Goal: Task Accomplishment & Management: Manage account settings

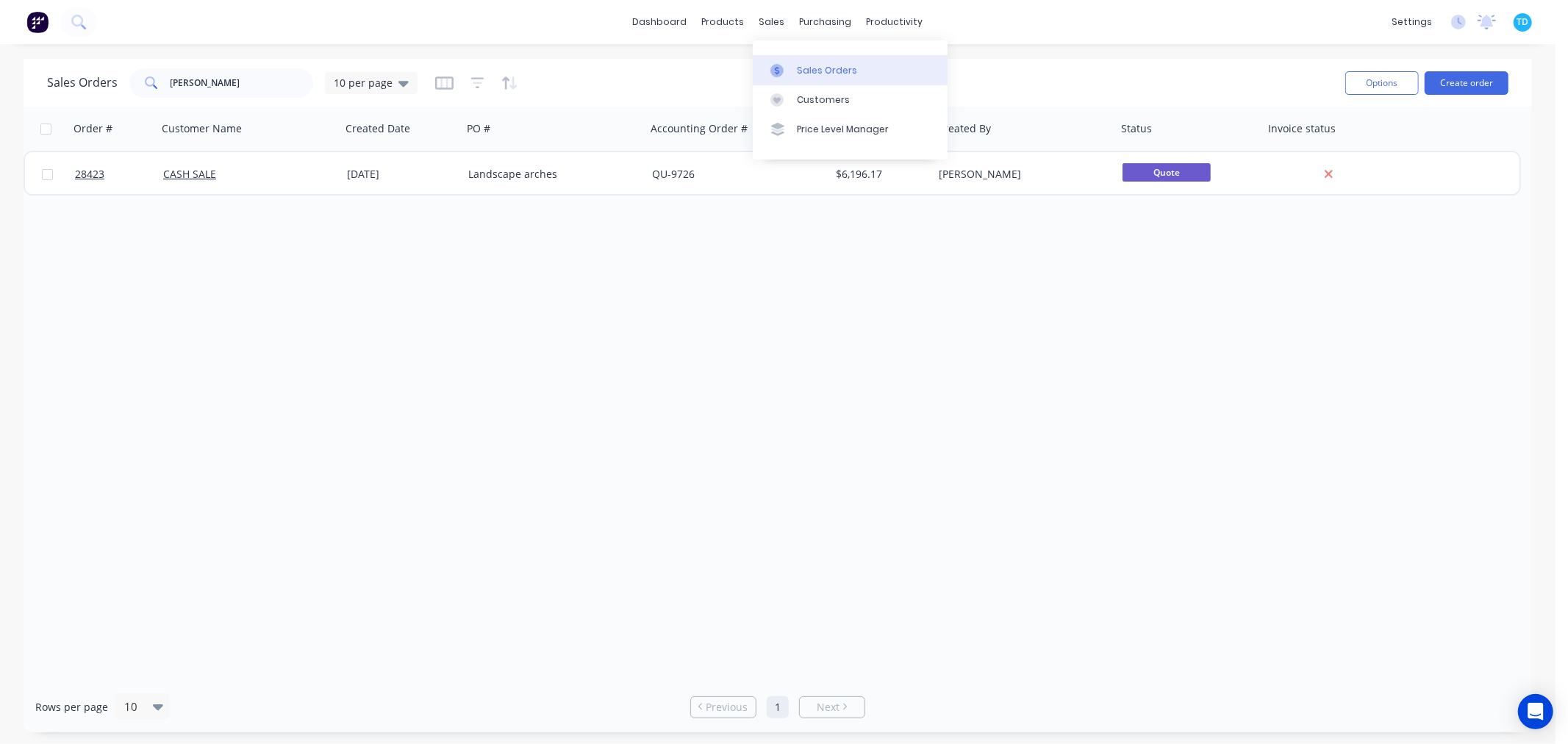
click at [816, 72] on div "Sales Orders" at bounding box center [828, 71] width 61 height 13
drag, startPoint x: 224, startPoint y: 83, endPoint x: 146, endPoint y: 93, distance: 78.6
click at [146, 93] on div "david cox" at bounding box center [222, 83] width 184 height 29
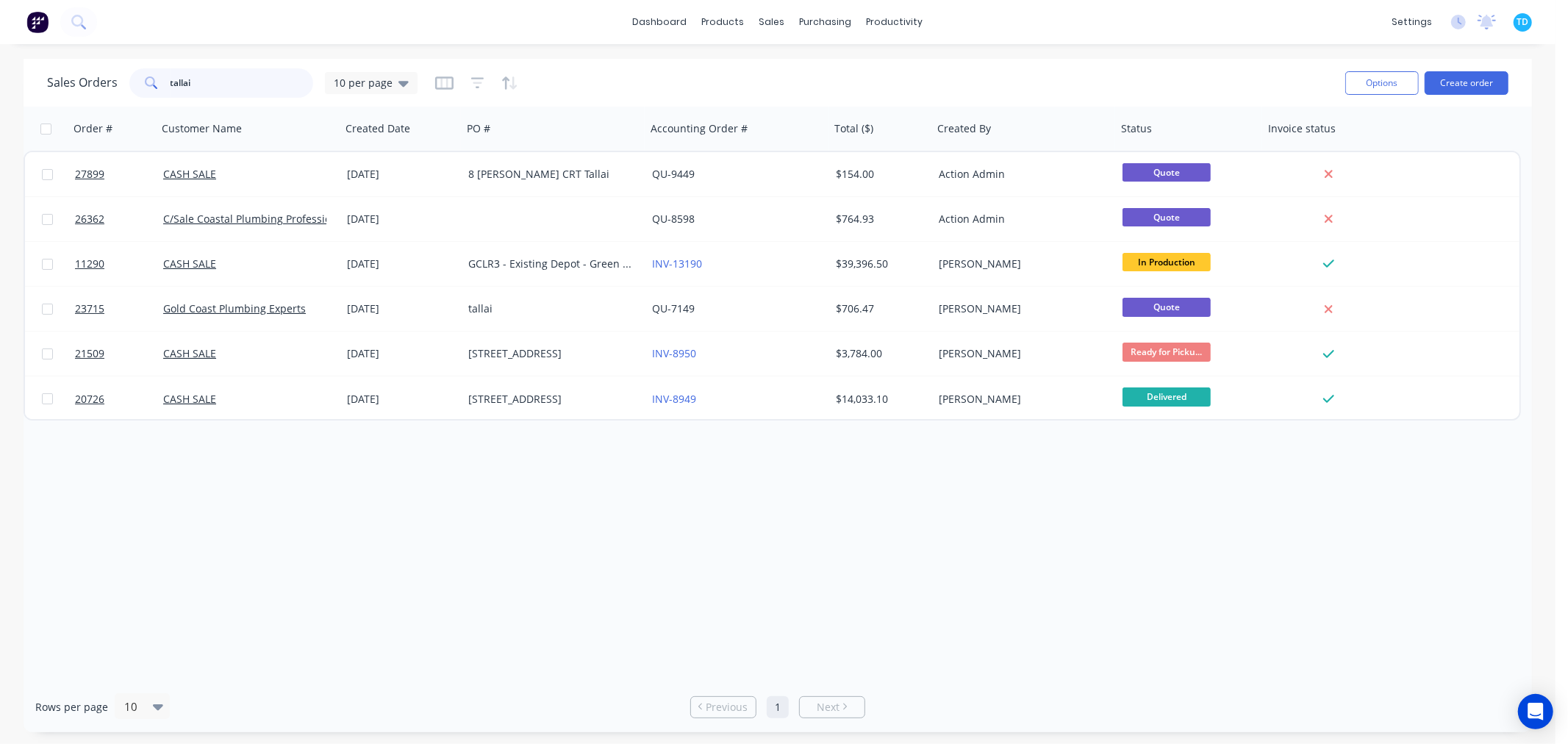
drag, startPoint x: 203, startPoint y: 78, endPoint x: 155, endPoint y: 89, distance: 49.2
click at [155, 89] on div "tallai" at bounding box center [222, 83] width 184 height 29
type input "maria"
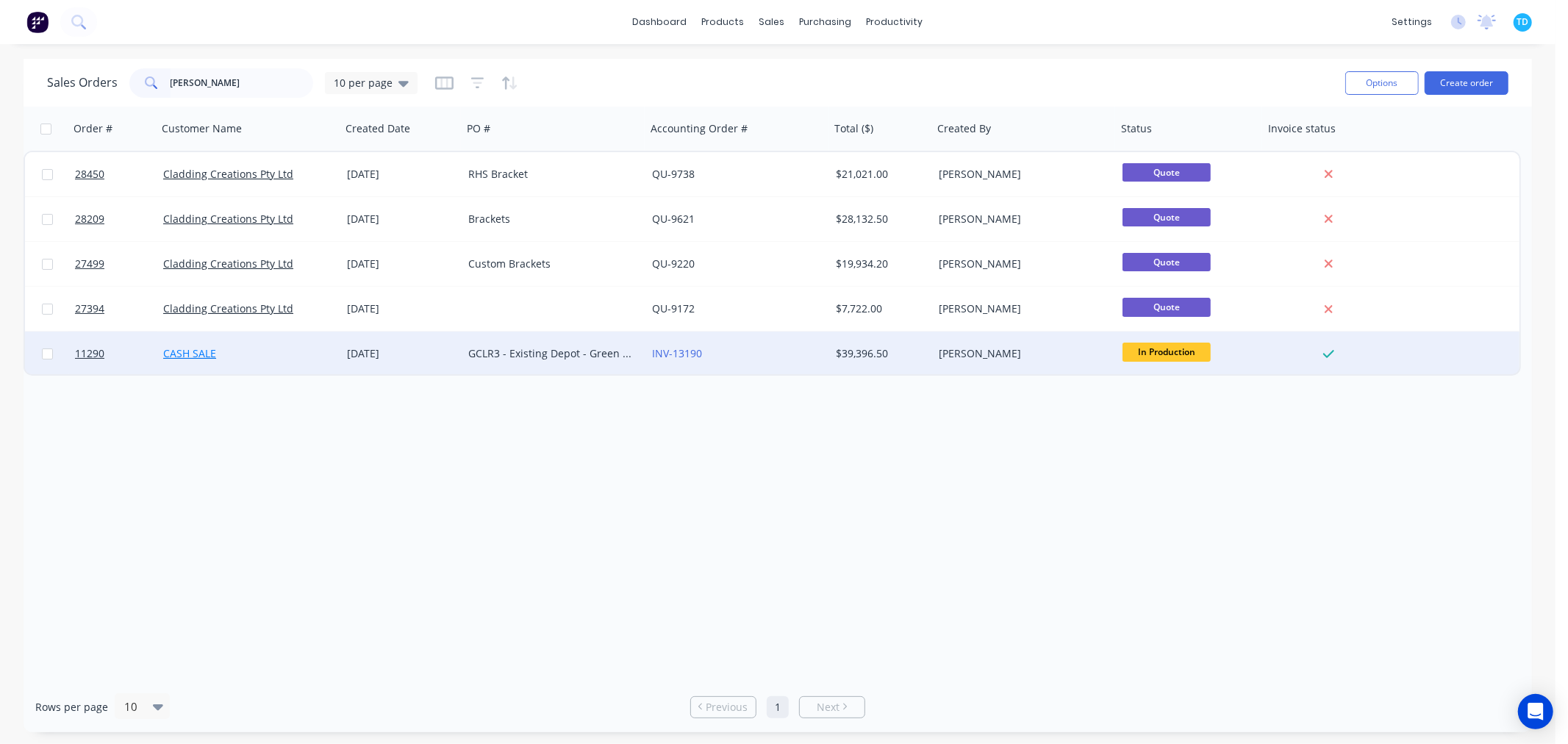
click at [199, 356] on link "CASH SALE" at bounding box center [190, 353] width 53 height 14
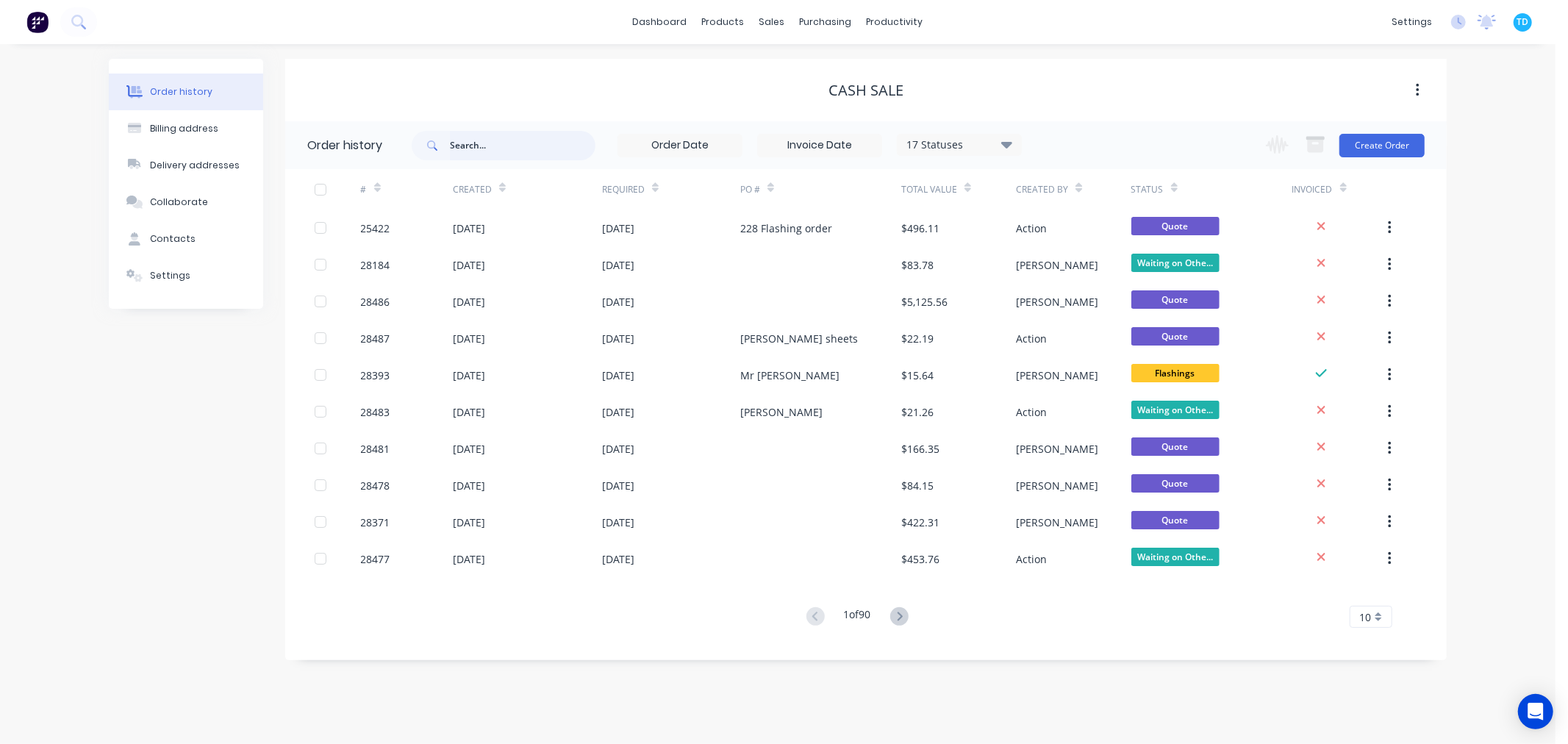
click at [475, 145] on input "text" at bounding box center [523, 145] width 146 height 29
type input "maria"
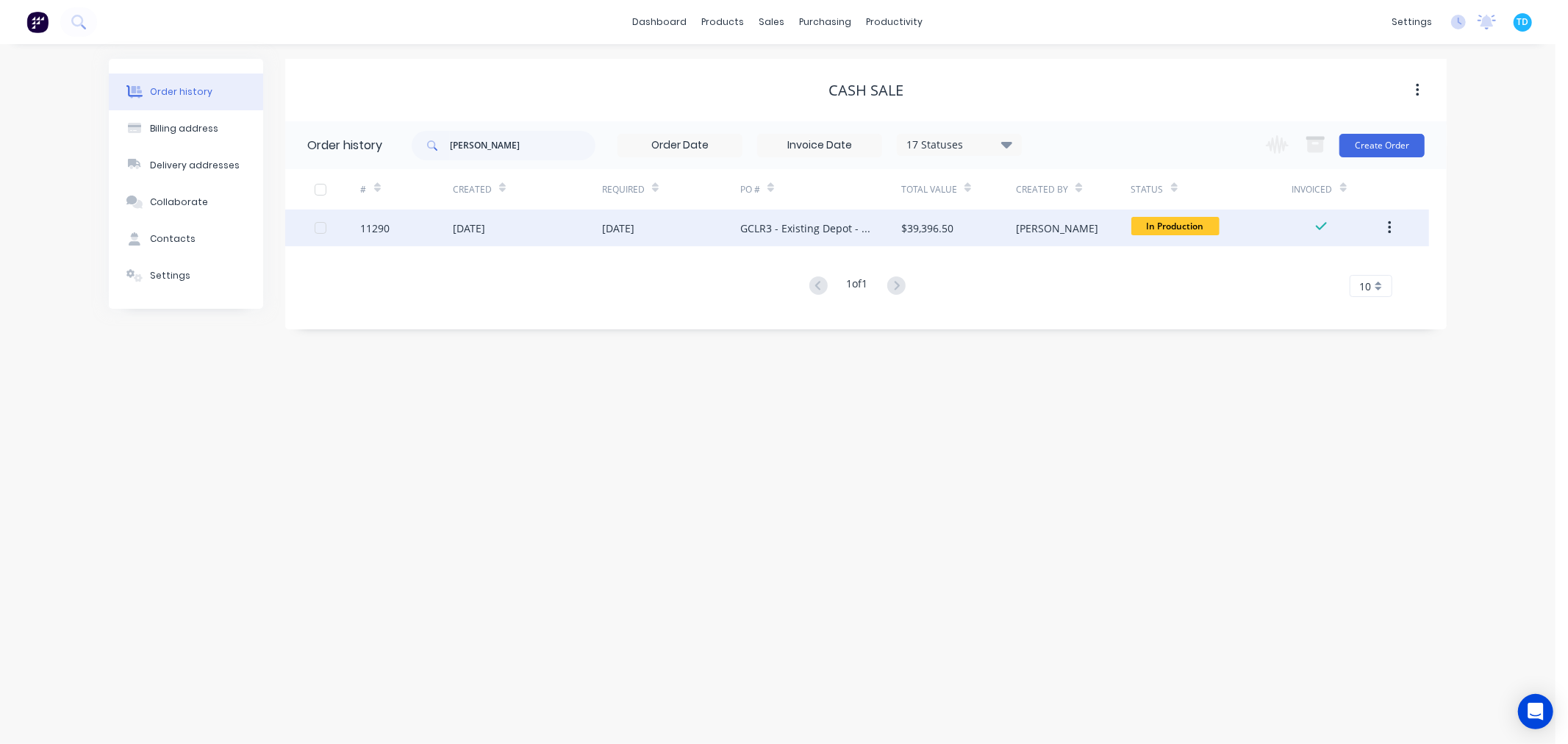
click at [654, 237] on div "02 Jun 2023" at bounding box center [671, 228] width 138 height 37
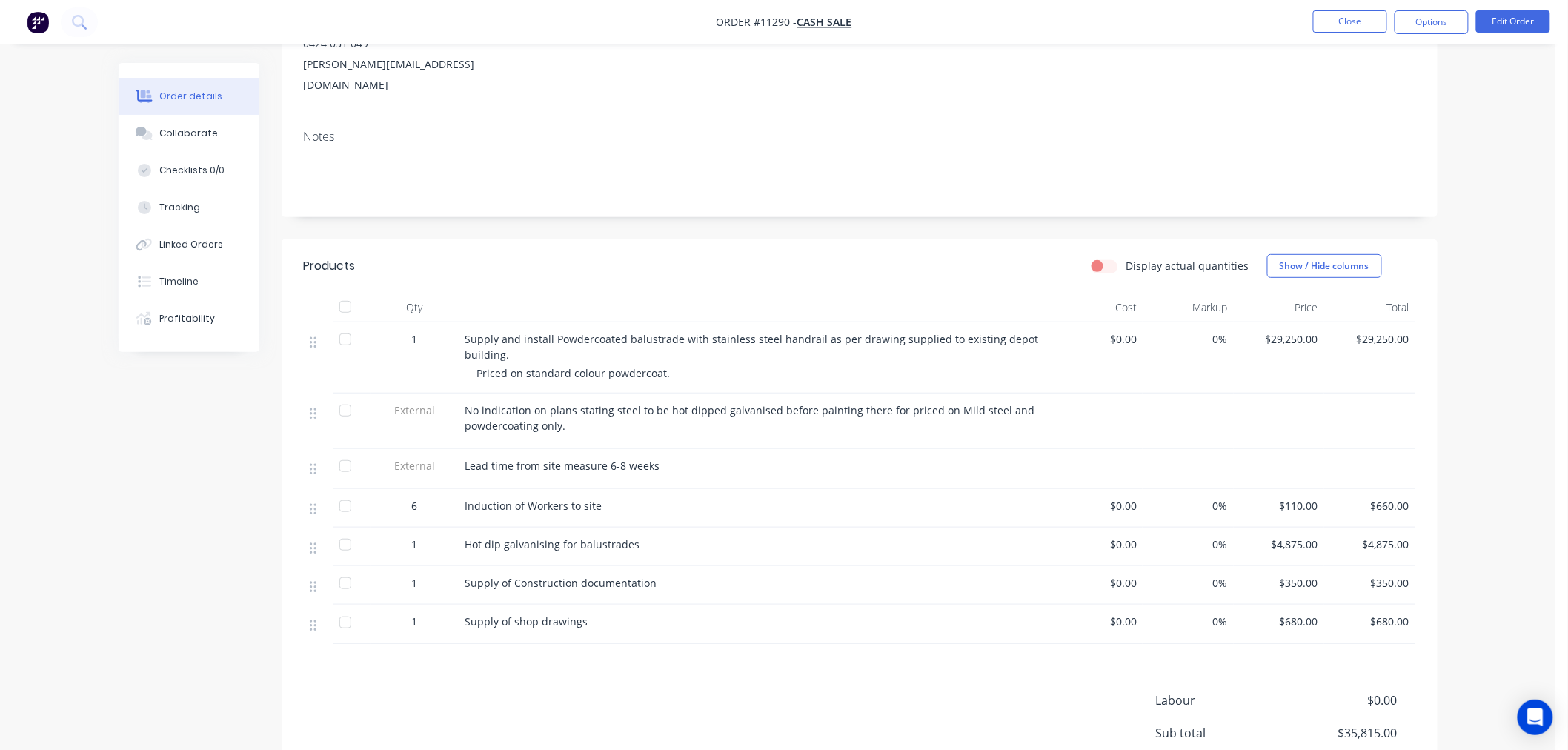
scroll to position [165, 0]
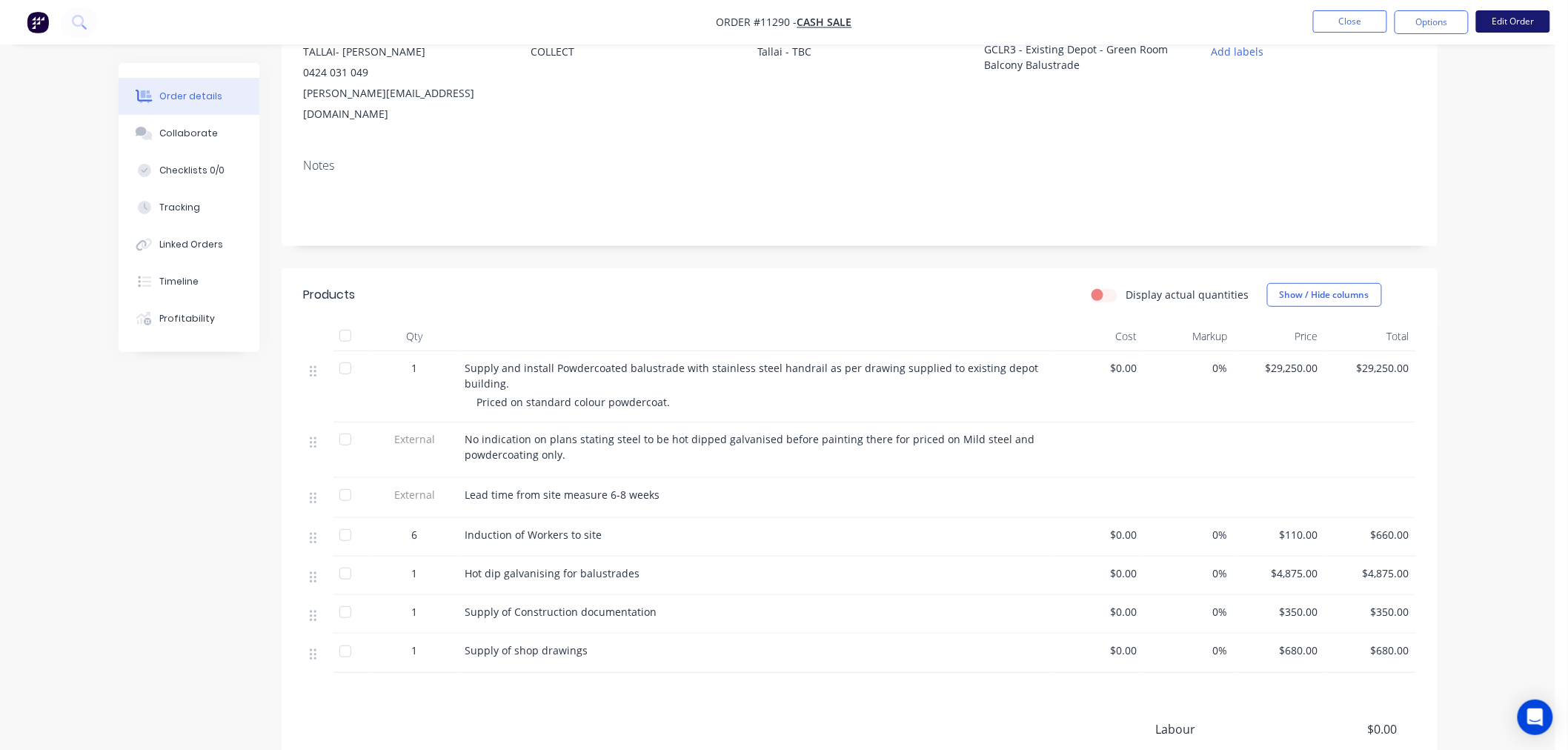
click at [1519, 20] on button "Edit Order" at bounding box center [1513, 21] width 74 height 22
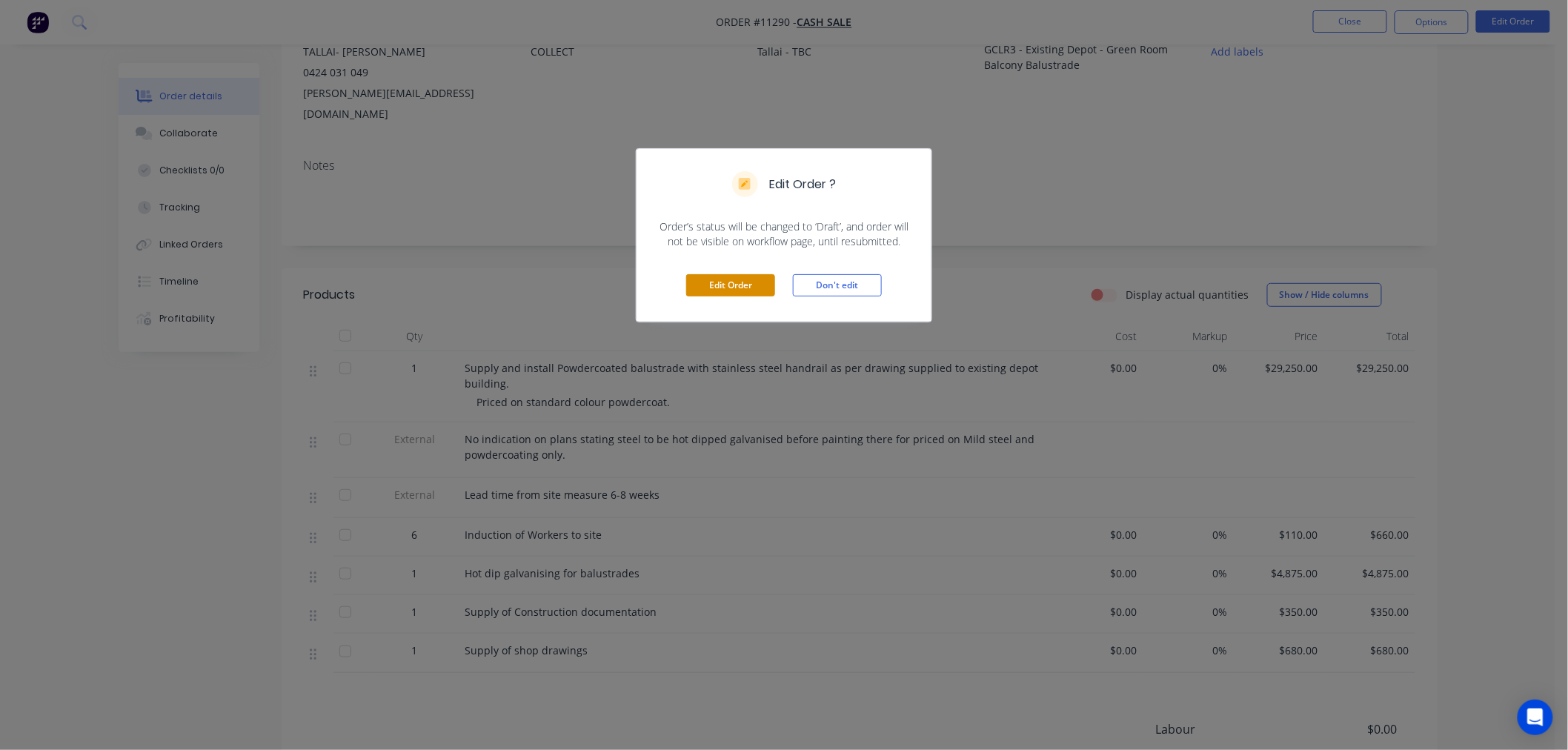
click at [744, 287] on button "Edit Order" at bounding box center [730, 285] width 89 height 22
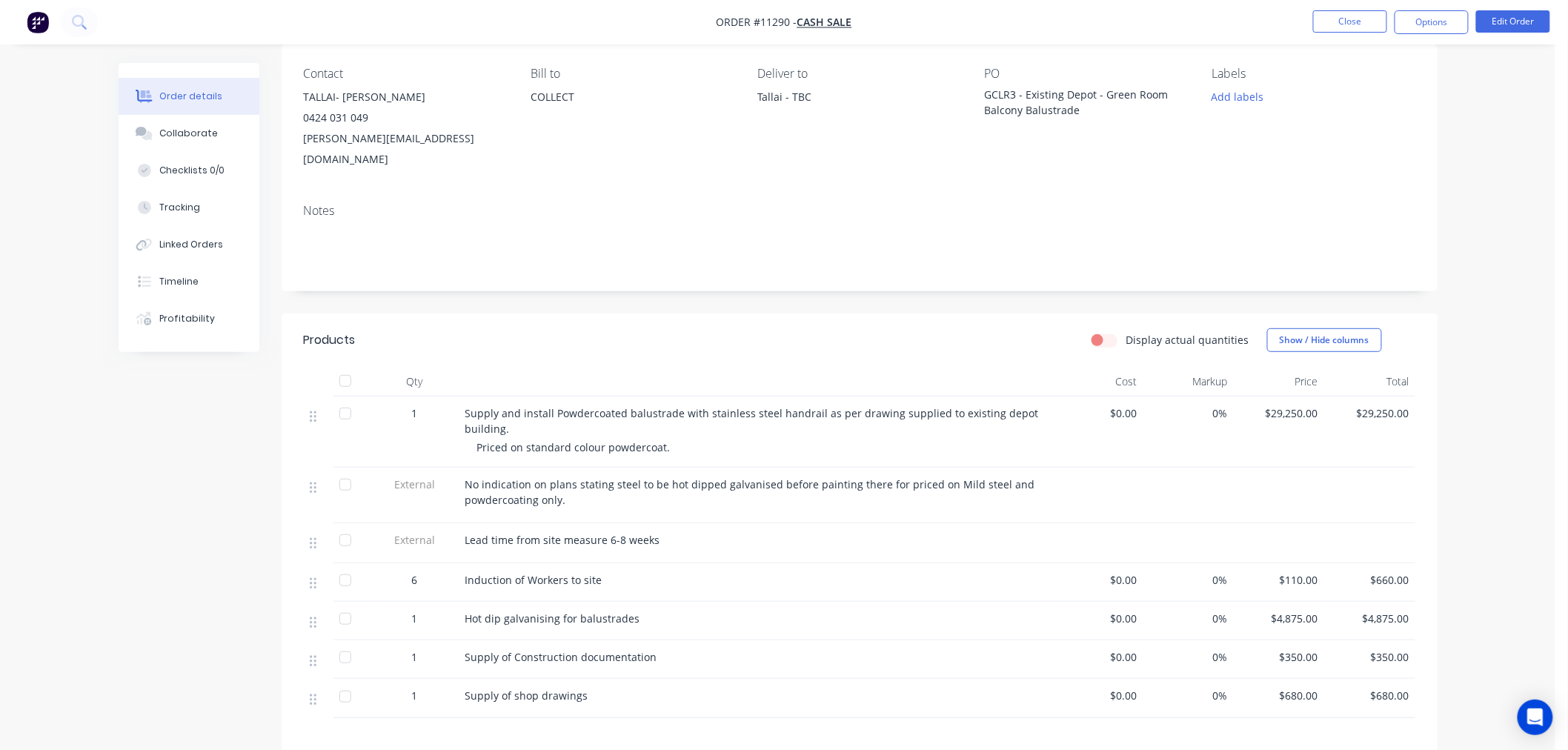
scroll to position [82, 0]
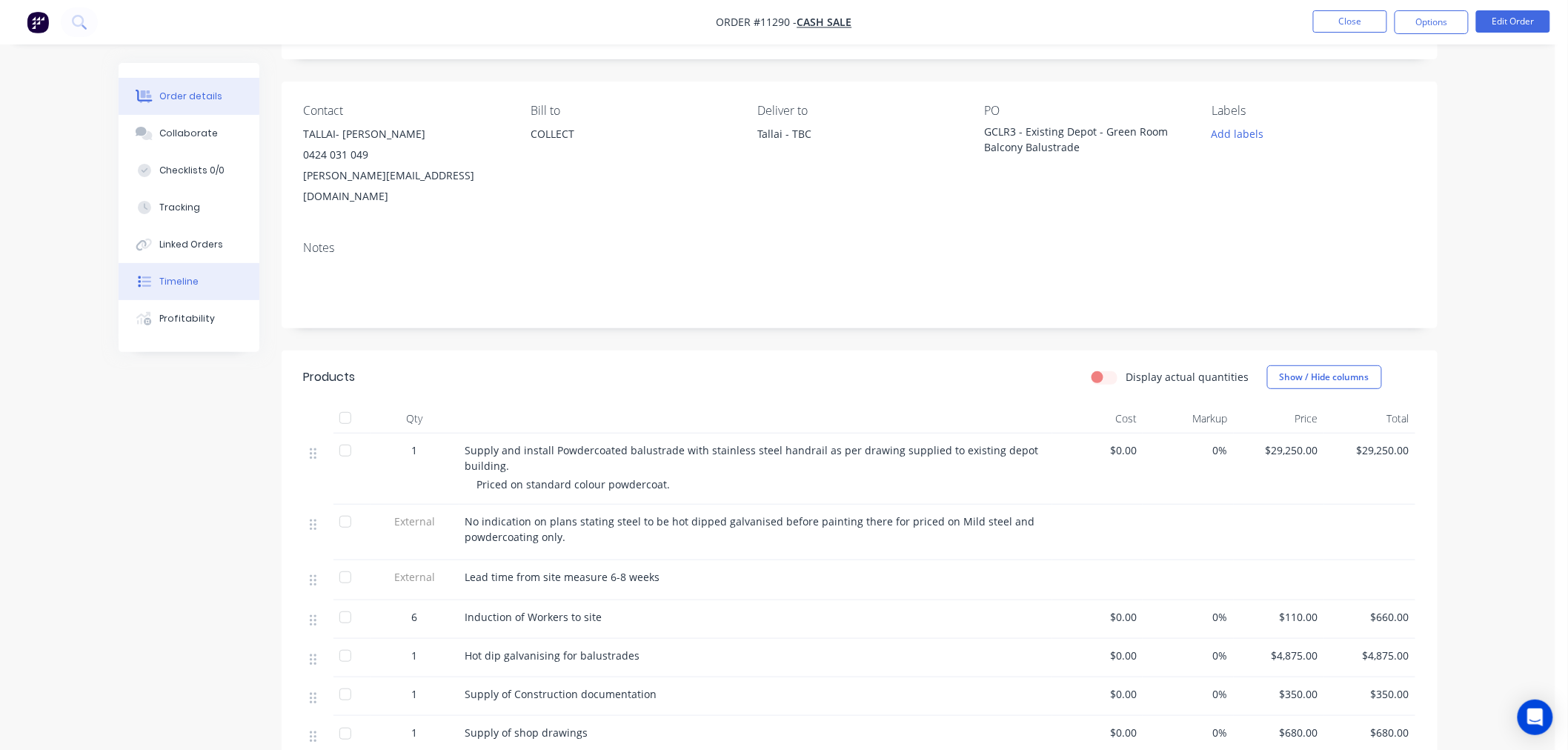
click at [182, 279] on div "Timeline" at bounding box center [179, 282] width 39 height 14
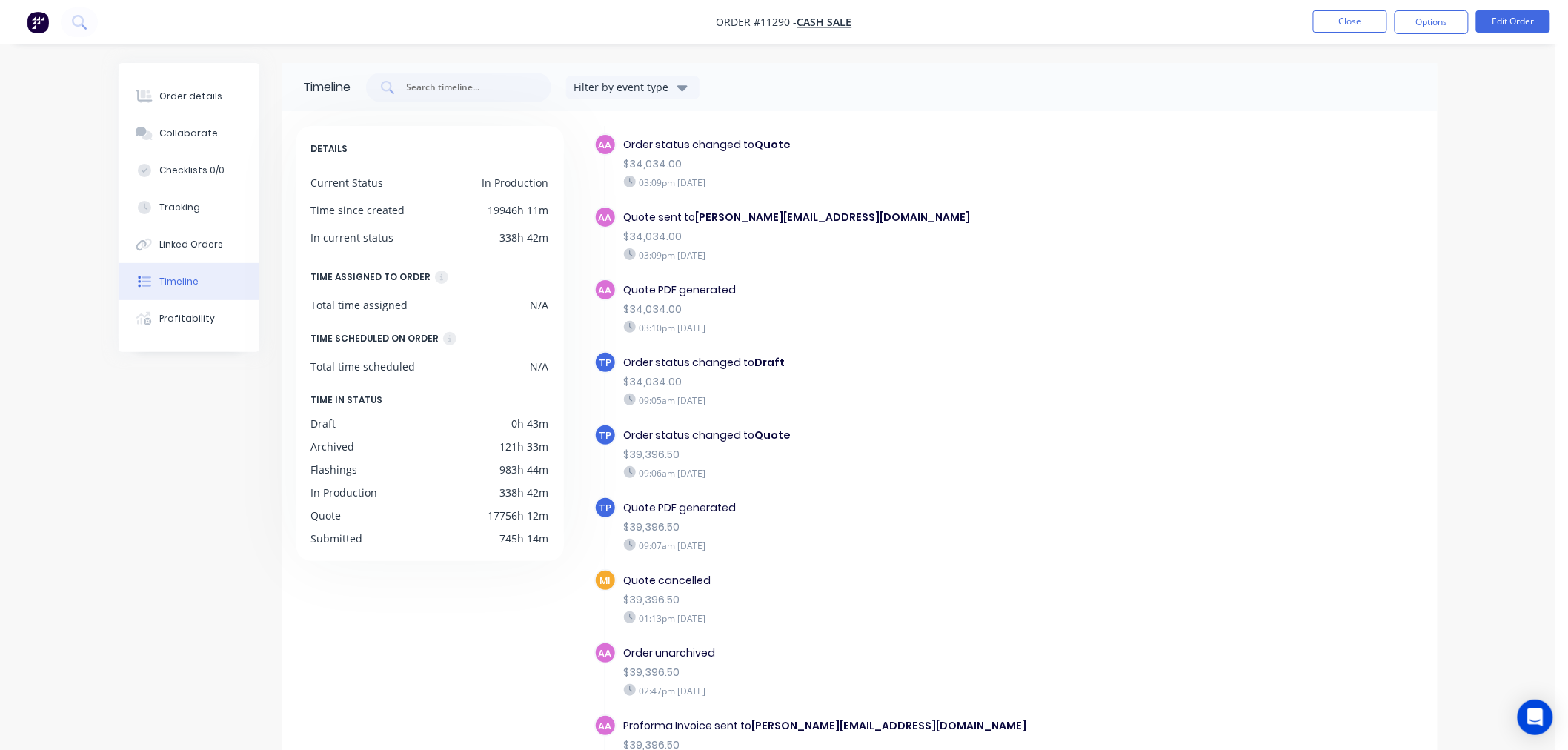
scroll to position [753, 0]
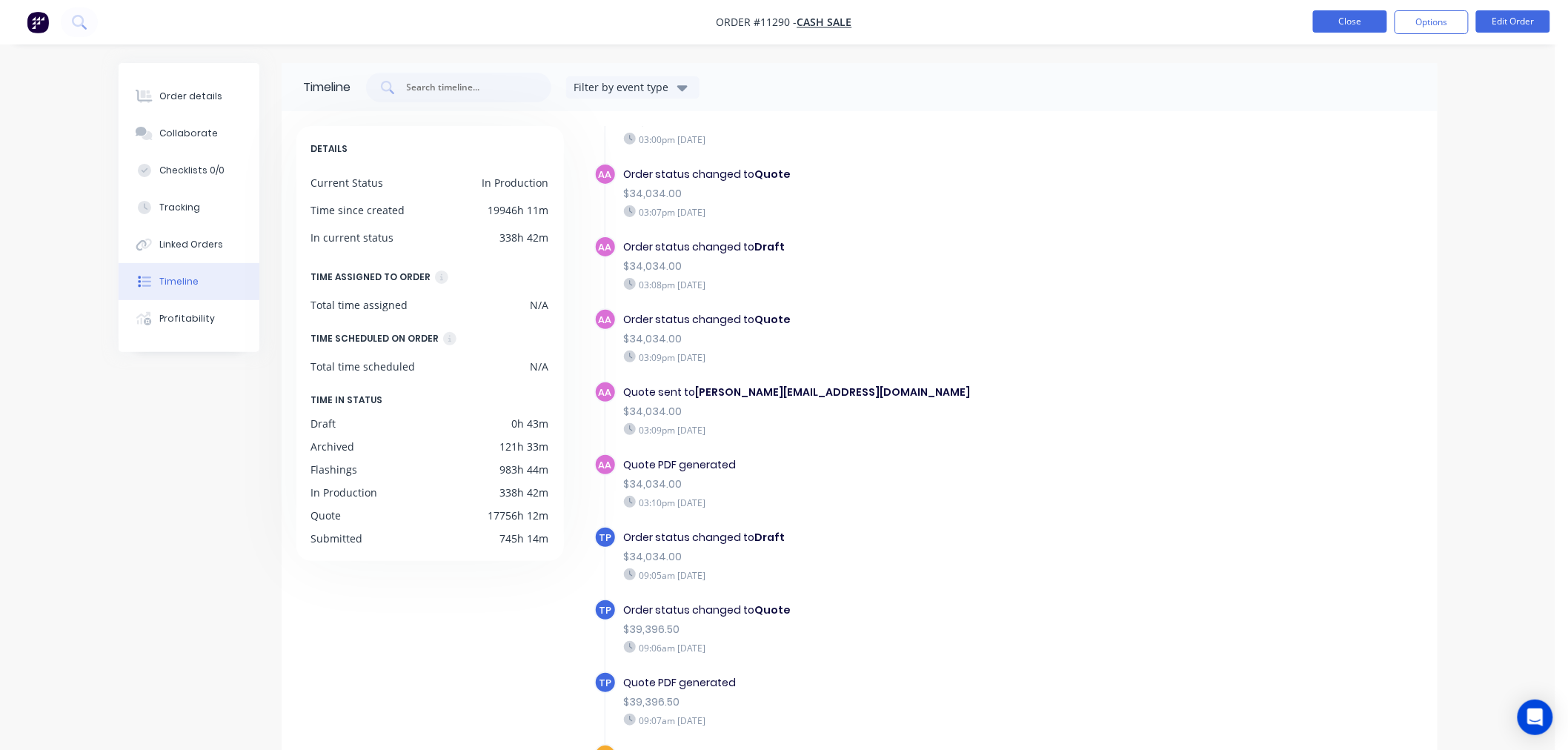
click at [1347, 27] on button "Close" at bounding box center [1350, 21] width 74 height 22
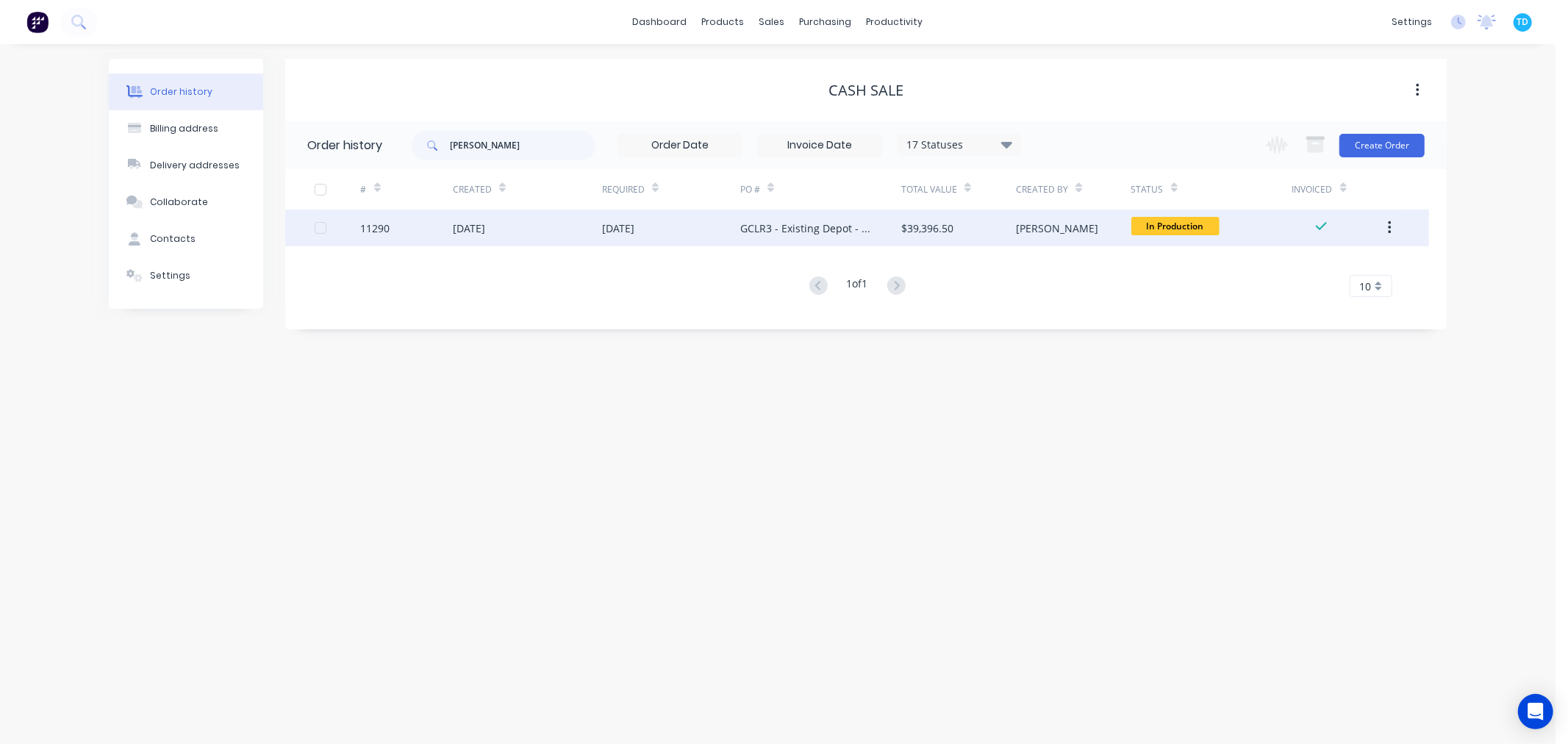
click at [866, 235] on div "GCLR3 - Existing Depot - Green Room Balcony Balustrade" at bounding box center [806, 228] width 132 height 15
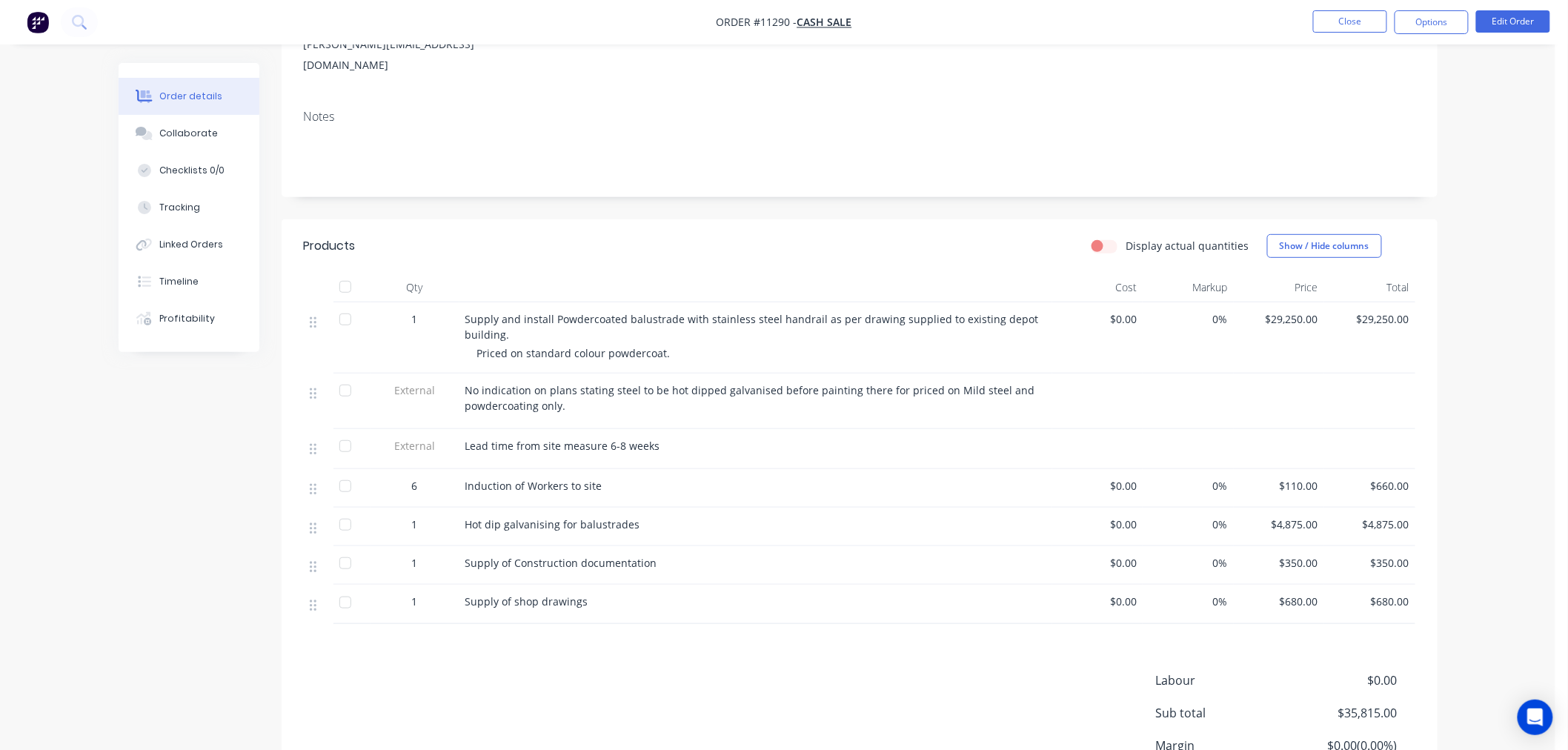
scroll to position [6, 0]
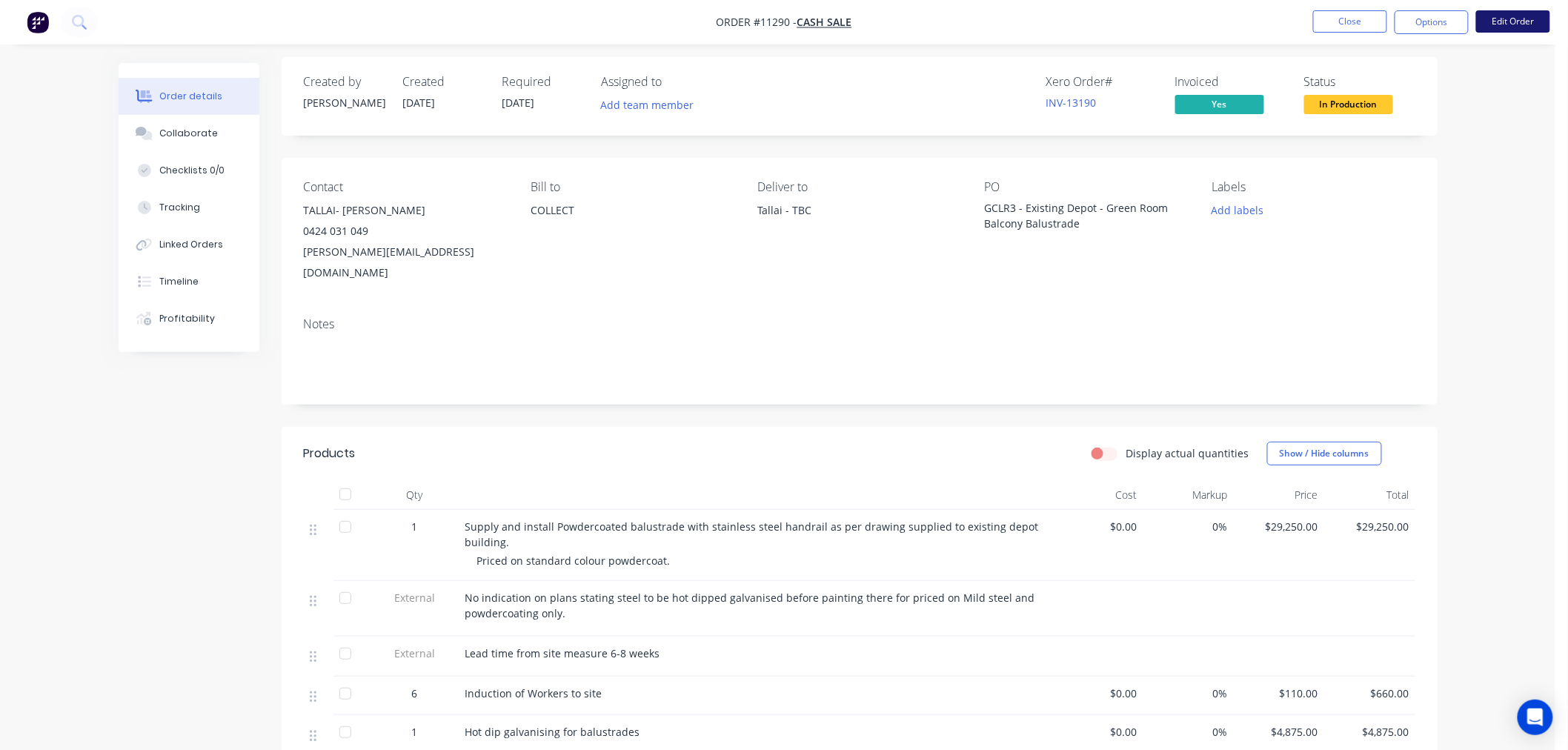
click at [1523, 19] on button "Edit Order" at bounding box center [1513, 21] width 74 height 22
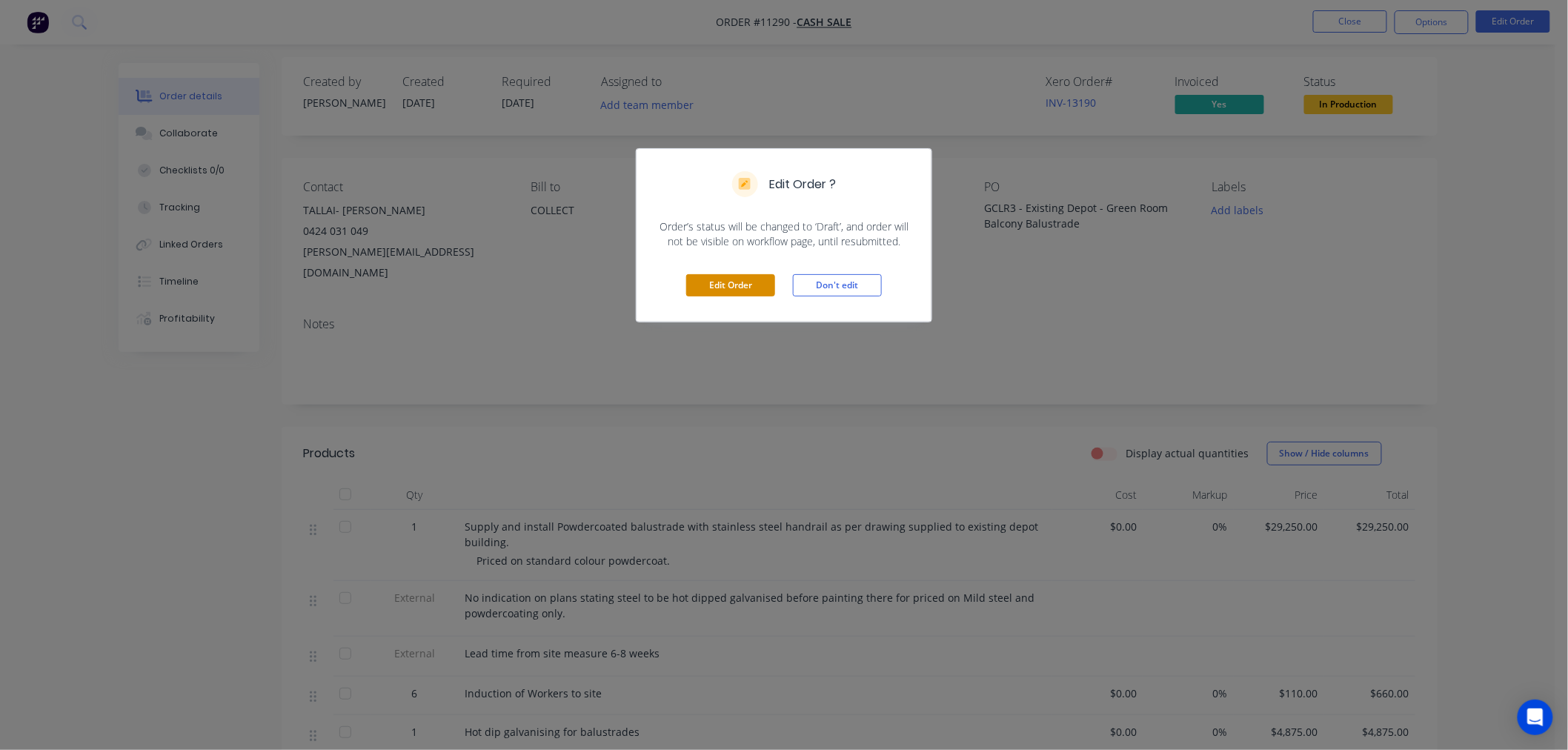
click at [730, 285] on button "Edit Order" at bounding box center [730, 285] width 89 height 22
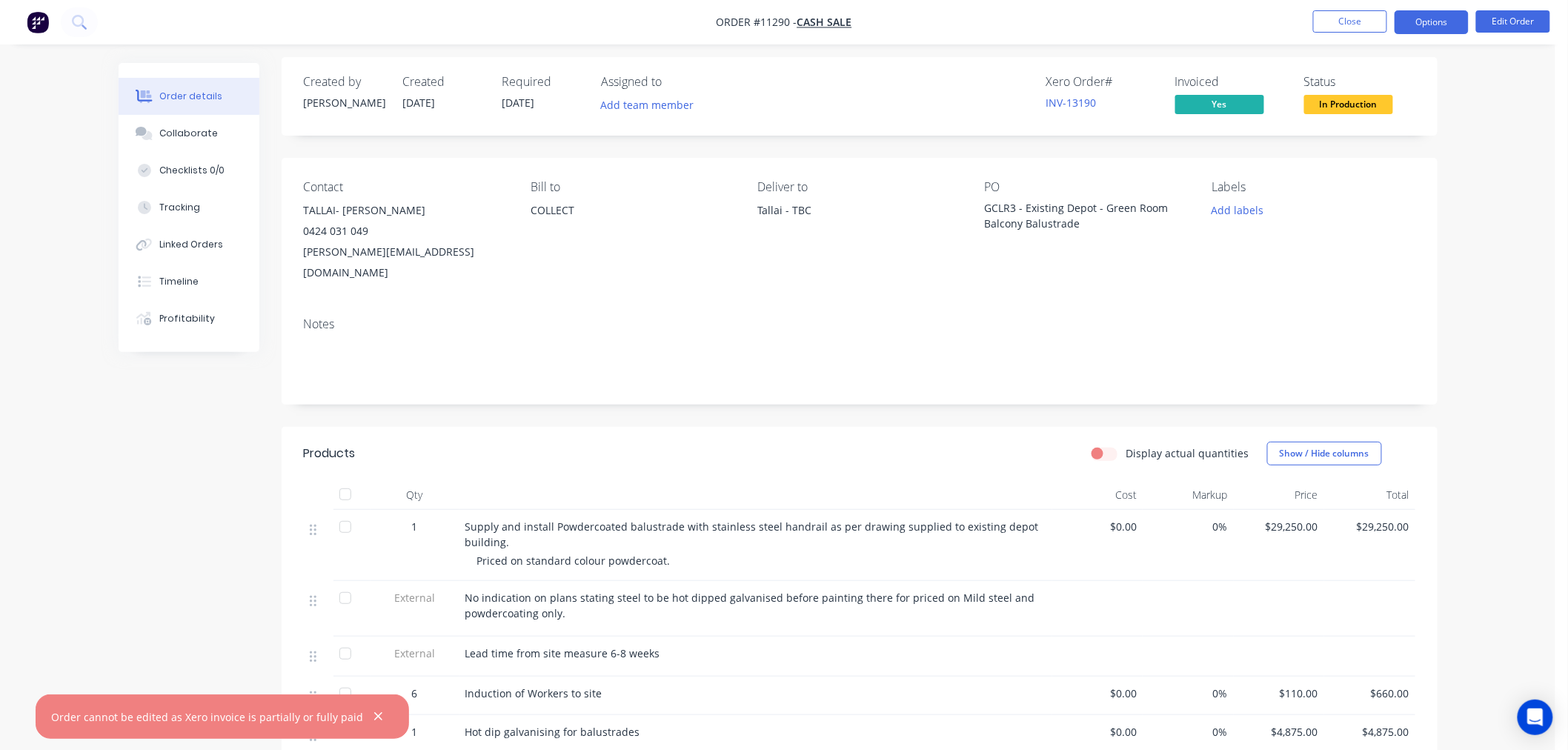
click at [1423, 17] on button "Options" at bounding box center [1431, 22] width 74 height 24
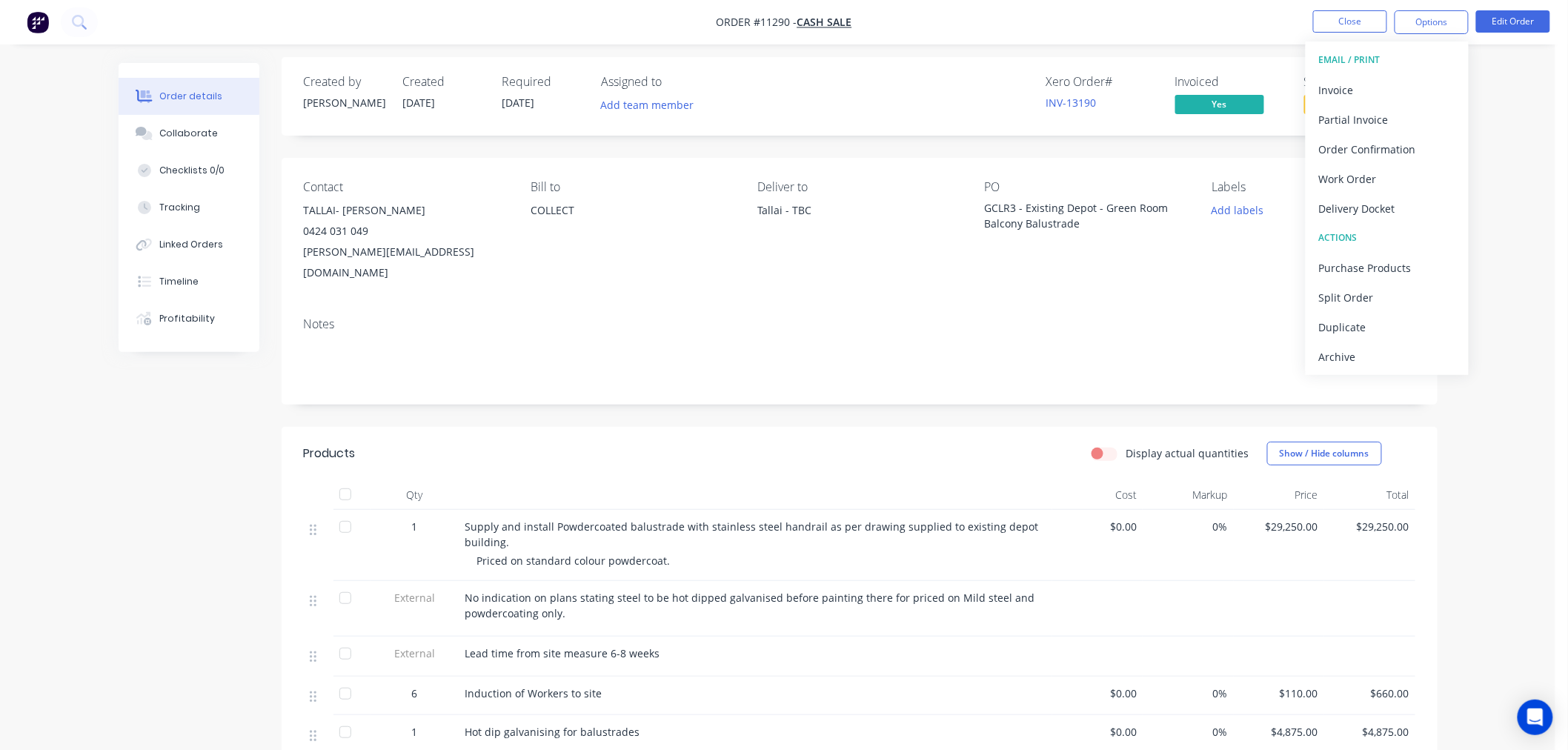
click at [1508, 255] on div "Order details Collaborate Checklists 0/0 Tracking Linked Orders Timeline Profit…" at bounding box center [777, 544] width 1555 height 1101
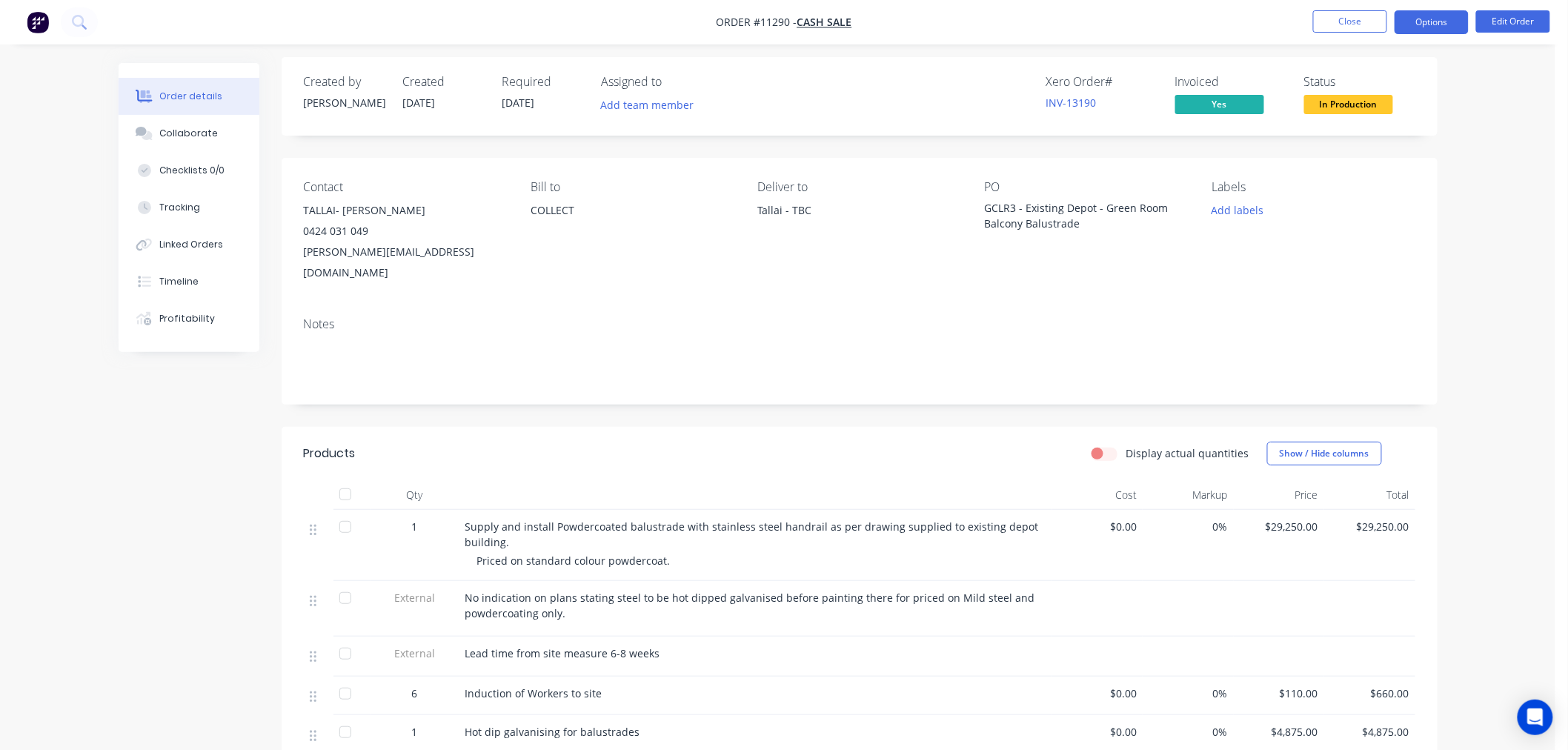
click at [1438, 23] on button "Options" at bounding box center [1431, 22] width 74 height 24
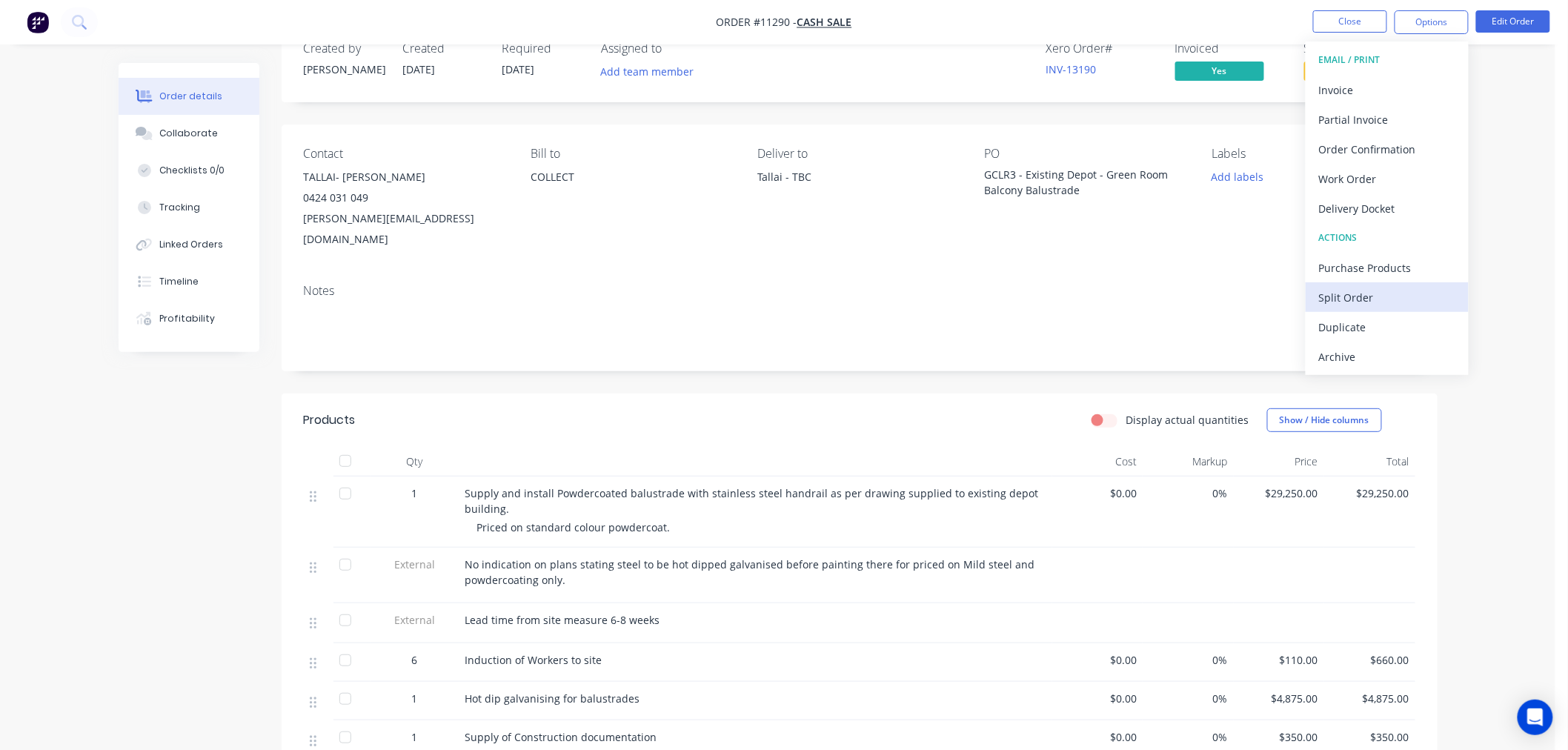
scroll to position [0, 0]
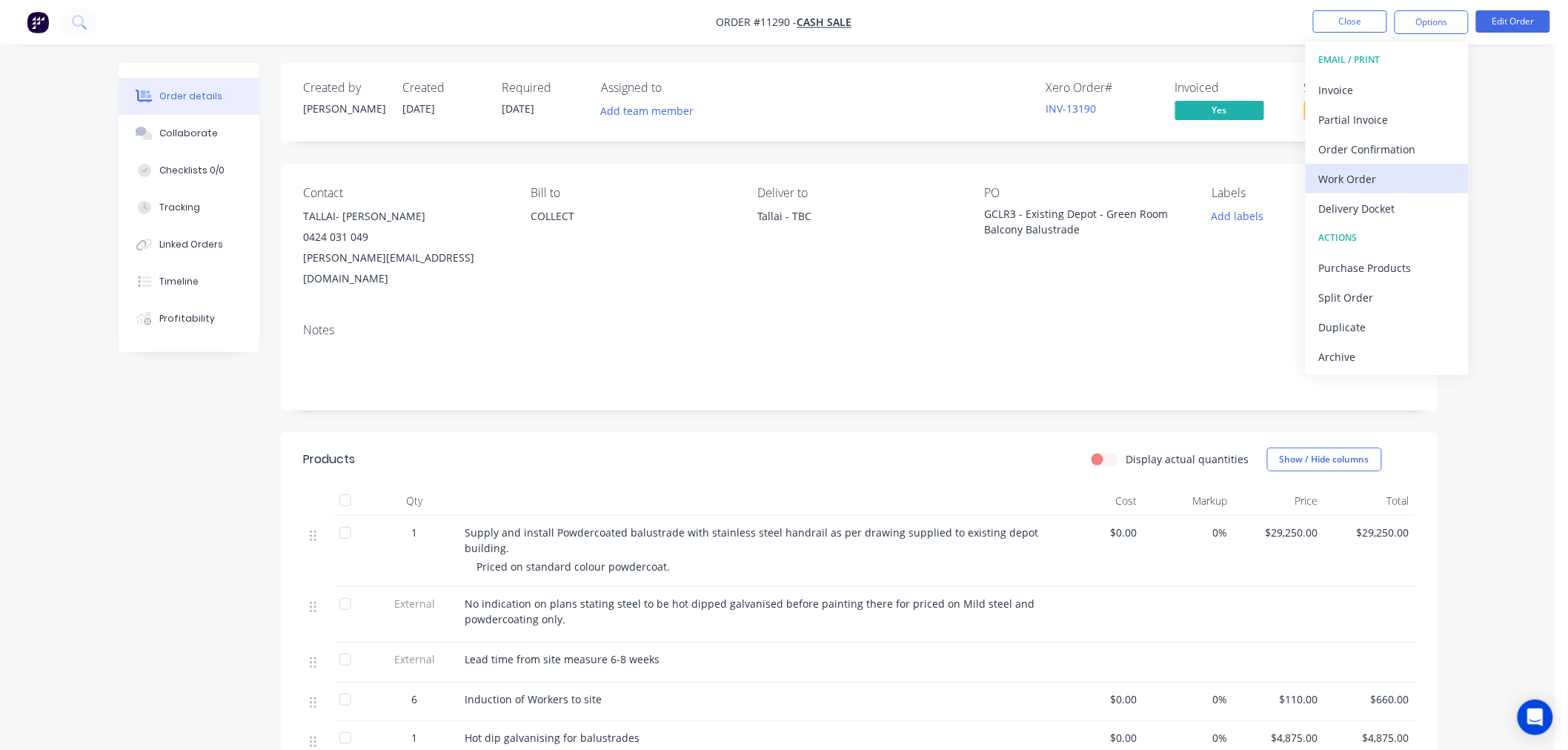
click at [1366, 182] on div "Work Order" at bounding box center [1387, 178] width 136 height 21
drag, startPoint x: 1492, startPoint y: 305, endPoint x: 1464, endPoint y: 272, distance: 43.3
click at [1486, 296] on div "Order details Collaborate Checklists 0/0 Tracking Linked Orders Timeline Profit…" at bounding box center [777, 550] width 1555 height 1101
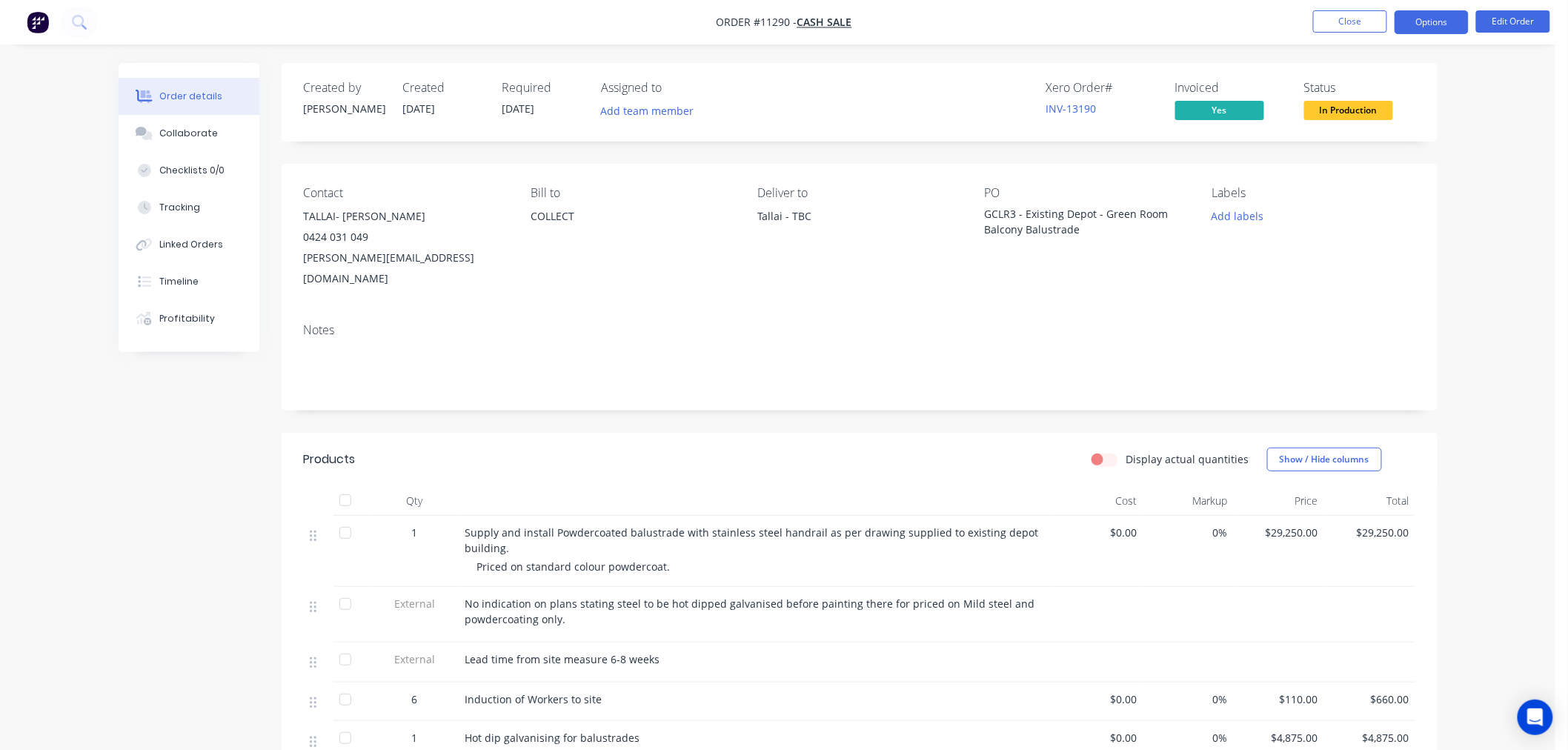
click at [1433, 19] on button "Options" at bounding box center [1431, 22] width 74 height 24
click at [1361, 93] on div "Back" at bounding box center [1387, 89] width 136 height 21
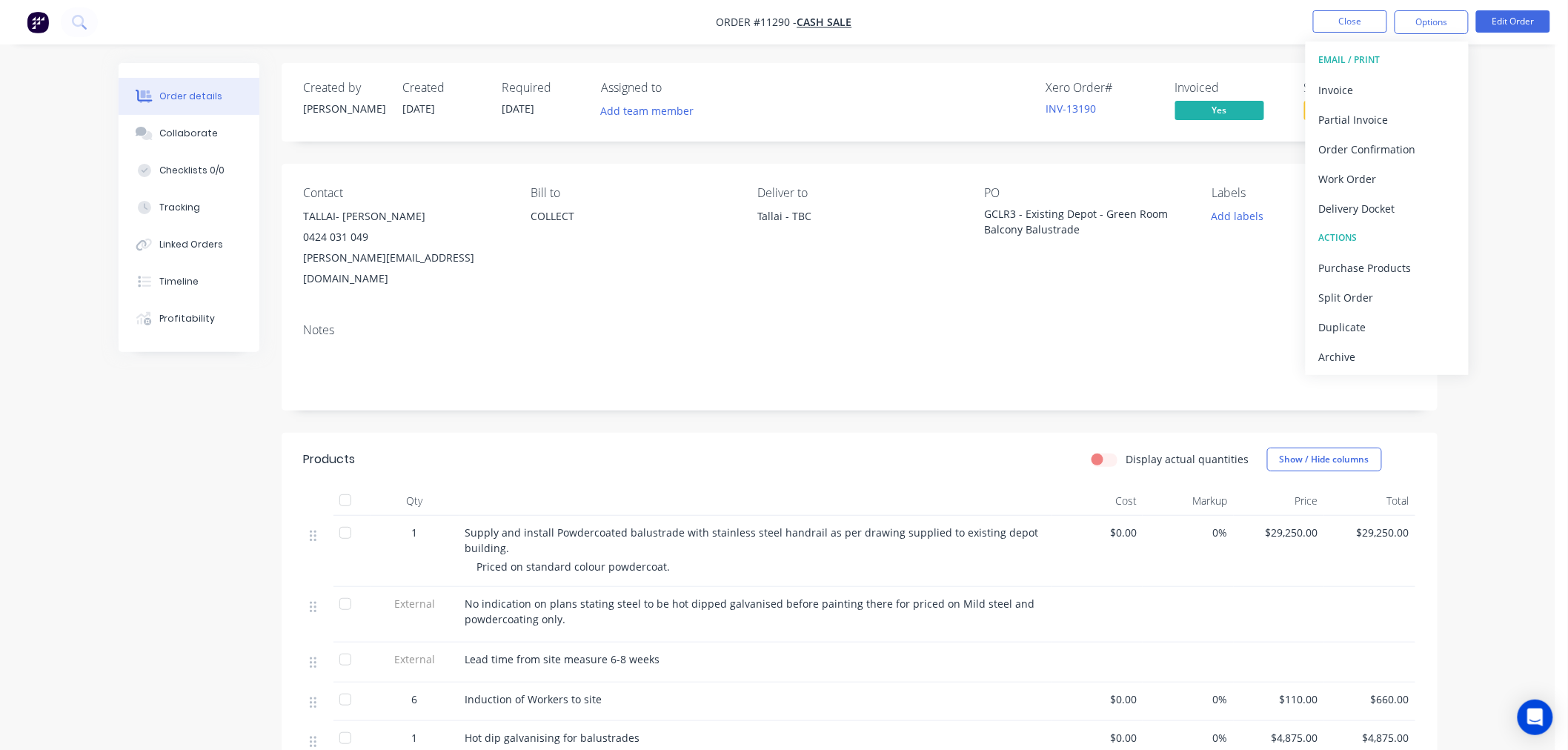
click at [1183, 323] on div "Notes" at bounding box center [860, 330] width 1111 height 14
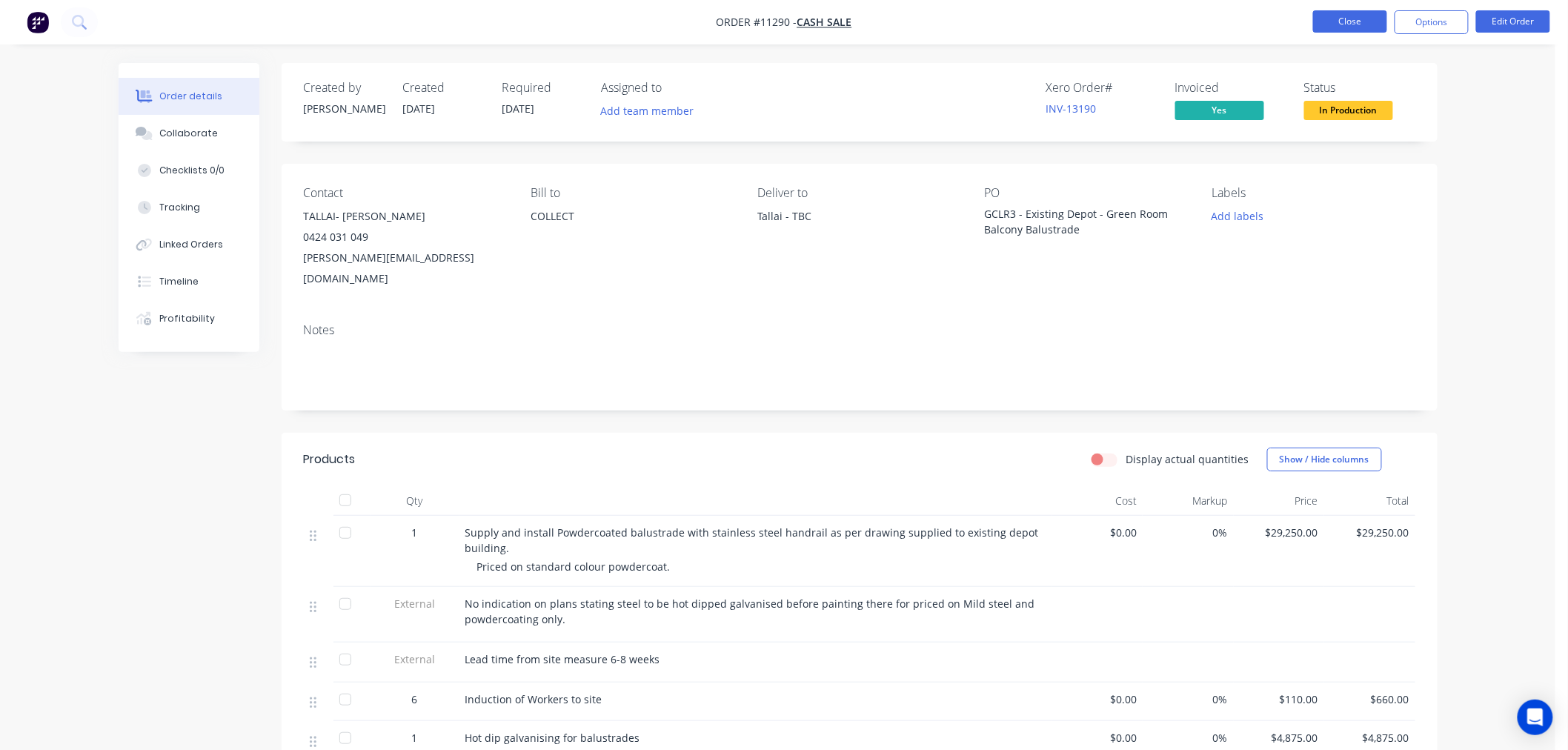
click at [1371, 17] on button "Close" at bounding box center [1350, 21] width 74 height 22
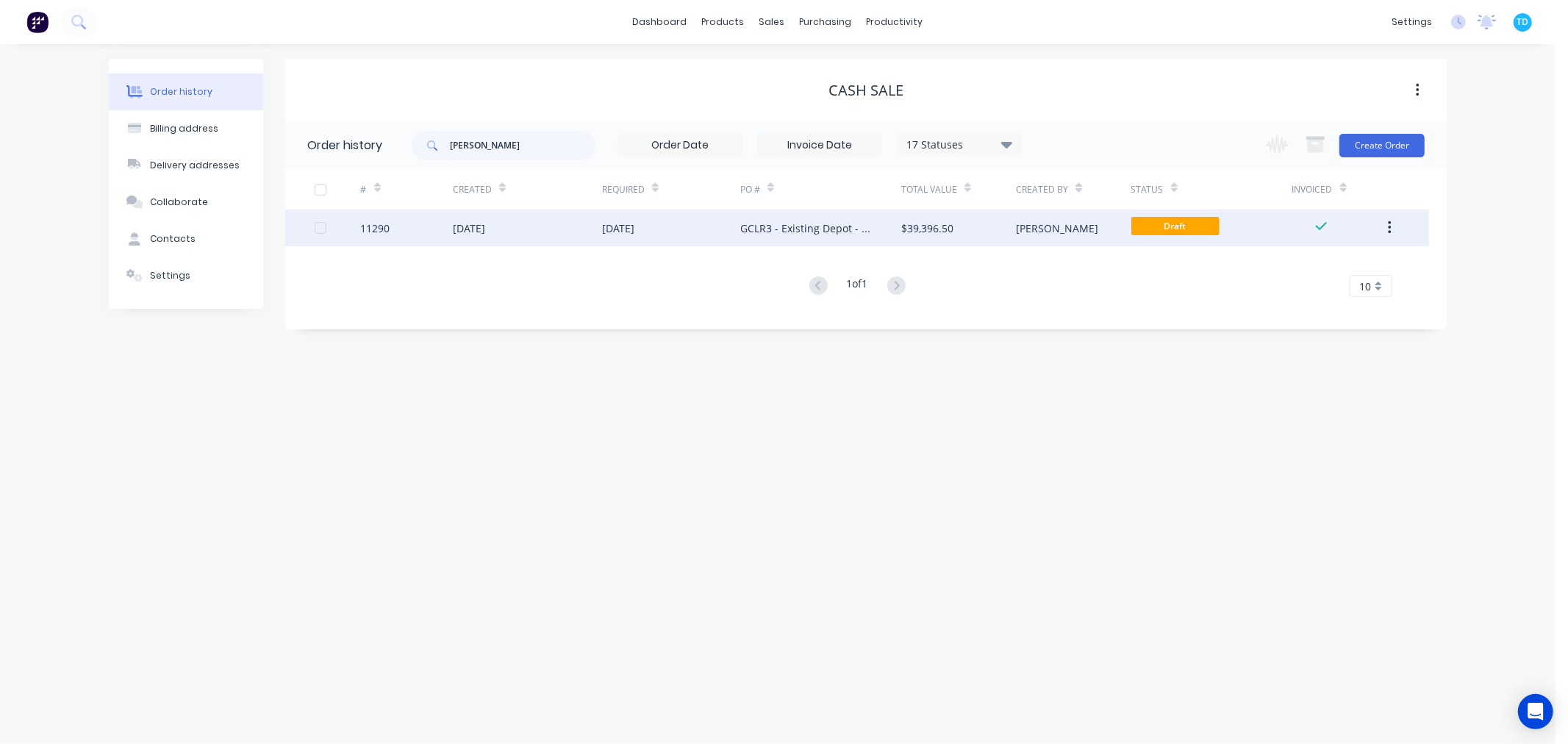
click at [820, 222] on div "GCLR3 - Existing Depot - Green Room Balcony Balustrade" at bounding box center [806, 228] width 132 height 15
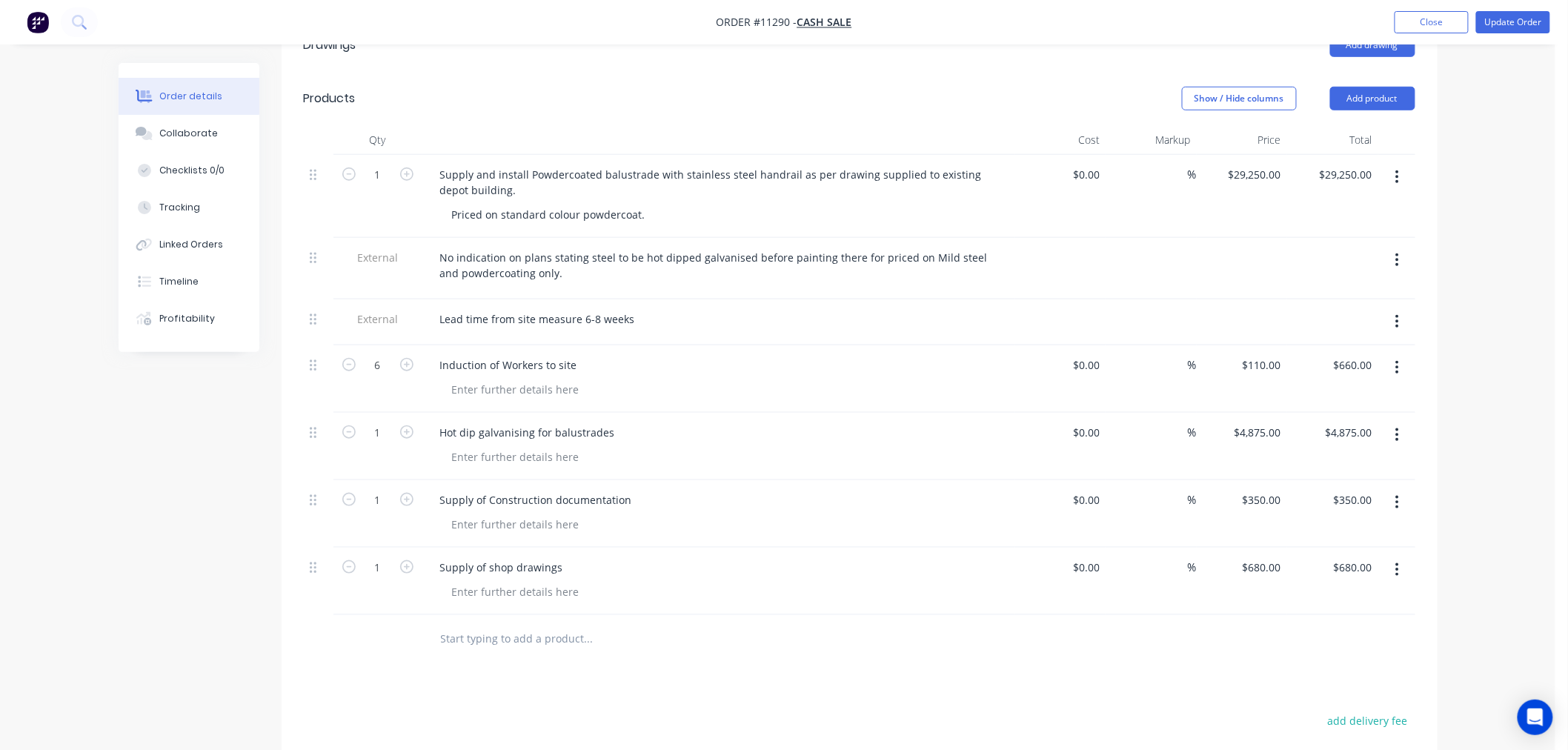
scroll to position [411, 0]
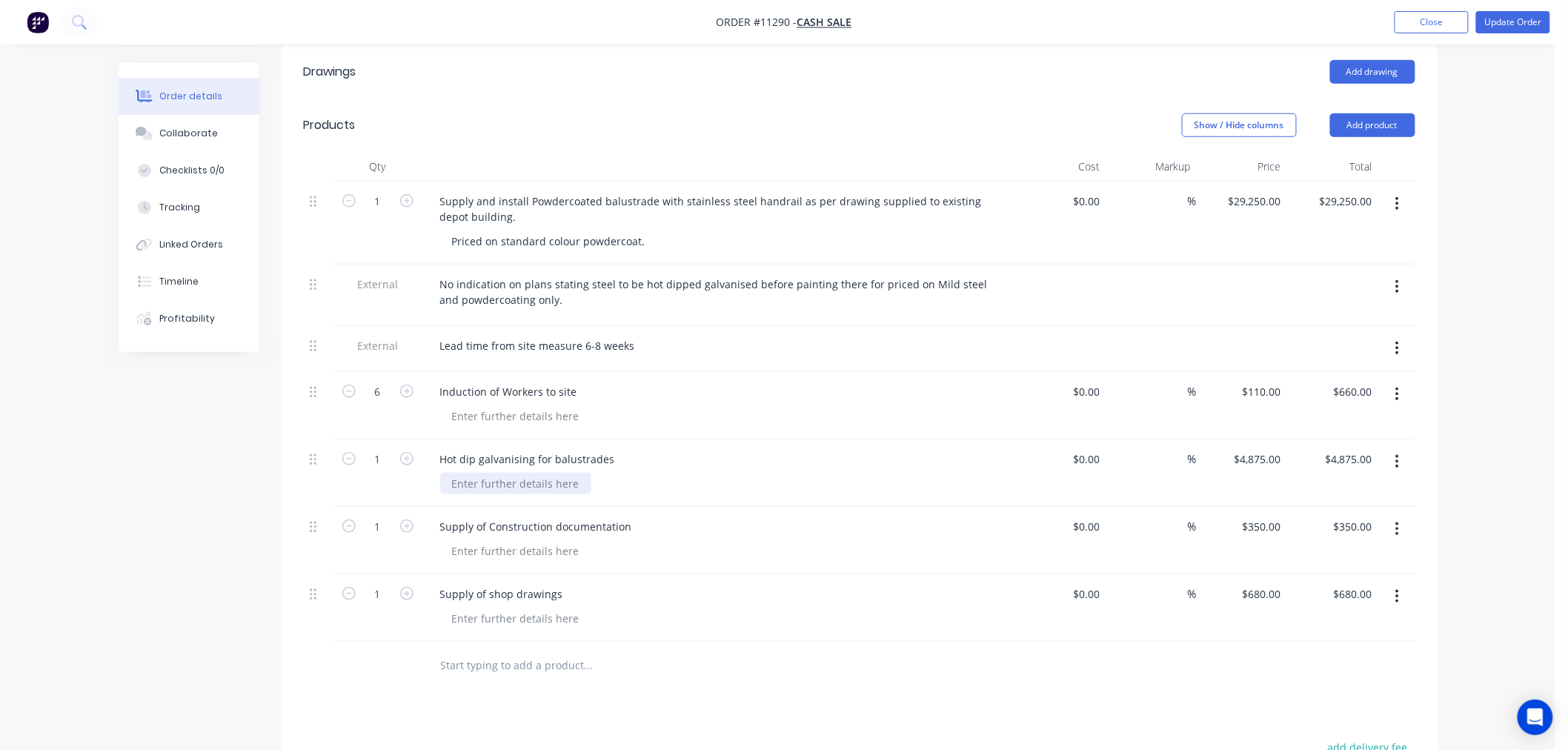
click at [561, 472] on div at bounding box center [516, 482] width 151 height 21
click at [601, 472] on div "Balusrtrades transport to brisbaner for Galvanising and returned for site insta…" at bounding box center [699, 482] width 518 height 21
click at [619, 472] on div "Balusrtrades transport to brisbaner for Galvanising and returned for site insta…" at bounding box center [699, 482] width 518 height 21
click at [581, 472] on div "Balusrtrades transport to brisbane for Galvanising and returned for site install" at bounding box center [699, 482] width 518 height 21
click at [788, 583] on div "Supply of shop drawings" at bounding box center [719, 593] width 581 height 21
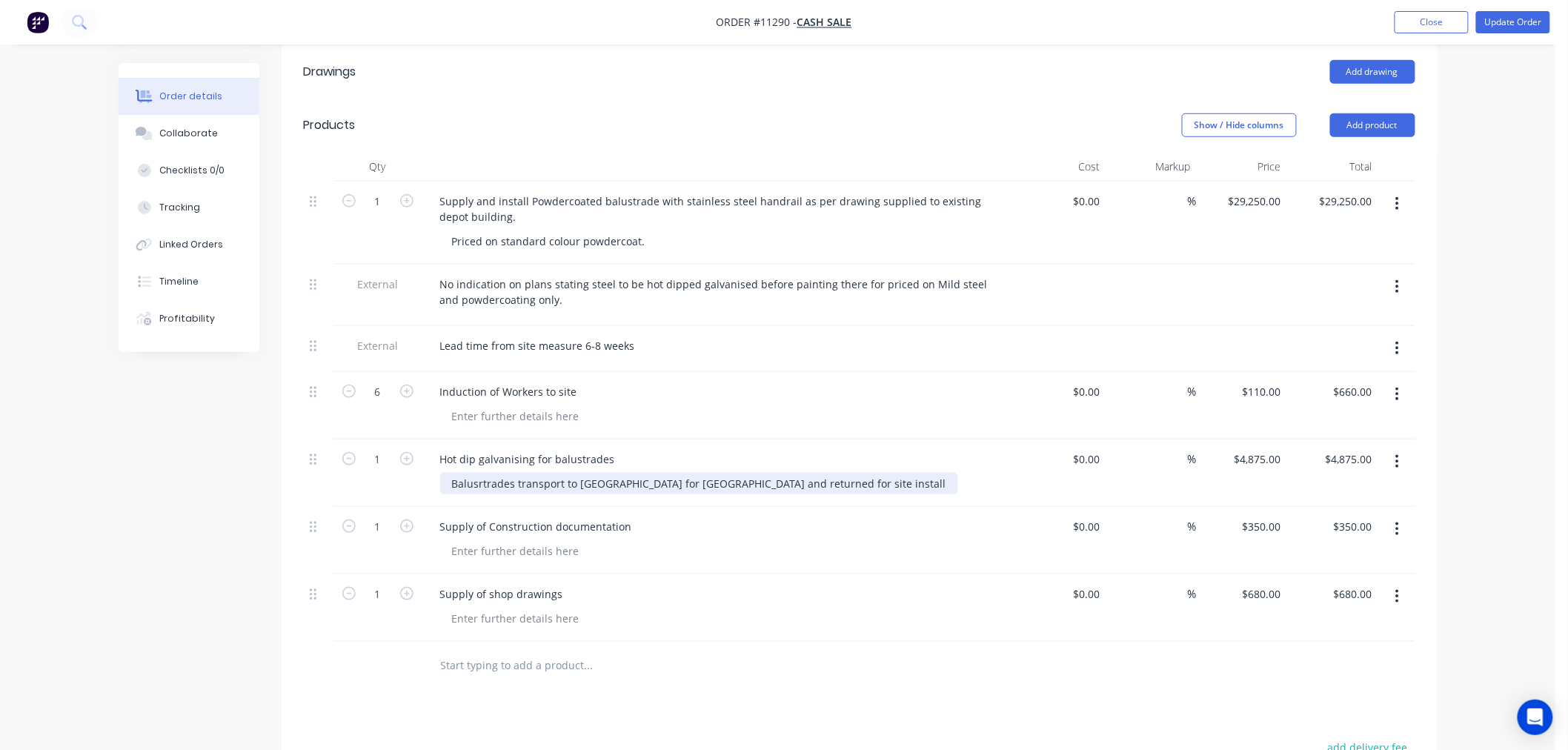
click at [488, 472] on div "Balusrtrades transport to Brisbane for Galvanising and returned for site install" at bounding box center [699, 482] width 518 height 21
click at [482, 472] on div "Balusrtrades transport to Brisbane for Galvanising and returned for site install" at bounding box center [699, 482] width 518 height 21
click at [708, 597] on div "Supply of shop drawings" at bounding box center [719, 607] width 593 height 67
click at [542, 540] on div at bounding box center [516, 550] width 151 height 21
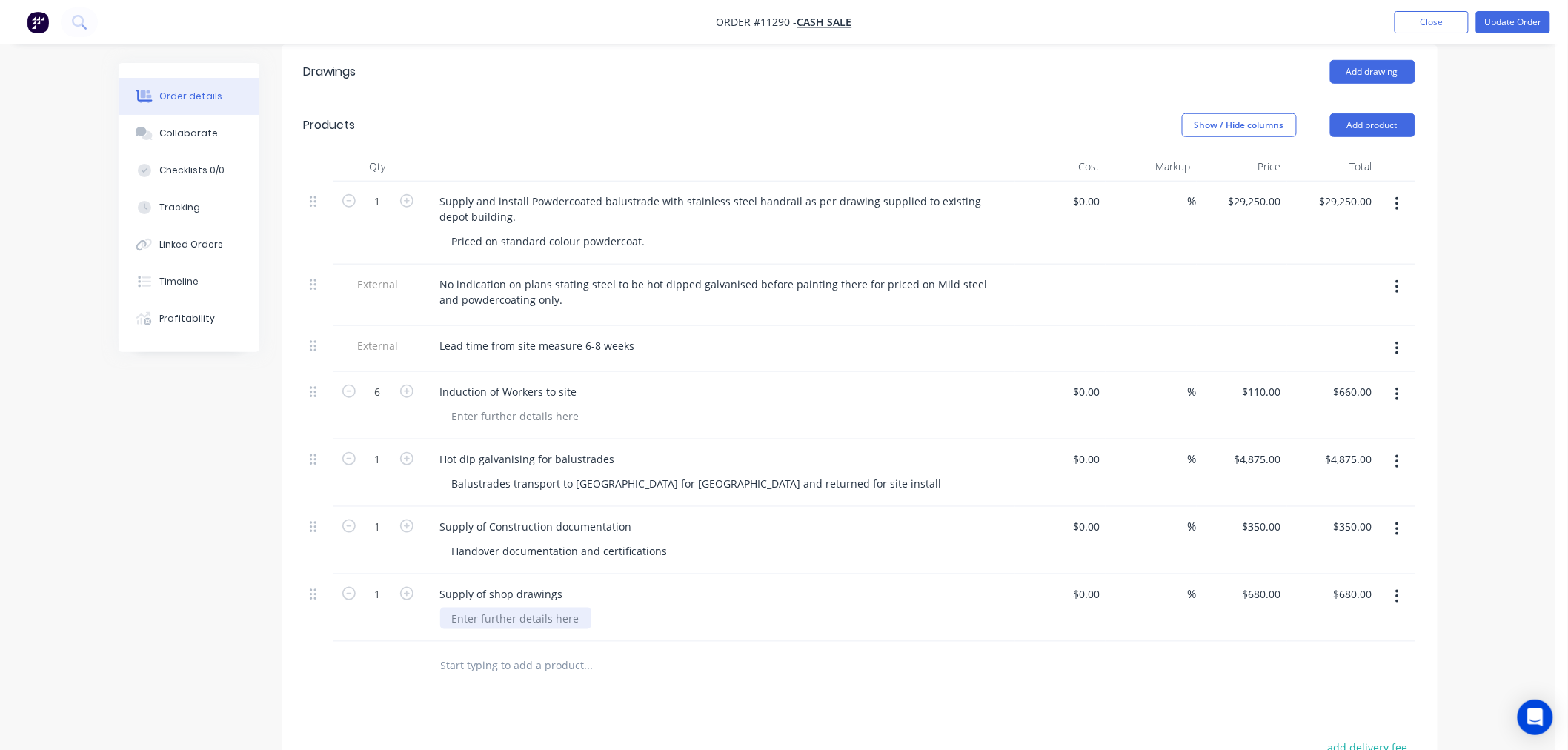
click at [490, 607] on div at bounding box center [516, 617] width 151 height 21
click at [545, 405] on div at bounding box center [516, 415] width 151 height 21
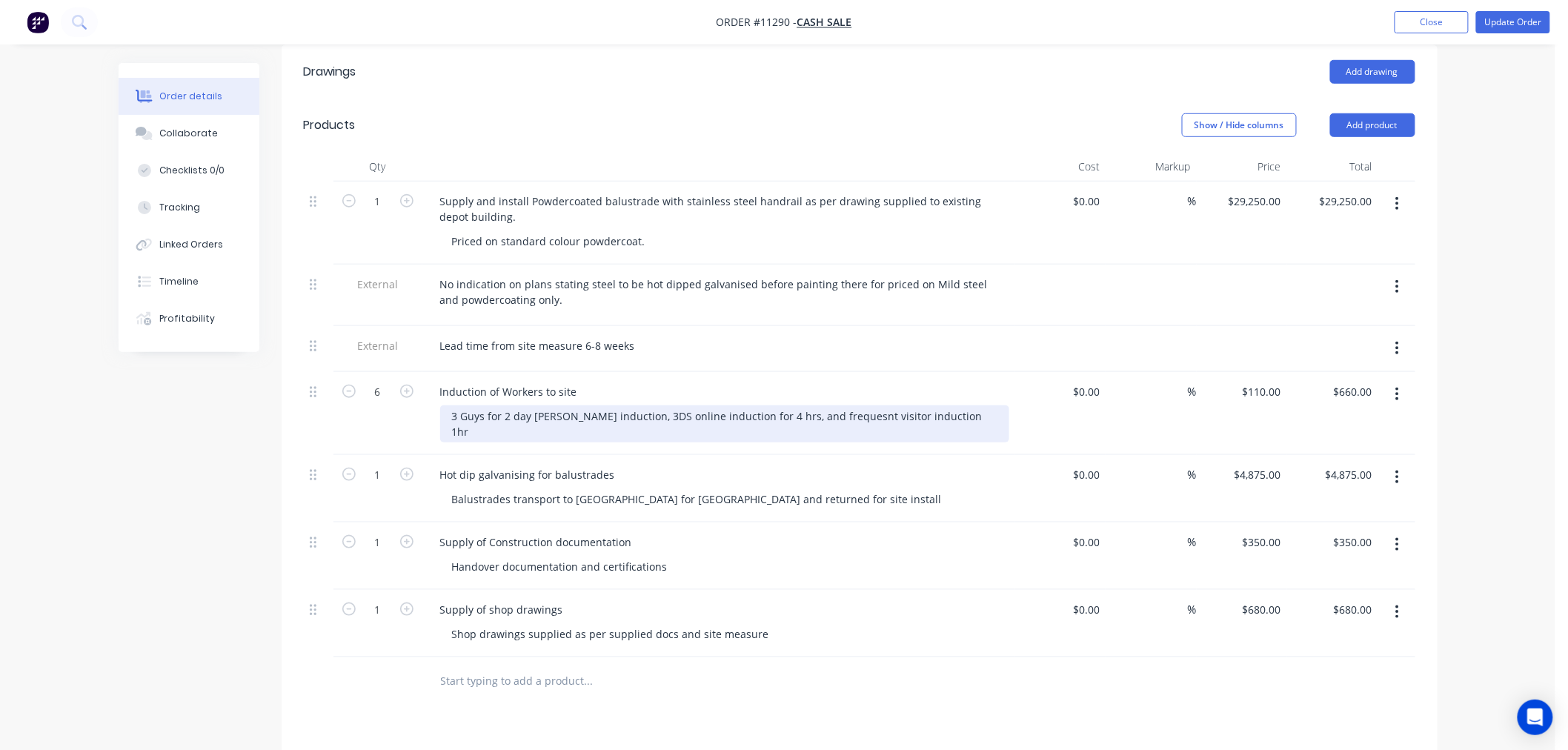
click at [847, 405] on div "3 Guys for 2 day John Holland induction, 3DS online induction for 4 hrs, and fr…" at bounding box center [725, 424] width 569 height 37
click at [833, 405] on div "3 Guys for 2 day John Holland induction, 3DS online induction for 4 hrs, and fr…" at bounding box center [725, 424] width 569 height 37
click at [855, 405] on div "3 Guys for 2 day John Holland induction, 3DS online induction for 4 hrs, and fr…" at bounding box center [725, 424] width 569 height 37
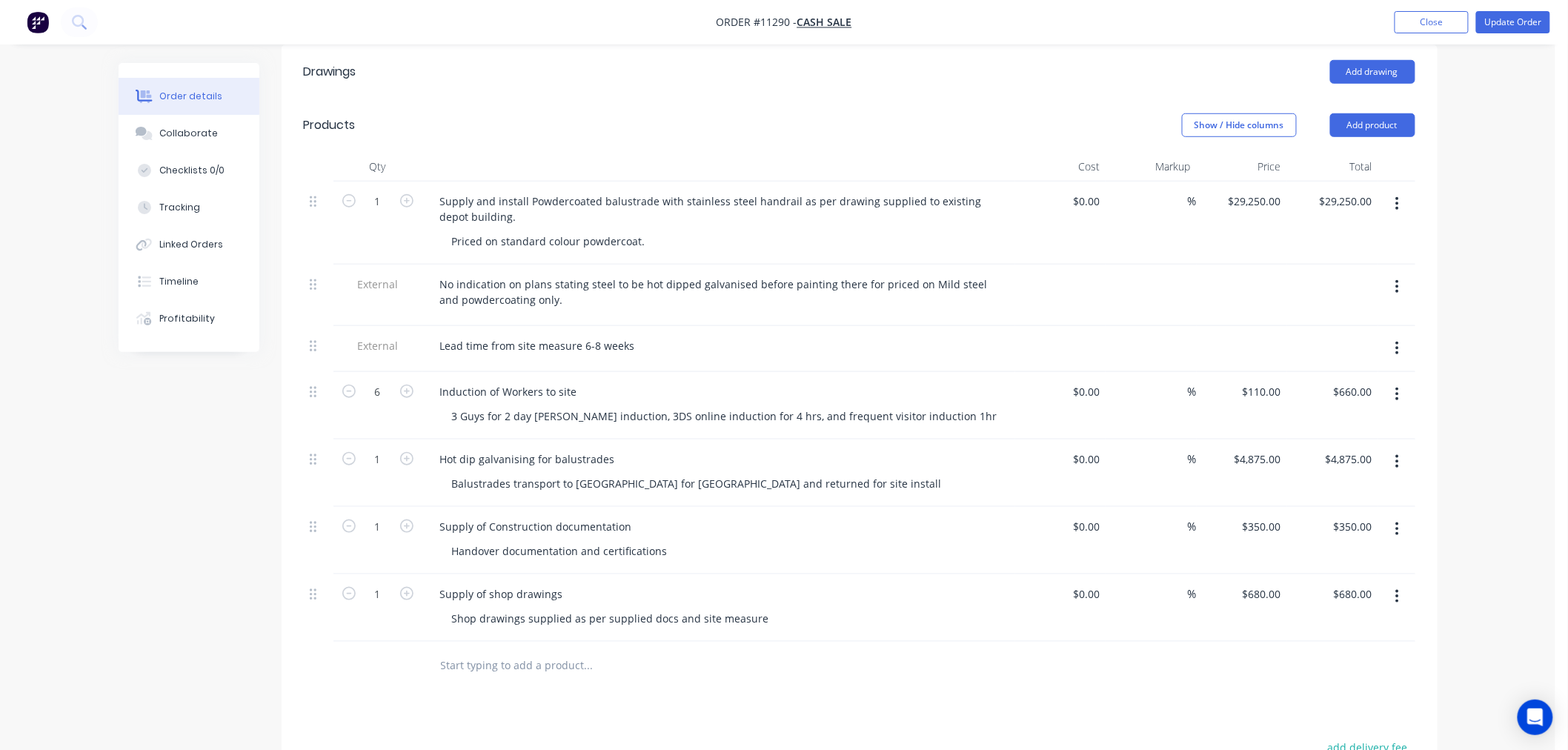
click at [931, 516] on div "Supply of Construction documentation" at bounding box center [719, 526] width 581 height 21
click at [380, 381] on input "6" at bounding box center [377, 392] width 38 height 22
type input "3"
click at [928, 651] on div at bounding box center [689, 665] width 522 height 30
type input "330.00"
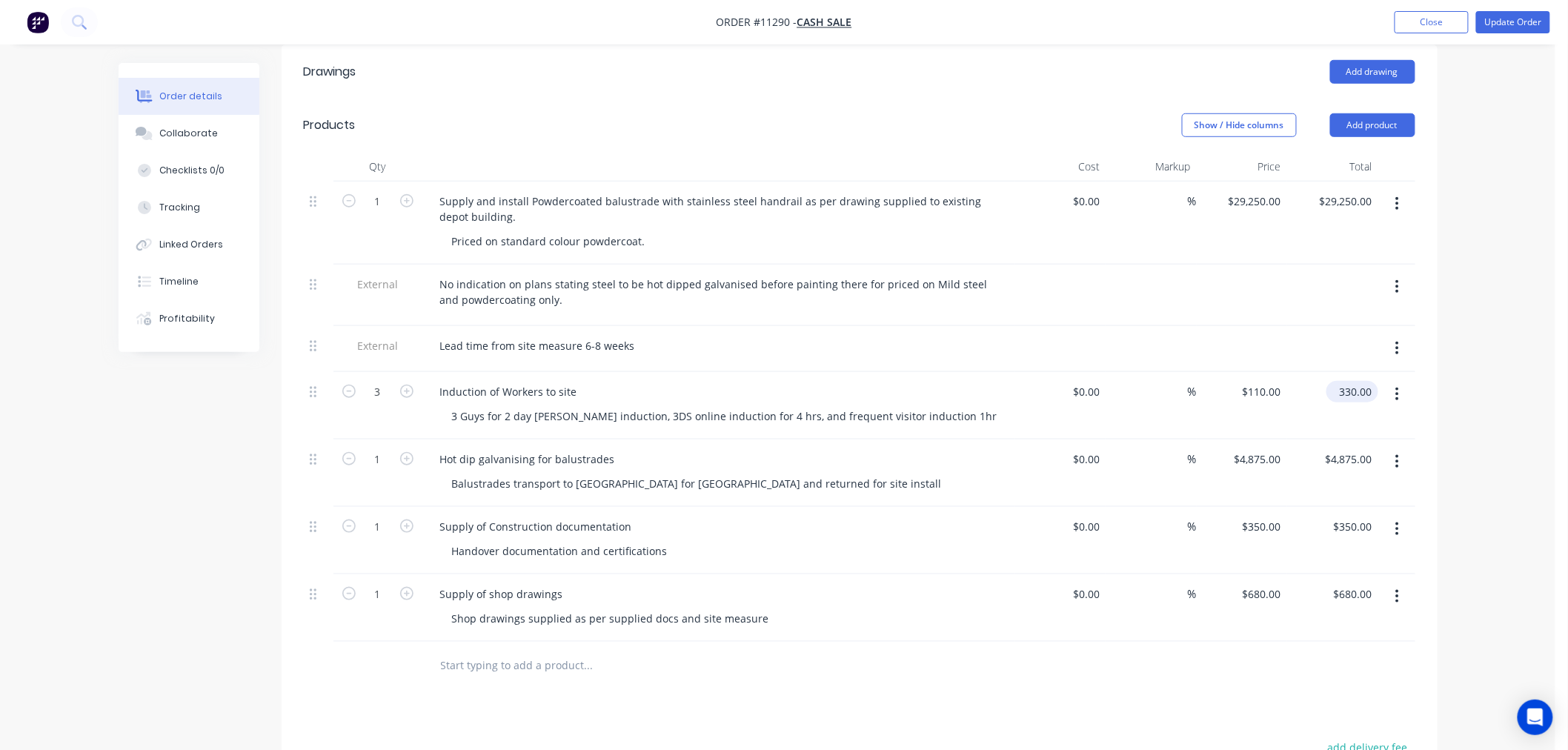
click at [1360, 381] on input "330.00" at bounding box center [1355, 391] width 46 height 21
type input "110"
type input "$330.00"
click at [1279, 381] on input "110" at bounding box center [1264, 391] width 46 height 21
type input "$1,100.00"
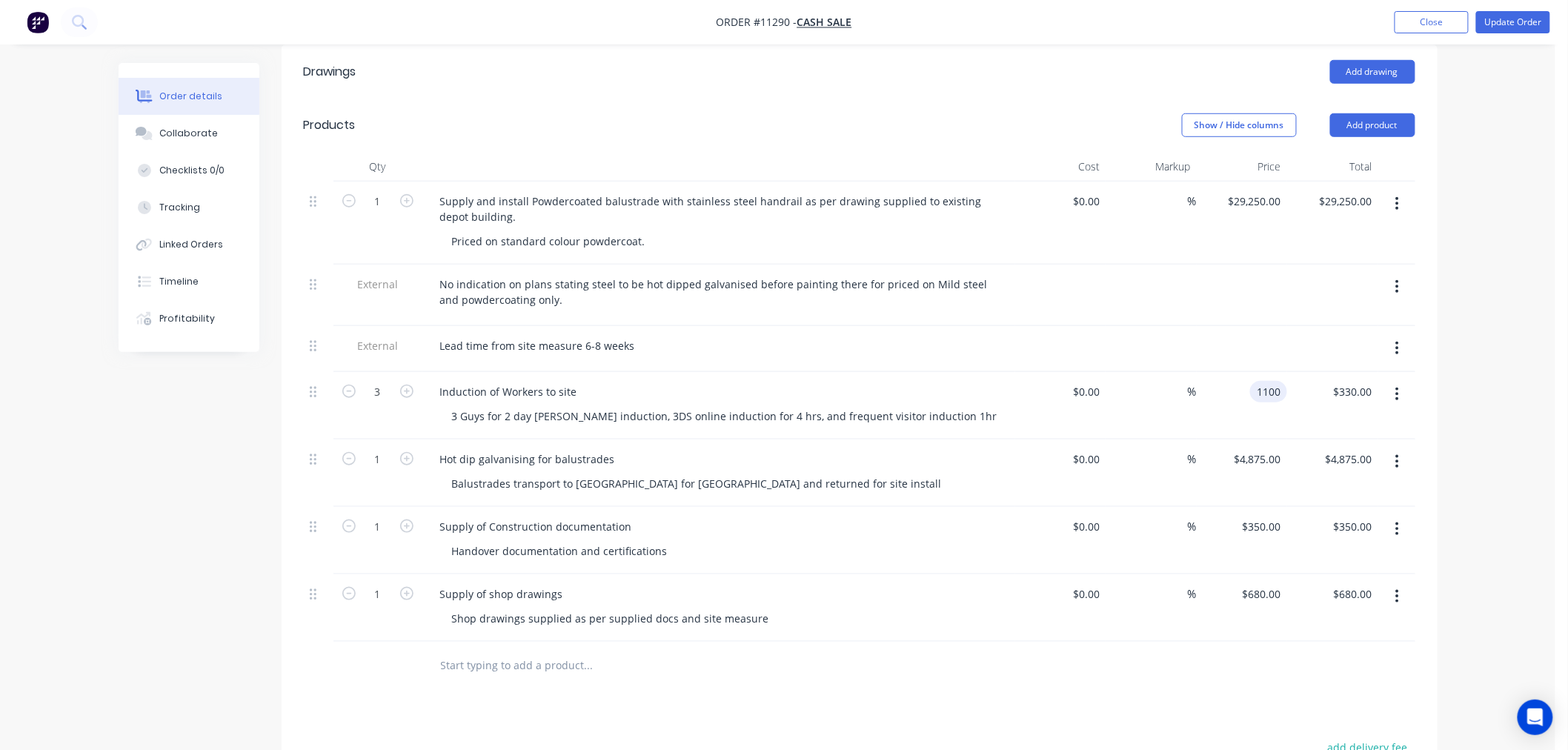
type input "$3,300.00"
click at [1284, 326] on div at bounding box center [1242, 349] width 91 height 46
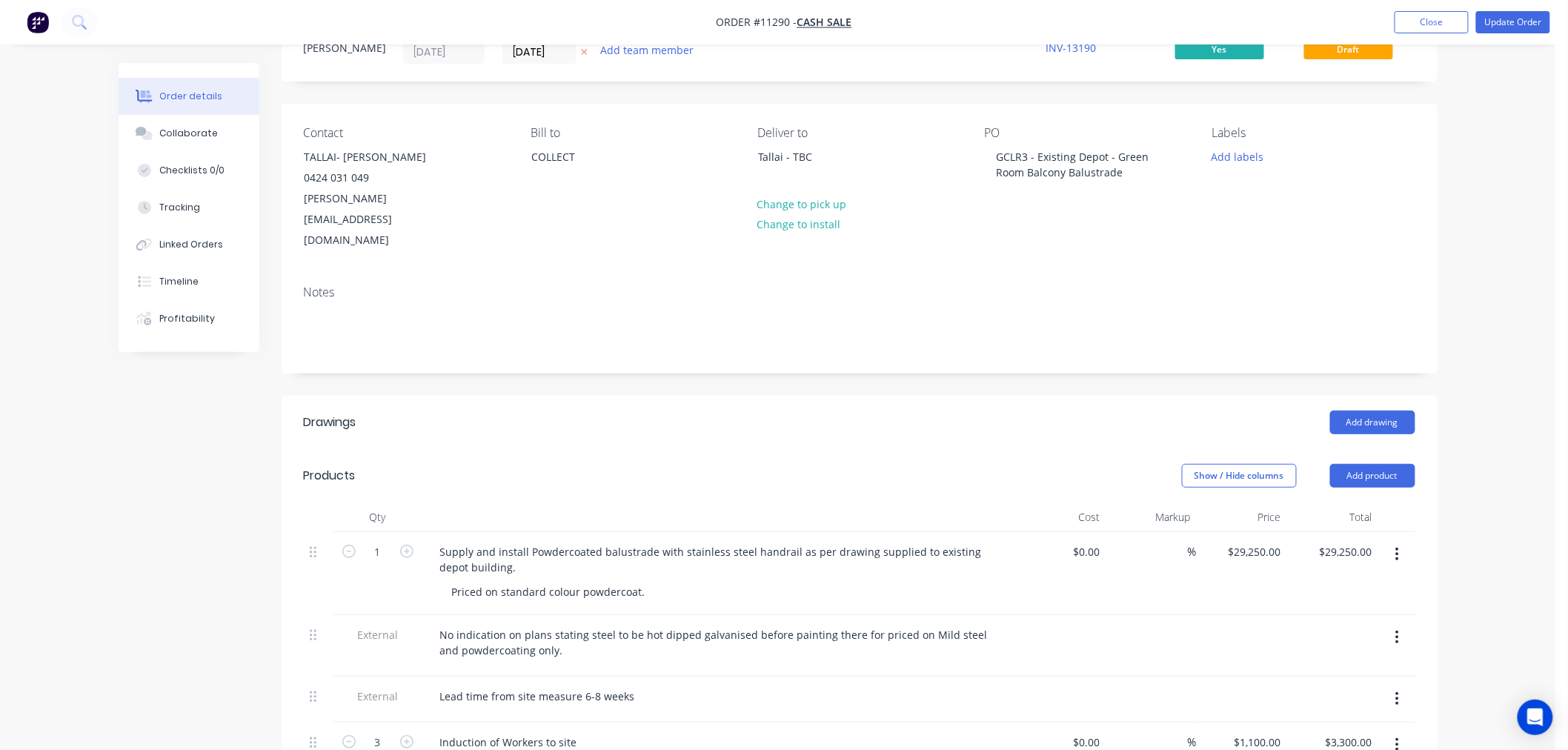
scroll to position [0, 0]
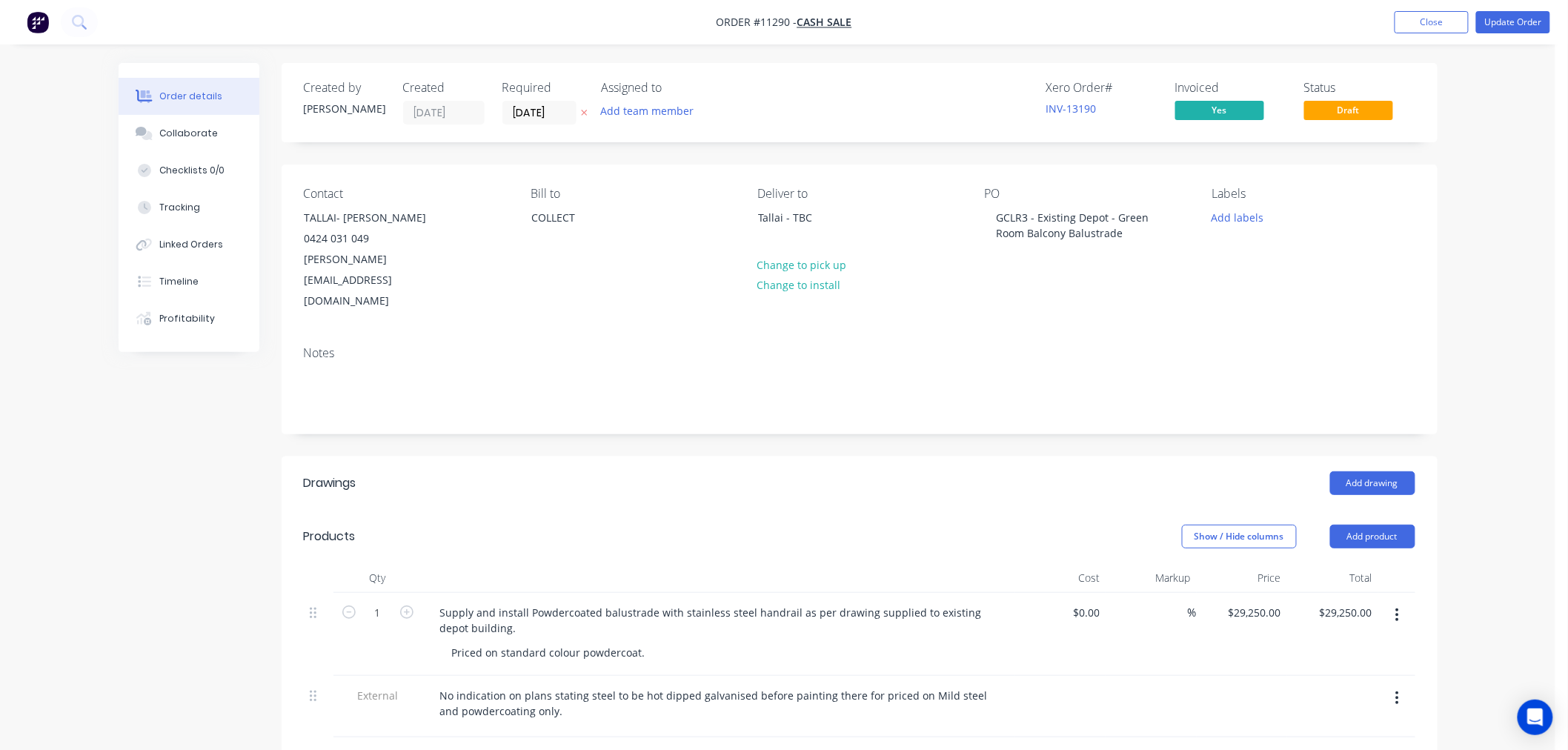
drag, startPoint x: 1505, startPoint y: 20, endPoint x: 1561, endPoint y: 153, distance: 144.3
click at [1562, 153] on body "Order #11290 - CASH SALE Add product Close Update Order Order details Collabora…" at bounding box center [784, 739] width 1568 height 1479
click at [1418, 20] on button "Close" at bounding box center [1431, 22] width 74 height 22
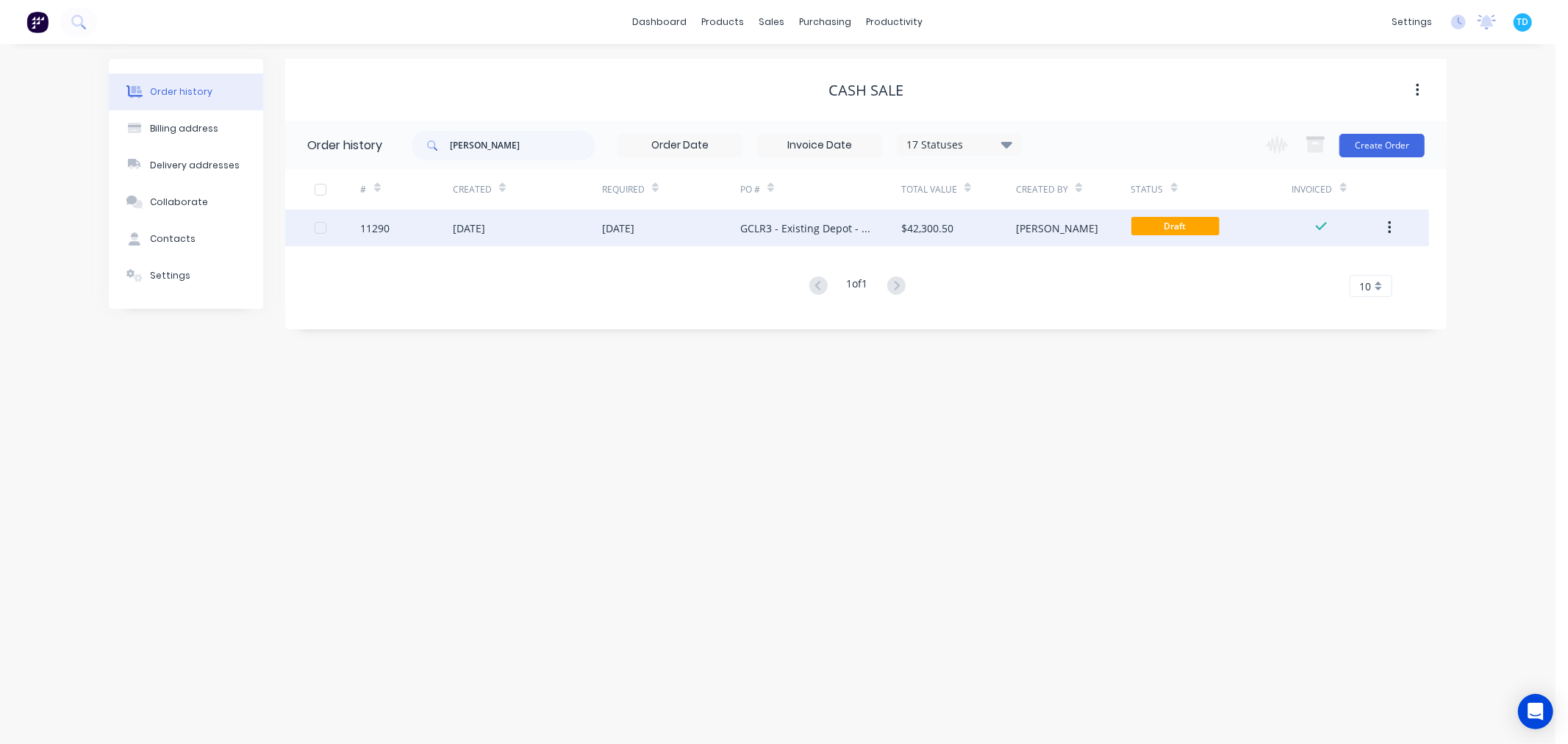
click at [1386, 227] on button "button" at bounding box center [1389, 227] width 35 height 26
drag, startPoint x: 1186, startPoint y: 221, endPoint x: 1173, endPoint y: 224, distance: 13.3
click at [1173, 224] on span "Draft" at bounding box center [1175, 226] width 89 height 19
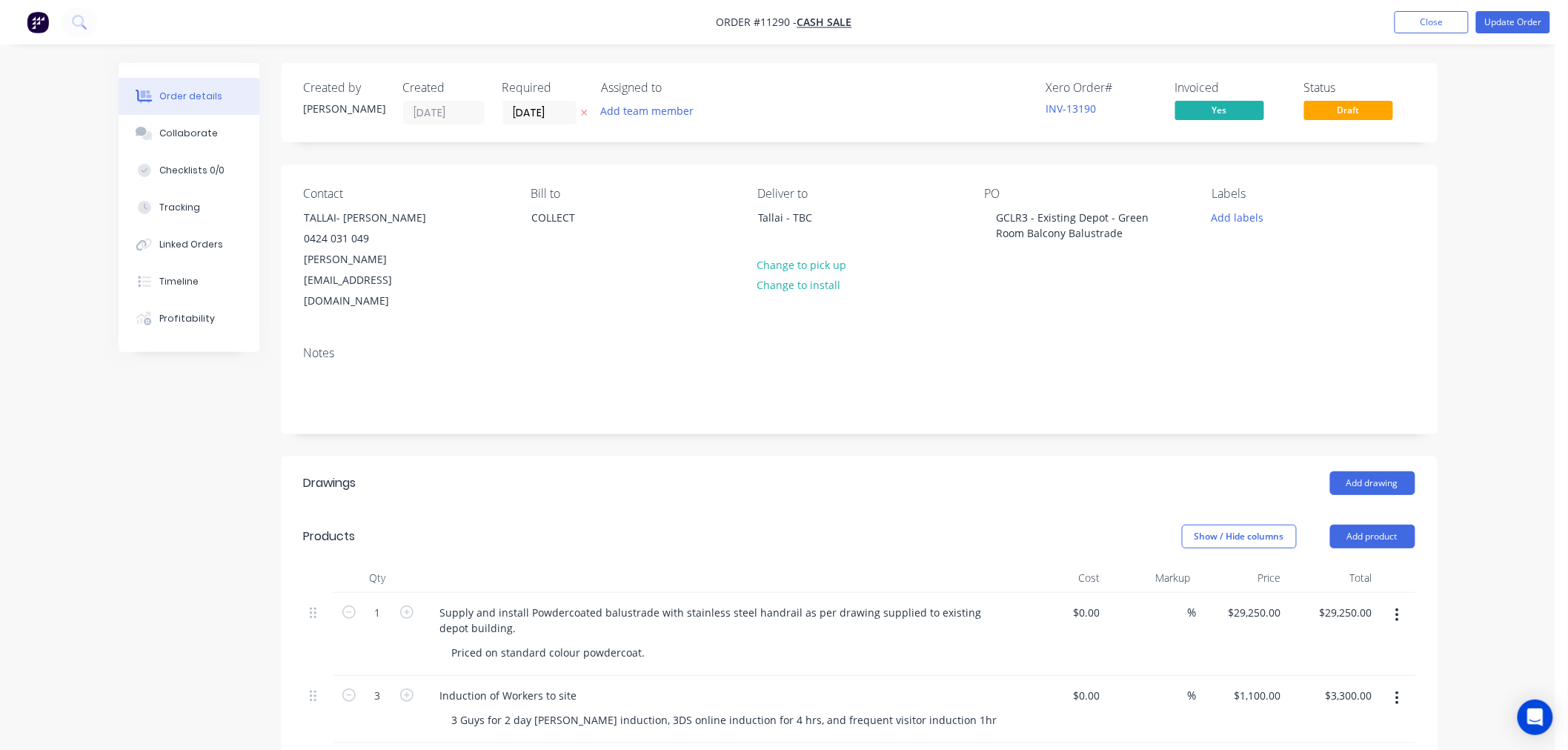
click at [1335, 109] on span "Draft" at bounding box center [1348, 110] width 89 height 19
click at [1338, 107] on span "Draft" at bounding box center [1348, 110] width 89 height 19
click at [539, 104] on input "02/06/23" at bounding box center [539, 112] width 72 height 22
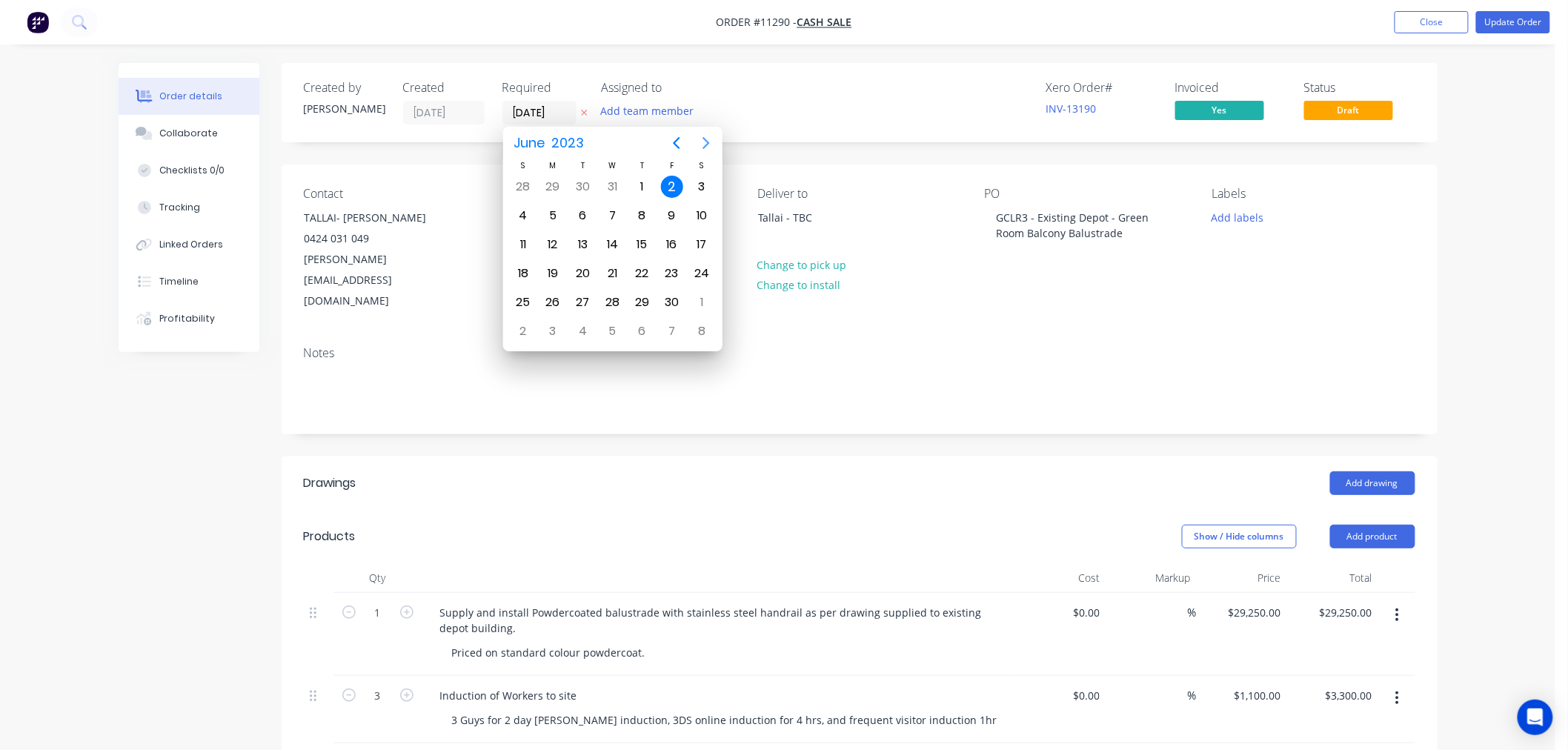
click at [708, 144] on icon "Next page" at bounding box center [706, 143] width 7 height 12
click at [708, 145] on icon "Next page" at bounding box center [706, 143] width 18 height 18
click at [708, 146] on icon "Next page" at bounding box center [706, 143] width 18 height 18
click at [709, 142] on icon "Next page" at bounding box center [706, 143] width 18 height 18
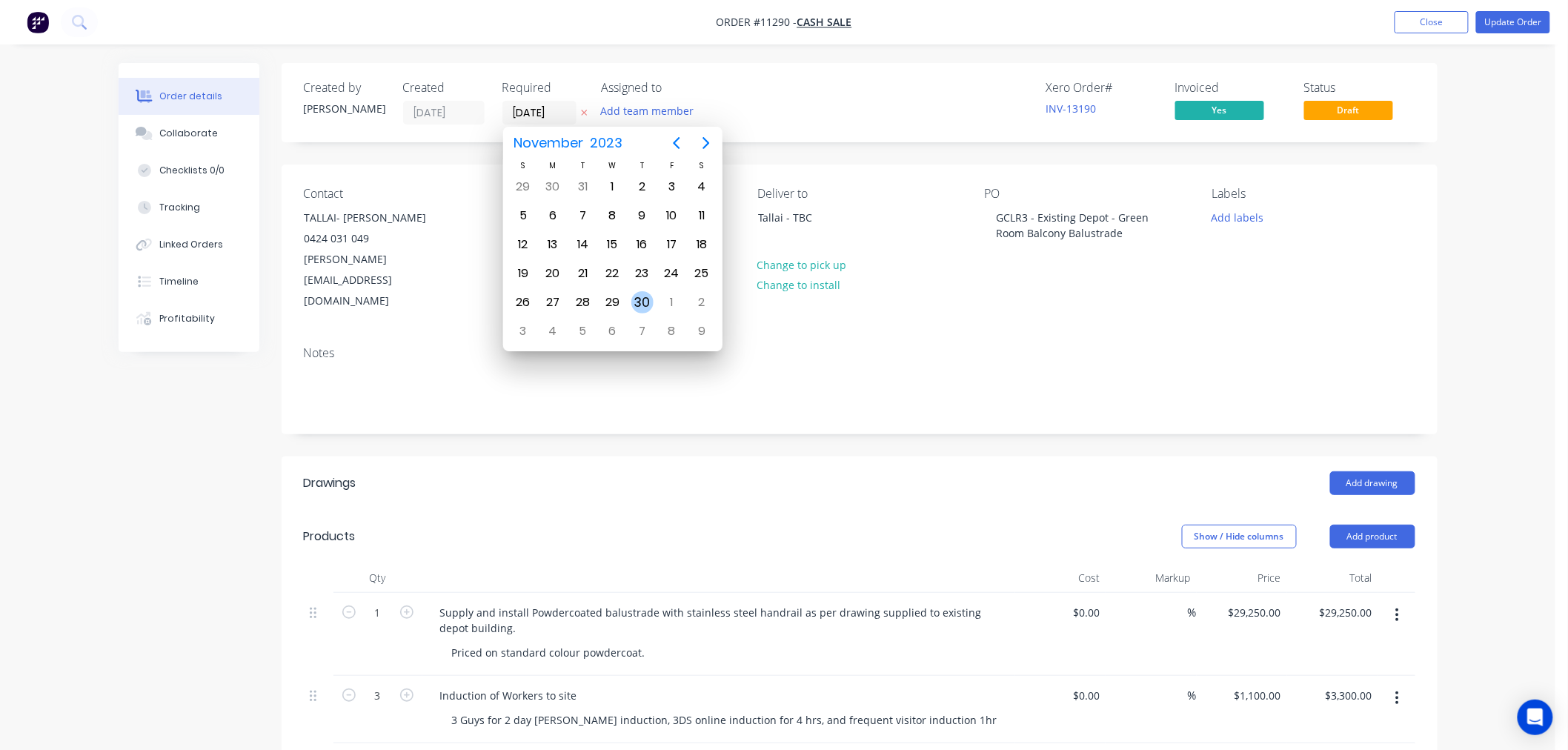
click at [639, 300] on div "30" at bounding box center [642, 302] width 22 height 22
type input "[DATE]"
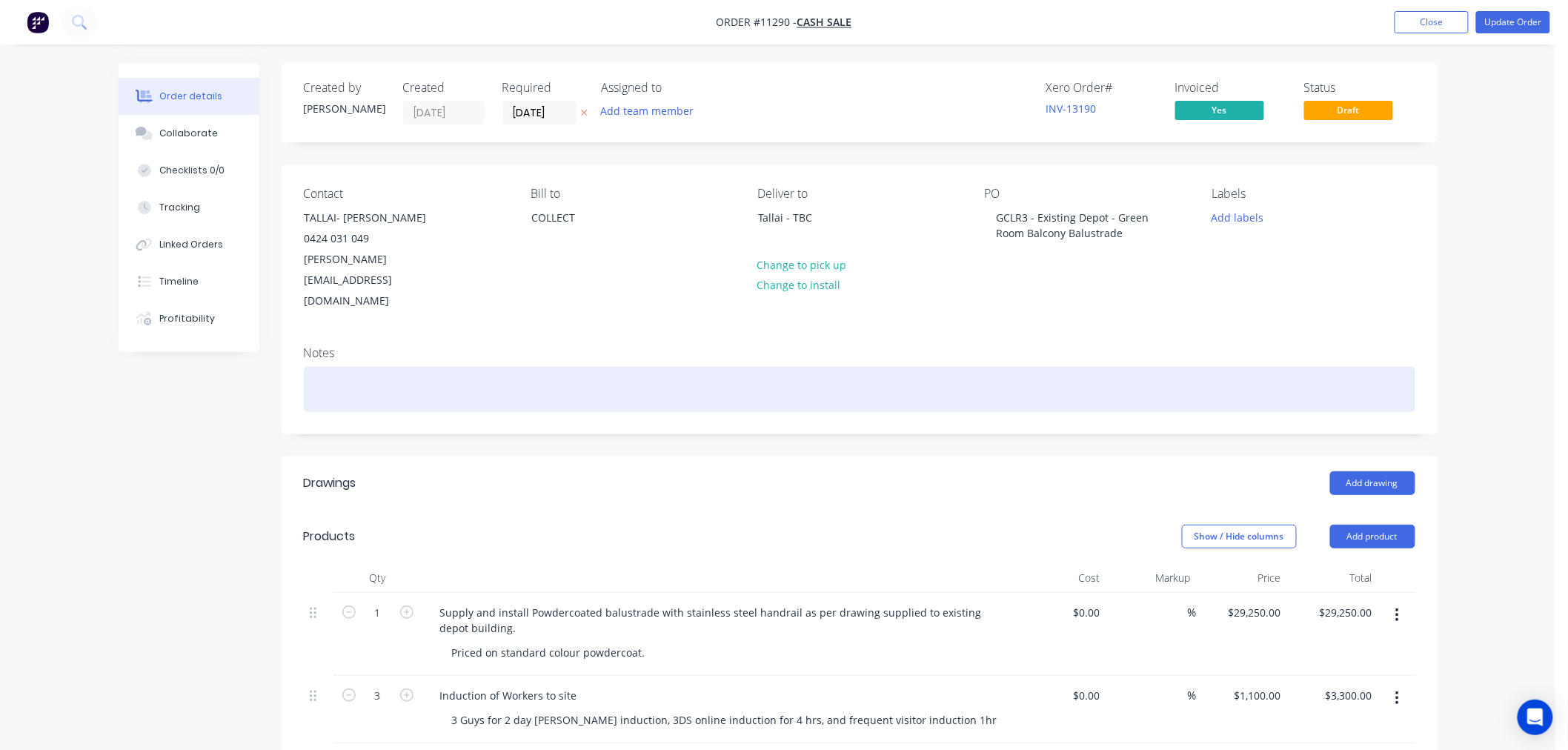
click at [748, 367] on div at bounding box center [860, 389] width 1111 height 45
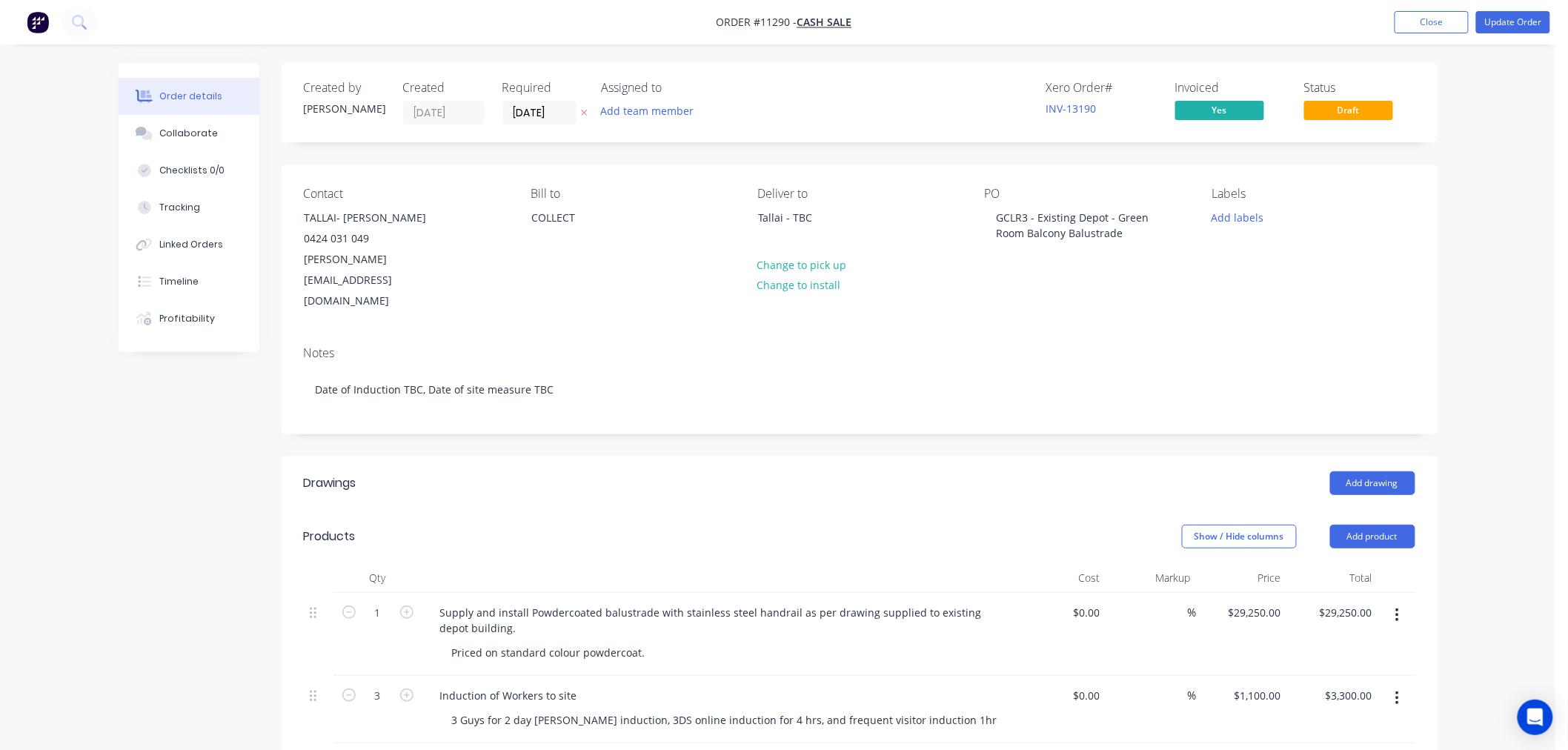
click at [675, 388] on div "Notes Date of Induction TBC, Date of site measure TBC" at bounding box center [859, 383] width 1156 height 99
click at [1424, 12] on button "Close" at bounding box center [1431, 22] width 74 height 22
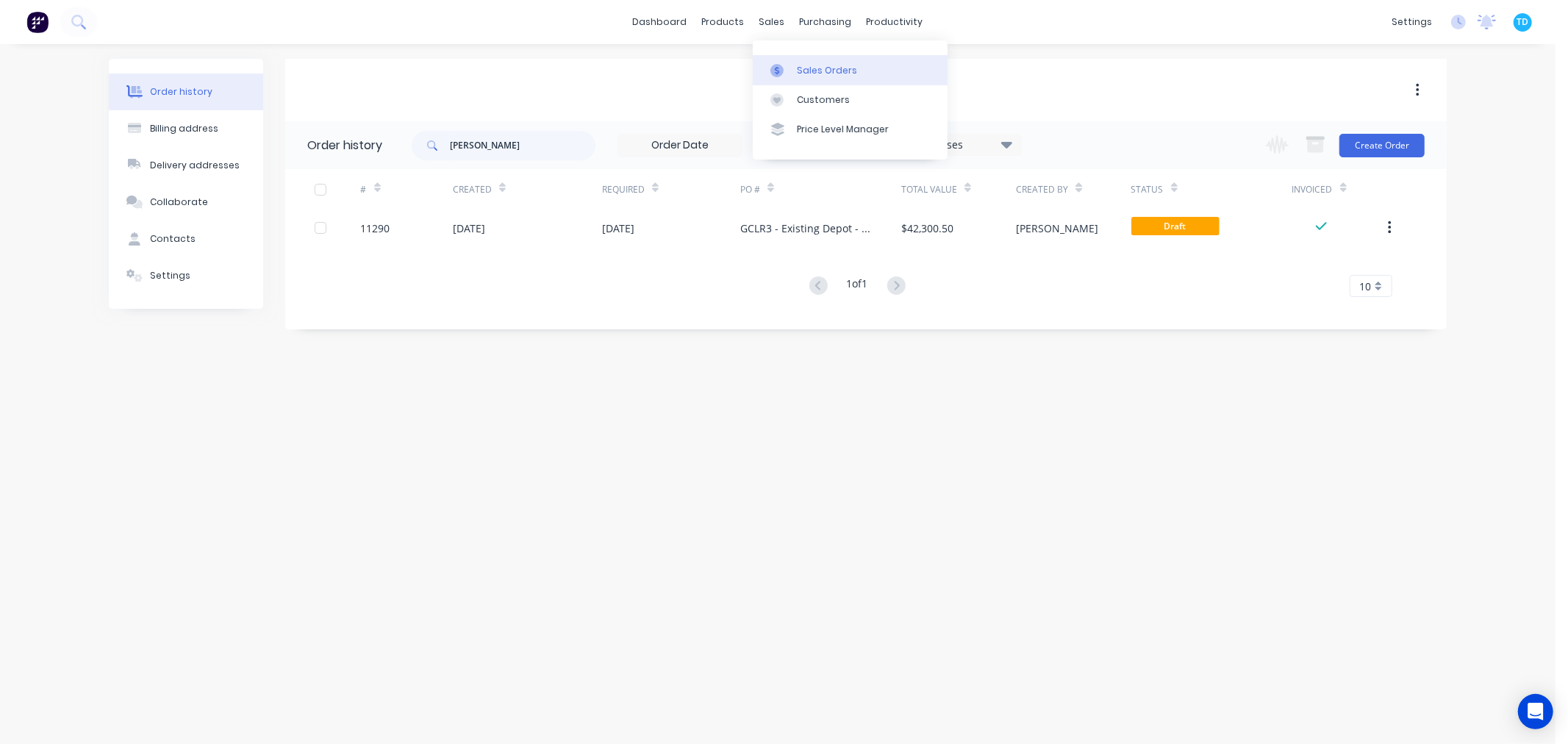
click at [829, 64] on div "Sales Orders" at bounding box center [828, 71] width 61 height 13
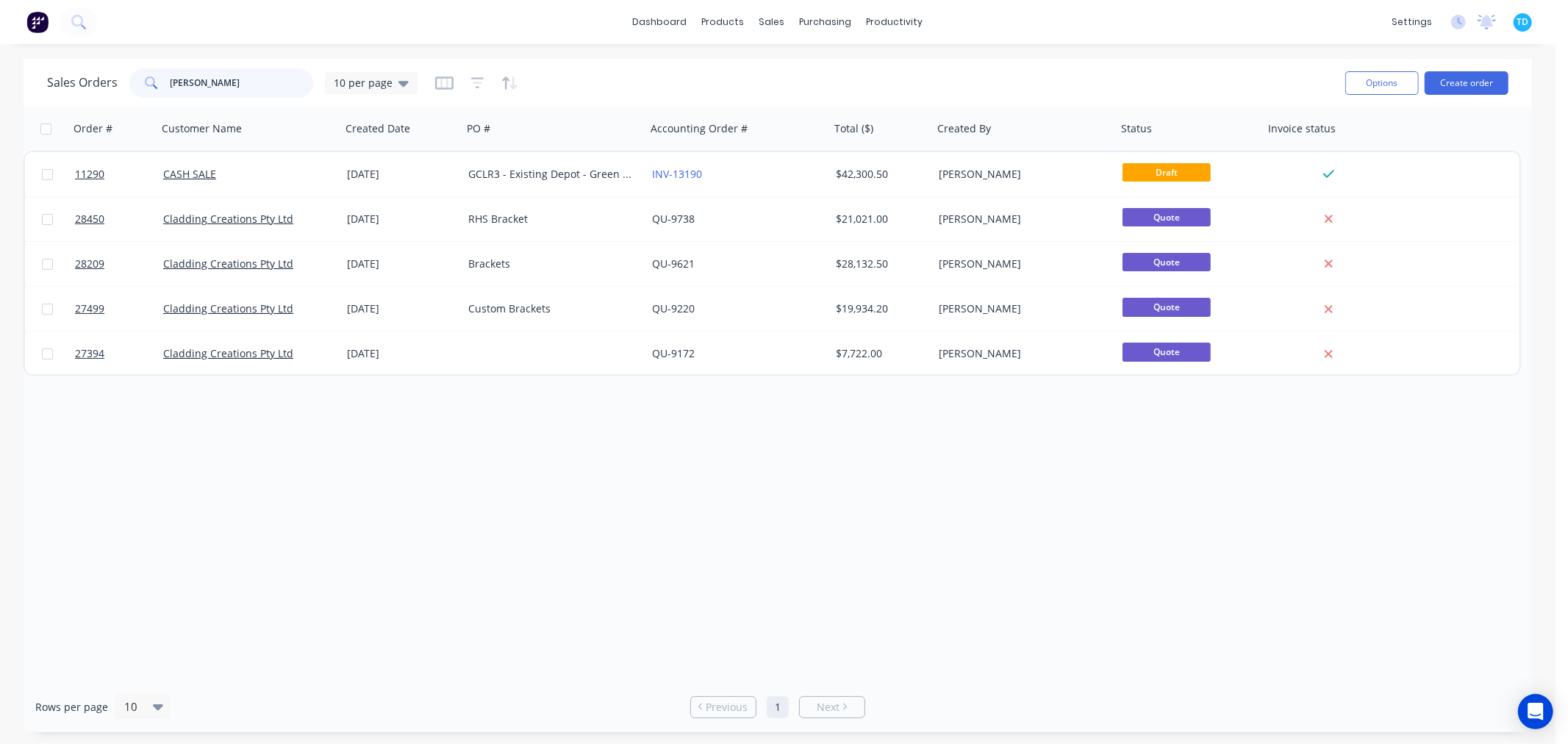
drag, startPoint x: 231, startPoint y: 82, endPoint x: 141, endPoint y: 92, distance: 90.6
click at [141, 92] on div "maria" at bounding box center [222, 83] width 184 height 29
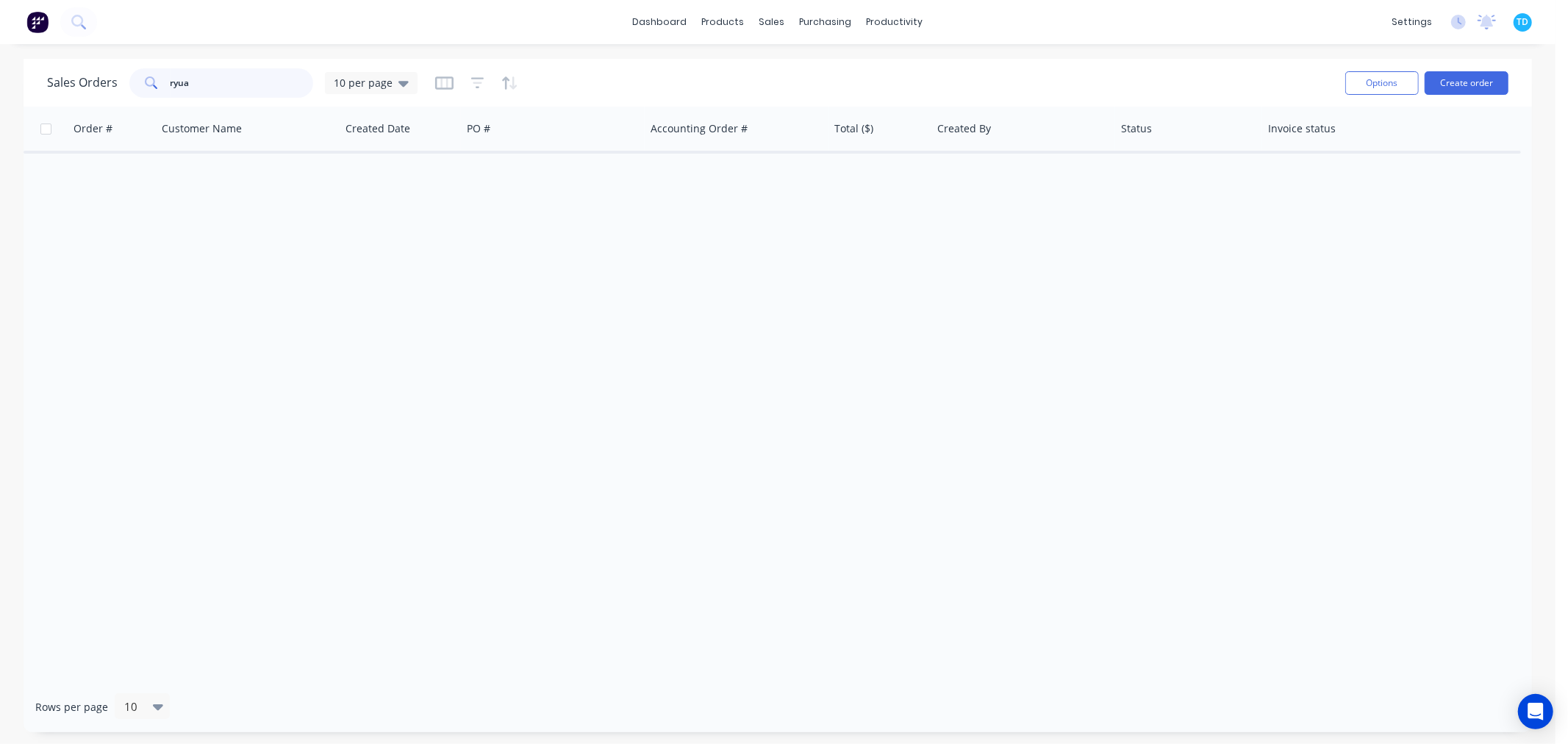
drag, startPoint x: 193, startPoint y: 78, endPoint x: 175, endPoint y: 83, distance: 18.7
click at [175, 83] on input "ryua" at bounding box center [242, 83] width 143 height 29
type input "ruya"
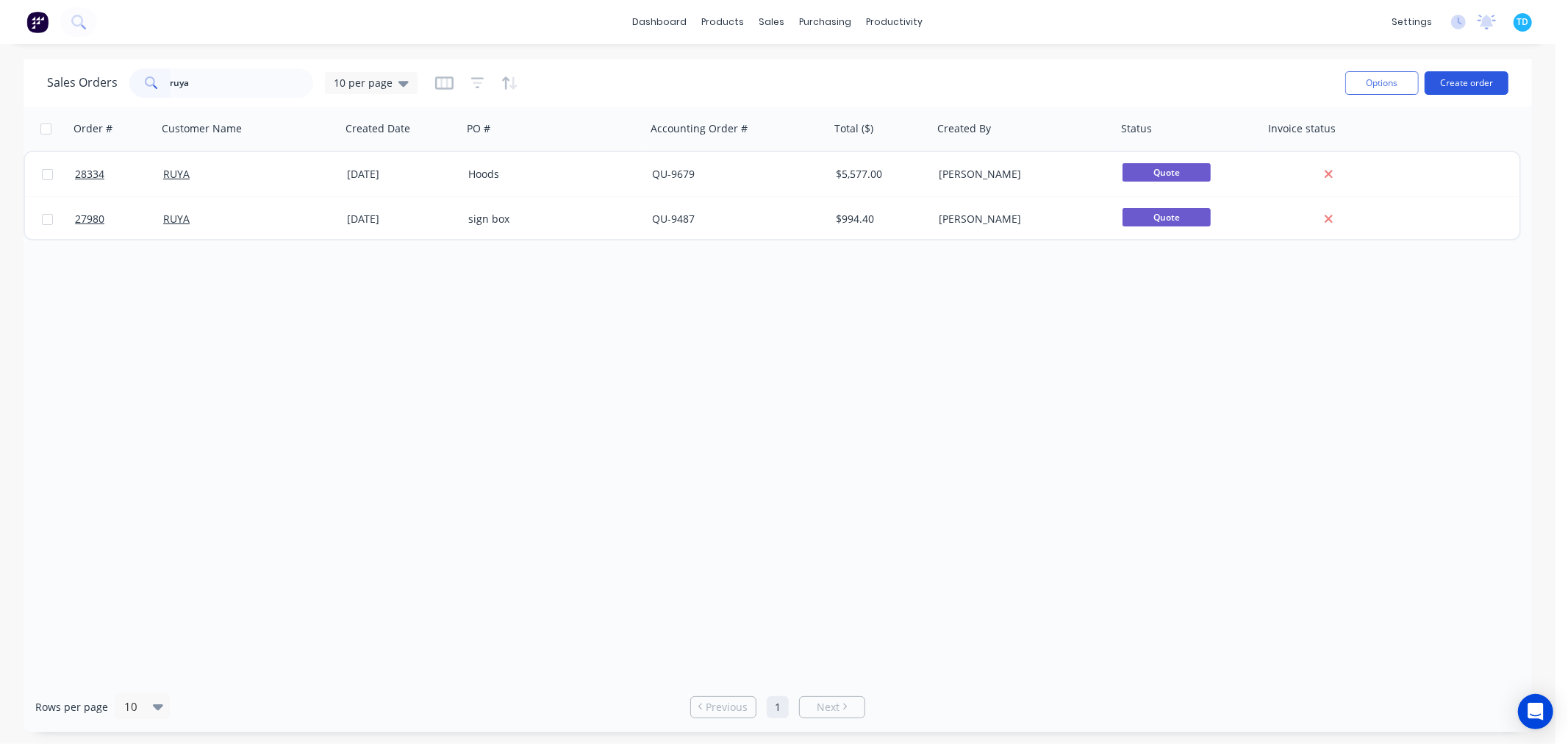
click at [1479, 73] on button "Create order" at bounding box center [1466, 83] width 83 height 24
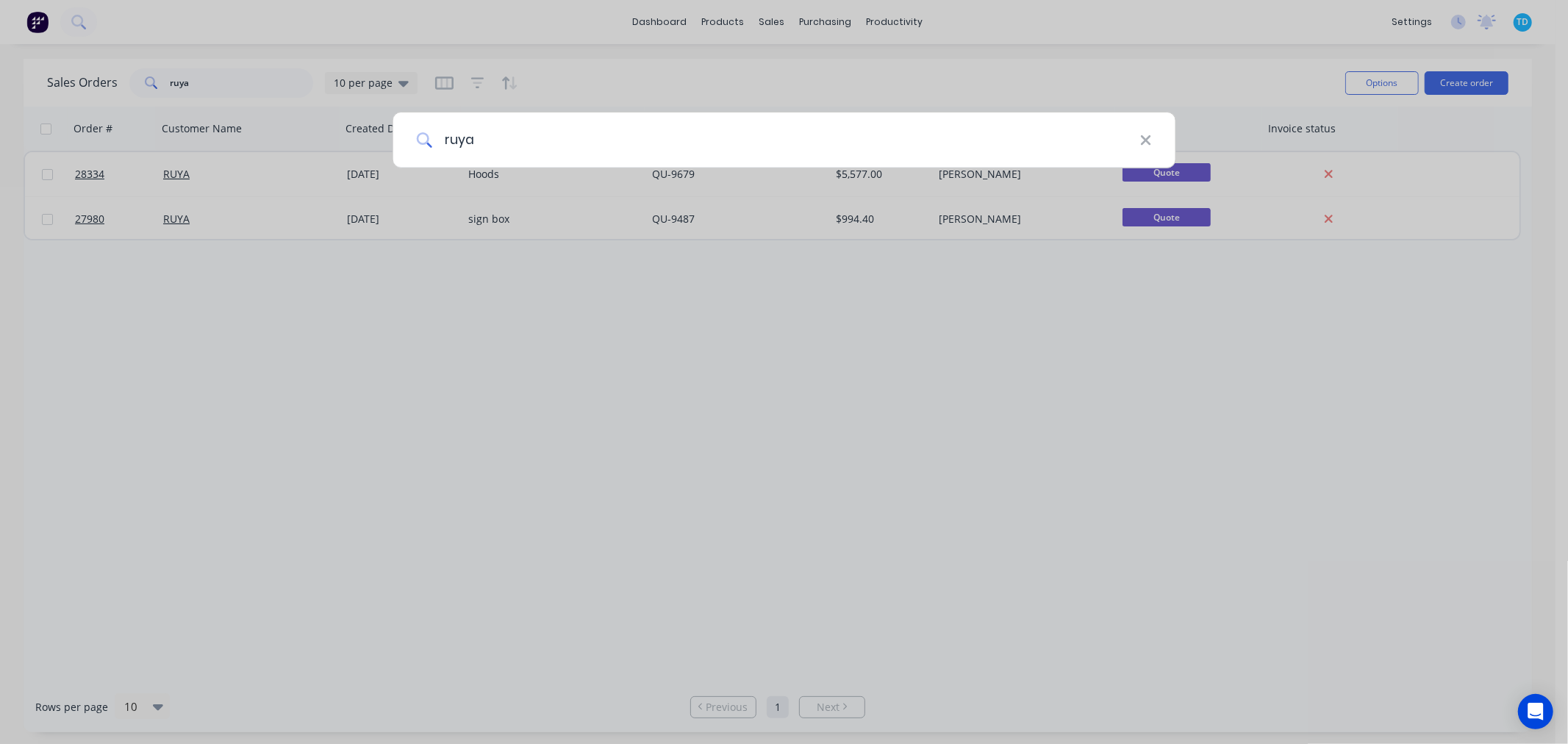
type input "ruya"
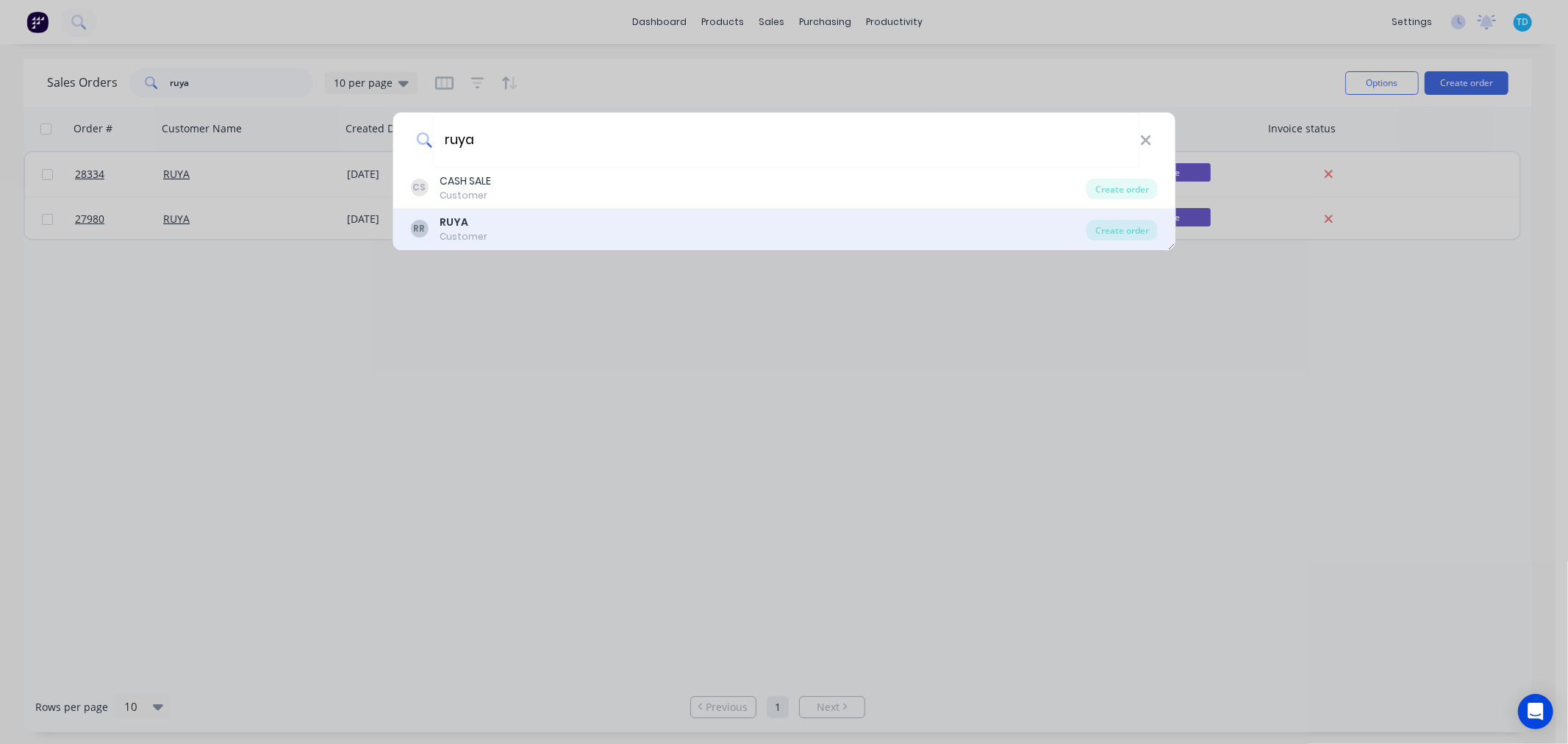
click at [481, 222] on div "RUYA" at bounding box center [464, 222] width 48 height 15
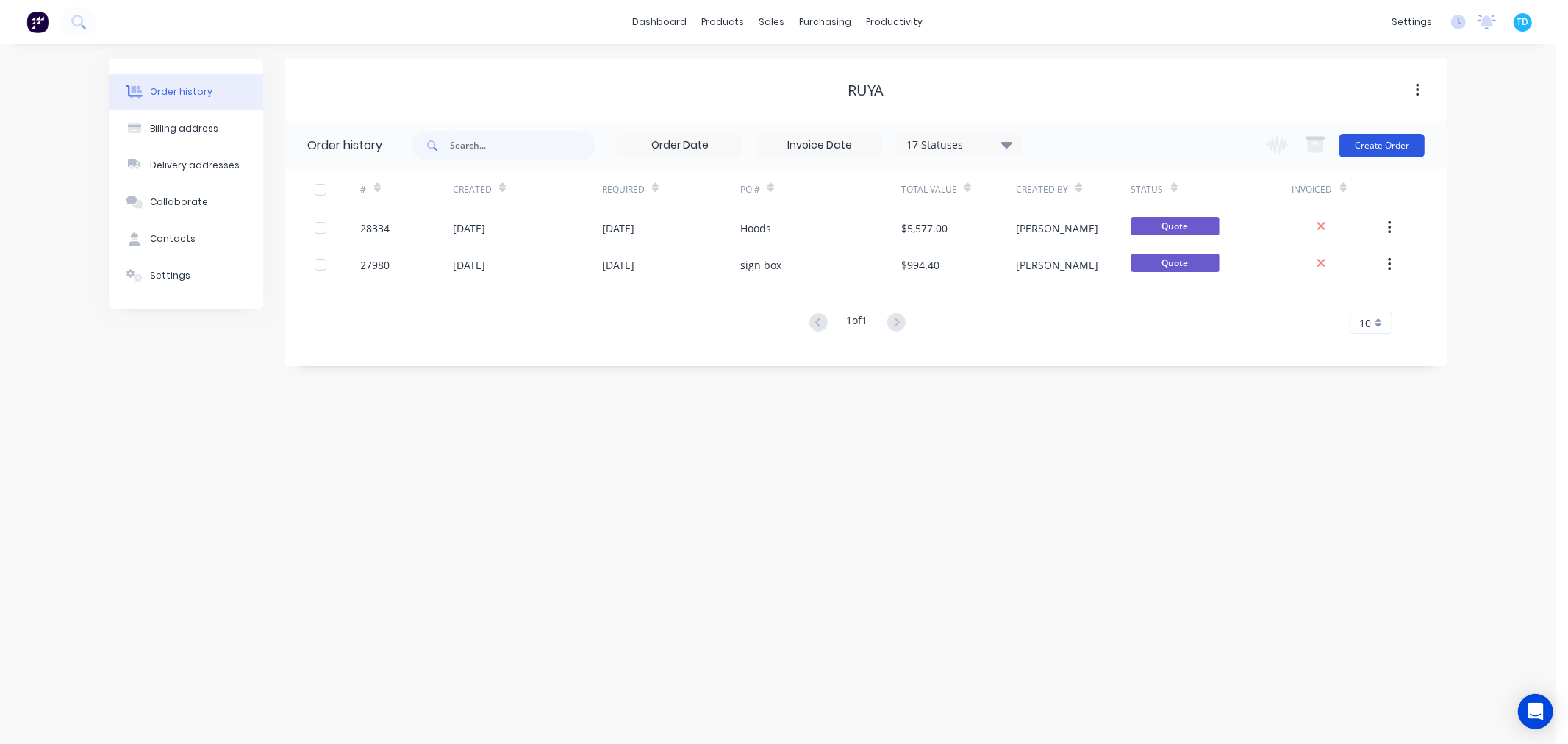
click at [1378, 156] on button "Create Order" at bounding box center [1382, 146] width 85 height 24
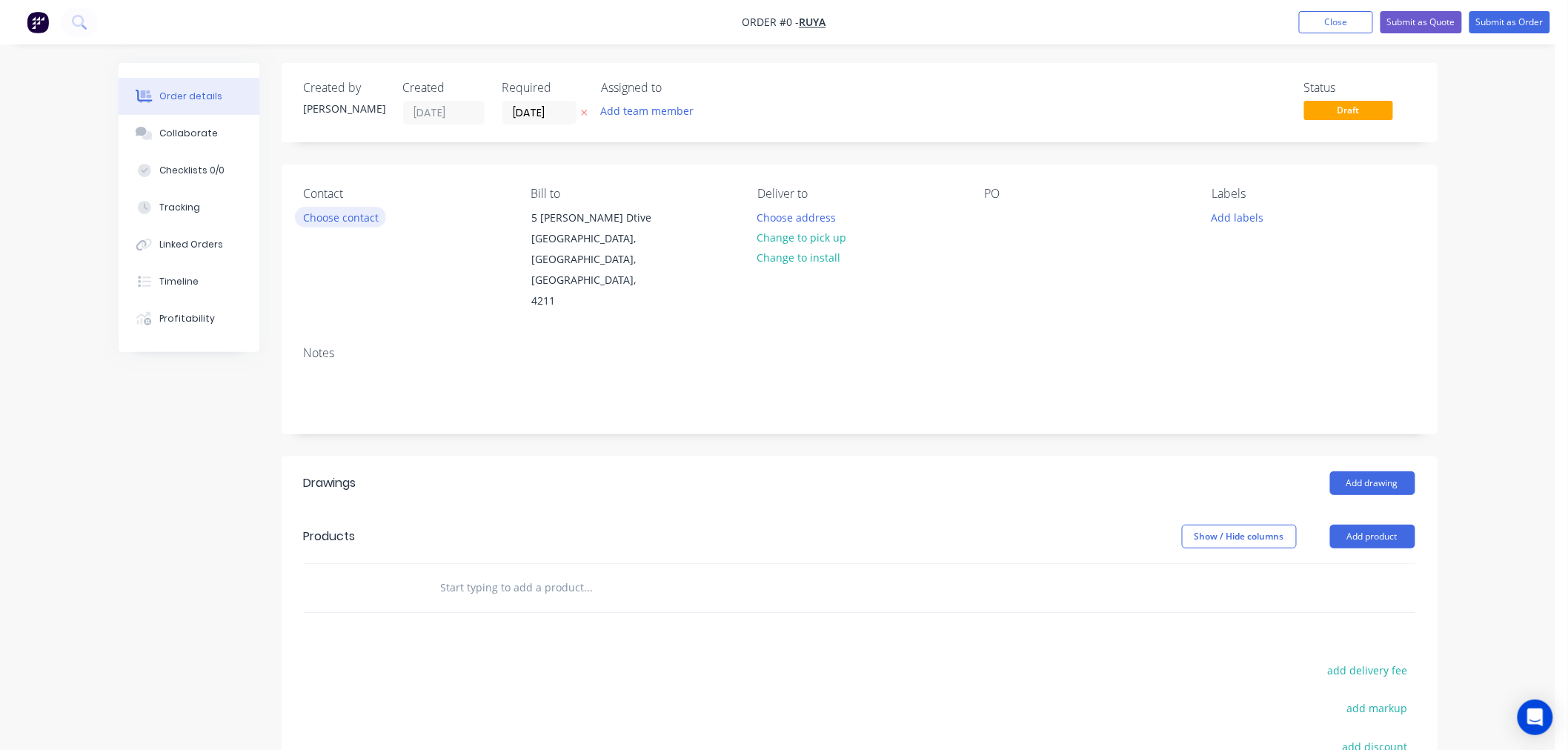
click at [327, 219] on button "Choose contact" at bounding box center [340, 217] width 91 height 20
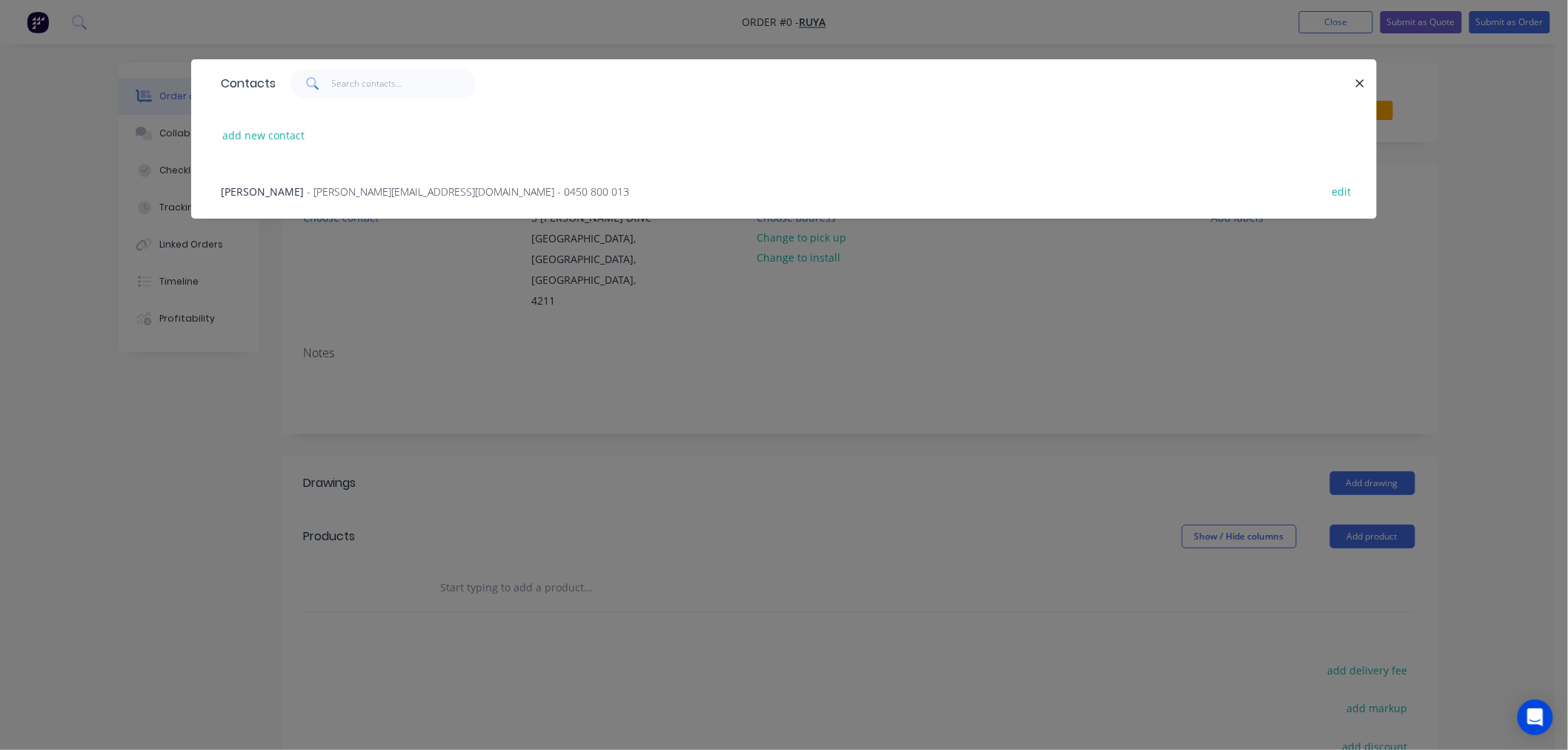
click at [311, 196] on span "- alex@ruyaaluminium.com - 0450 800 013" at bounding box center [467, 191] width 322 height 14
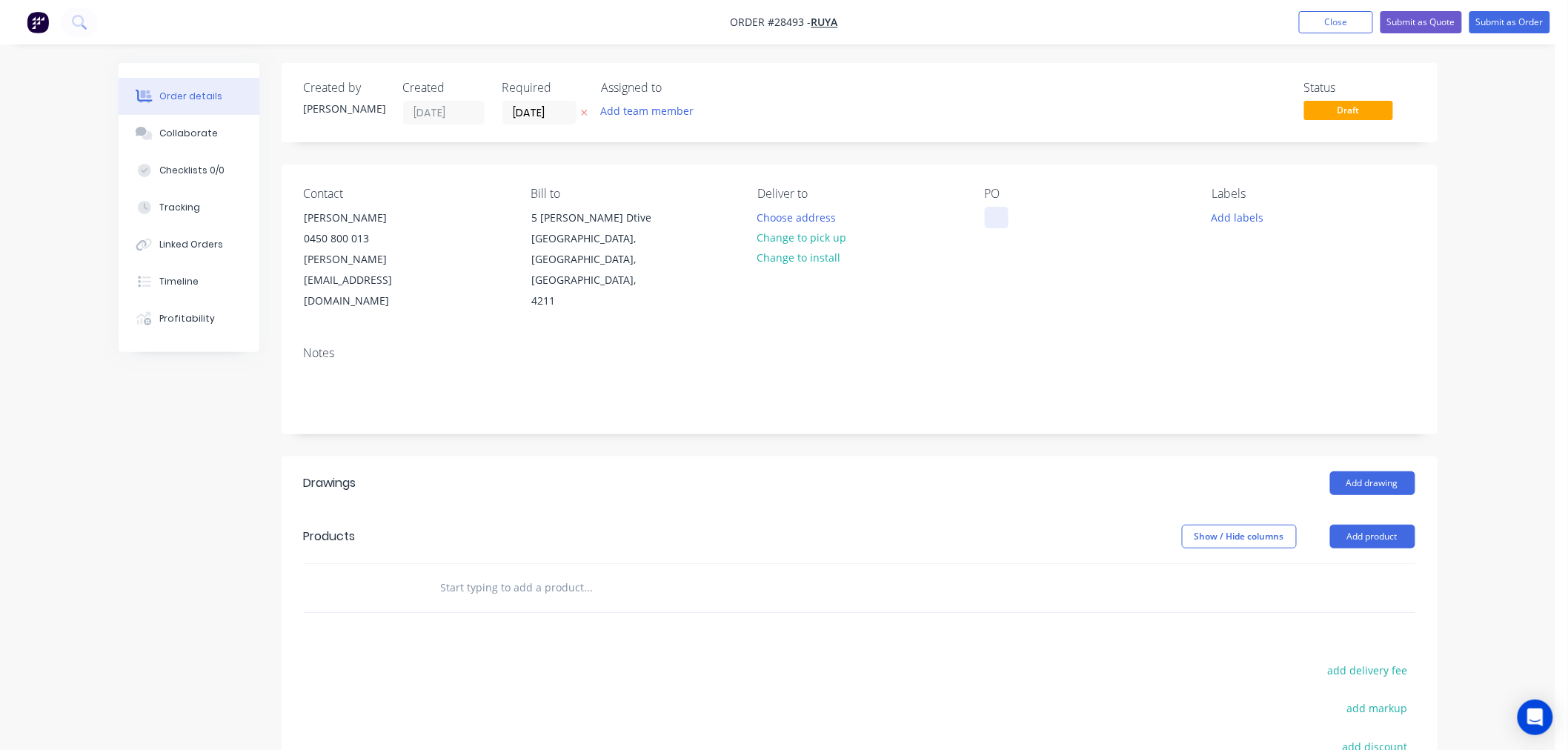
click at [1007, 223] on div at bounding box center [996, 217] width 24 height 21
click at [1360, 525] on button "Add product" at bounding box center [1373, 537] width 85 height 24
click at [1323, 593] on div "Basic product" at bounding box center [1345, 603] width 114 height 21
click at [511, 601] on div at bounding box center [490, 612] width 124 height 21
click at [554, 626] on div at bounding box center [516, 636] width 151 height 21
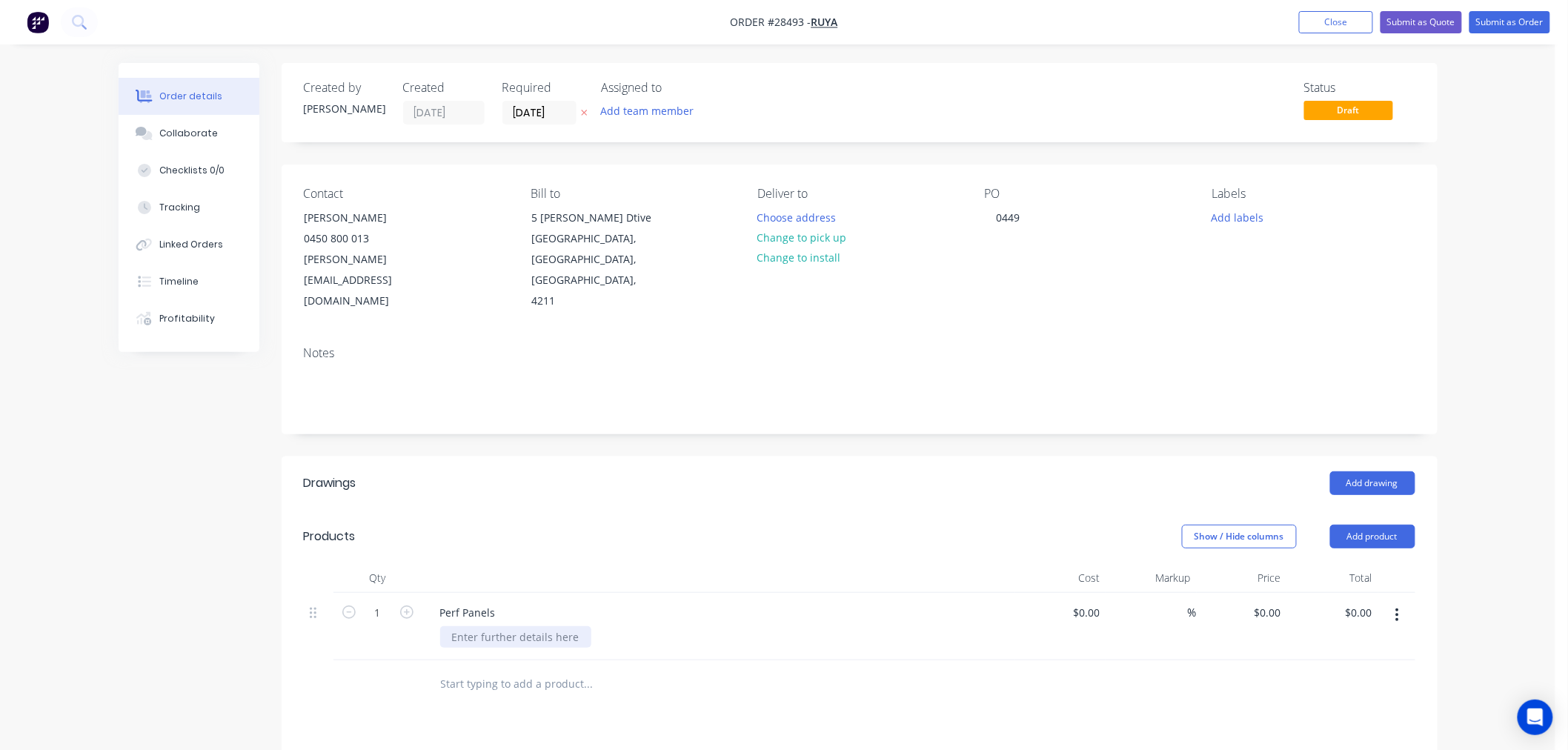
scroll to position [316, 0]
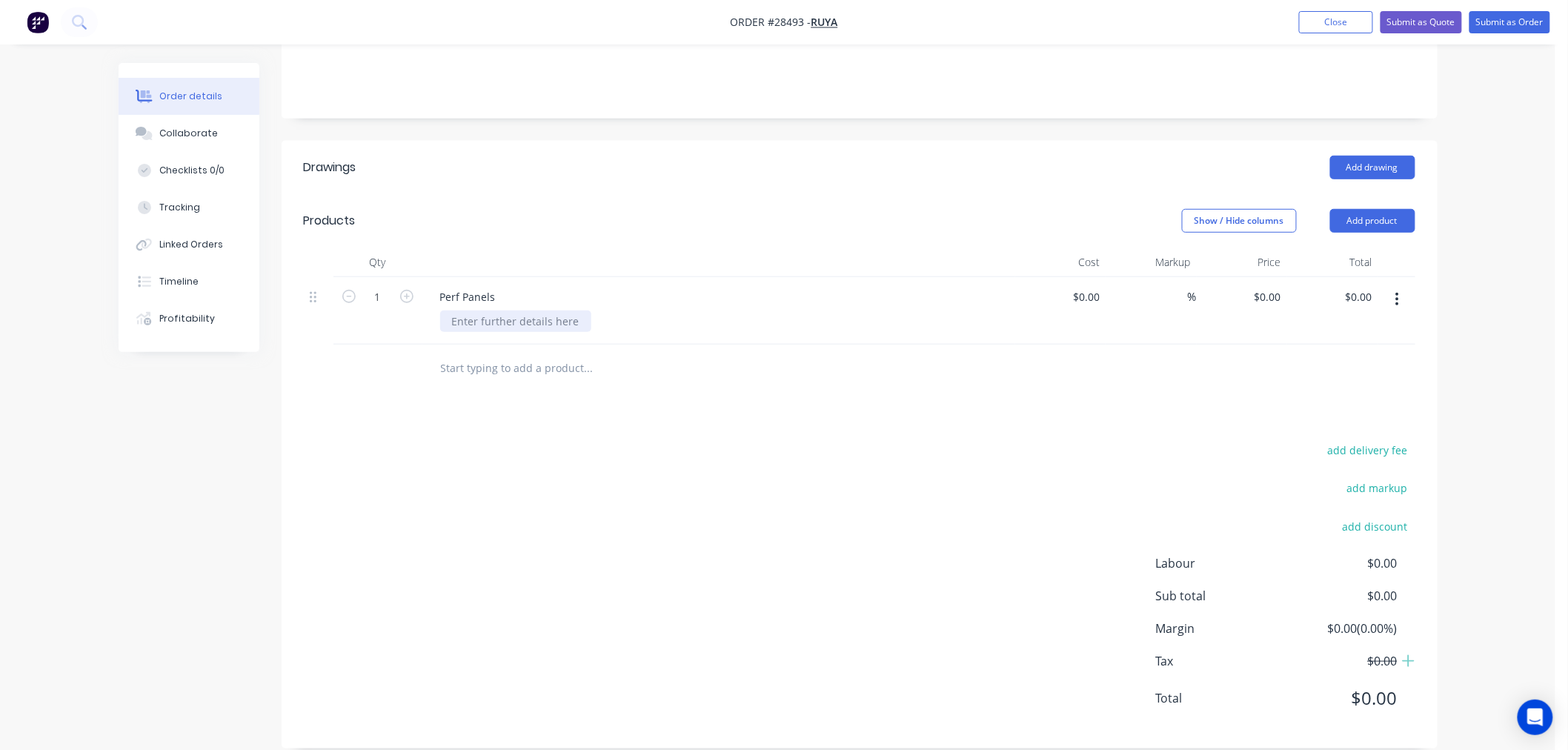
click at [516, 310] on div at bounding box center [516, 320] width 151 height 21
click at [686, 413] on div "Drawings Add drawing Products Show / Hide columns Add product Qty Cost Markup P…" at bounding box center [859, 444] width 1156 height 607
click at [605, 310] on div "2 x 3mm aluminium perf panels as per supplied drawings." at bounding box center [598, 320] width 316 height 21
click at [615, 400] on div "Drawings Add drawing Products Show / Hide columns Add product Qty Cost Markup P…" at bounding box center [859, 444] width 1156 height 607
drag, startPoint x: 465, startPoint y: 299, endPoint x: 447, endPoint y: 299, distance: 18.0
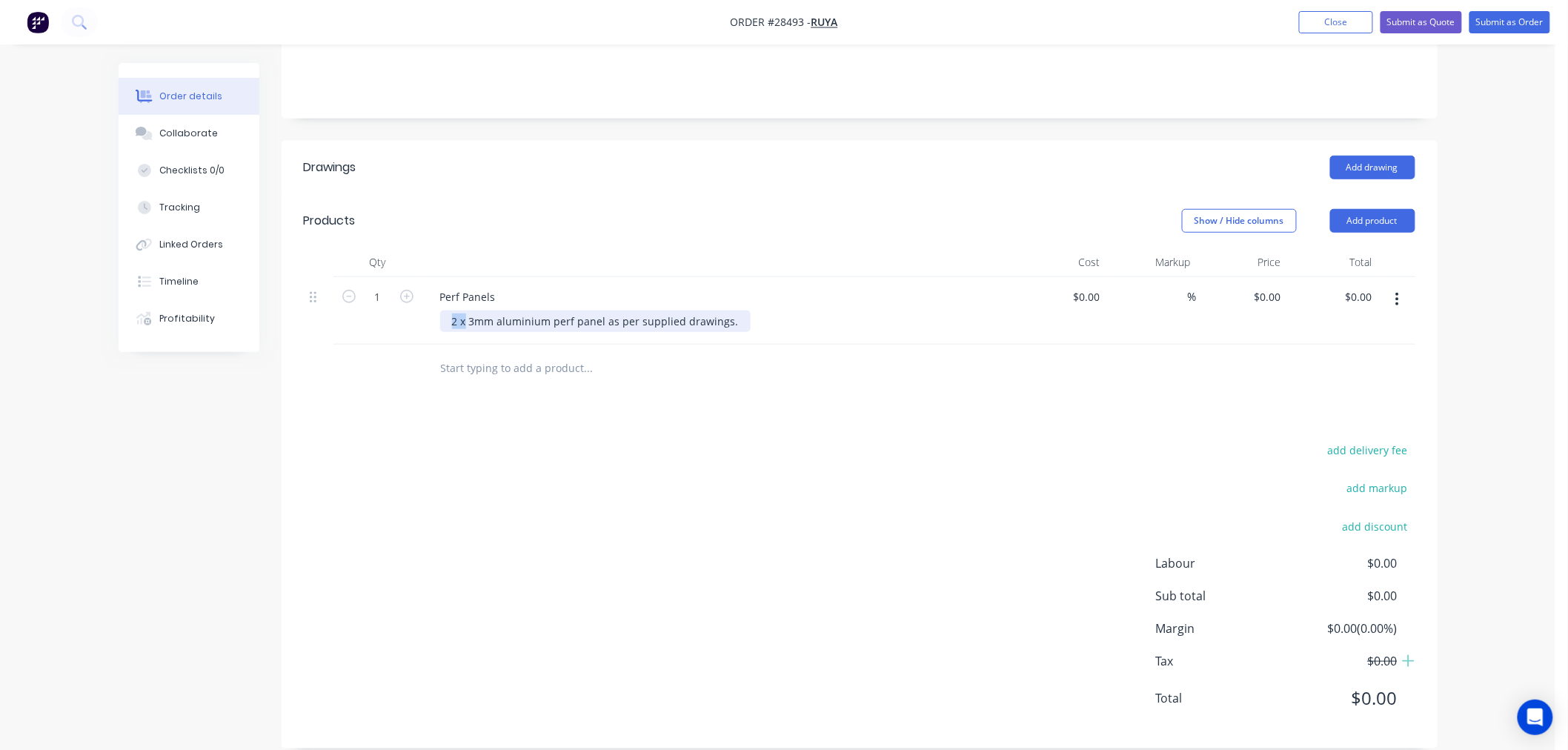
click at [447, 310] on div "2 x 3mm aluminium perf panel as per supplied drawings." at bounding box center [595, 320] width 310 height 21
drag, startPoint x: 499, startPoint y: 275, endPoint x: 509, endPoint y: 276, distance: 10.0
click at [499, 286] on div "Perf Panels" at bounding box center [467, 296] width 79 height 21
drag, startPoint x: 993, startPoint y: 456, endPoint x: 1279, endPoint y: 246, distance: 354.8
click at [997, 453] on div "add delivery fee add markup add discount Labour $0.00 Sub total $0.00 Margin $0…" at bounding box center [860, 583] width 1111 height 286
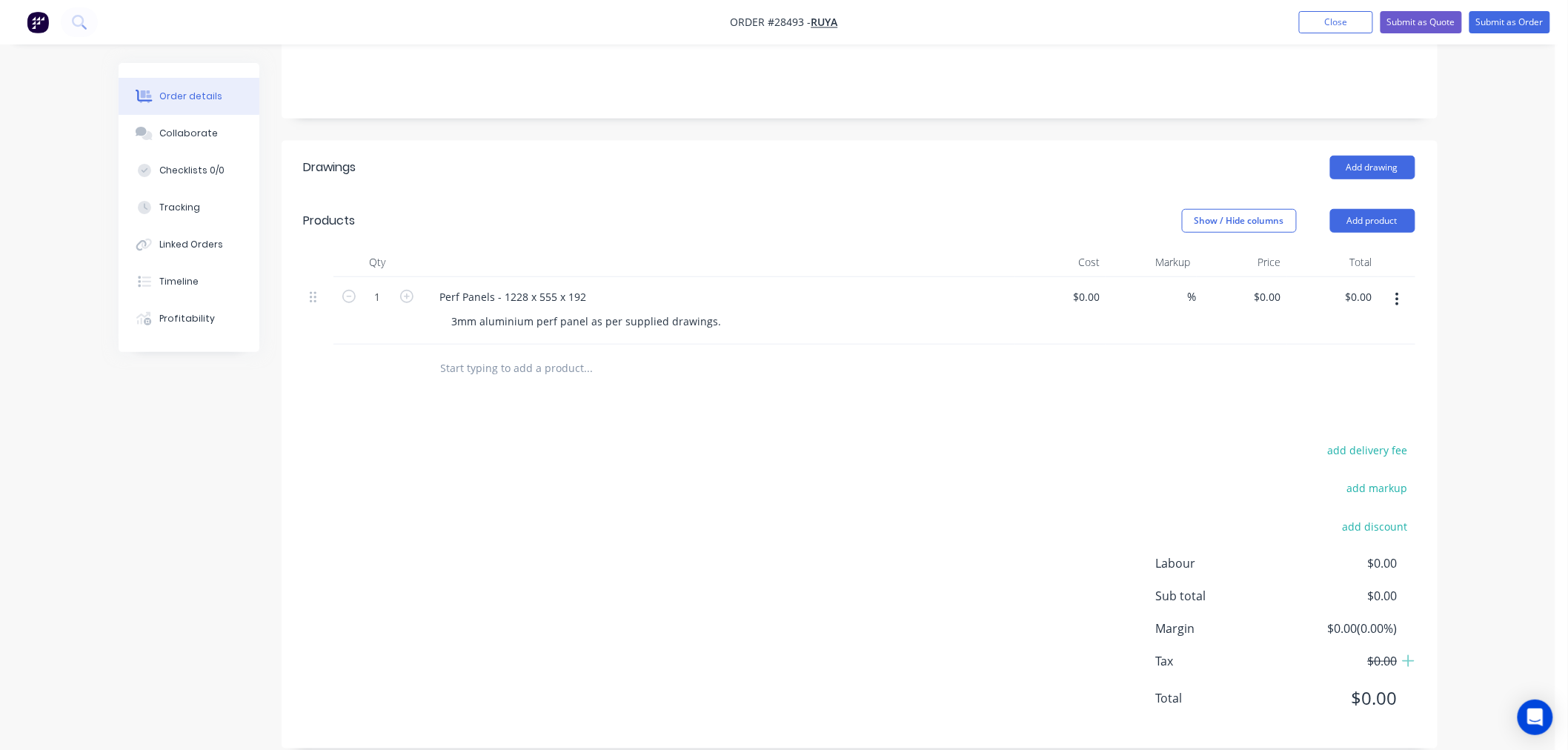
click at [1402, 286] on button "button" at bounding box center [1396, 299] width 35 height 26
click at [1349, 357] on div "Duplicate" at bounding box center [1345, 367] width 114 height 21
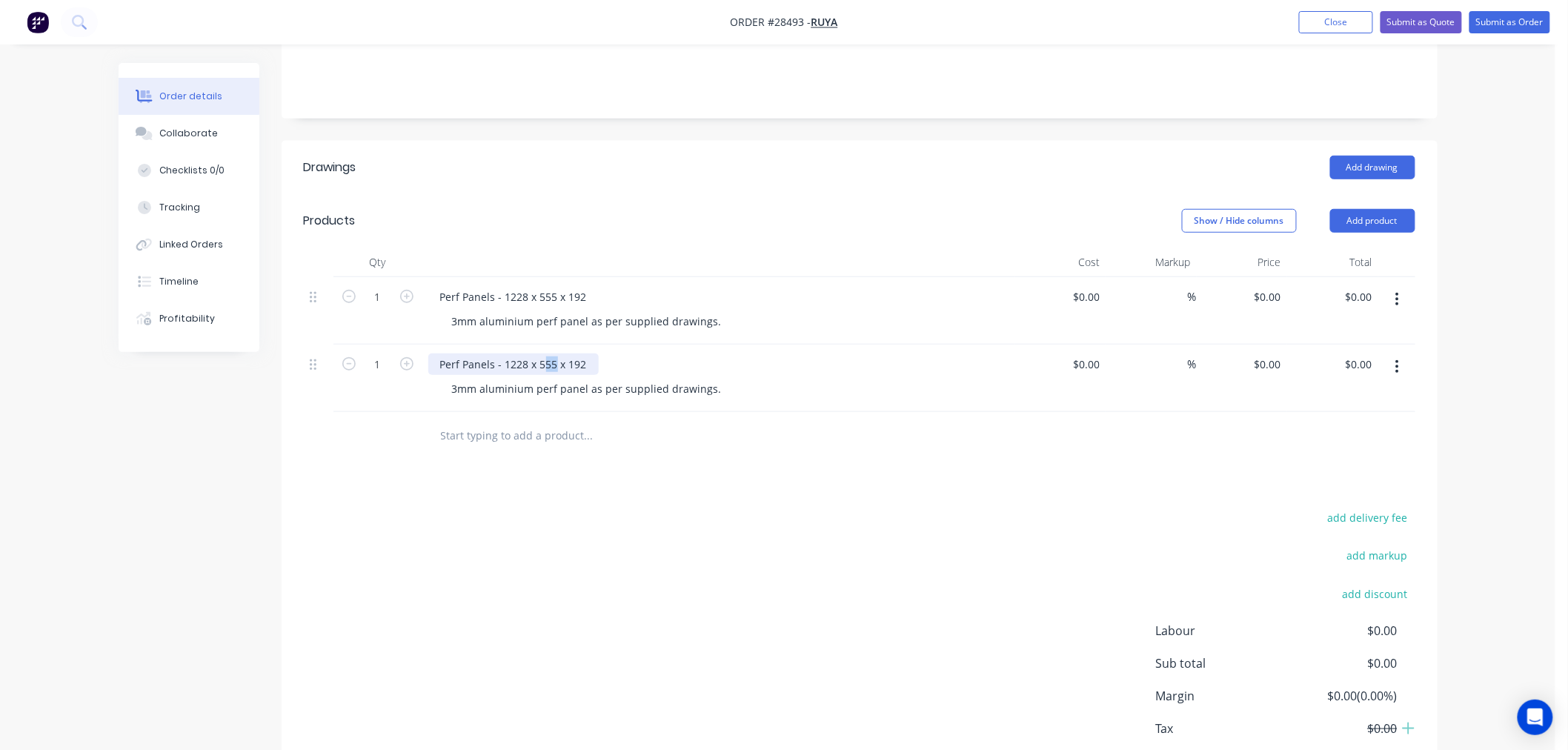
drag, startPoint x: 552, startPoint y: 339, endPoint x: 542, endPoint y: 341, distance: 10.2
click at [542, 353] on div "Perf Panels - 1228 x 555 x 192" at bounding box center [513, 364] width 171 height 21
click at [720, 480] on div "Drawings Add drawing Products Show / Hide columns Add product Qty Cost Markup P…" at bounding box center [859, 478] width 1156 height 675
click at [757, 463] on div "Drawings Add drawing Products Show / Hide columns Add product Qty Cost Markup P…" at bounding box center [859, 478] width 1156 height 675
click at [1099, 286] on input at bounding box center [1088, 296] width 34 height 21
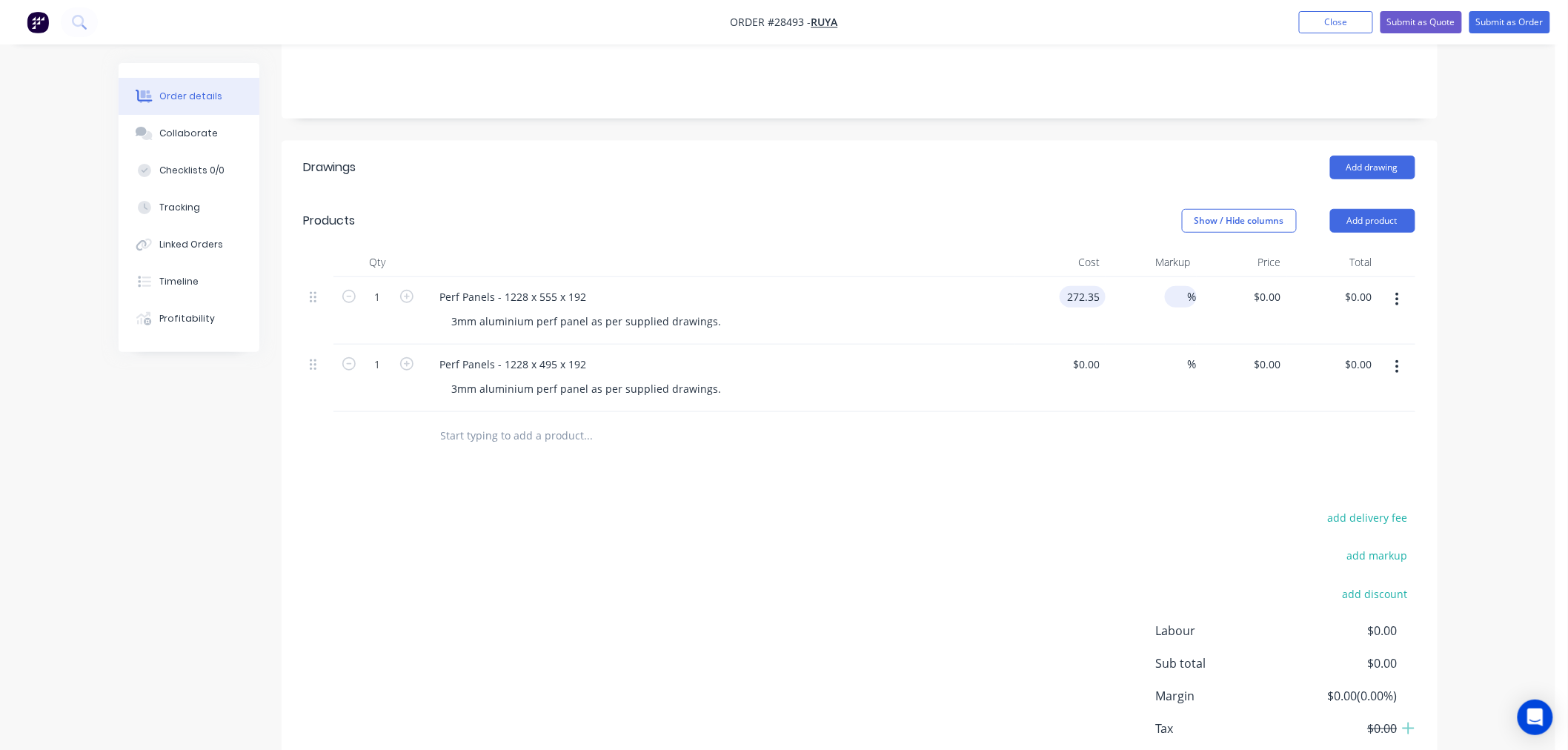
type input "$272.35"
click at [1172, 286] on input at bounding box center [1179, 296] width 17 height 21
type input "50"
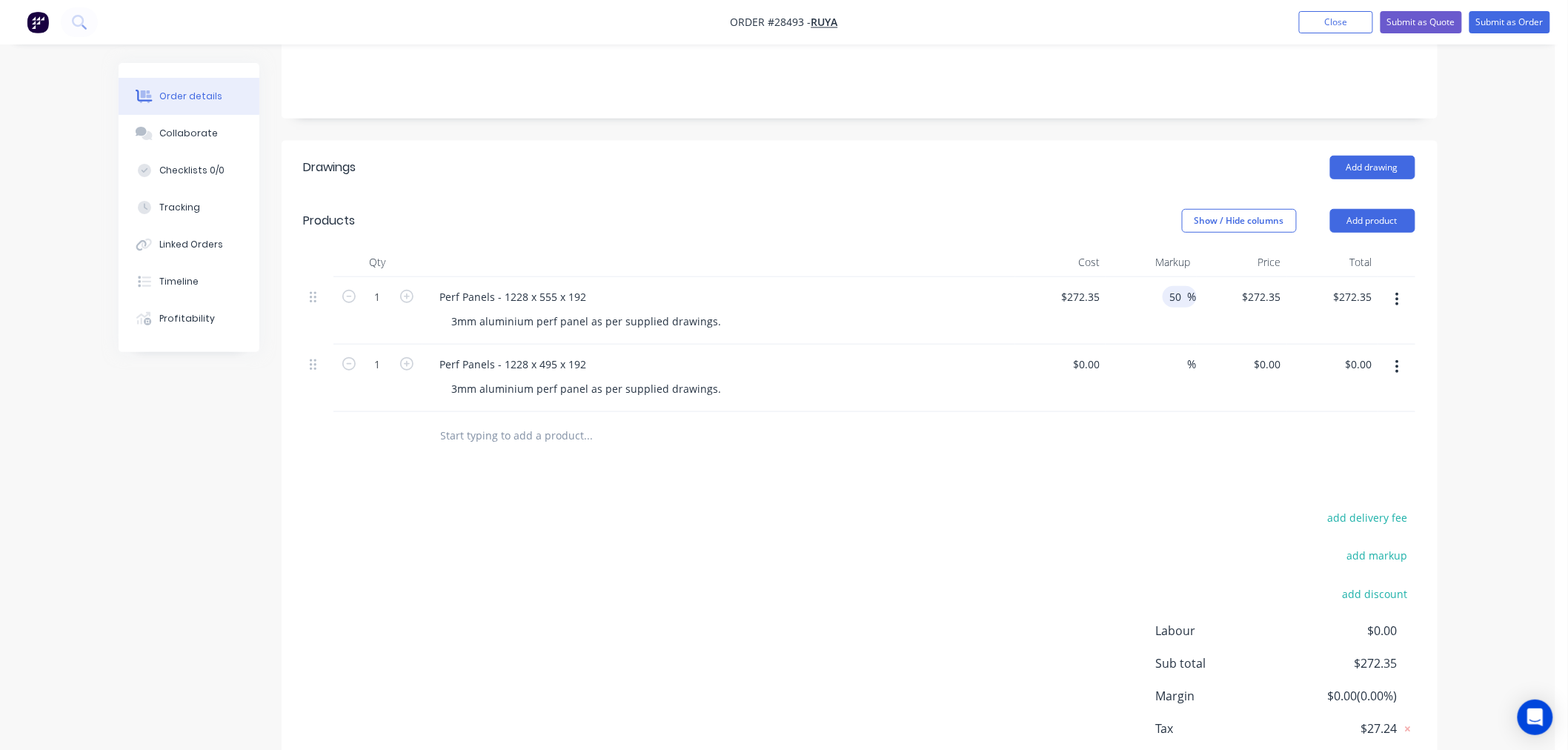
type input "$408.525"
type input "$408.53"
click at [1166, 449] on div "Drawings Add drawing Products Show / Hide columns Add product Qty Cost Markup P…" at bounding box center [859, 478] width 1156 height 675
click at [1080, 345] on div "$0.00" at bounding box center [1060, 378] width 91 height 67
type input "$261.11"
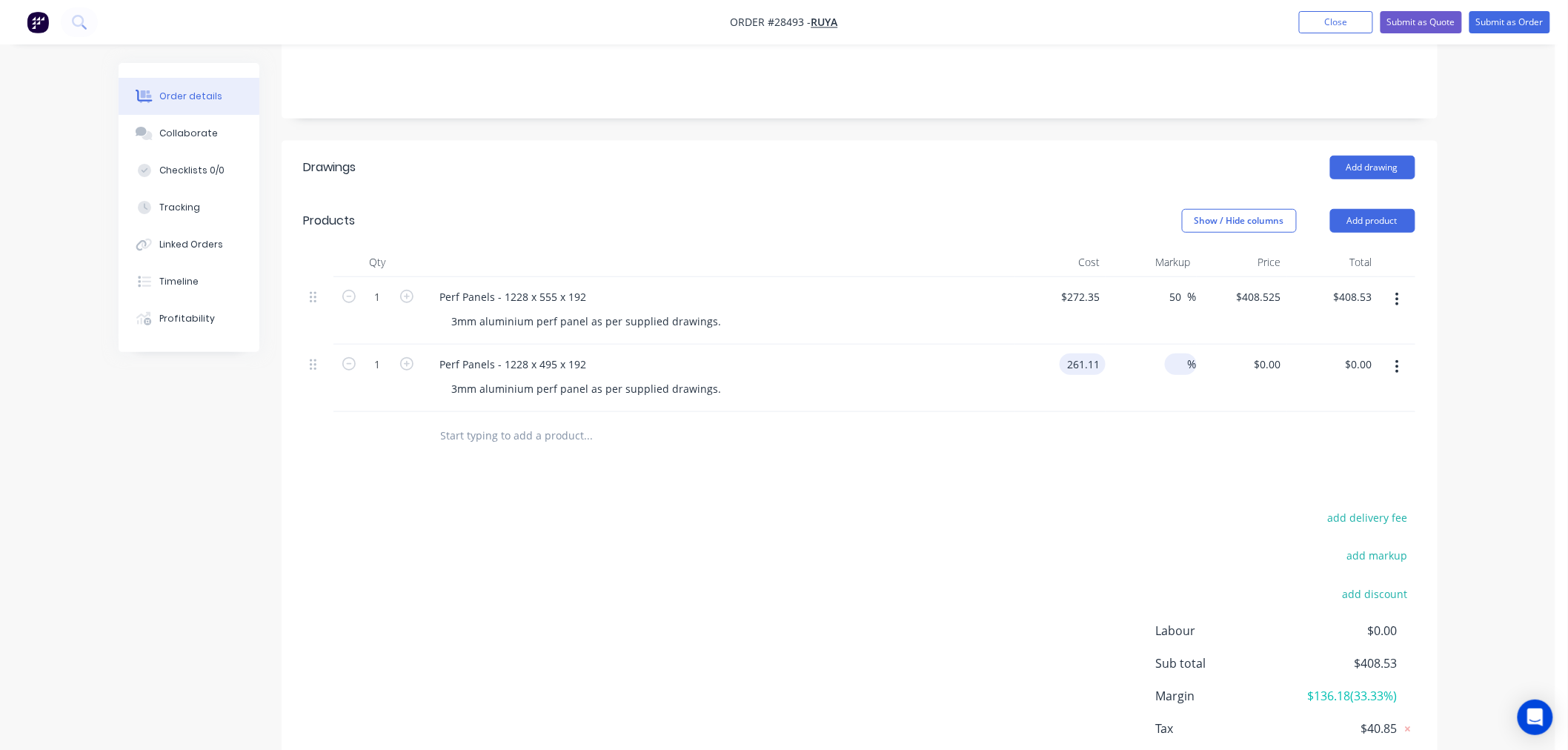
type input "$261.11"
click at [1182, 353] on input at bounding box center [1179, 364] width 17 height 21
type input "50"
type input "$391.665"
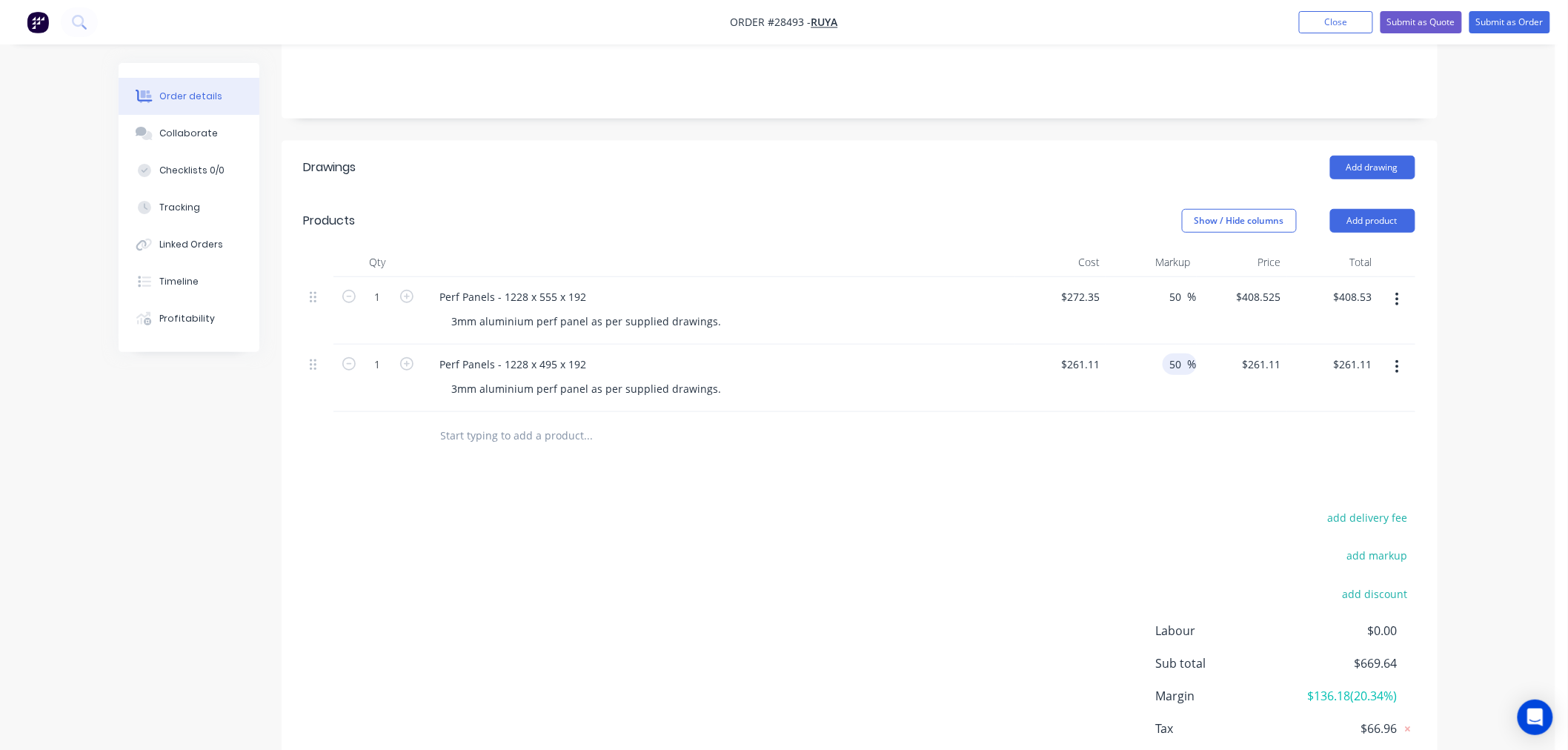
type input "$391.67"
click at [1175, 439] on div "Drawings Add drawing Products Show / Hide columns Add product Qty Cost Markup P…" at bounding box center [859, 478] width 1156 height 675
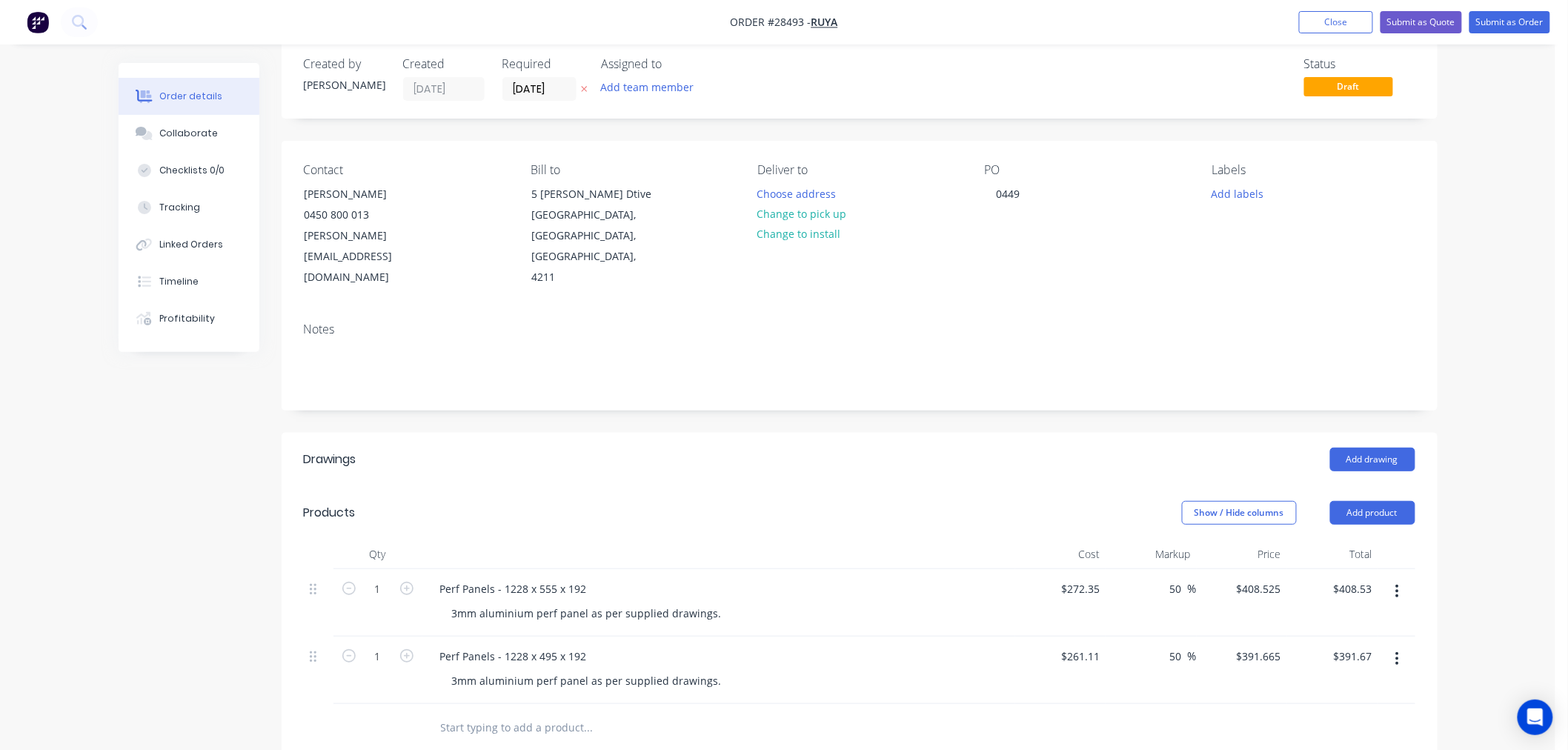
scroll to position [0, 0]
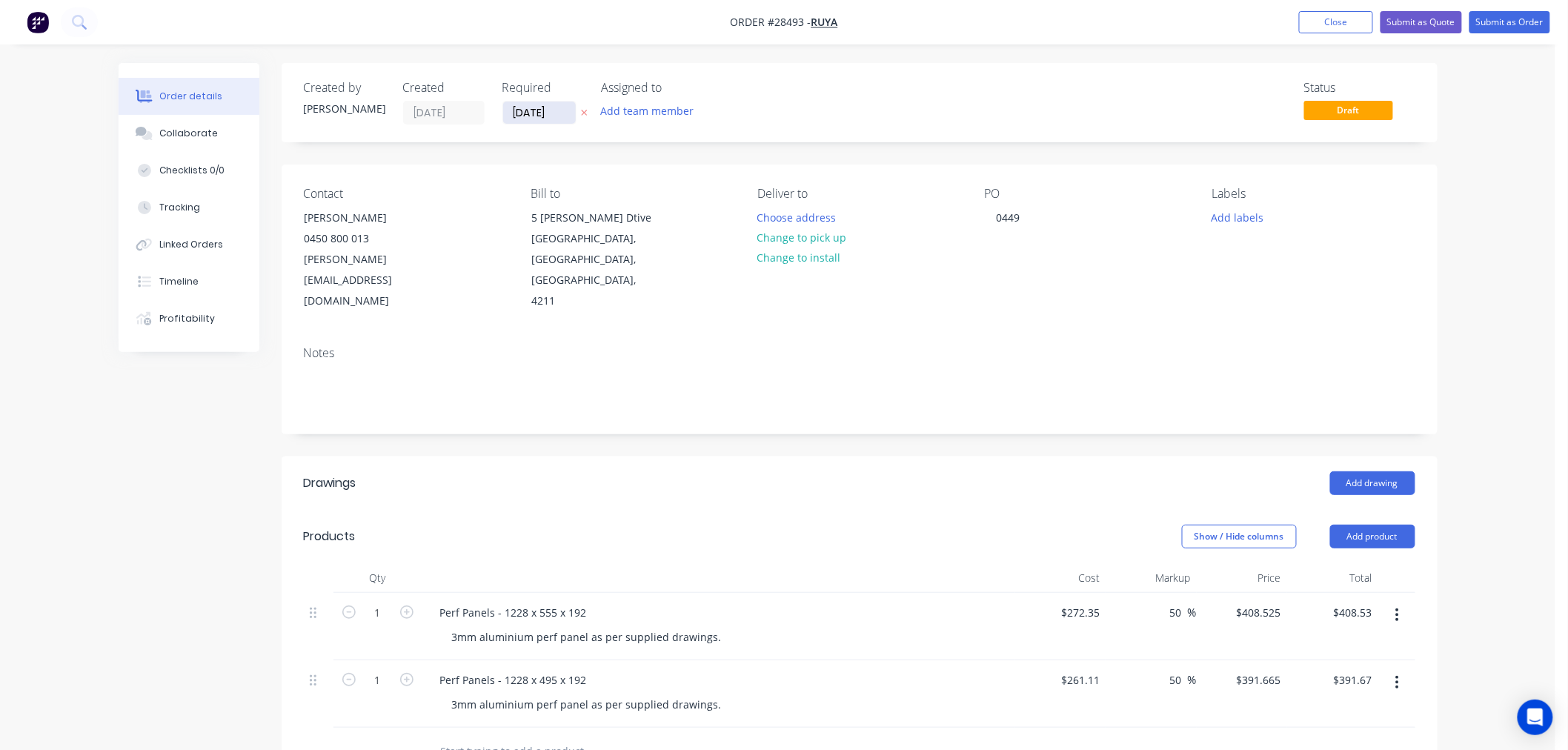
click at [536, 106] on input "[DATE]" at bounding box center [539, 112] width 72 height 22
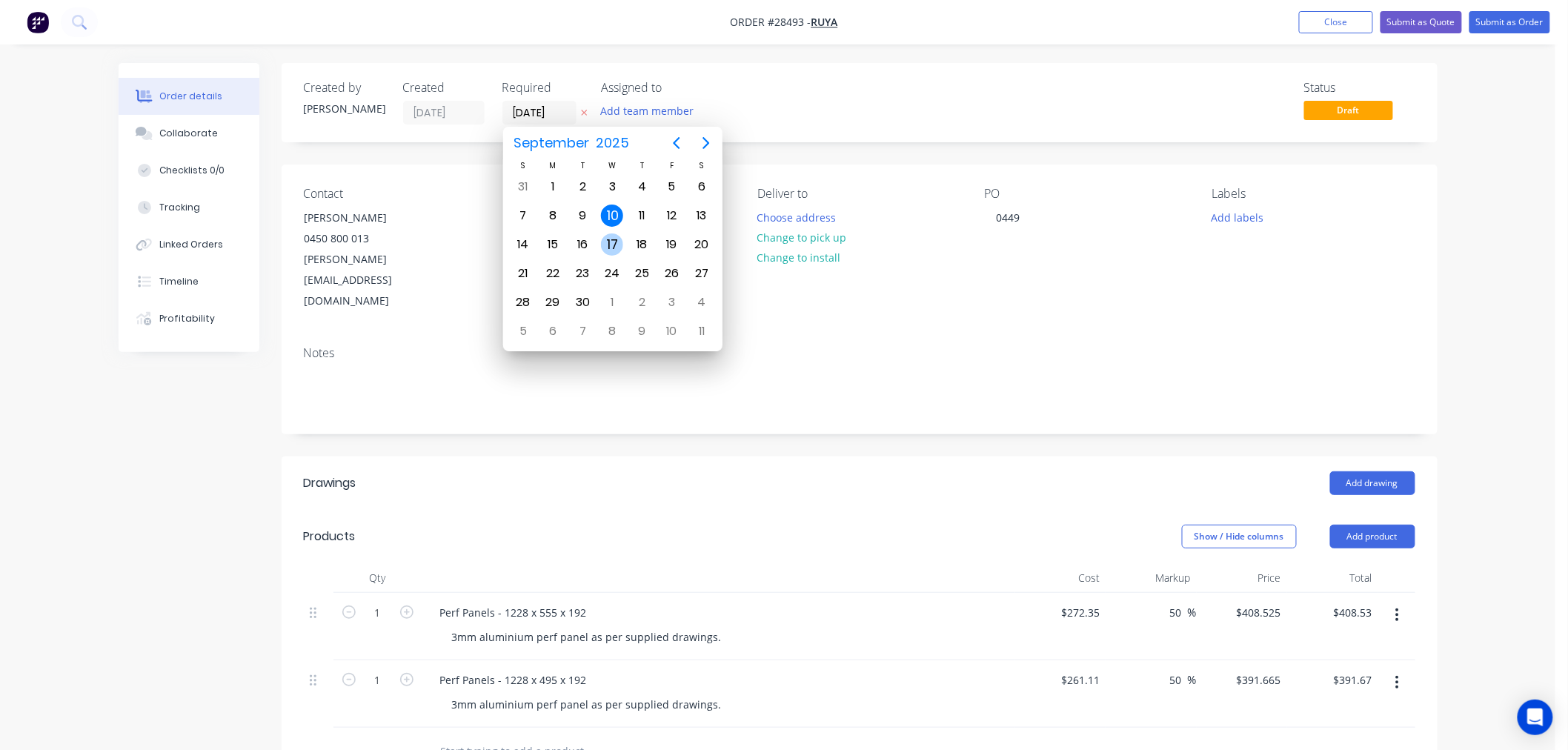
click at [612, 234] on div "17" at bounding box center [612, 245] width 22 height 22
type input "17/09/25"
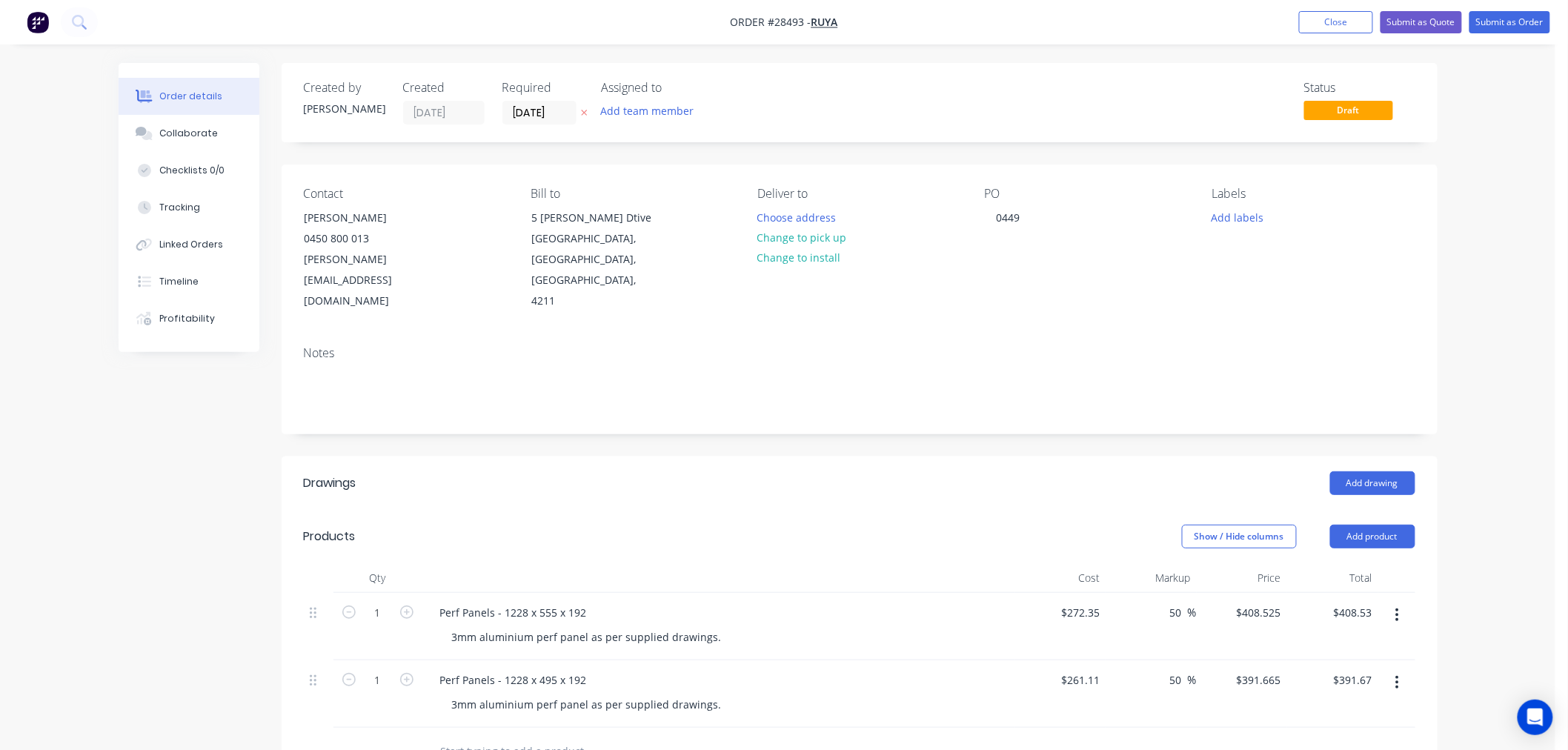
click at [958, 346] on div "Notes" at bounding box center [860, 352] width 1111 height 14
click at [788, 240] on button "Change to pick up" at bounding box center [802, 238] width 105 height 20
click at [1254, 213] on button "Add labels" at bounding box center [1238, 217] width 68 height 20
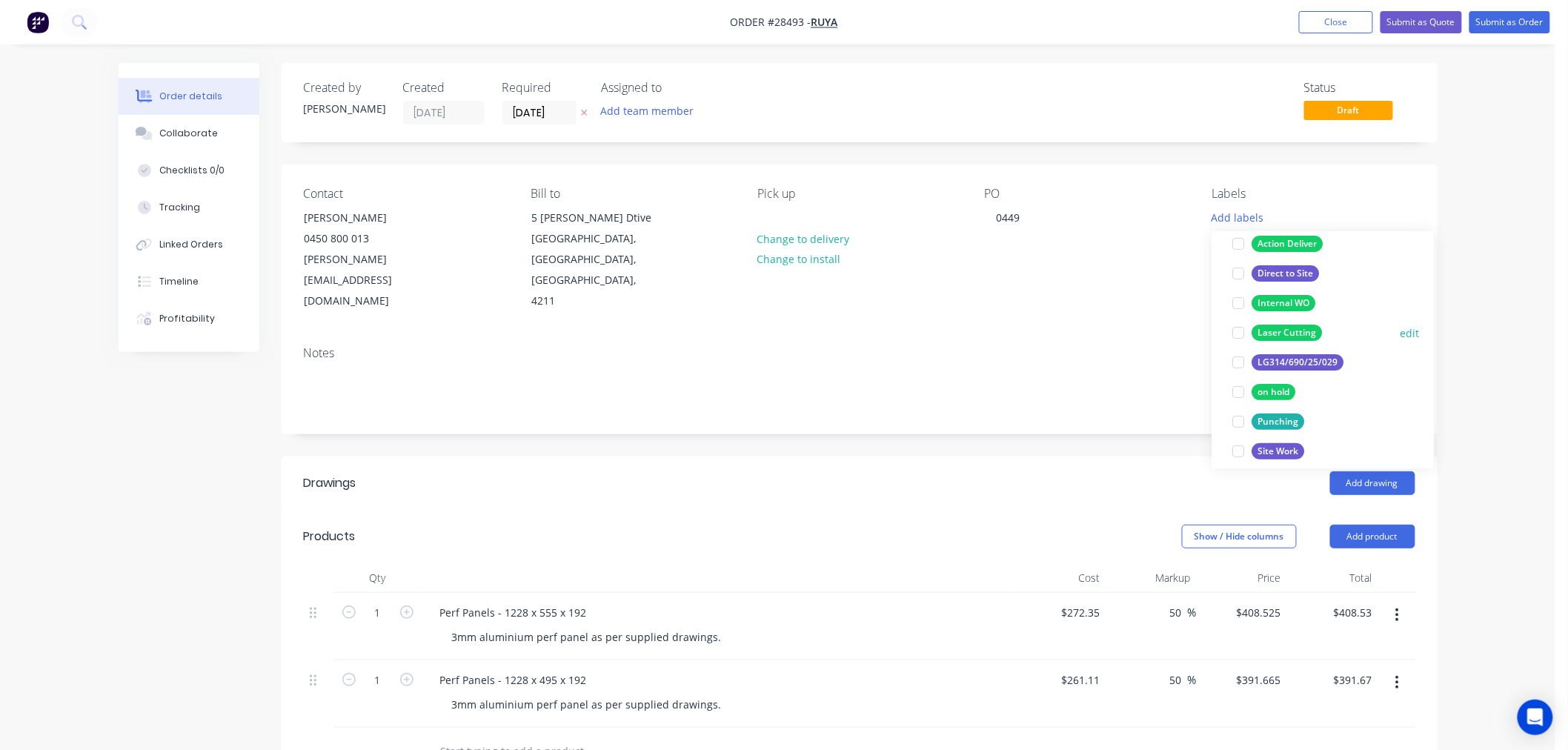
scroll to position [148, 0]
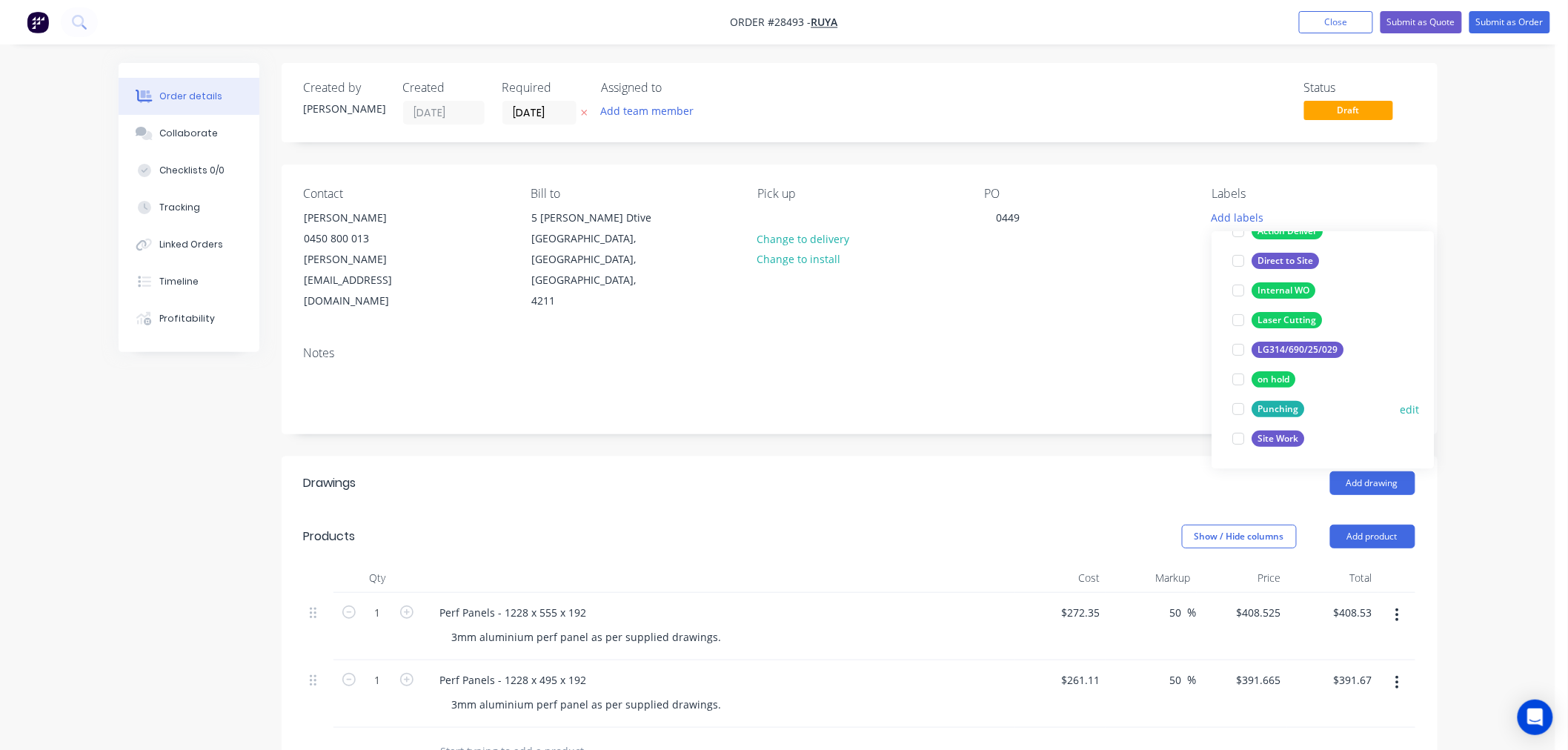
click at [1238, 409] on div at bounding box center [1238, 409] width 30 height 30
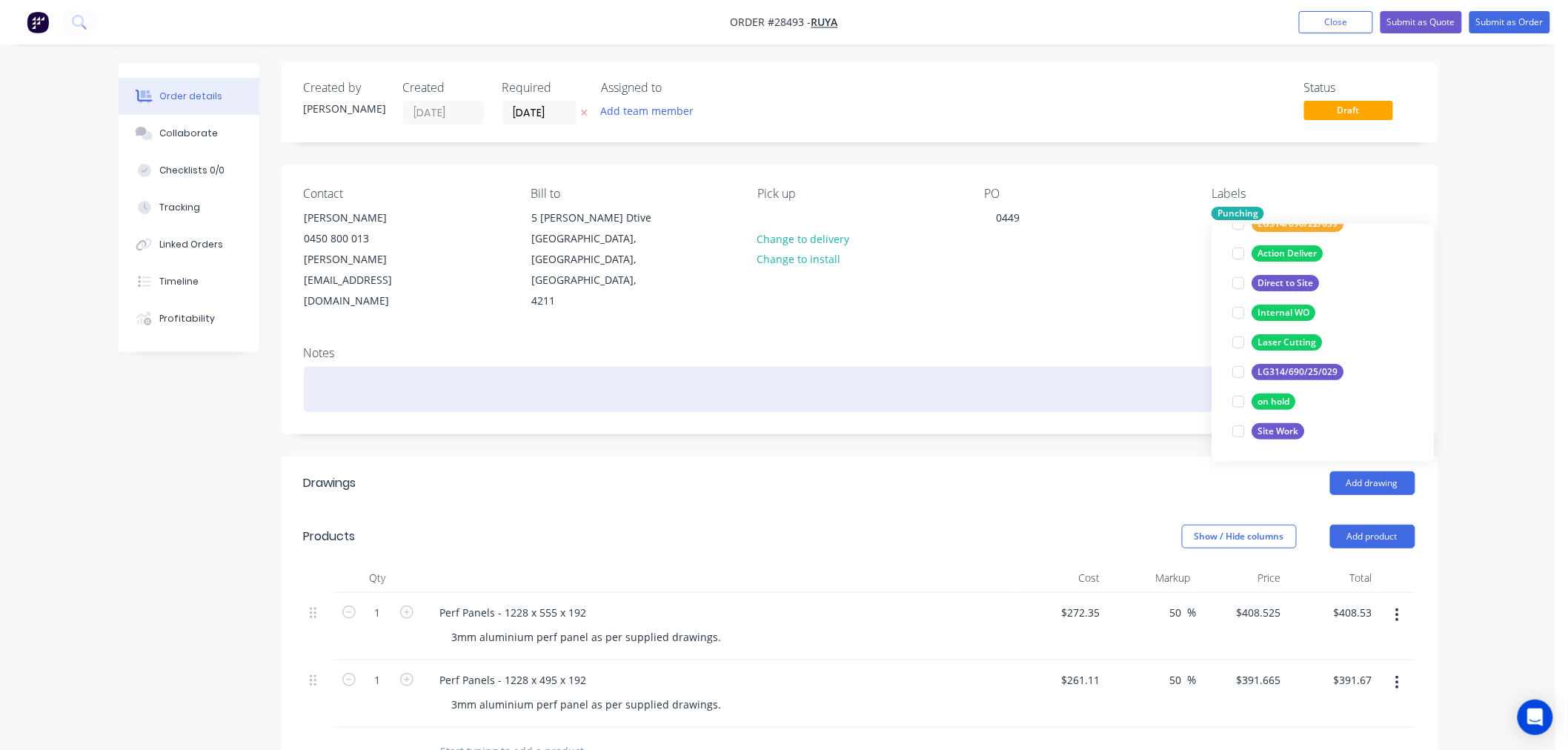
scroll to position [0, 0]
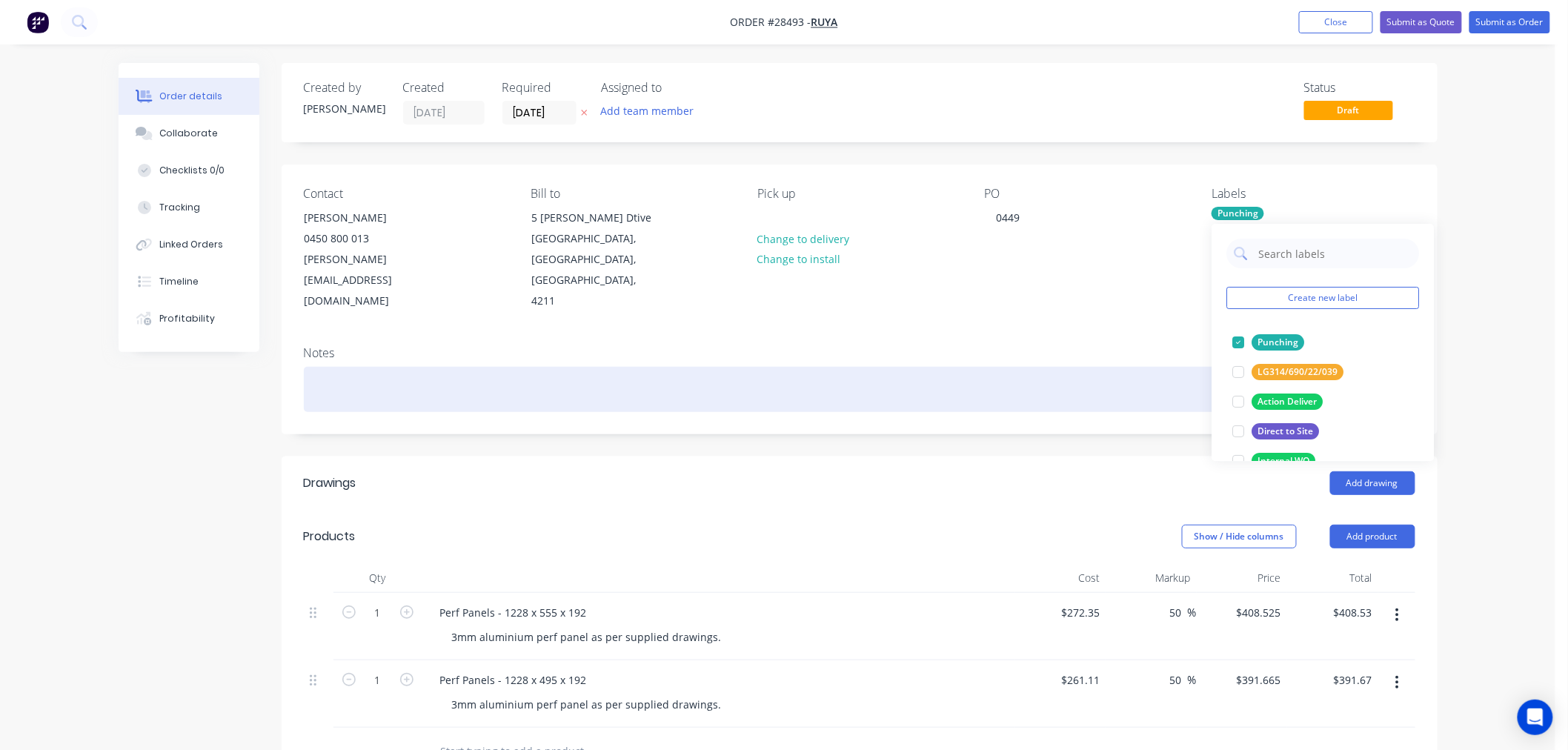
click at [1086, 367] on div at bounding box center [860, 389] width 1111 height 45
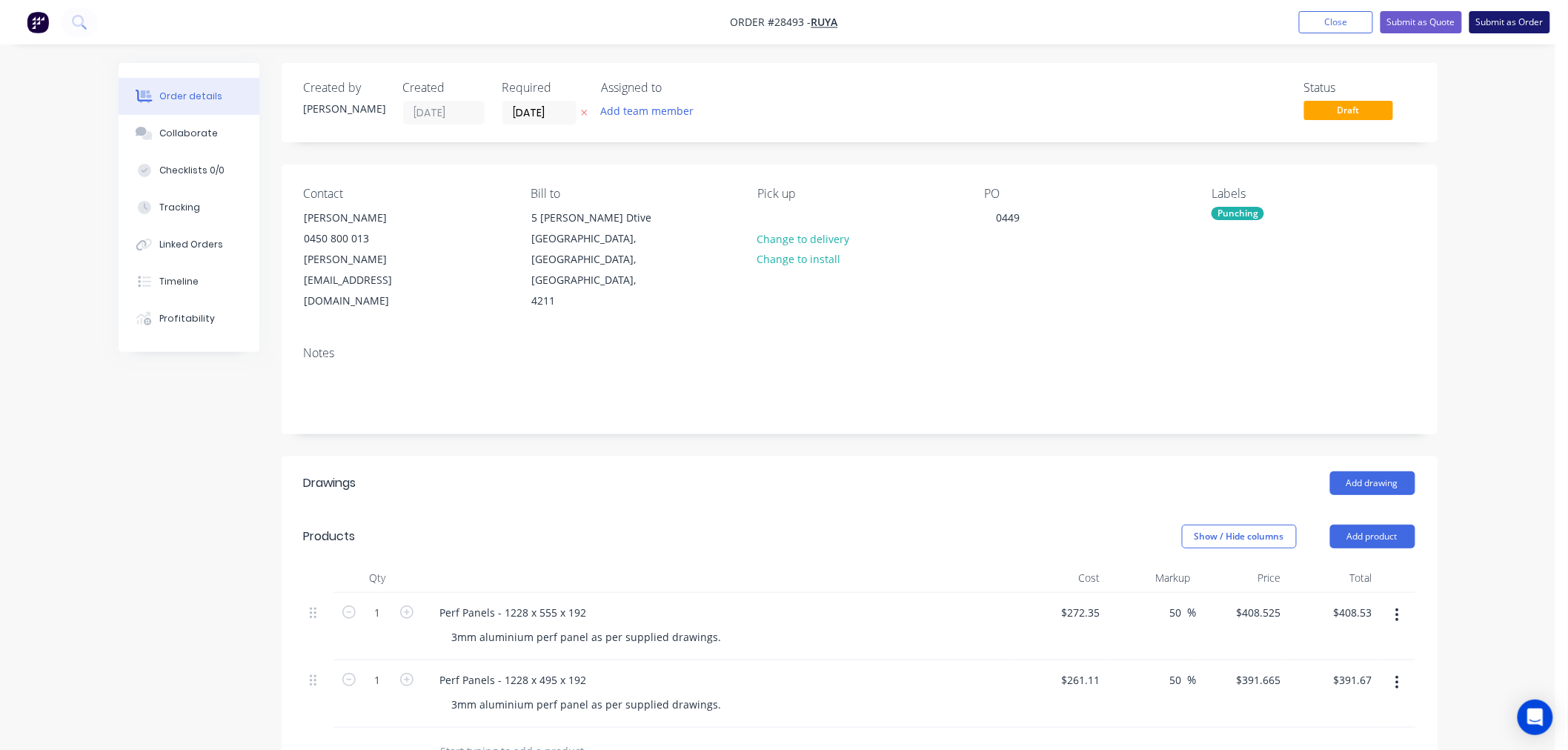
click at [1514, 20] on button "Submit as Order" at bounding box center [1509, 22] width 81 height 22
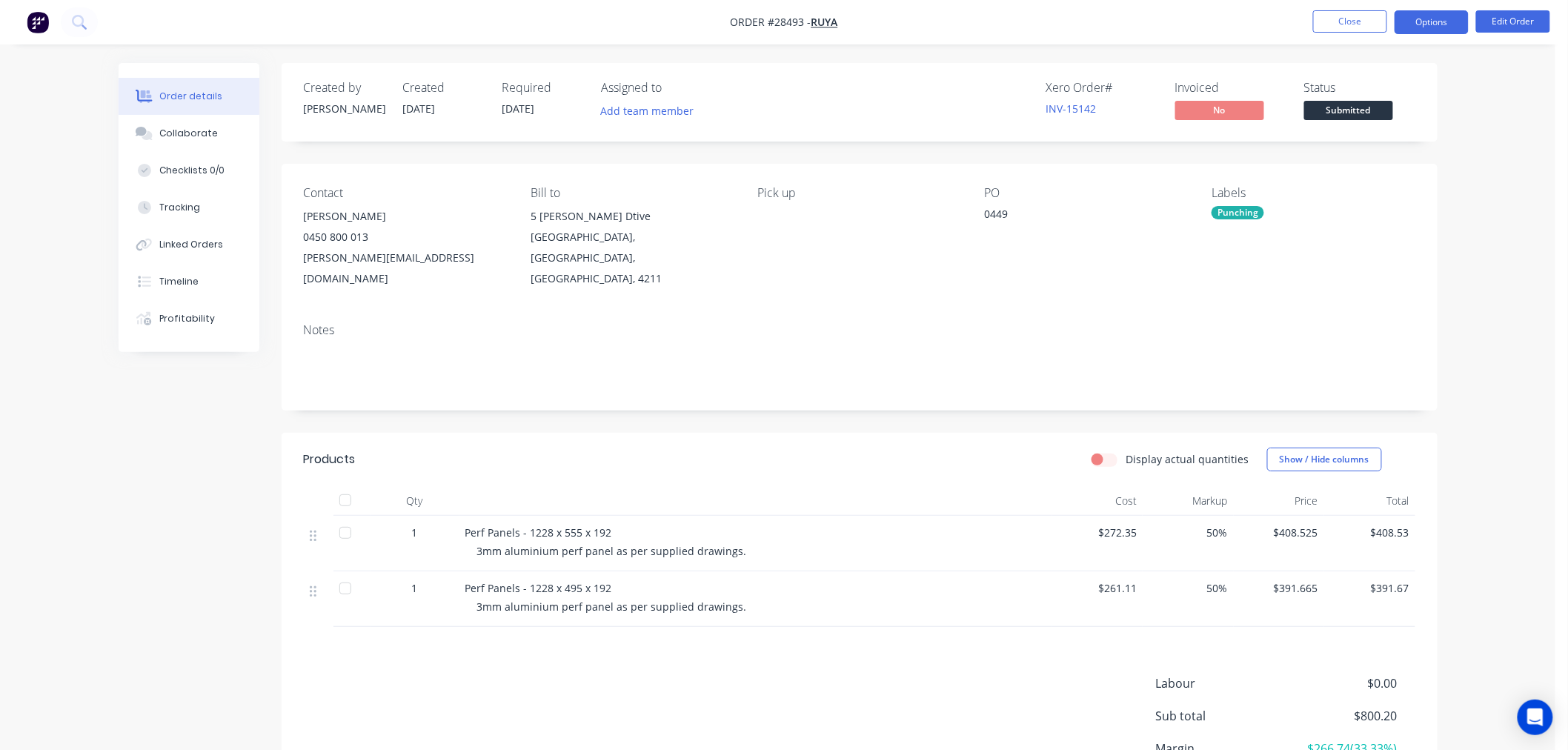
click at [1441, 16] on button "Options" at bounding box center [1431, 22] width 74 height 24
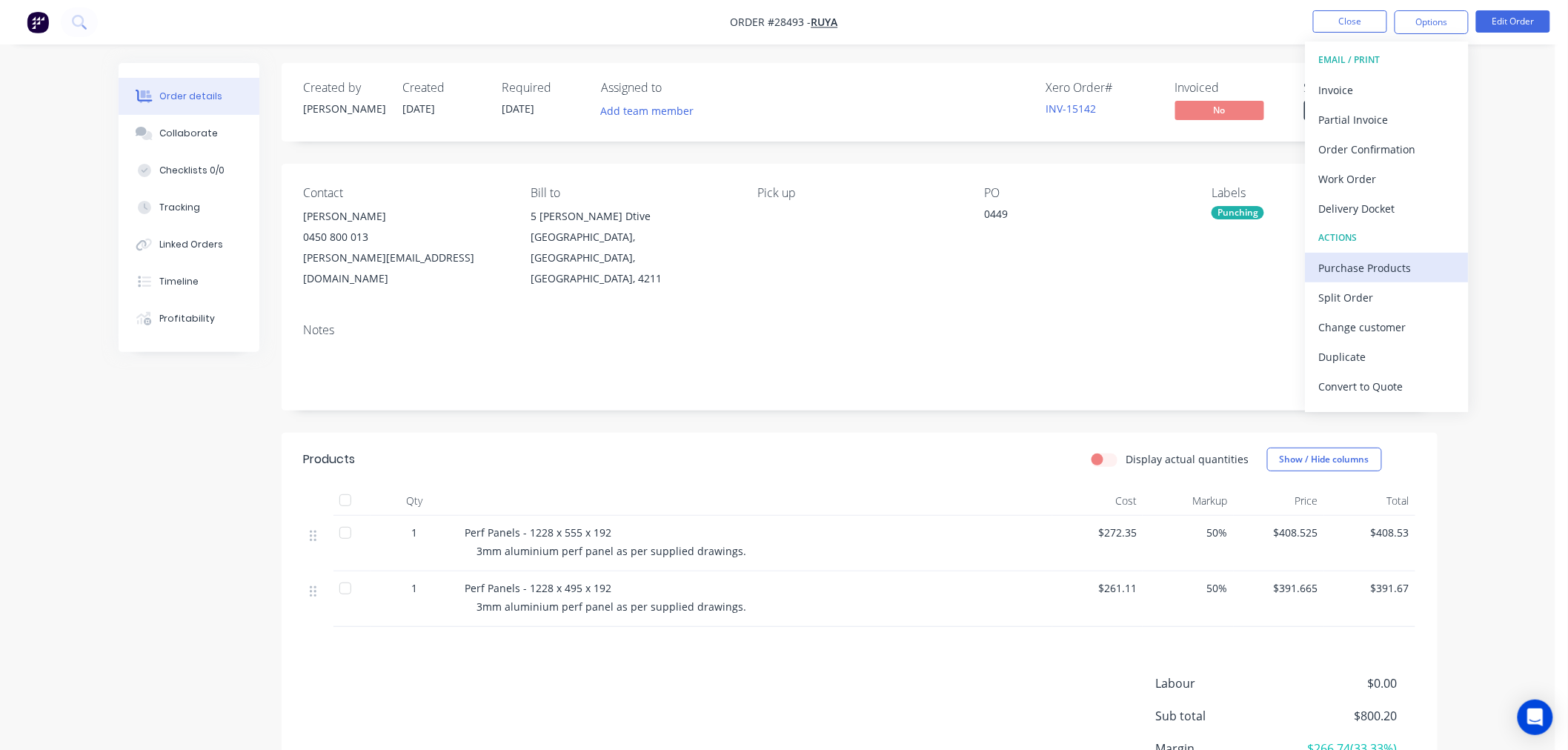
click at [1383, 265] on div "Purchase Products" at bounding box center [1387, 268] width 136 height 21
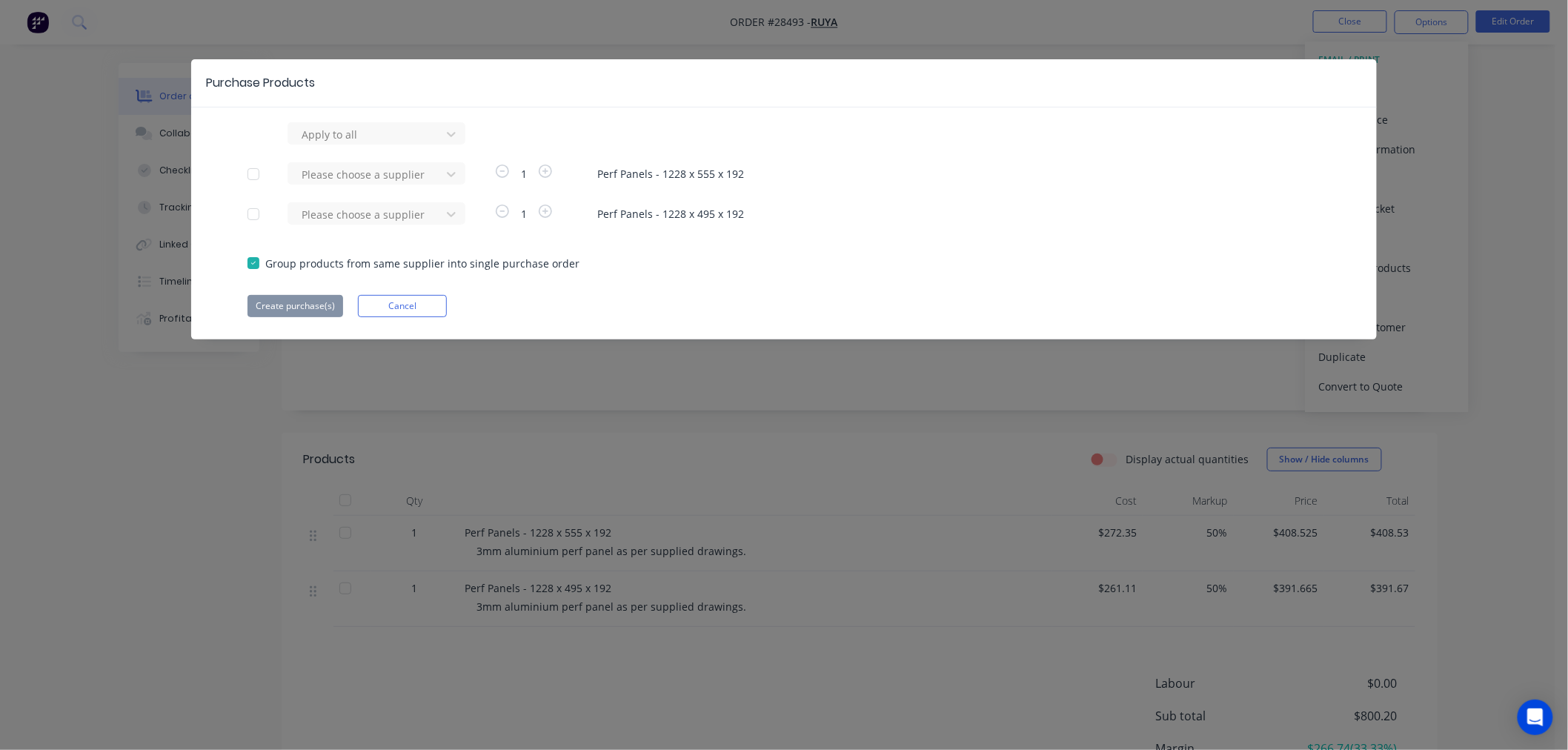
click at [250, 176] on div at bounding box center [253, 174] width 30 height 30
click at [417, 176] on div at bounding box center [366, 175] width 133 height 19
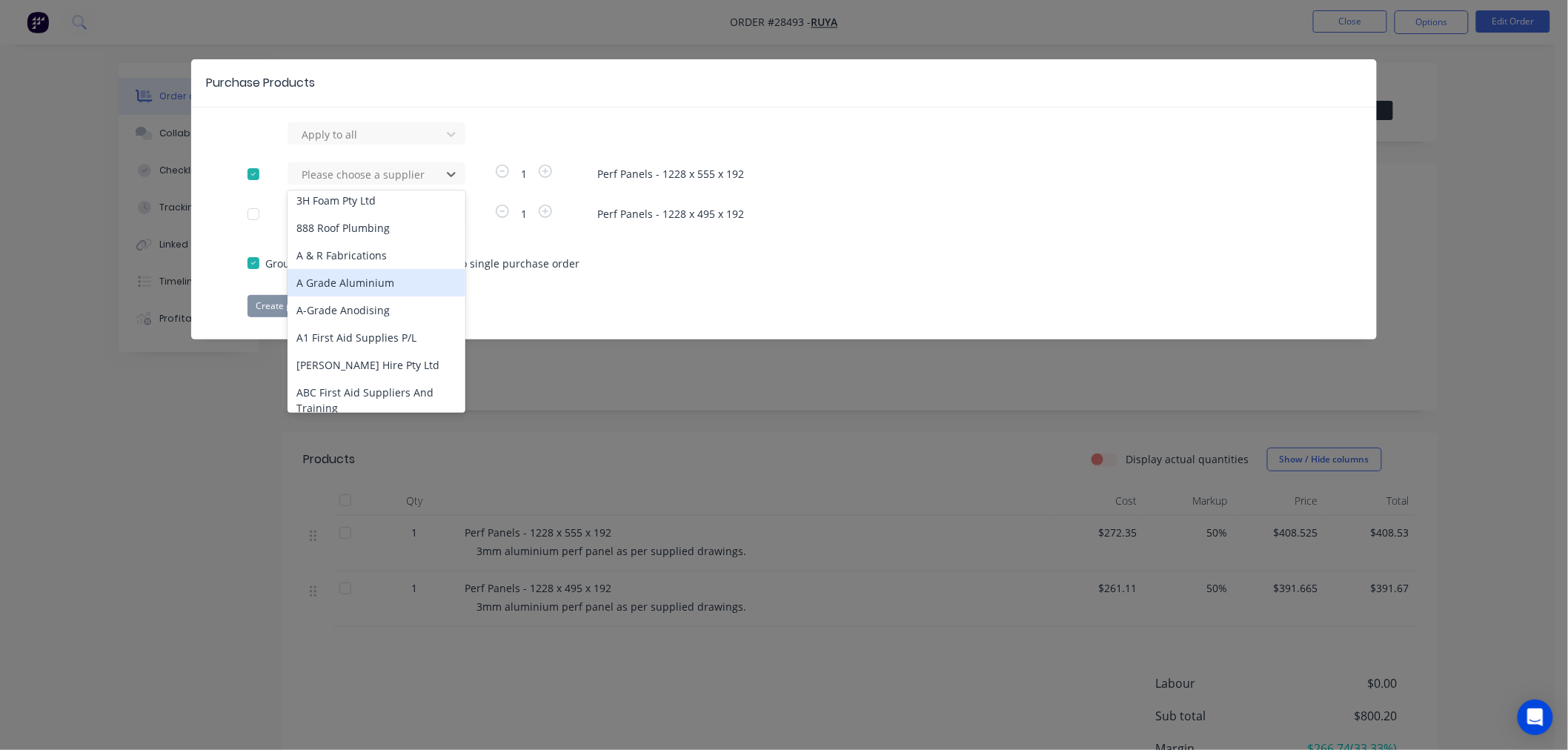
scroll to position [82, 0]
type input "austra"
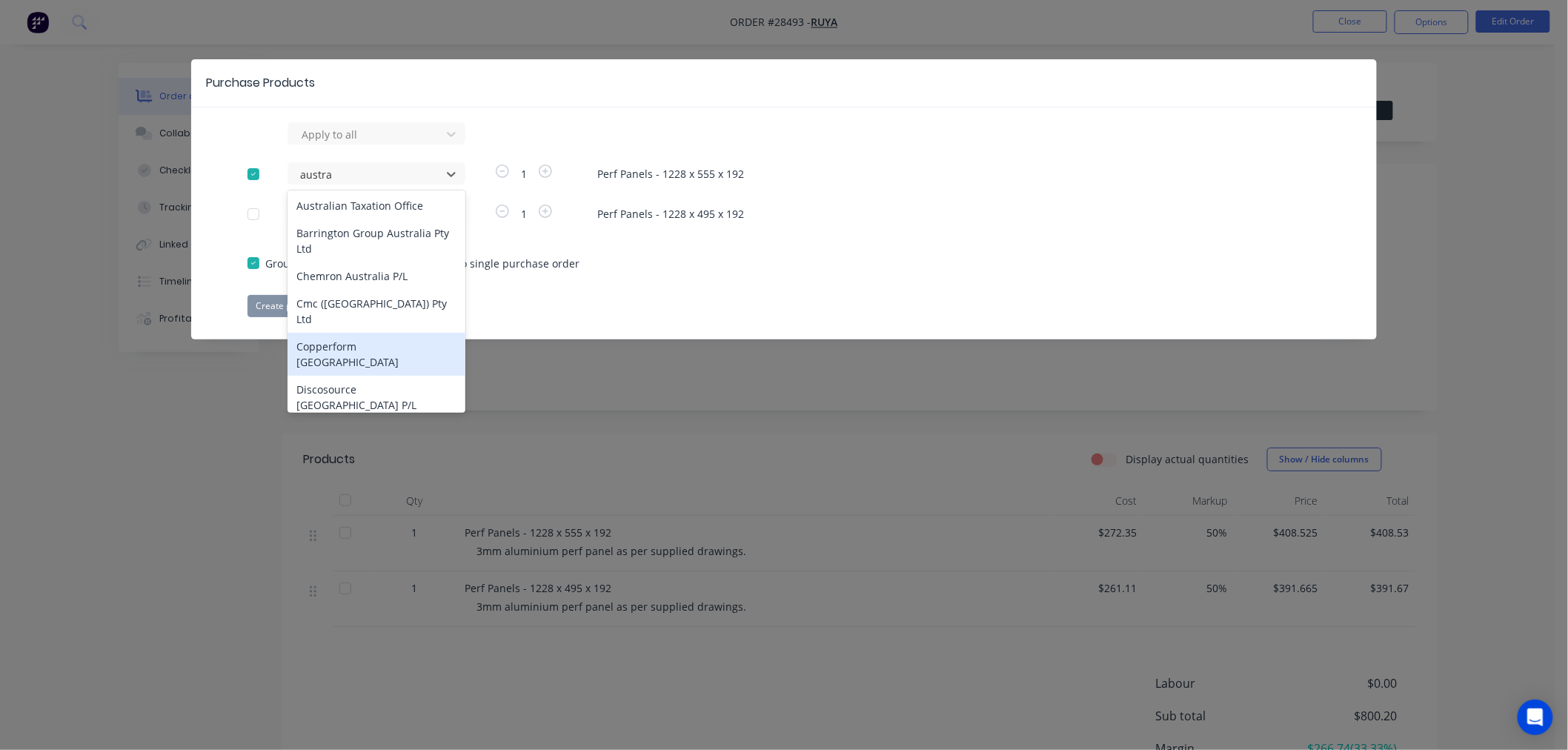
scroll to position [329, 0]
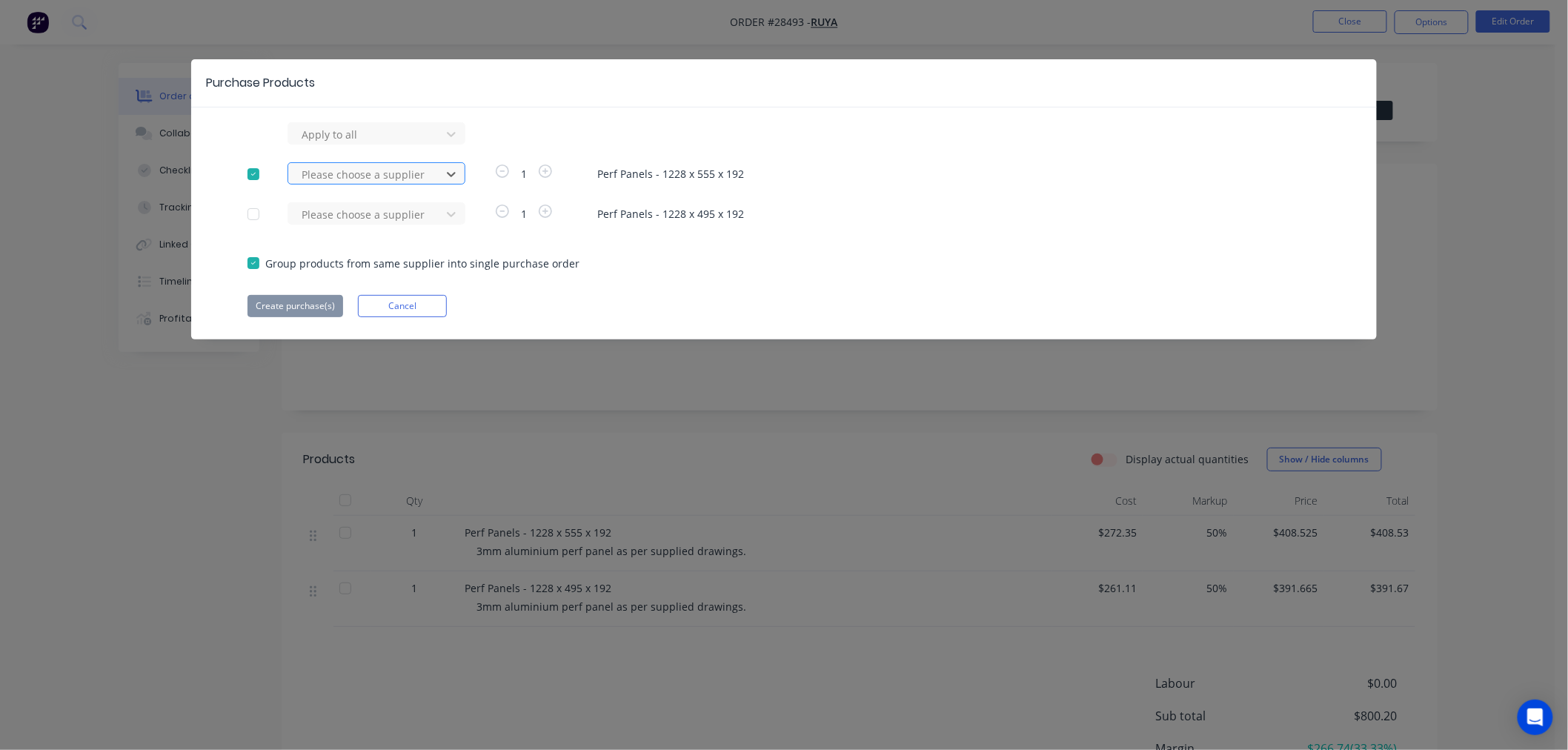
click at [351, 175] on div at bounding box center [366, 175] width 133 height 19
click at [358, 172] on div at bounding box center [366, 175] width 133 height 19
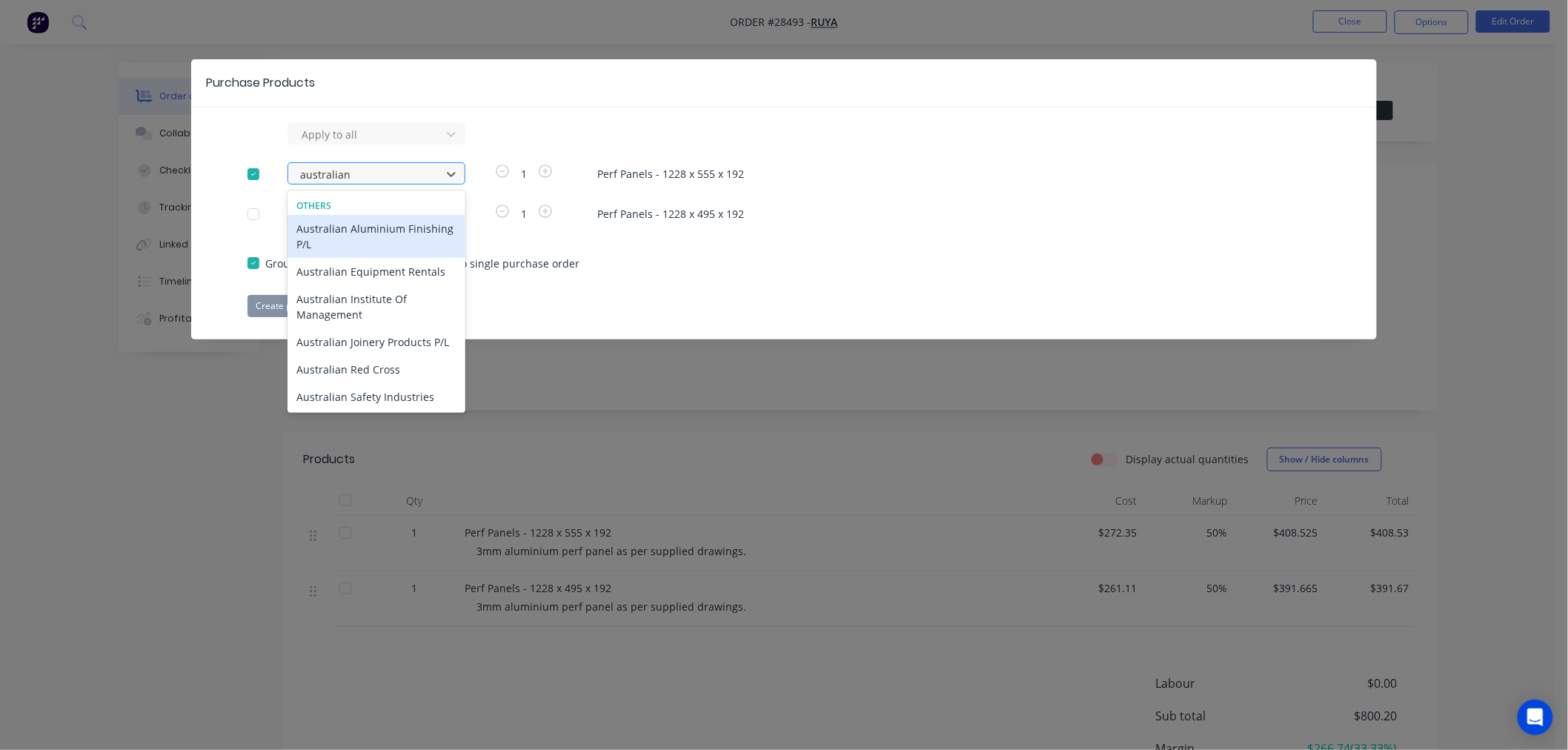
type input "australian s"
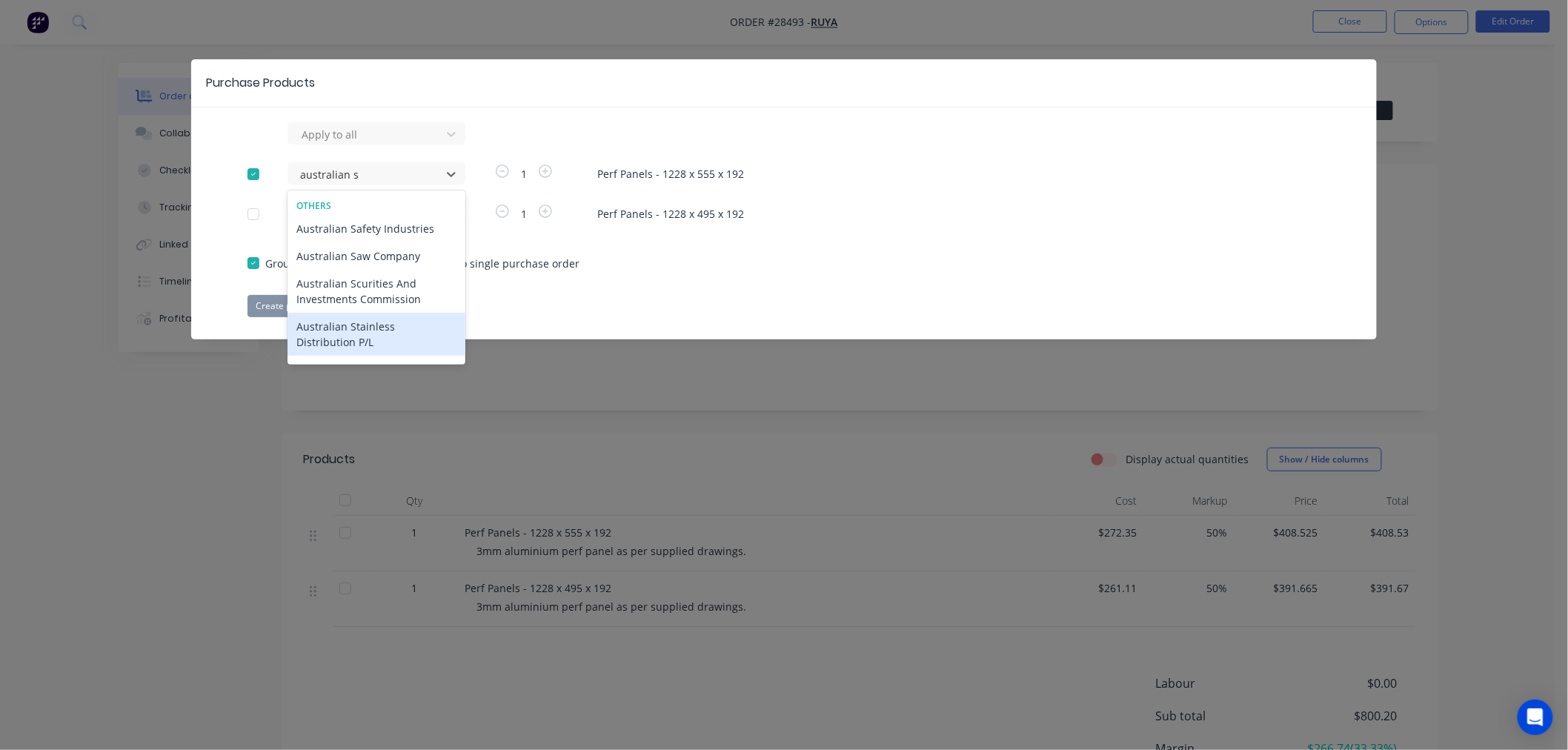
click at [397, 334] on div "Australian Stainless Distribution P/L" at bounding box center [375, 334] width 178 height 43
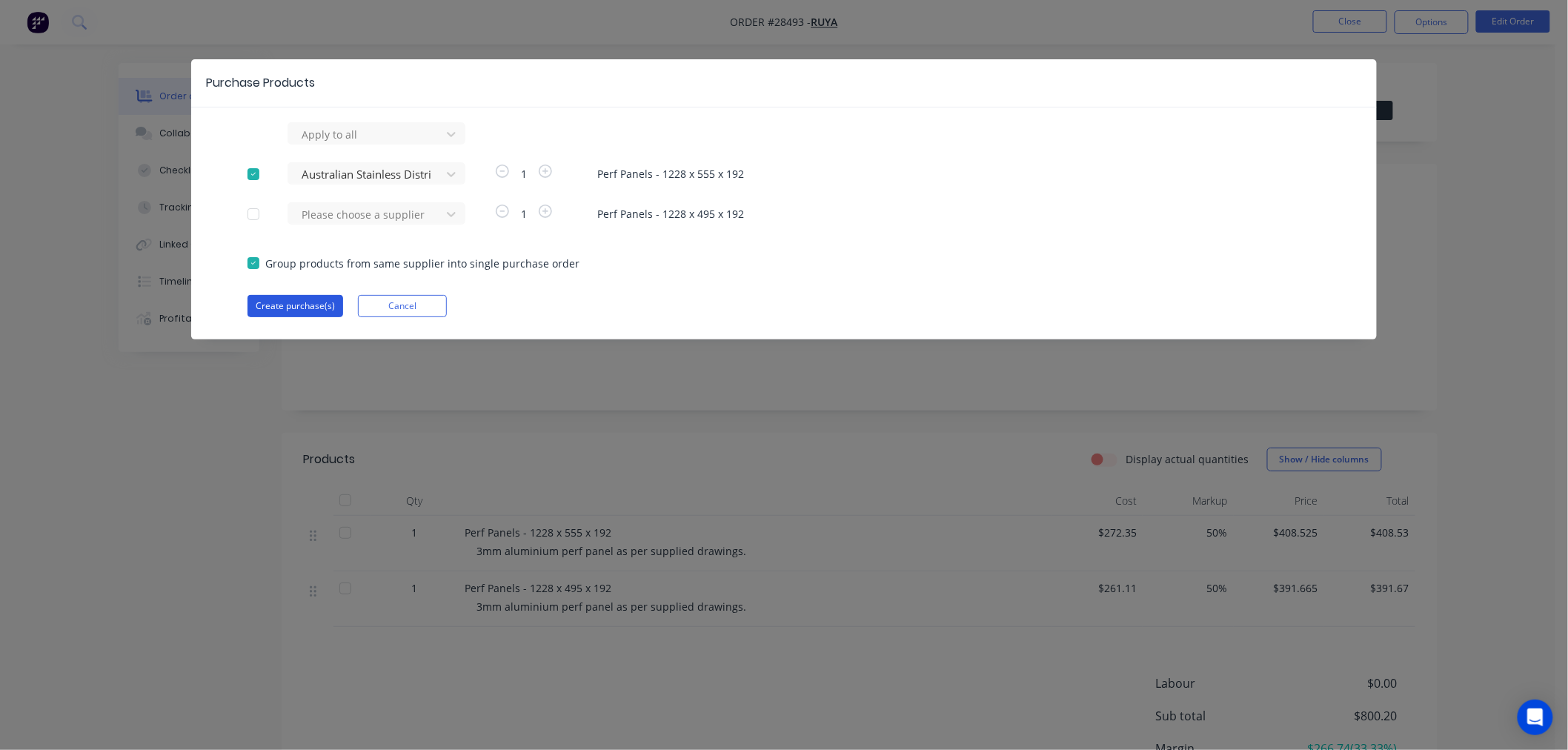
click at [304, 307] on button "Create purchase(s)" at bounding box center [295, 306] width 96 height 22
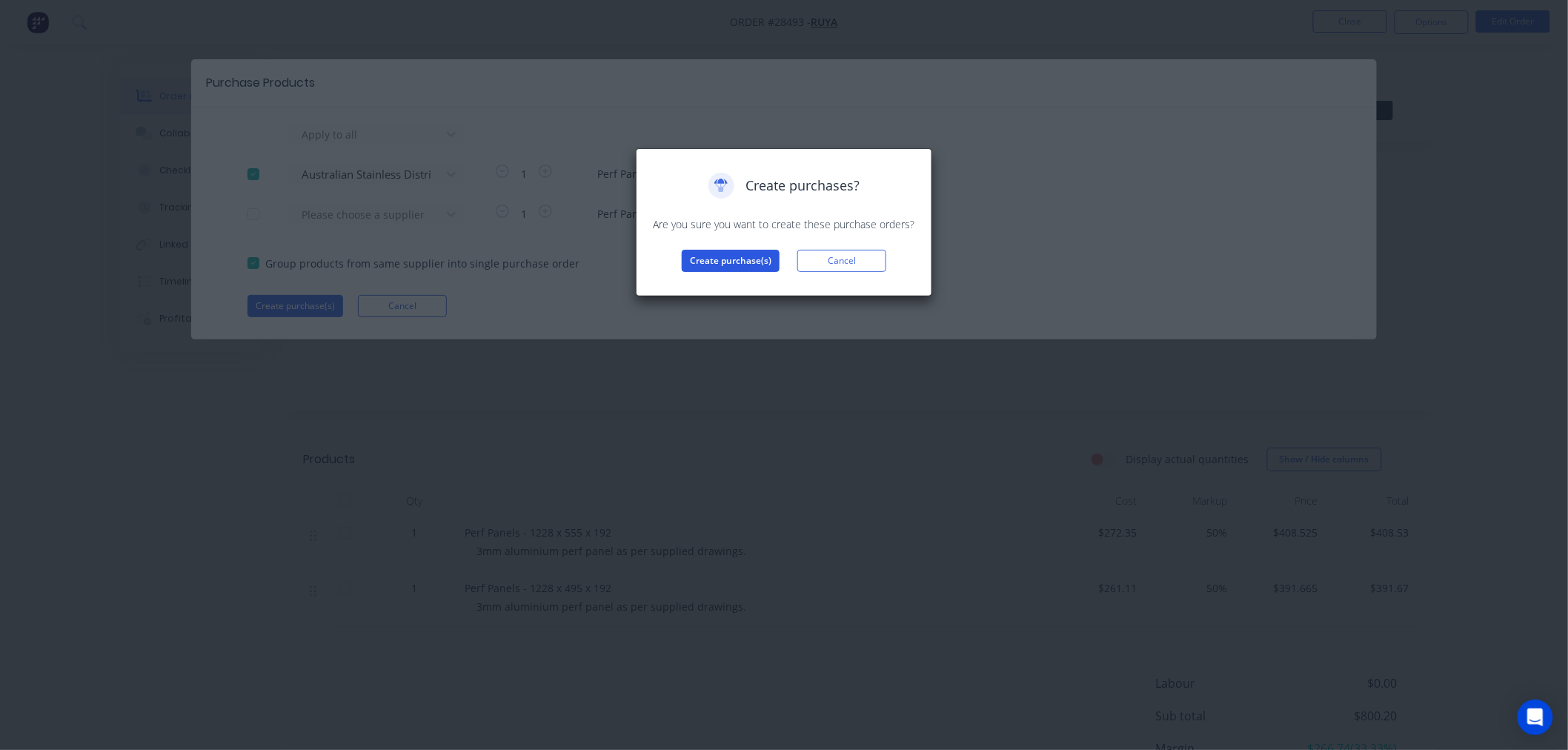
click at [702, 263] on button "Create purchase(s)" at bounding box center [730, 261] width 98 height 22
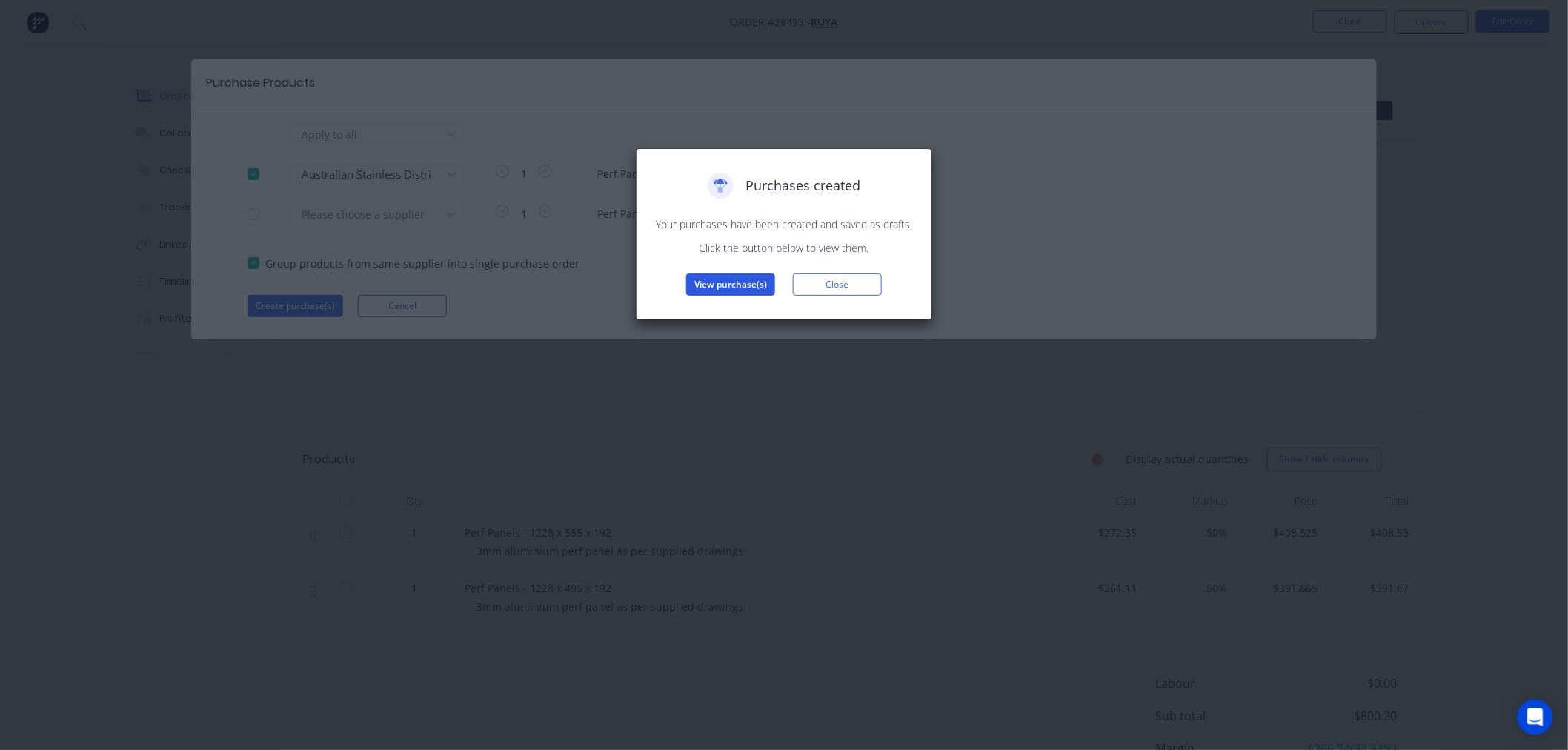
click at [719, 287] on button "View purchase(s)" at bounding box center [730, 285] width 89 height 22
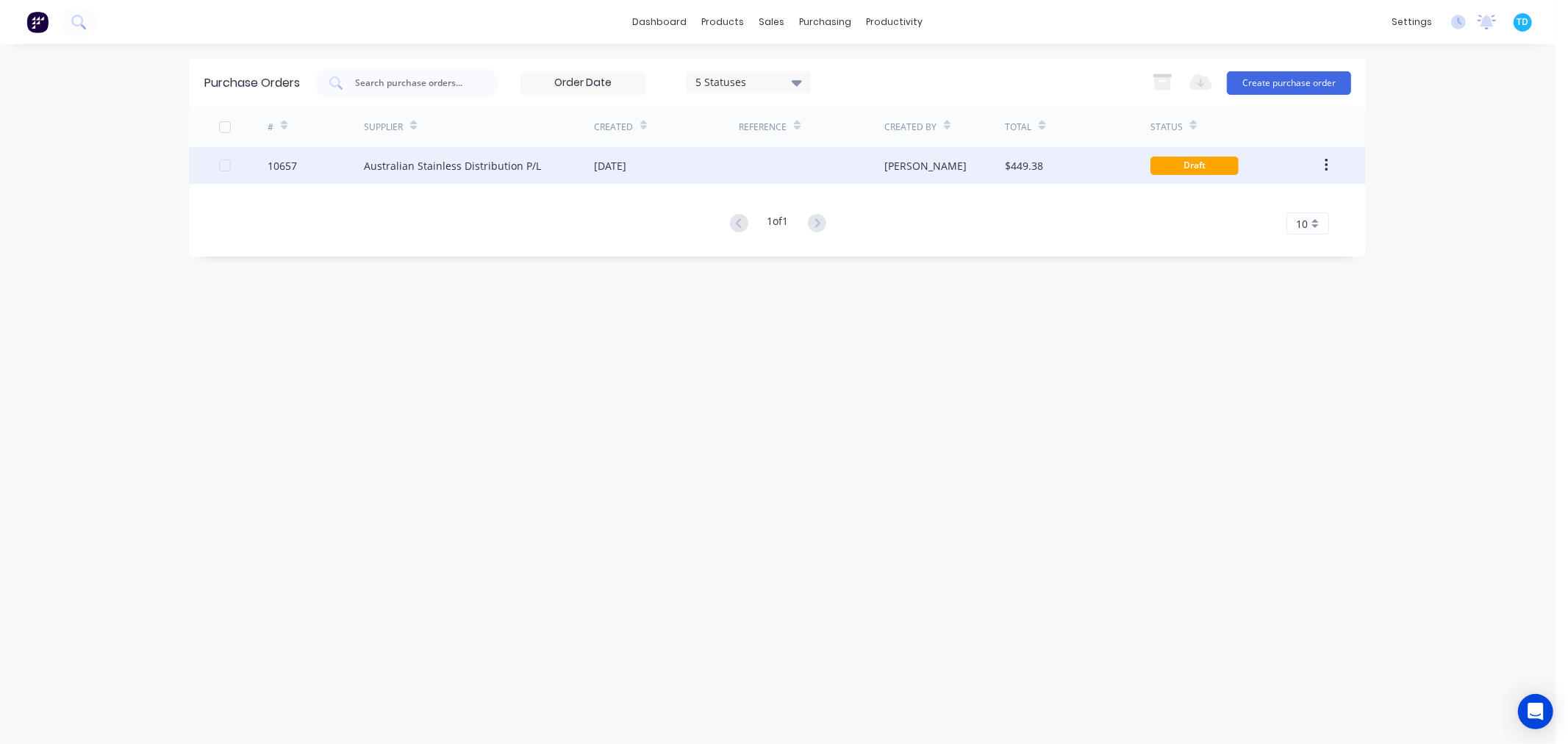
click at [524, 164] on div "Australian Stainless Distribution P/L" at bounding box center [453, 166] width 177 height 15
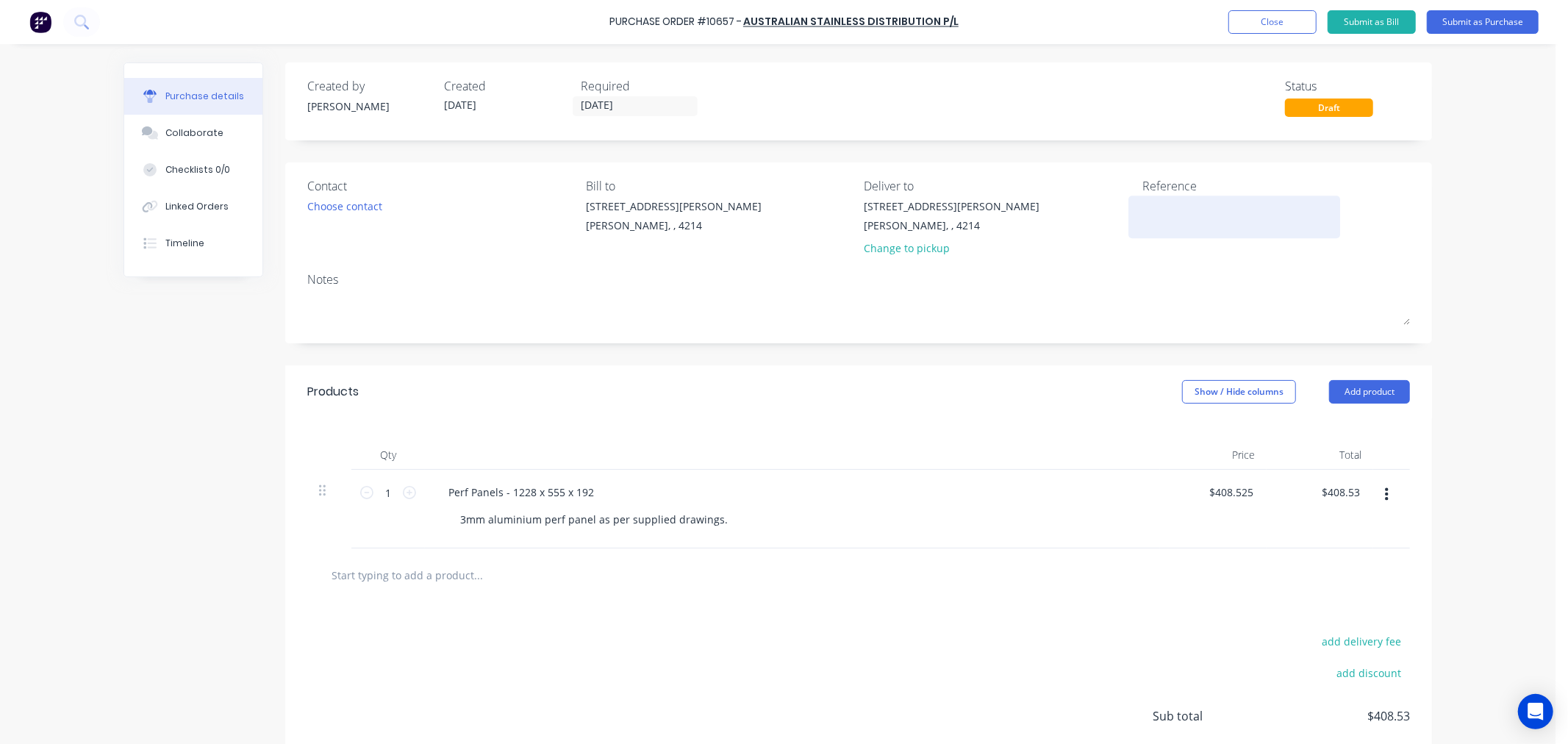
click at [1162, 213] on textarea at bounding box center [1234, 215] width 184 height 33
type textarea "284"
type textarea "x"
type textarea "28493"
type textarea "x"
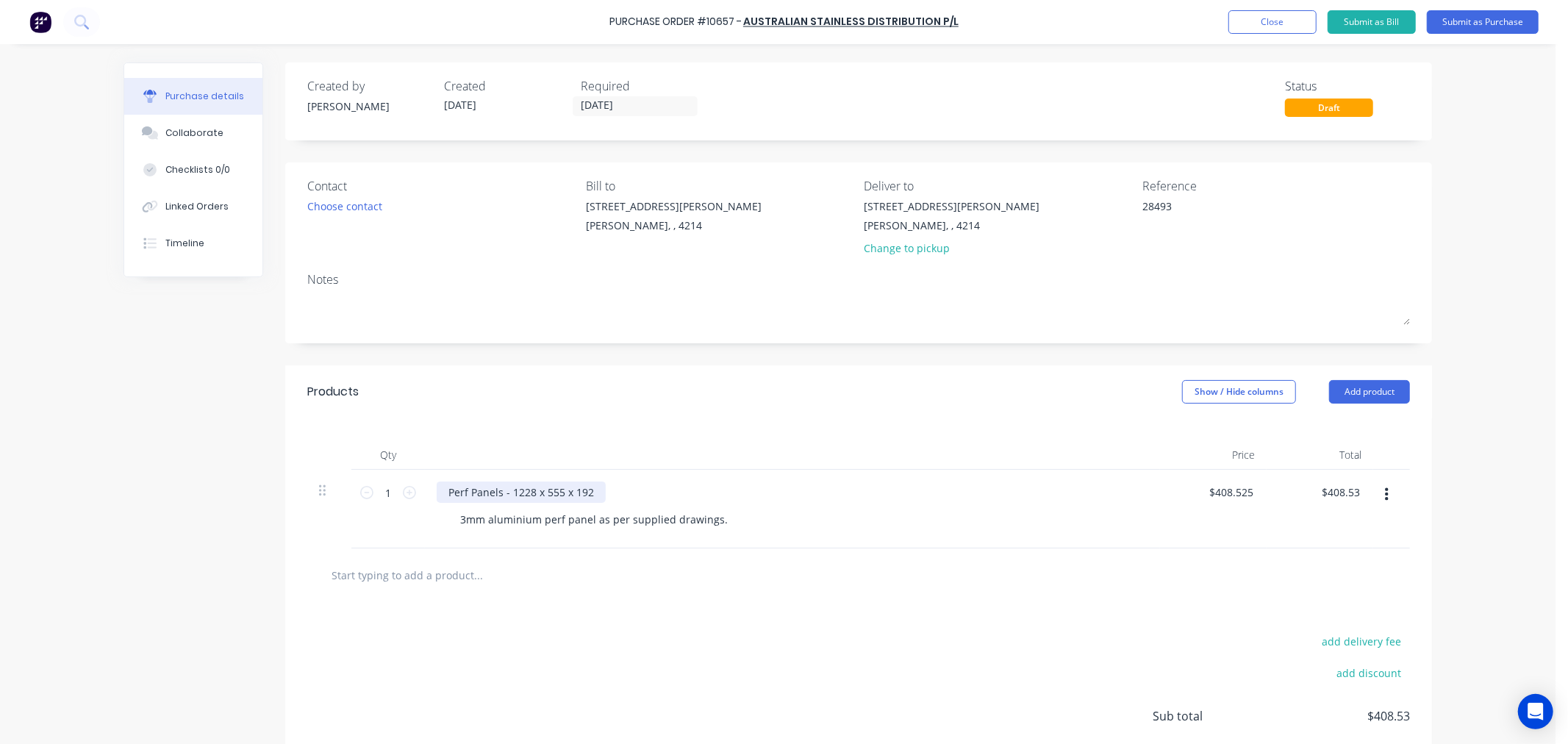
type textarea "28493"
type textarea "x"
type textarea "28493"
drag, startPoint x: 590, startPoint y: 490, endPoint x: 441, endPoint y: 491, distance: 149.0
click at [441, 491] on div "Perf Panels - 1228 x 555 x 192" at bounding box center [521, 491] width 169 height 21
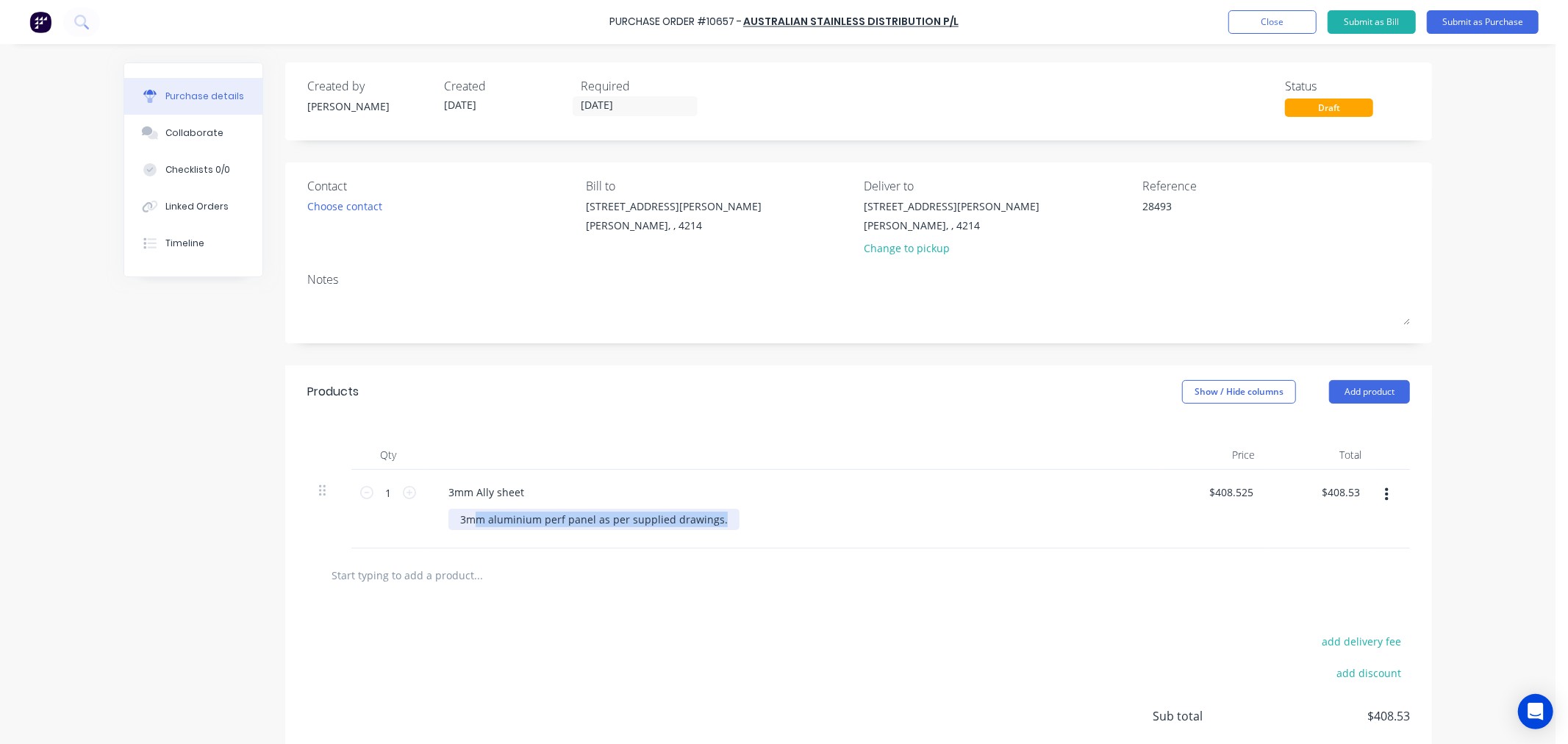
type textarea "x"
drag, startPoint x: 704, startPoint y: 522, endPoint x: 428, endPoint y: 507, distance: 276.4
click at [428, 507] on div "3mm Ally sheet 3mm aluminium perf panel as per supplied drawings." at bounding box center [792, 508] width 735 height 78
drag, startPoint x: 759, startPoint y: 632, endPoint x: 1102, endPoint y: 586, distance: 346.1
click at [761, 630] on div "add delivery fee add discount Sub total $408.53 Tax $40.85 Total $449.38" at bounding box center [858, 722] width 1147 height 242
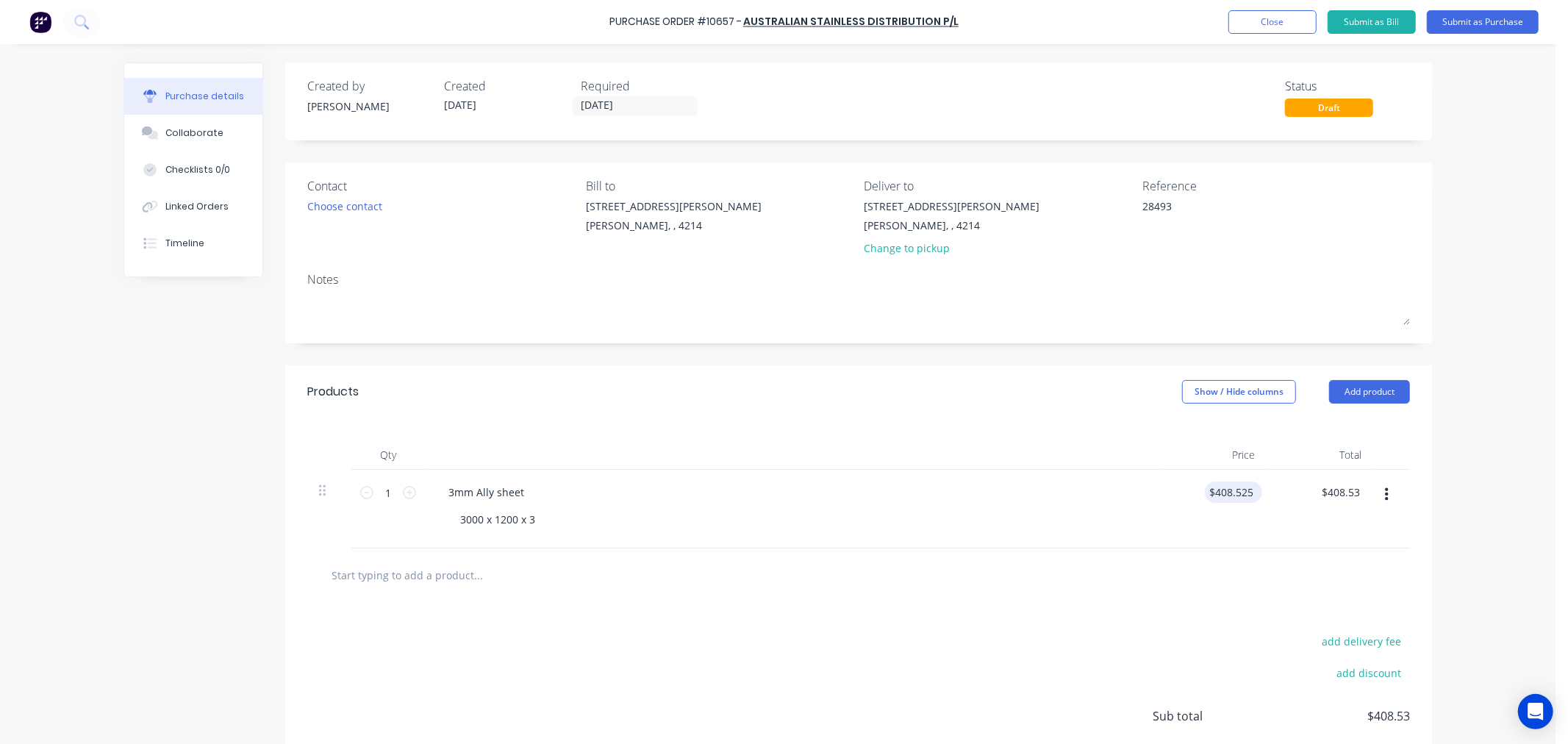
type textarea "x"
click at [1246, 488] on input "408.5250" at bounding box center [1231, 491] width 51 height 21
type input "4"
type input "193"
type textarea "x"
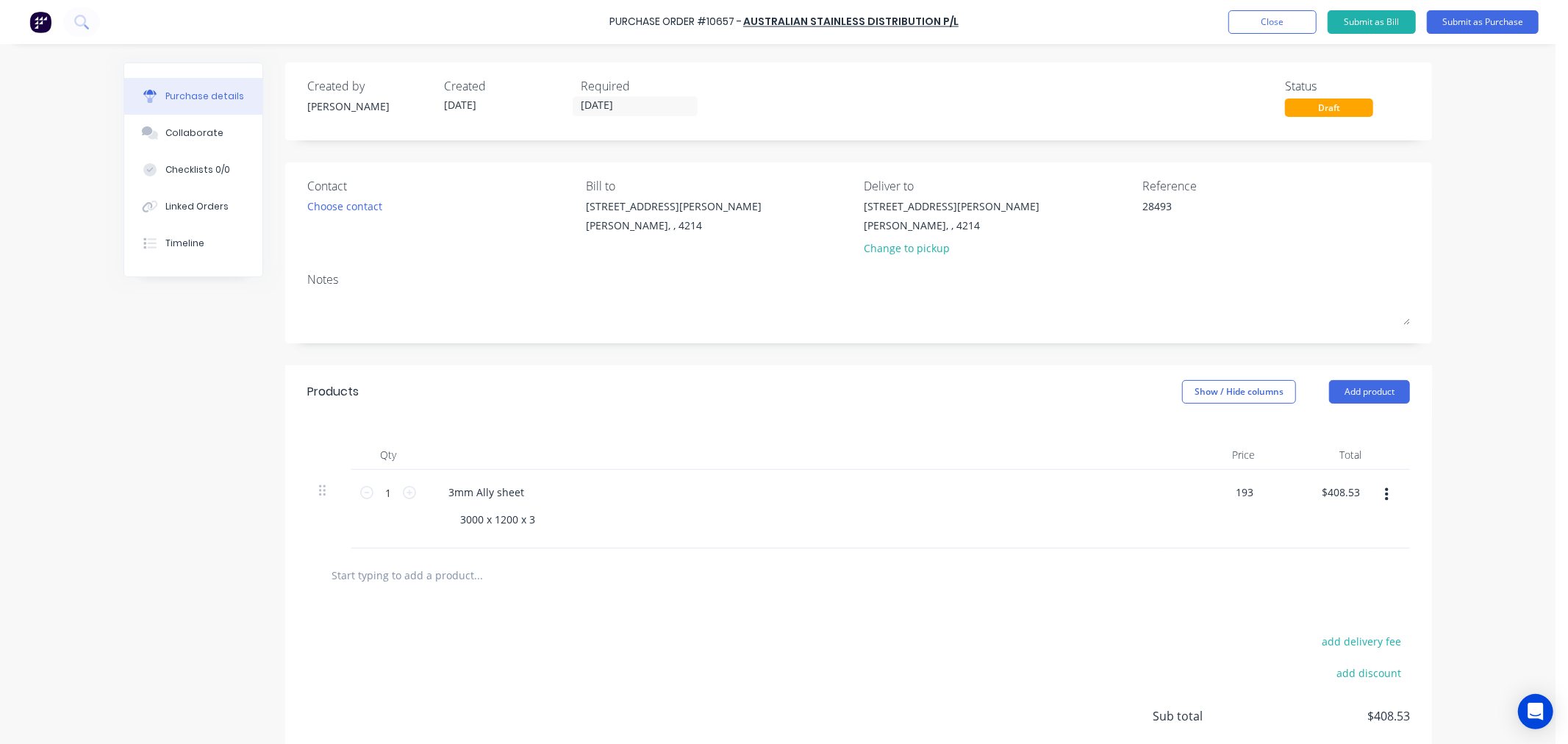
type input "$193.00"
click at [1175, 554] on div at bounding box center [859, 575] width 1103 height 54
click at [894, 515] on div "3000 x 1200 x 3" at bounding box center [798, 519] width 700 height 21
click at [1463, 20] on button "Submit as Purchase" at bounding box center [1483, 22] width 112 height 24
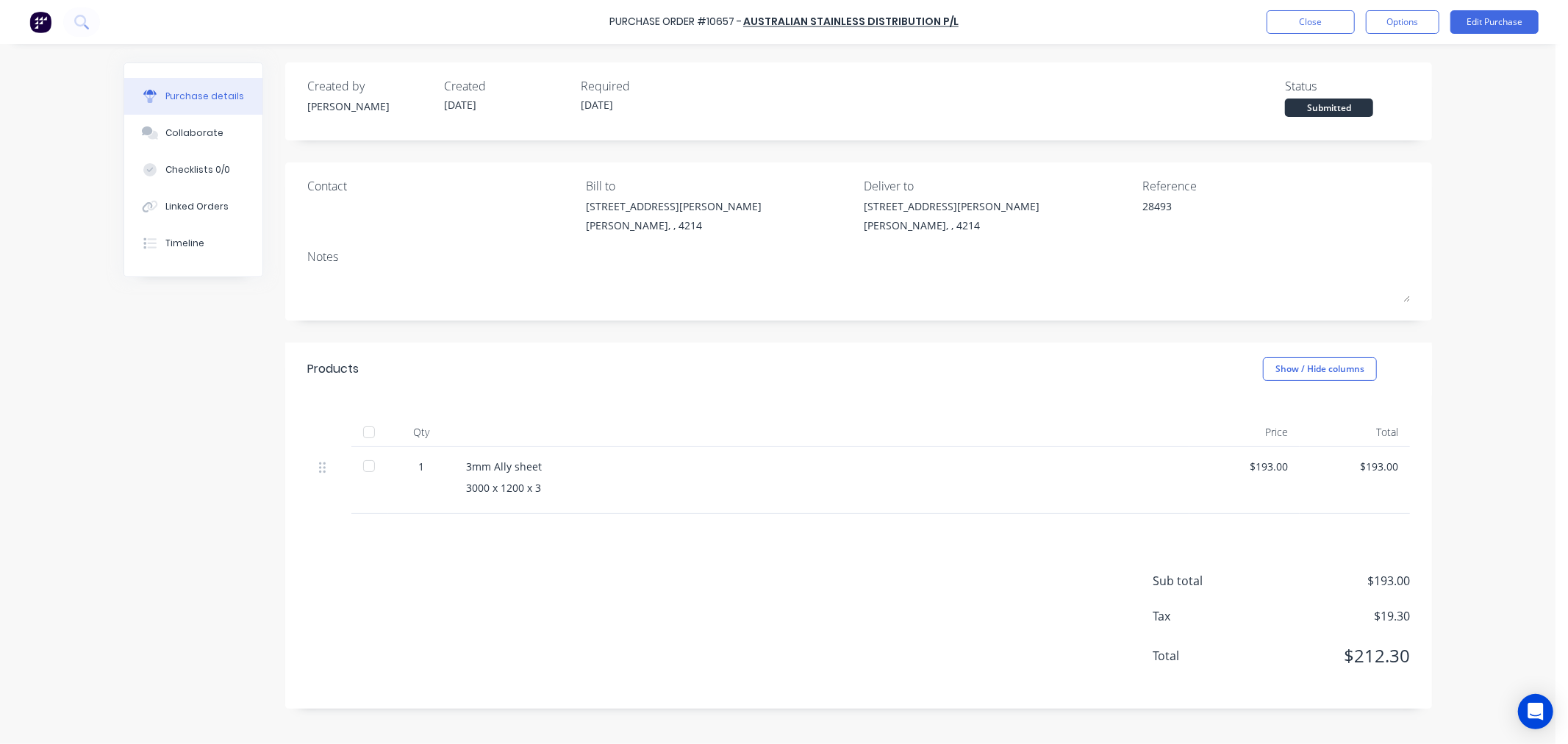
type textarea "x"
click at [1333, 20] on button "Close" at bounding box center [1311, 22] width 89 height 24
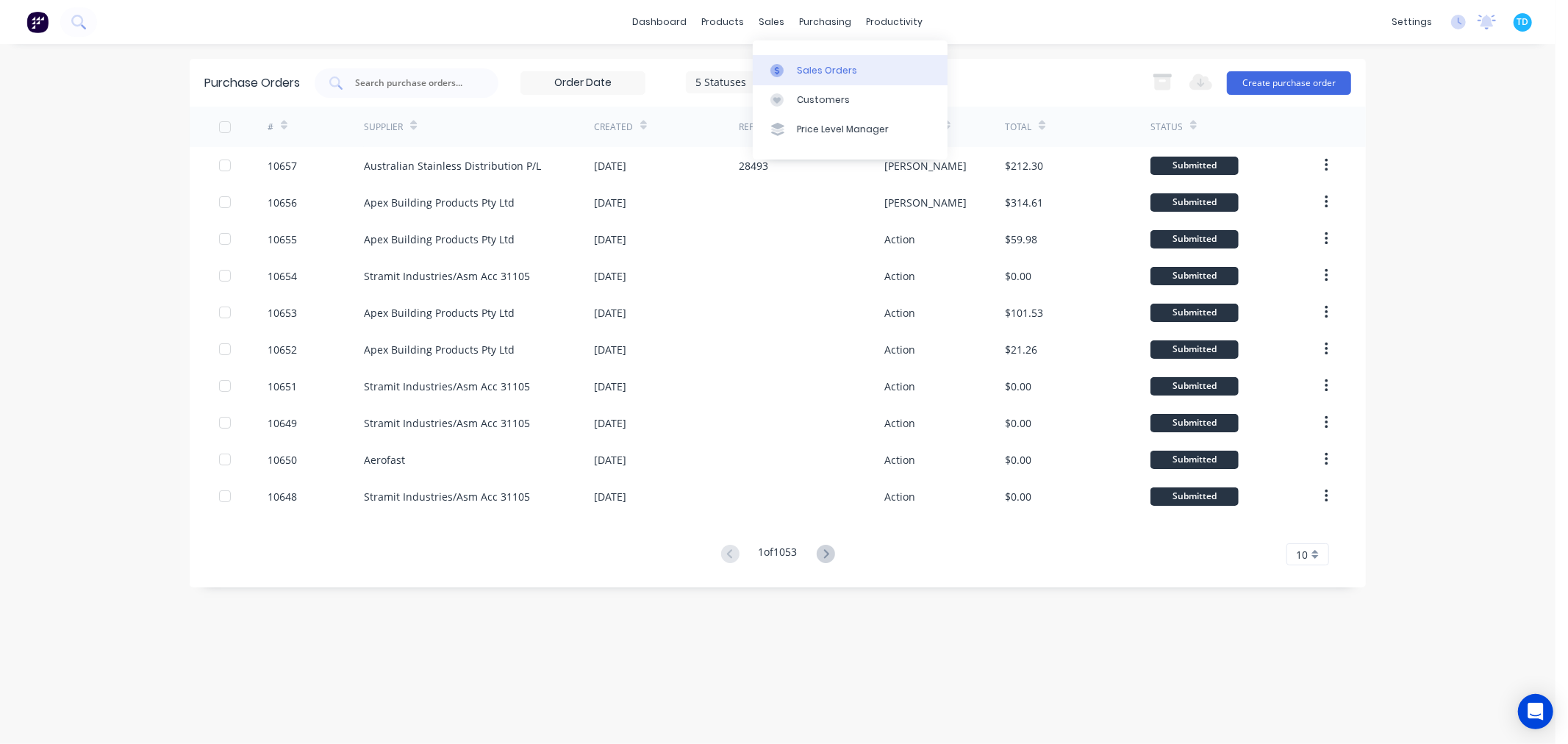
click at [819, 69] on div "Sales Orders" at bounding box center [828, 71] width 61 height 13
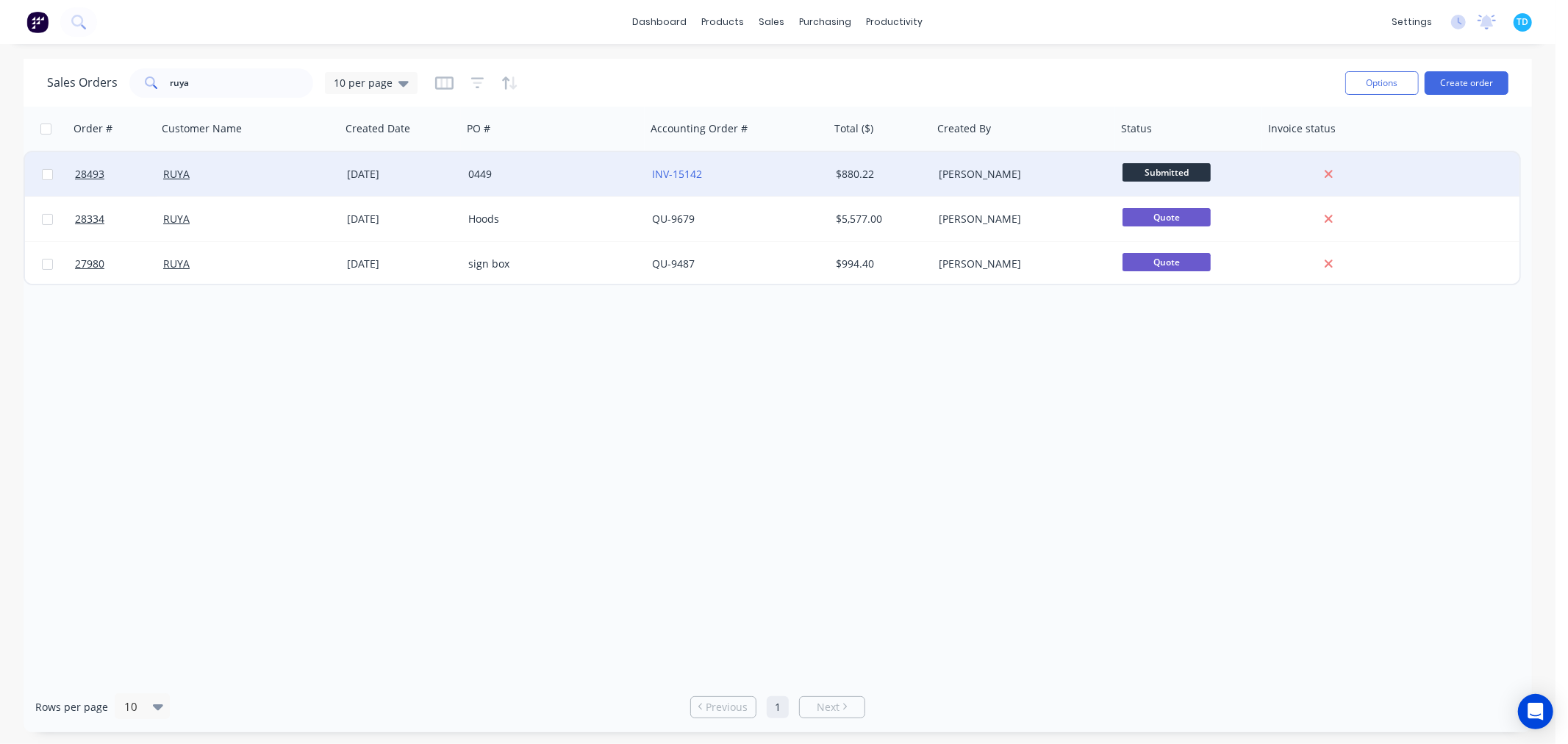
click at [478, 177] on div "0449" at bounding box center [550, 174] width 164 height 14
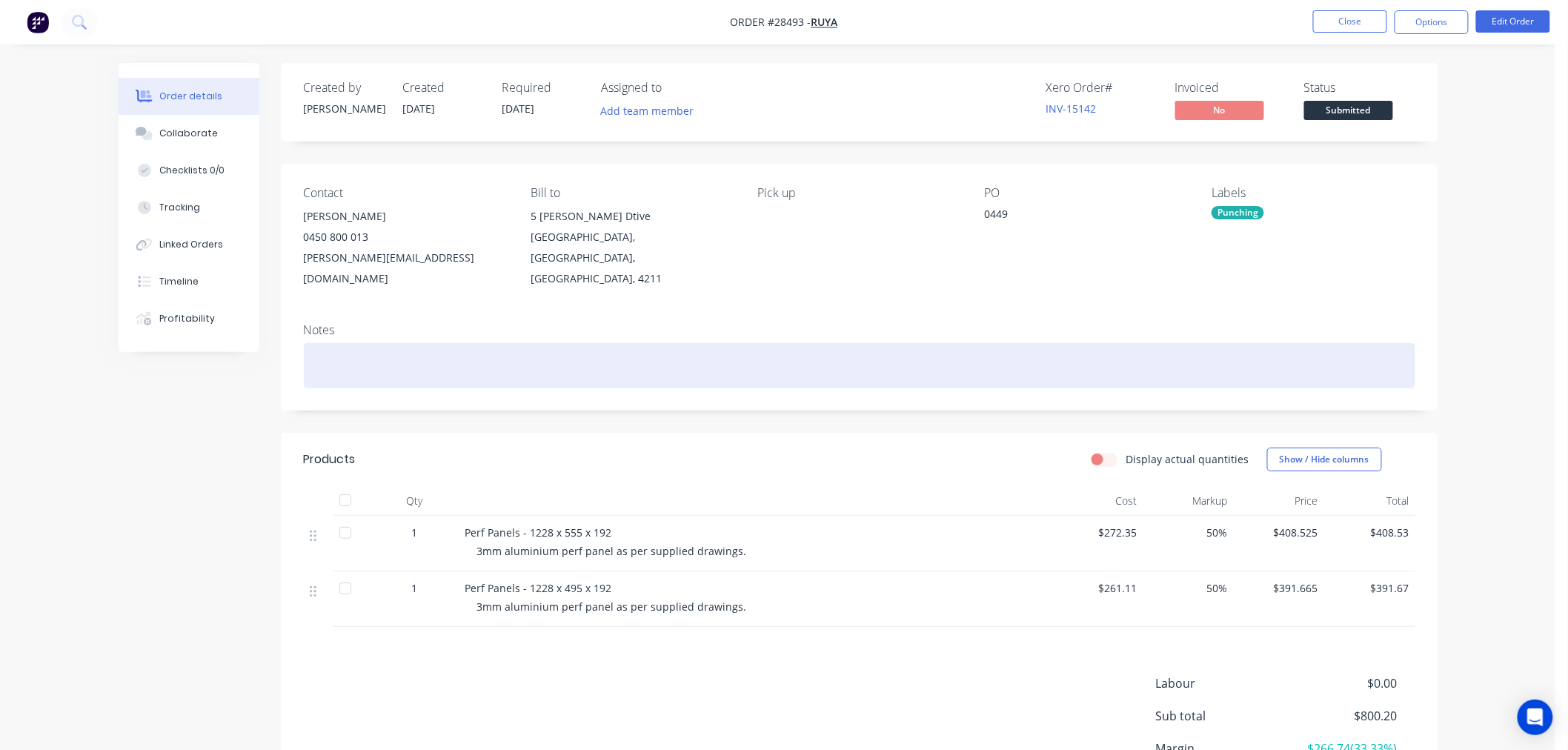
click at [346, 351] on div at bounding box center [860, 365] width 1111 height 45
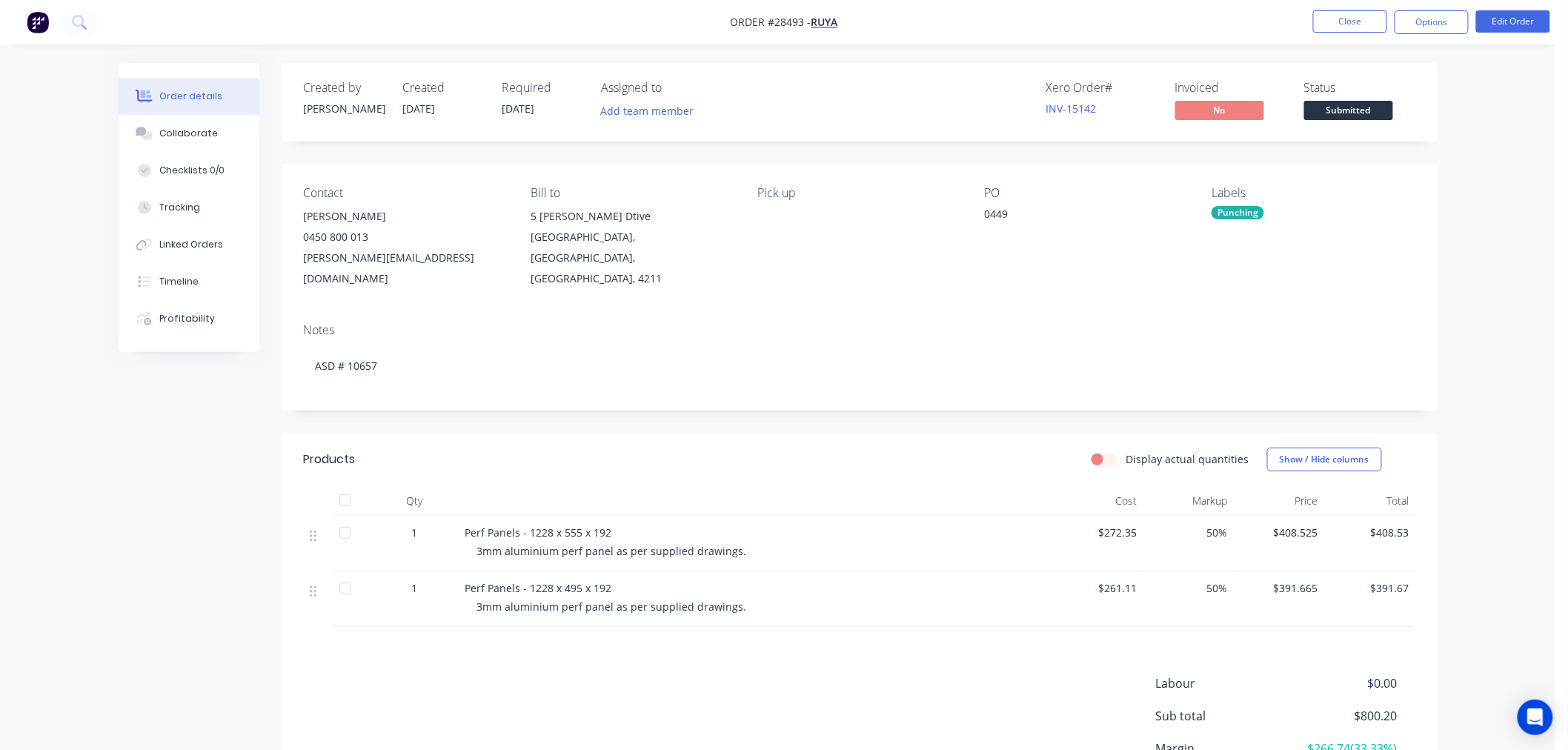
click at [711, 462] on header "Products Display actual quantities Show / Hide columns" at bounding box center [859, 459] width 1156 height 54
click at [1443, 25] on button "Options" at bounding box center [1431, 22] width 74 height 24
click at [1059, 323] on div "Notes" at bounding box center [860, 330] width 1111 height 14
click at [1429, 20] on button "Options" at bounding box center [1431, 22] width 74 height 24
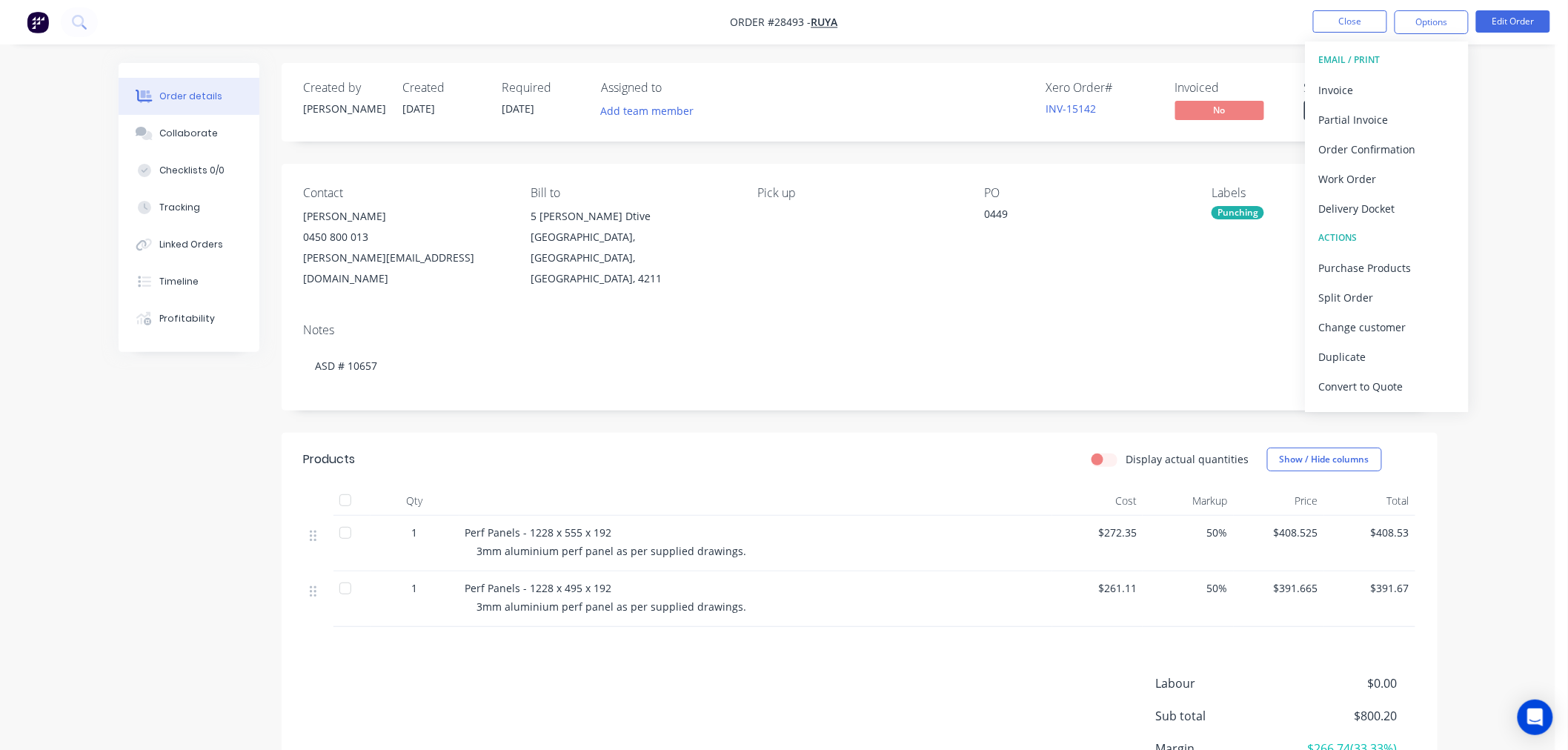
click at [1506, 168] on div "Order details Collaborate Checklists 0/0 Tracking Linked Orders Timeline Profit…" at bounding box center [777, 445] width 1555 height 890
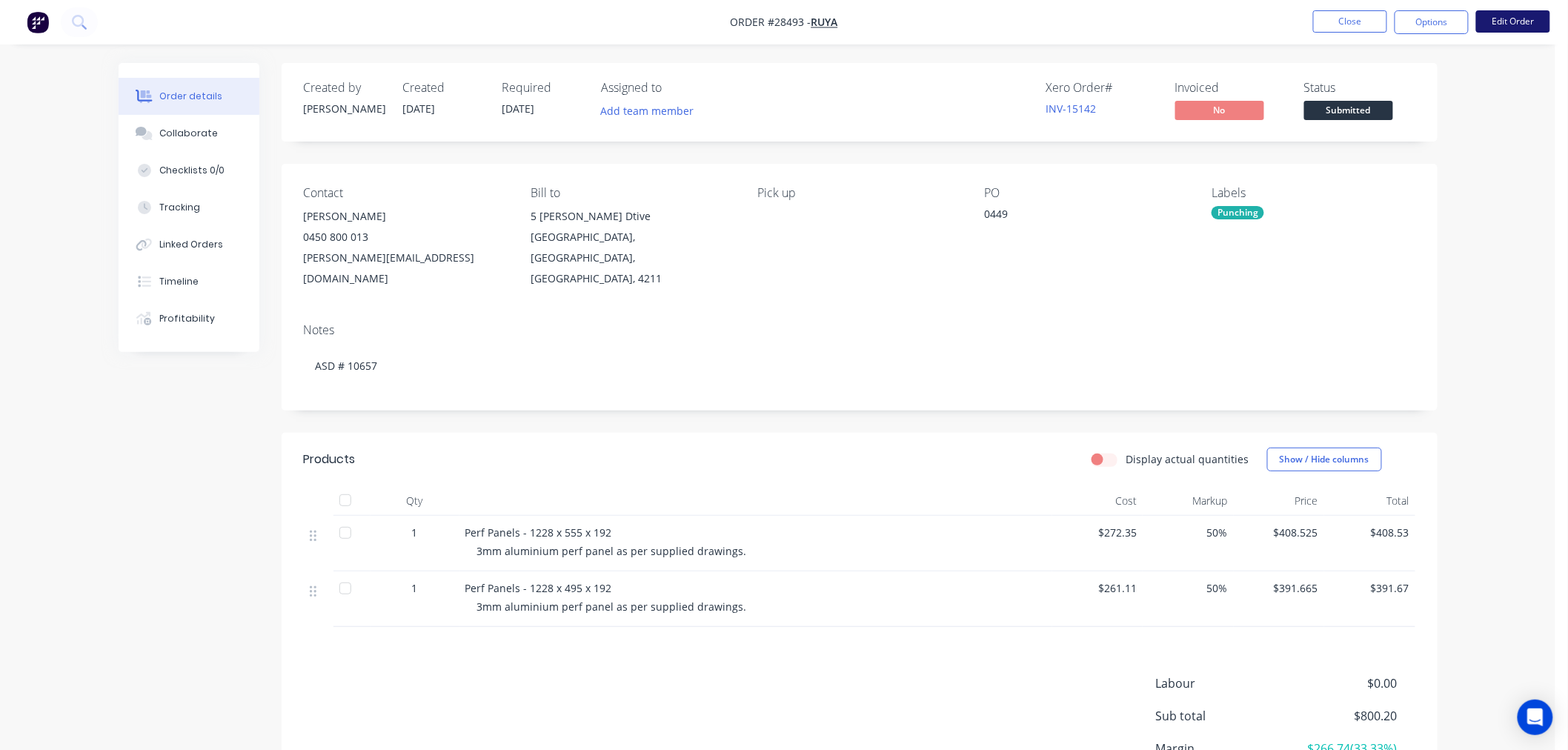
click at [1522, 14] on button "Edit Order" at bounding box center [1513, 21] width 74 height 22
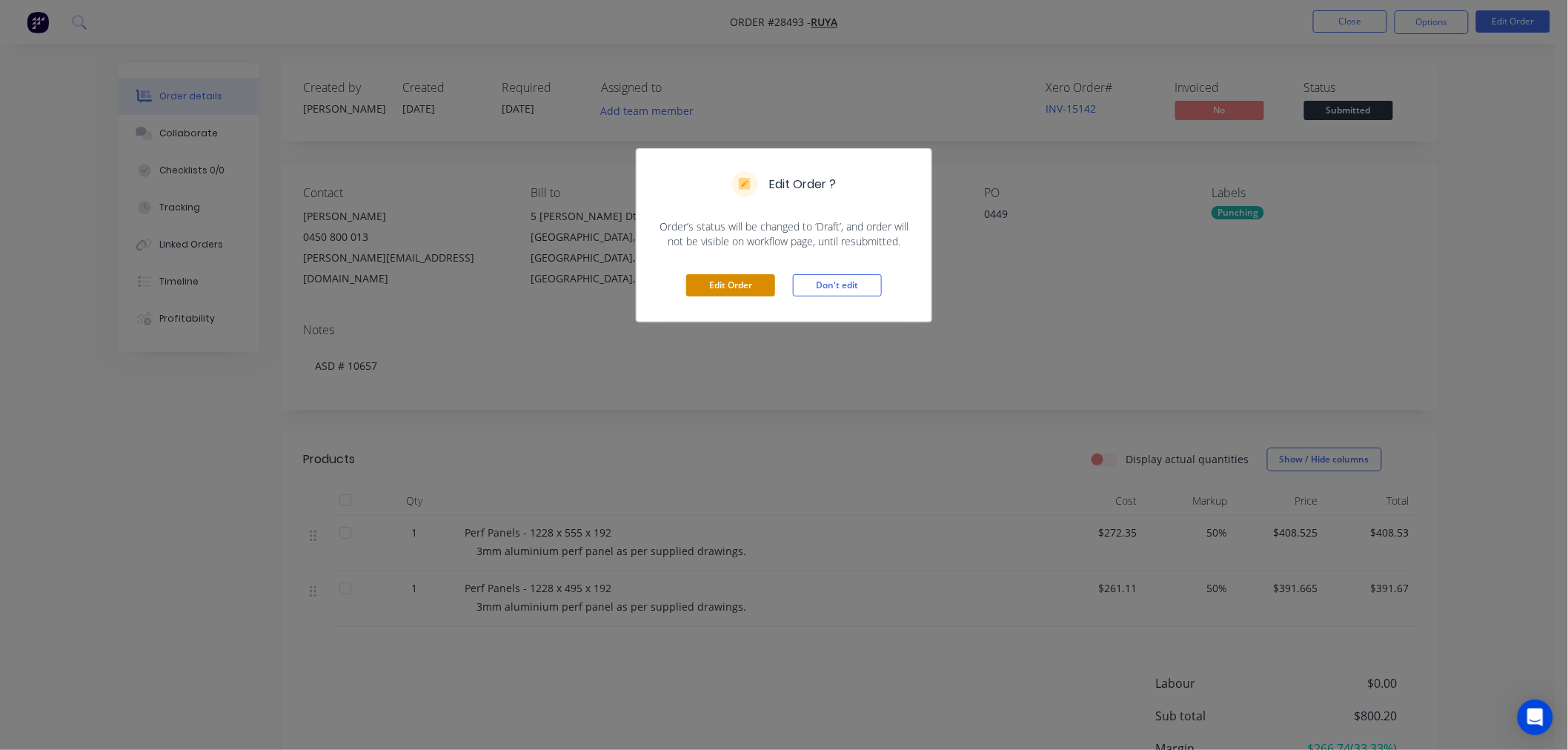
click at [706, 283] on button "Edit Order" at bounding box center [730, 285] width 89 height 22
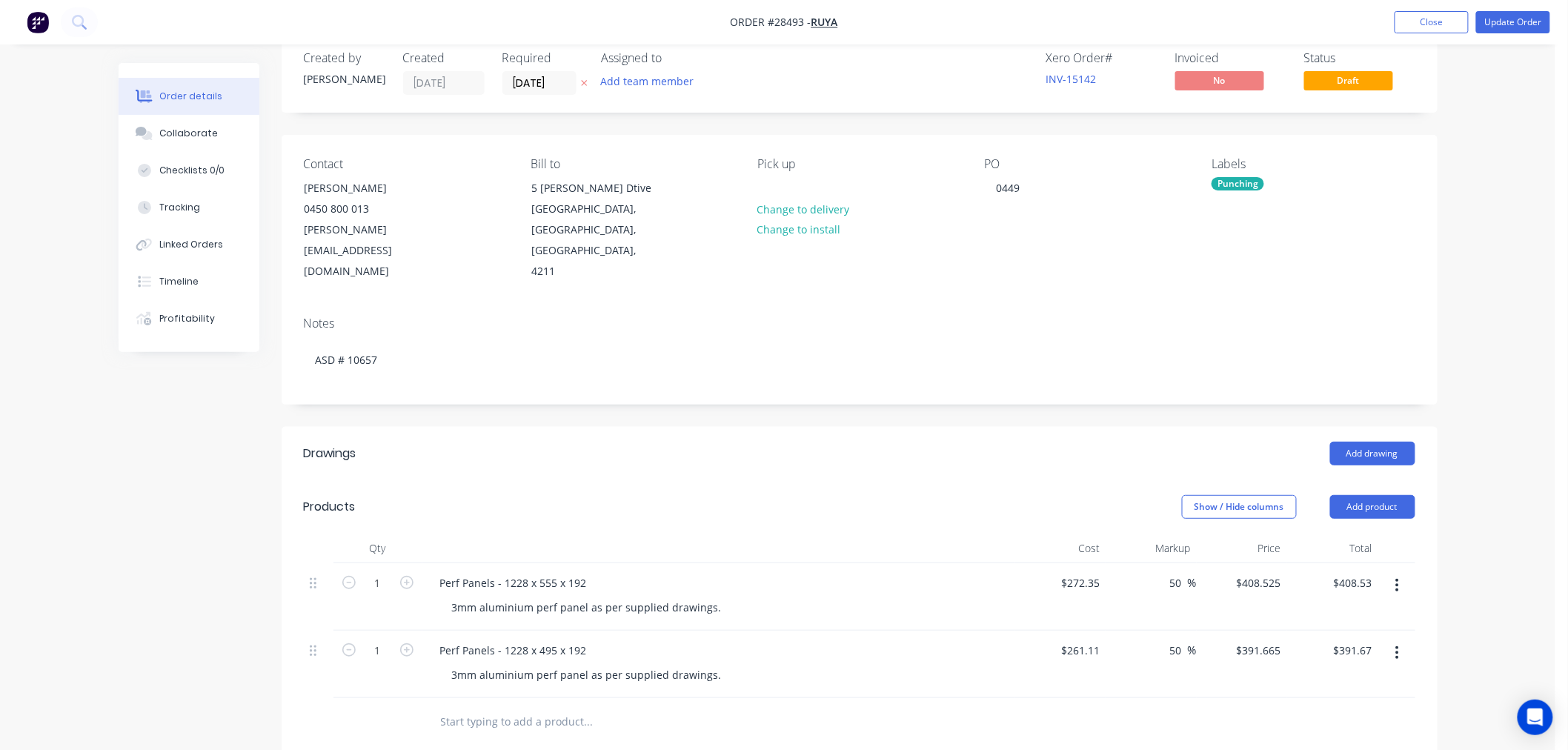
scroll to position [82, 0]
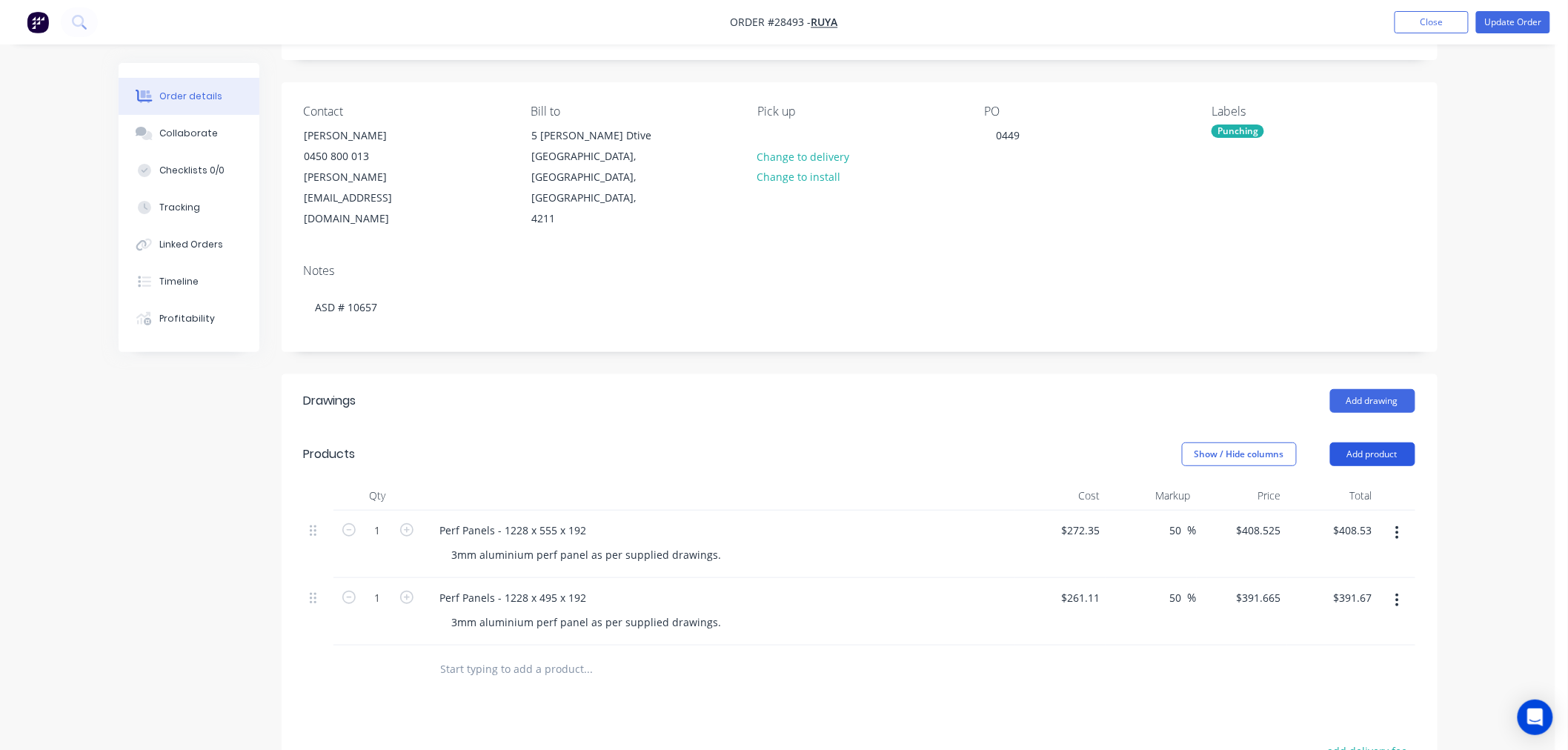
click at [1386, 443] on button "Add product" at bounding box center [1373, 454] width 85 height 24
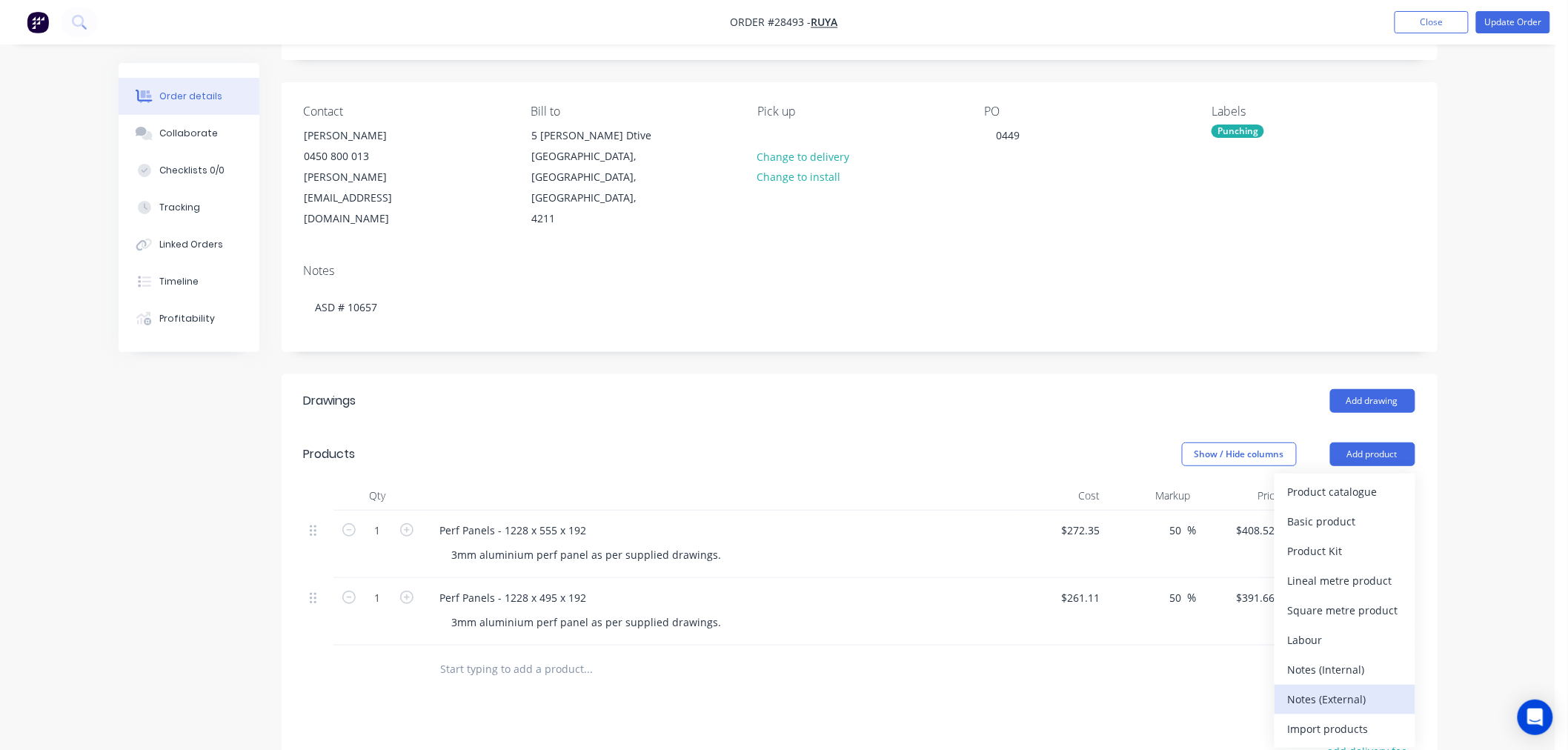
click at [1351, 688] on div "Notes (External)" at bounding box center [1345, 698] width 114 height 21
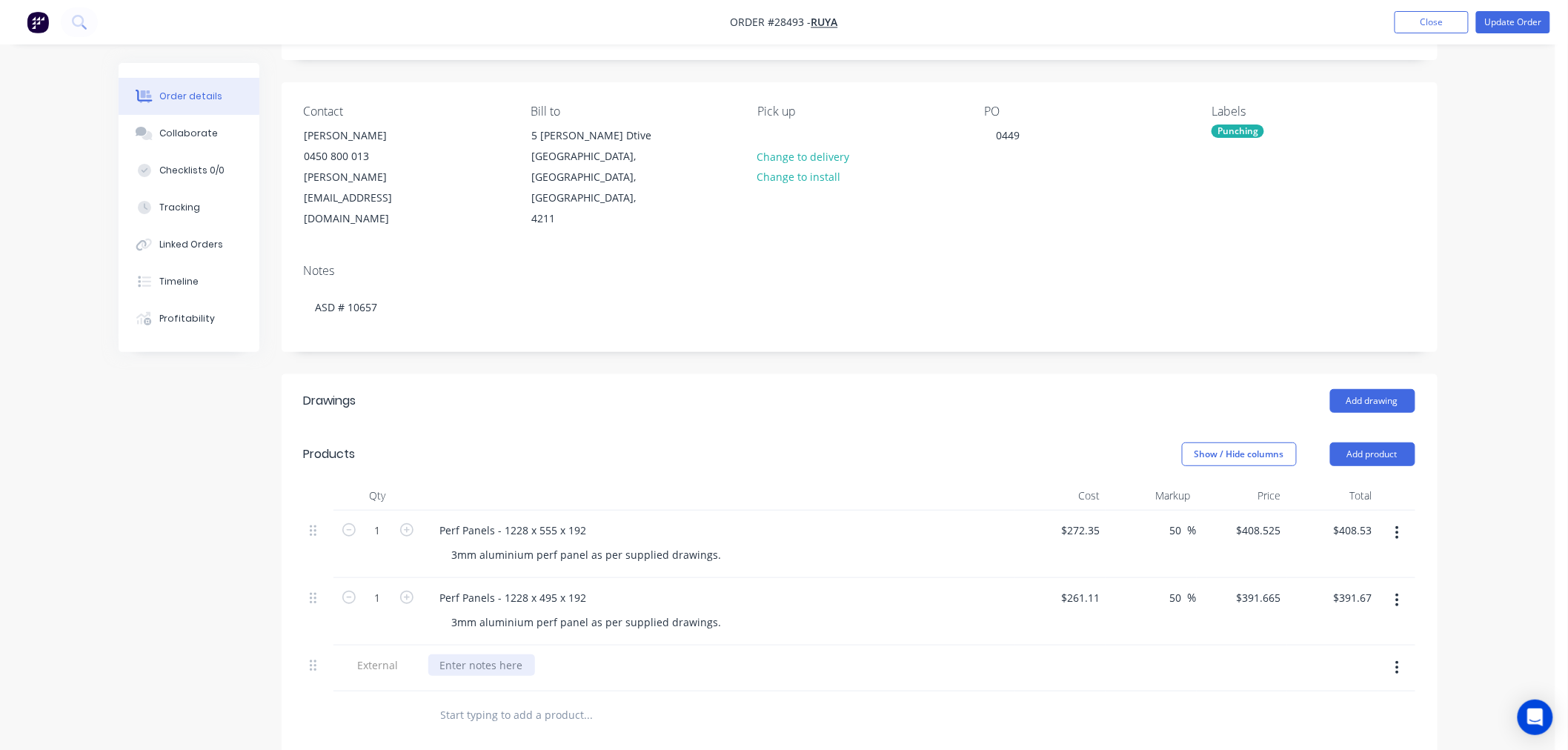
click at [491, 654] on div at bounding box center [482, 664] width 107 height 21
paste div
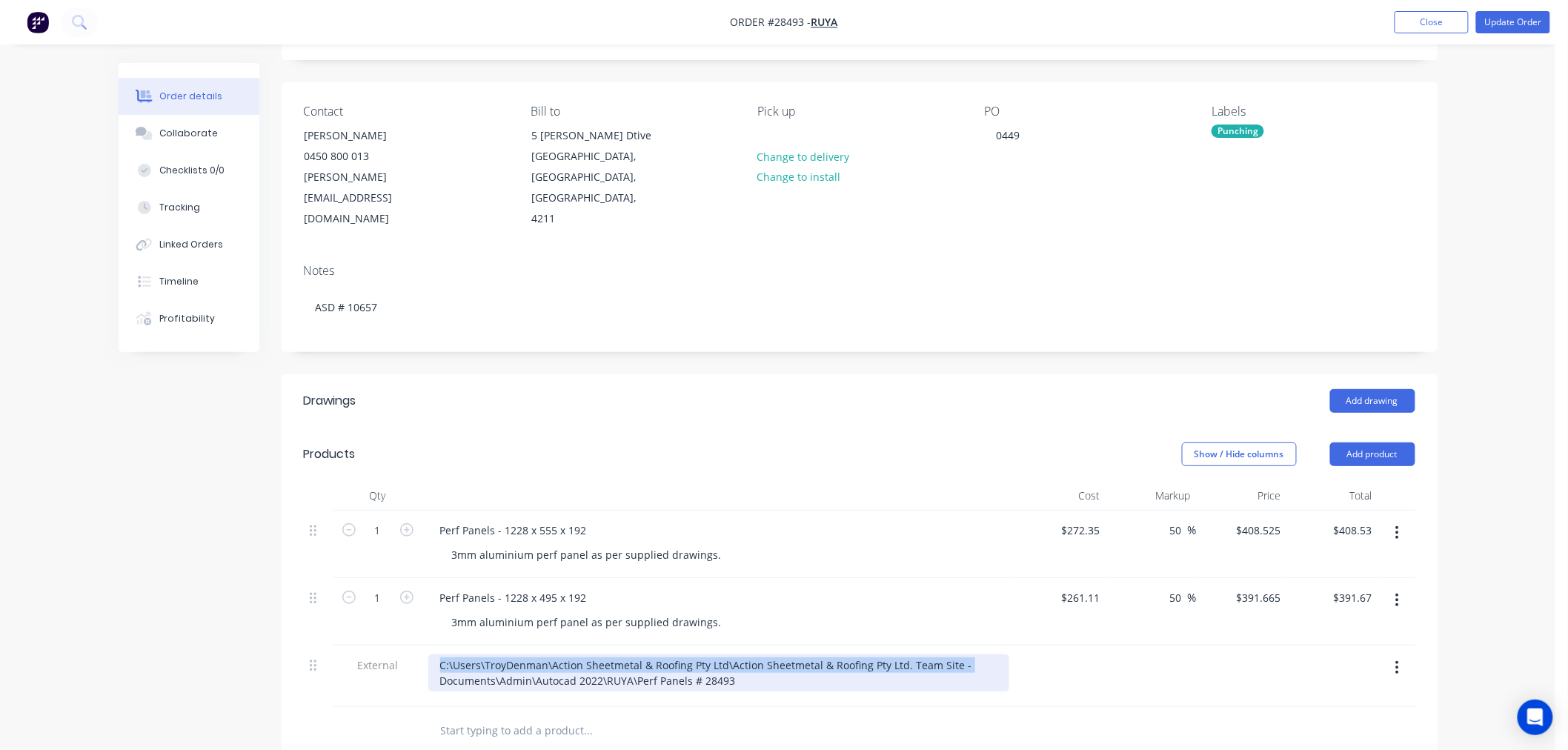
drag, startPoint x: 974, startPoint y: 641, endPoint x: 425, endPoint y: 623, distance: 549.3
click at [426, 646] on div "C:\Users\TroyDenman\Action Sheetmetal & Roofing Pty Ltd\Action Sheetmetal & Roo…" at bounding box center [719, 676] width 593 height 61
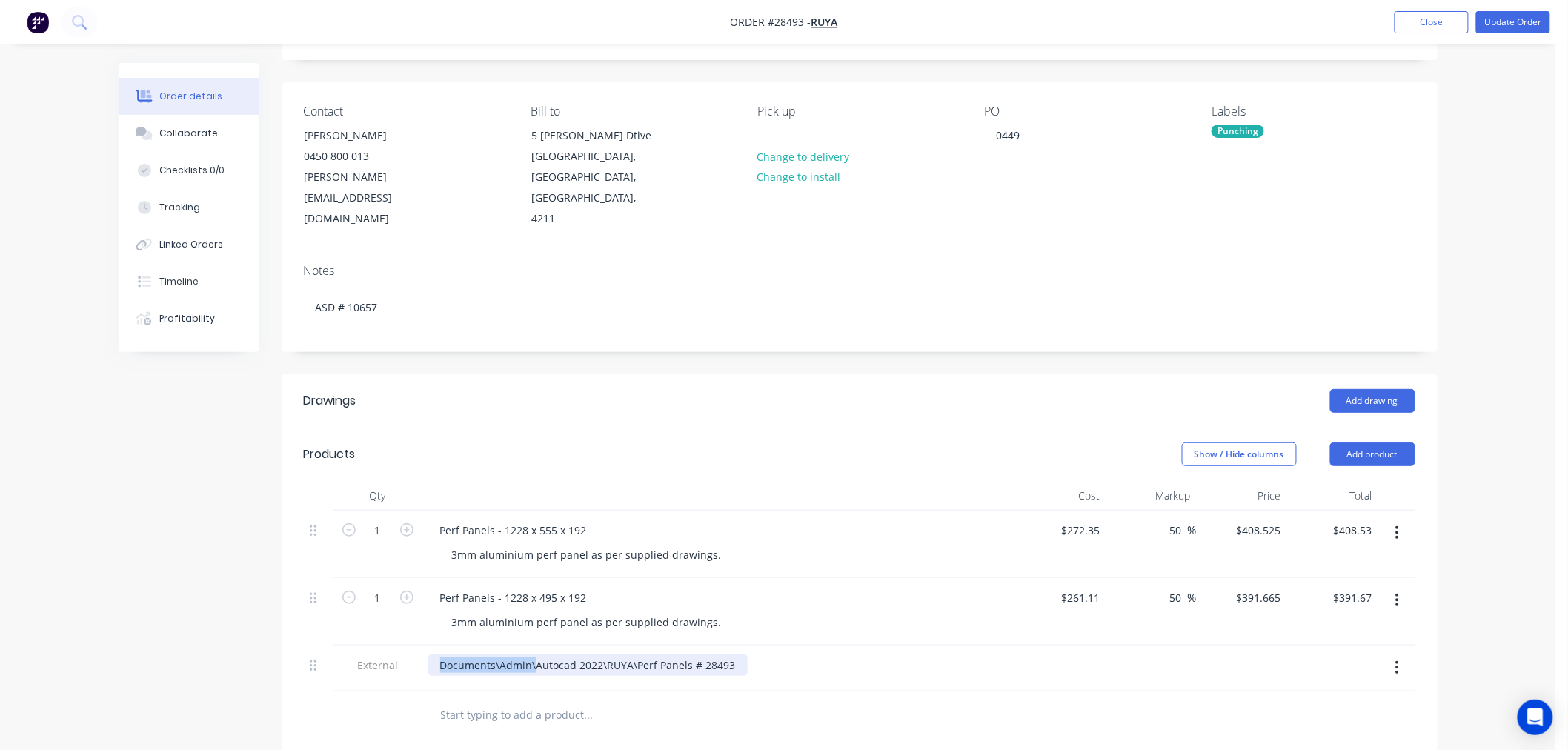
drag, startPoint x: 536, startPoint y: 640, endPoint x: 437, endPoint y: 646, distance: 99.2
click at [438, 654] on div "Documents\Admin\Autocad 2022\RUYA\Perf Panels # 28493" at bounding box center [588, 664] width 319 height 21
click at [882, 691] on div at bounding box center [689, 715] width 533 height 48
click at [1509, 24] on button "Update Order" at bounding box center [1513, 22] width 74 height 22
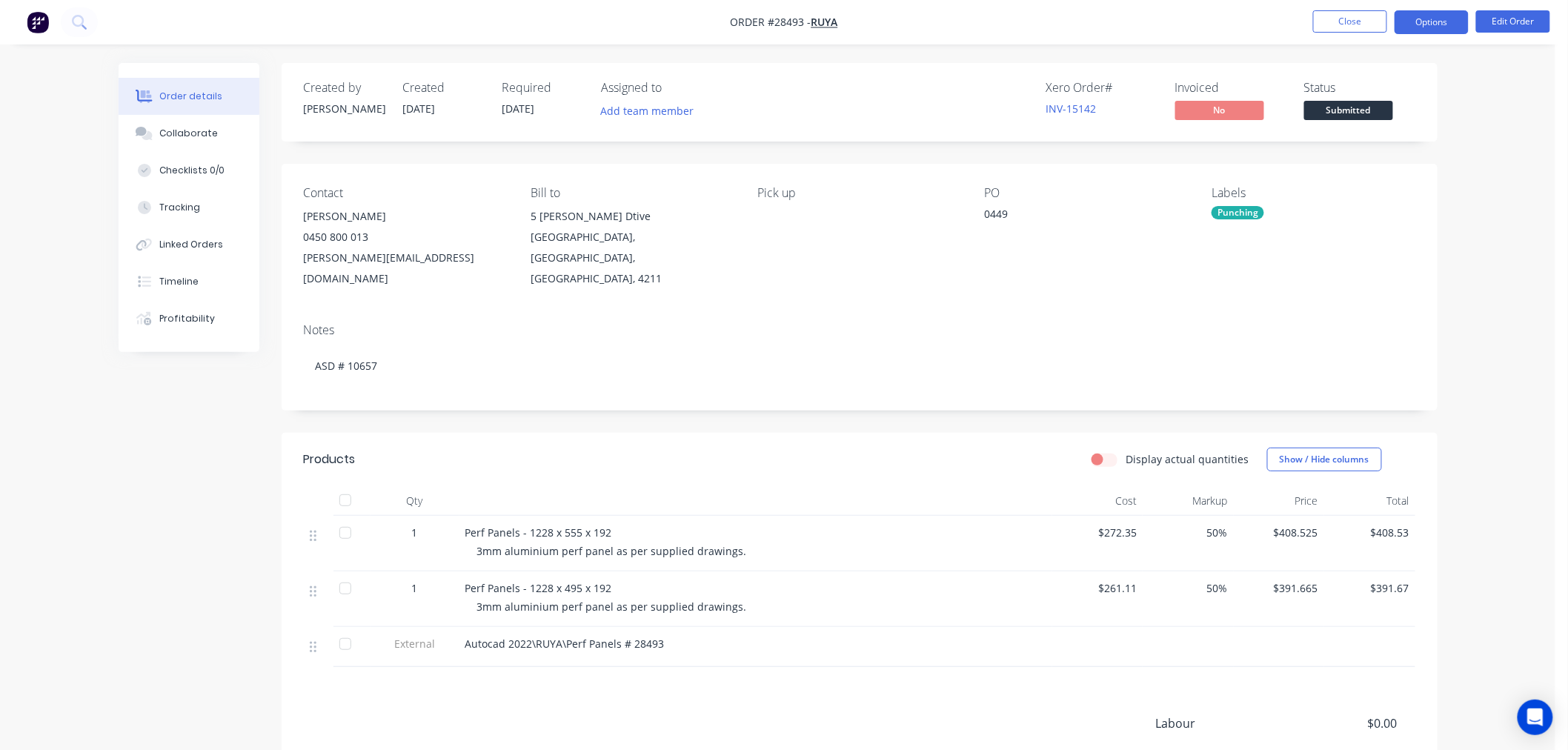
click at [1412, 16] on button "Options" at bounding box center [1431, 22] width 74 height 24
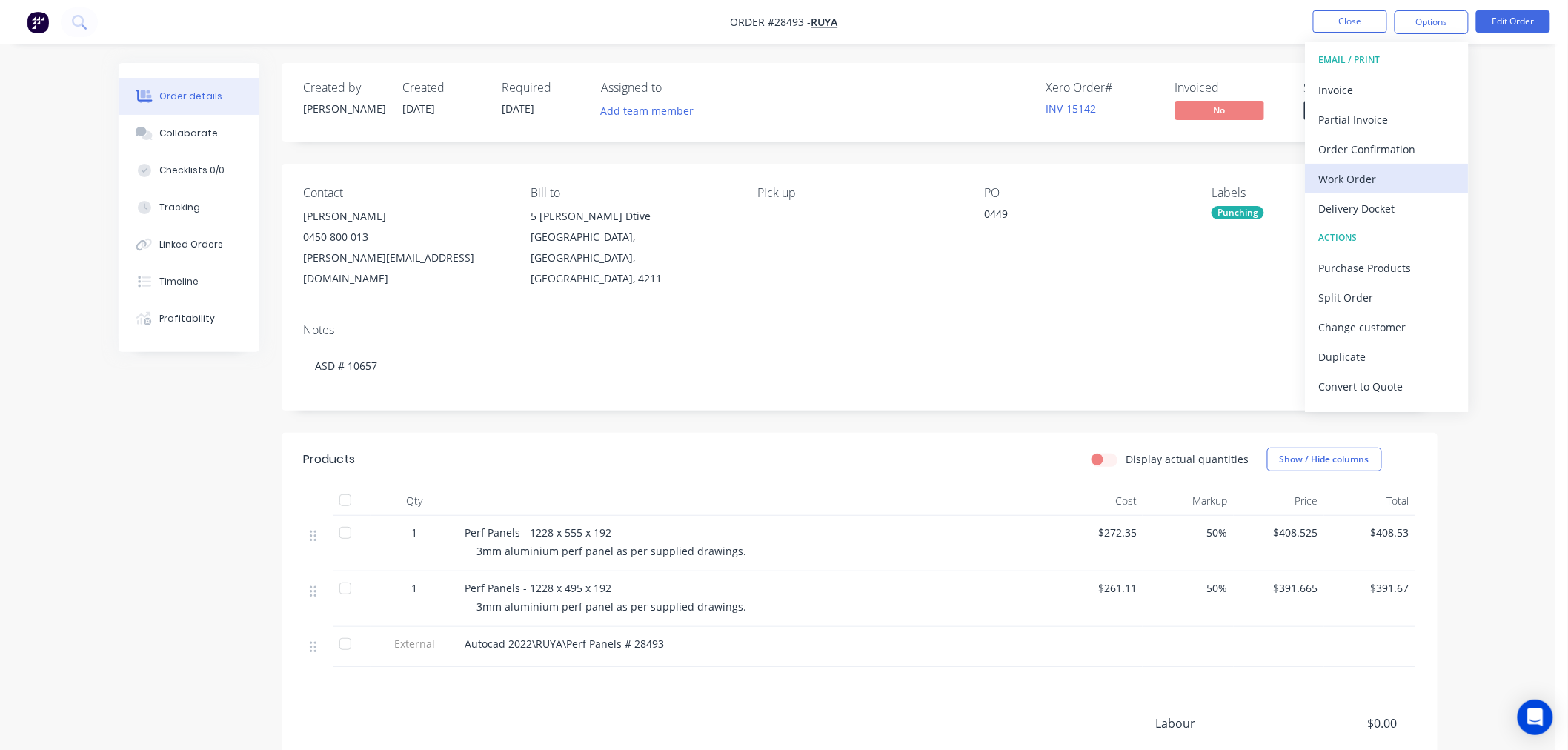
click at [1372, 172] on div "Work Order" at bounding box center [1387, 178] width 136 height 21
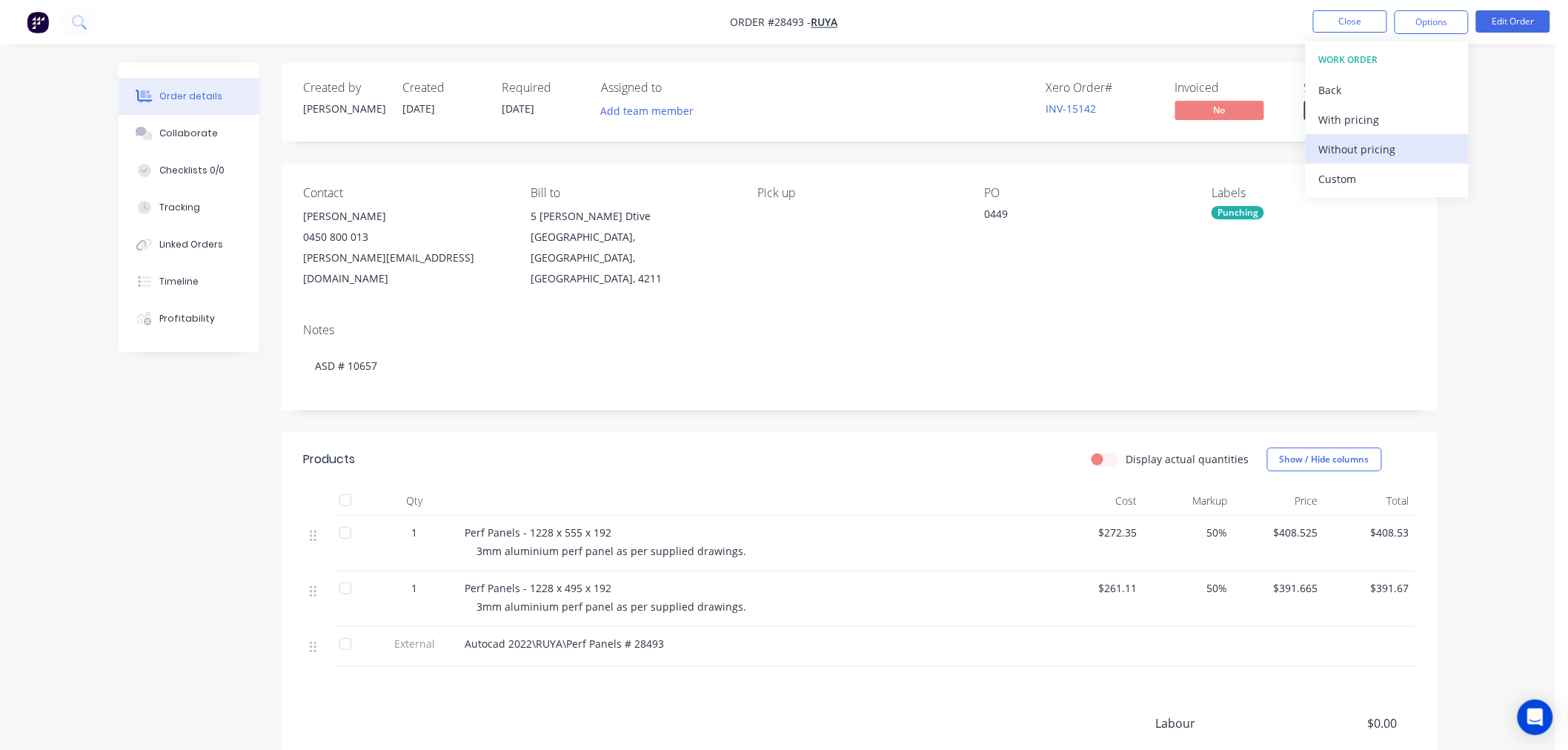
click at [1365, 139] on div "Without pricing" at bounding box center [1387, 149] width 136 height 21
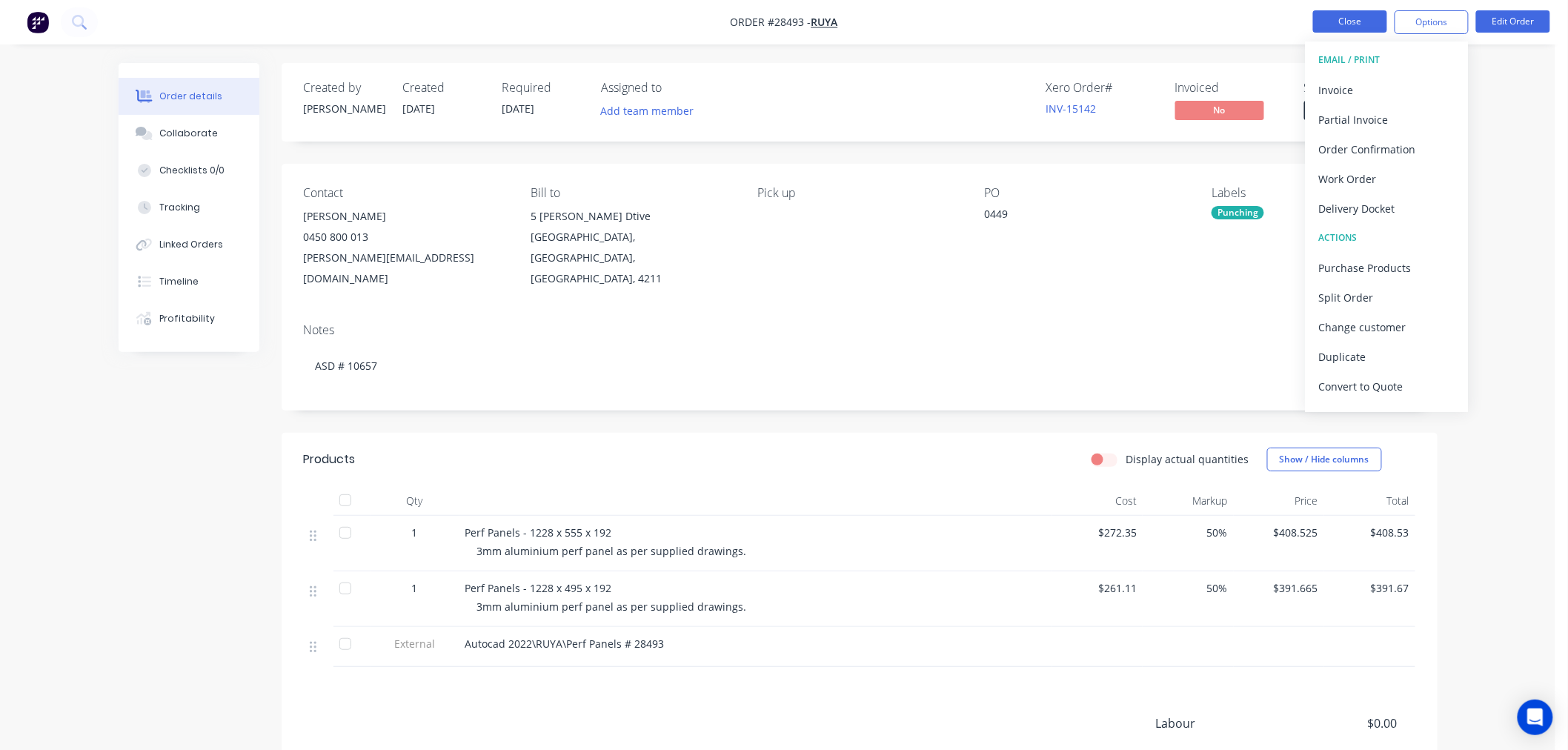
click at [1343, 20] on button "Close" at bounding box center [1350, 21] width 74 height 22
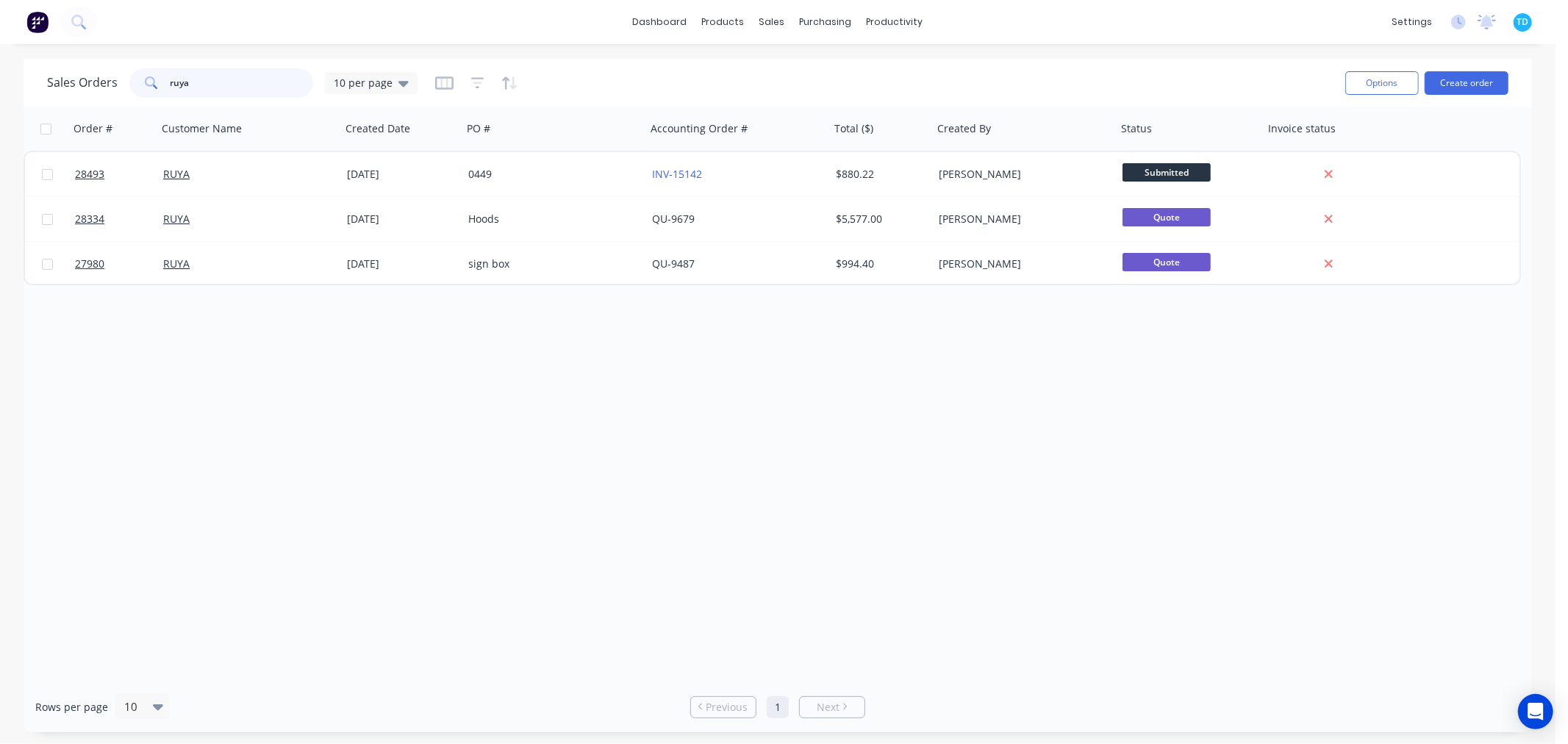
drag, startPoint x: 188, startPoint y: 83, endPoint x: 141, endPoint y: 83, distance: 47.0
click at [141, 83] on div "ruya" at bounding box center [222, 83] width 184 height 29
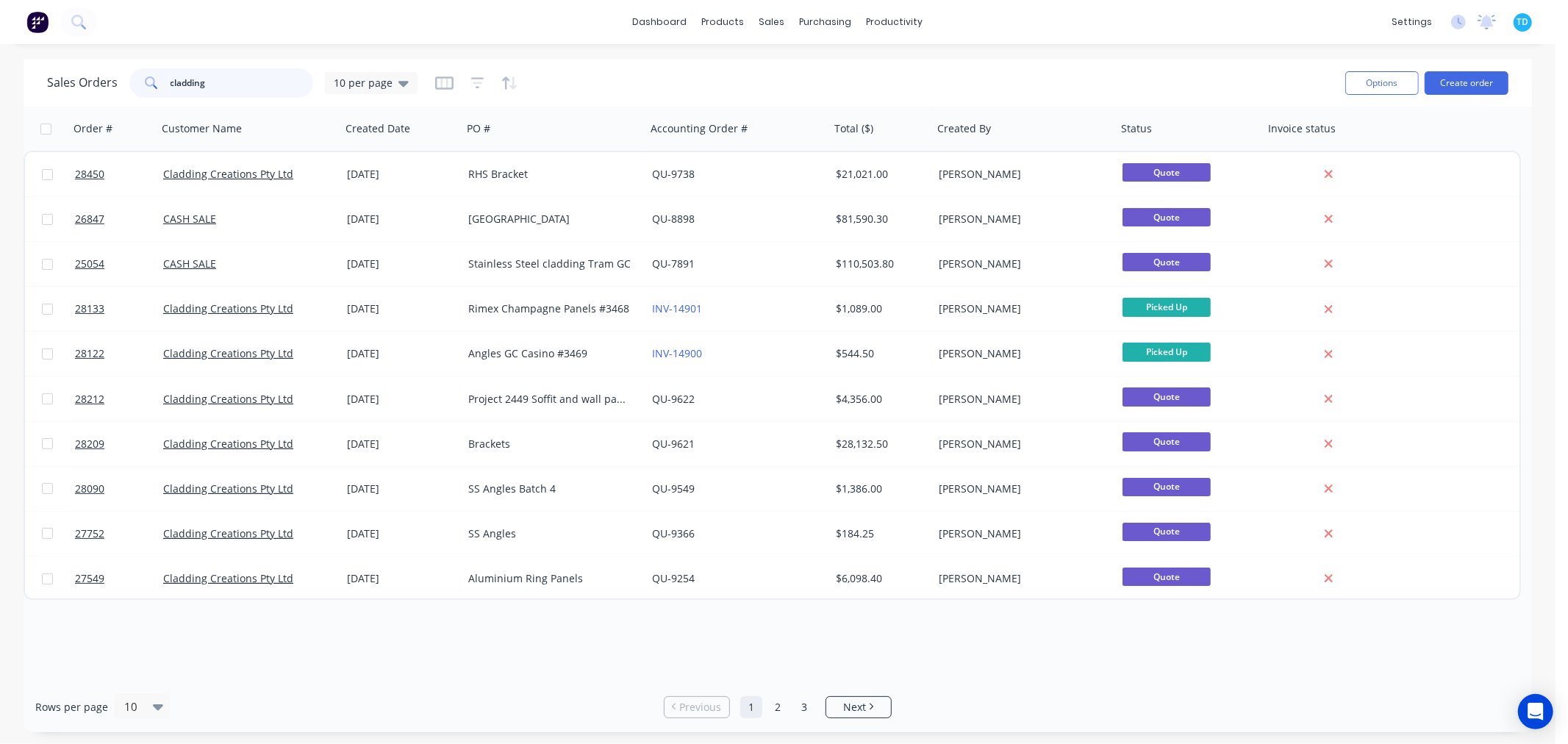
type input "cladding"
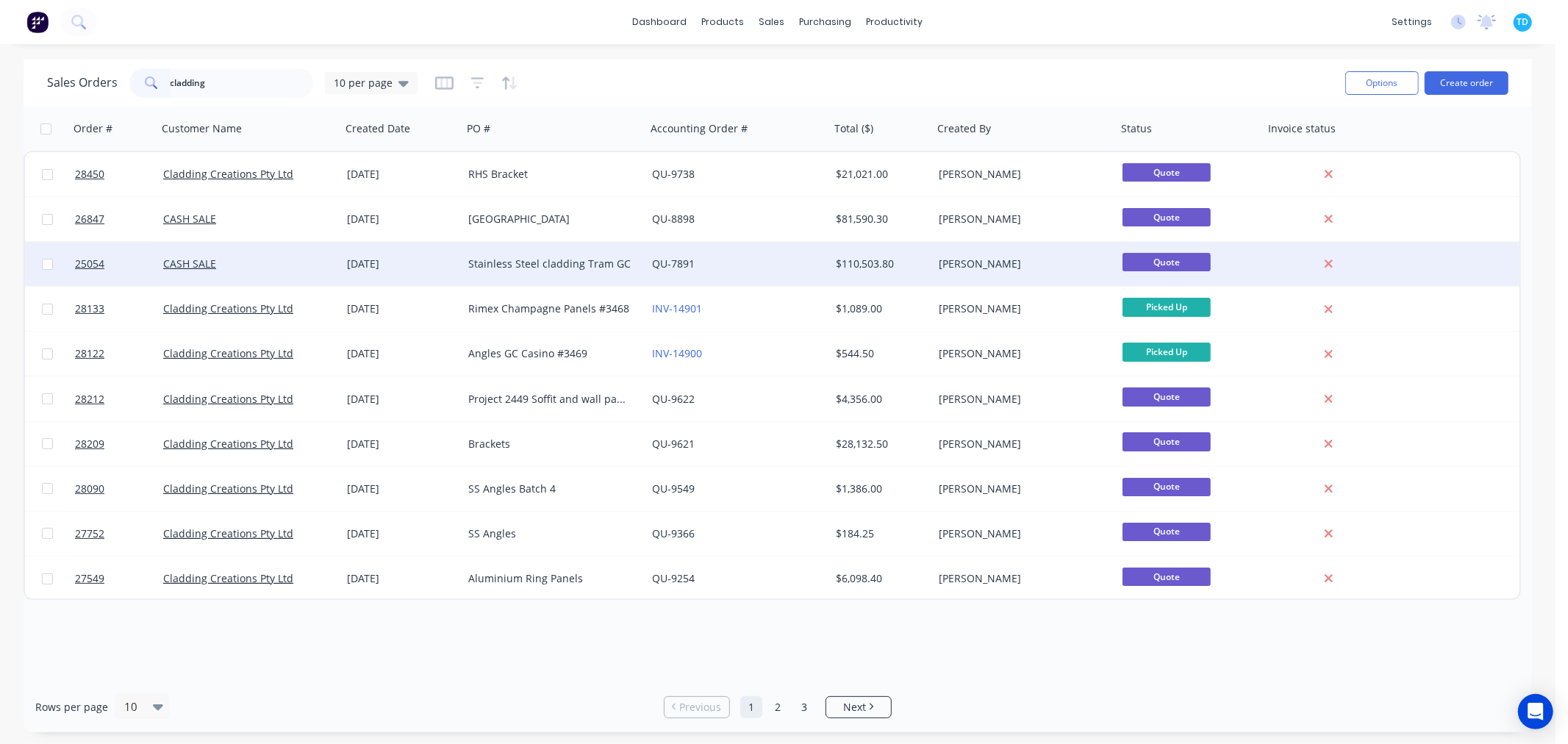
click at [532, 269] on div "Stainless Steel cladding Tram GC" at bounding box center [550, 263] width 164 height 14
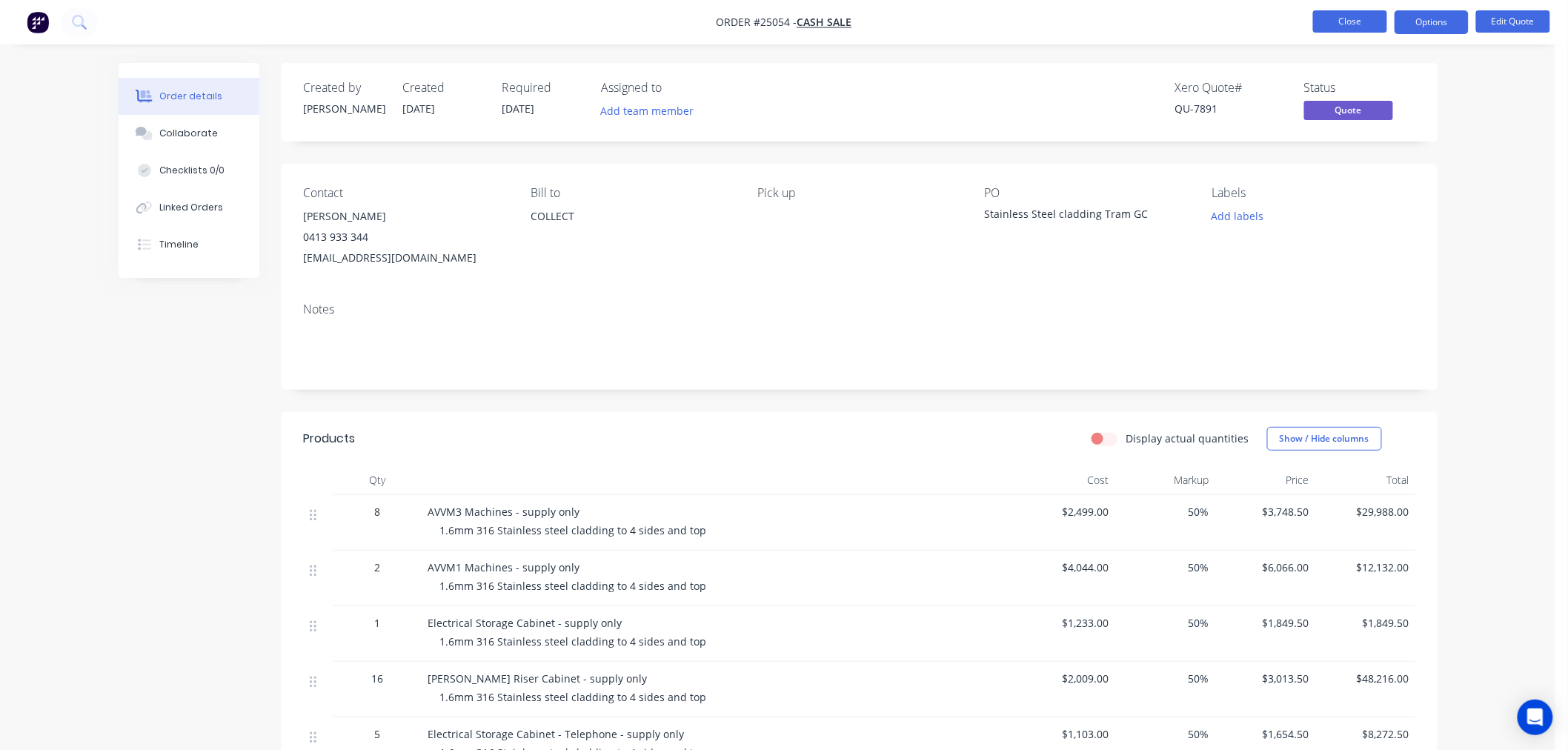
click at [1338, 25] on button "Close" at bounding box center [1350, 21] width 74 height 22
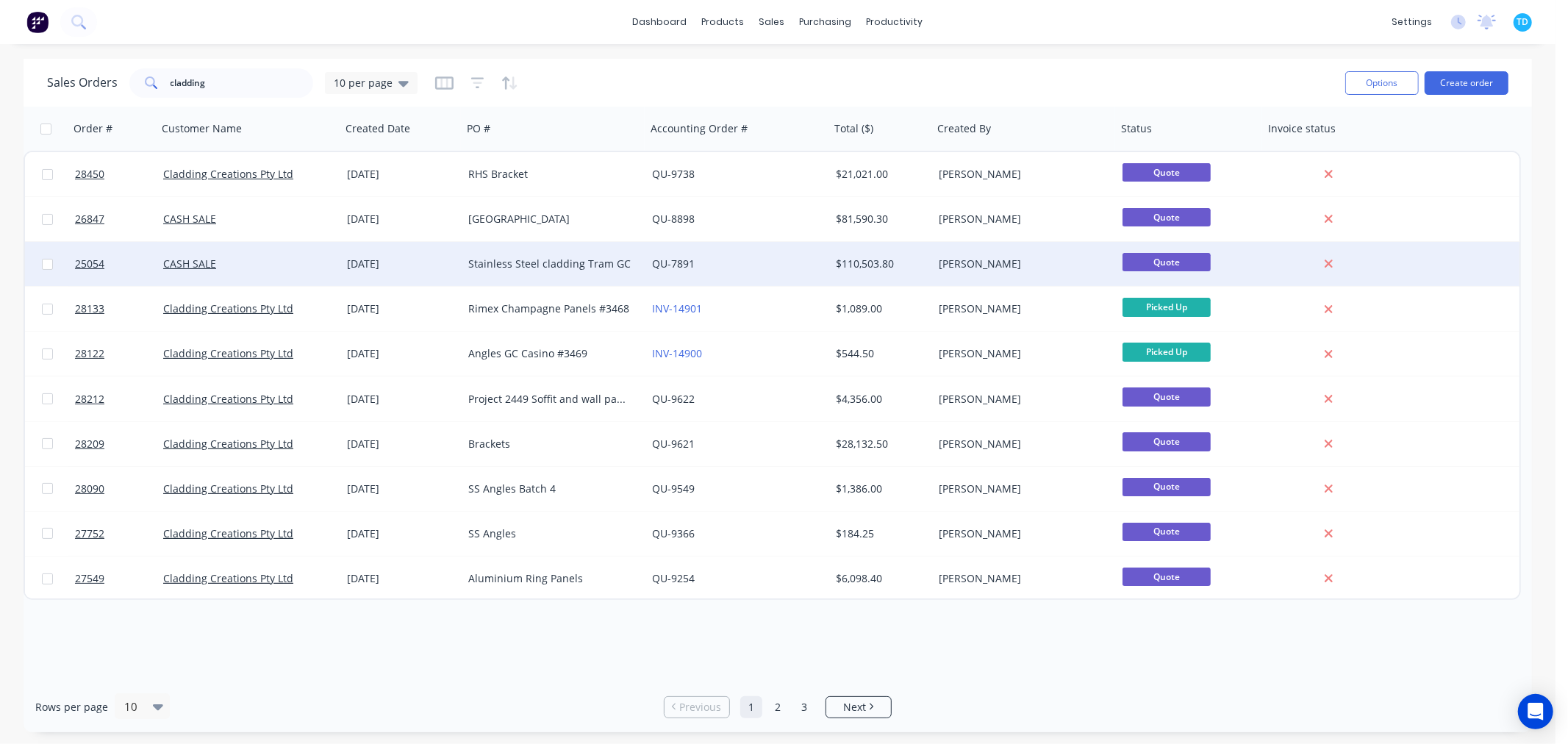
click at [496, 267] on div "Stainless Steel cladding Tram GC" at bounding box center [550, 263] width 164 height 14
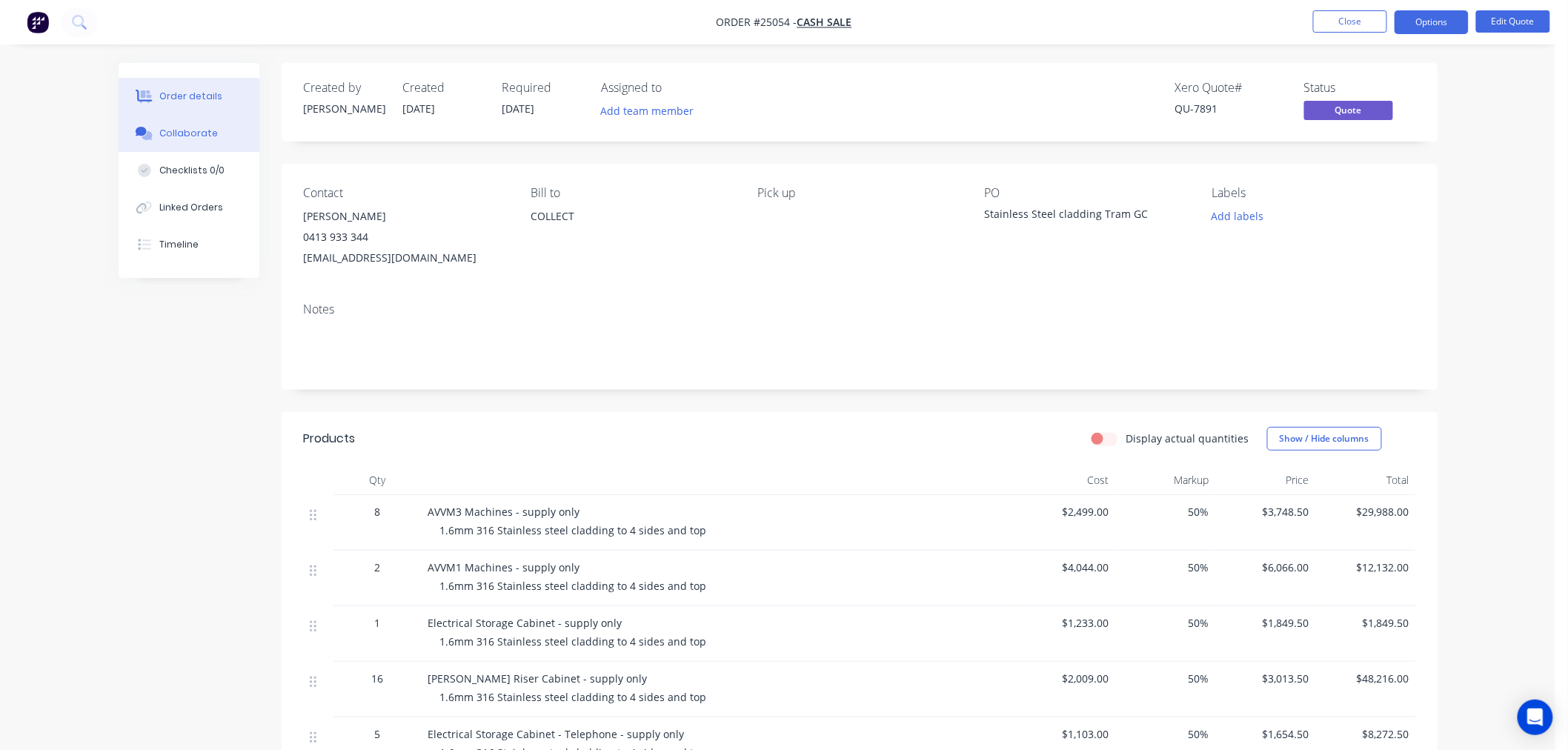
click at [178, 137] on div "Collaborate" at bounding box center [189, 133] width 59 height 14
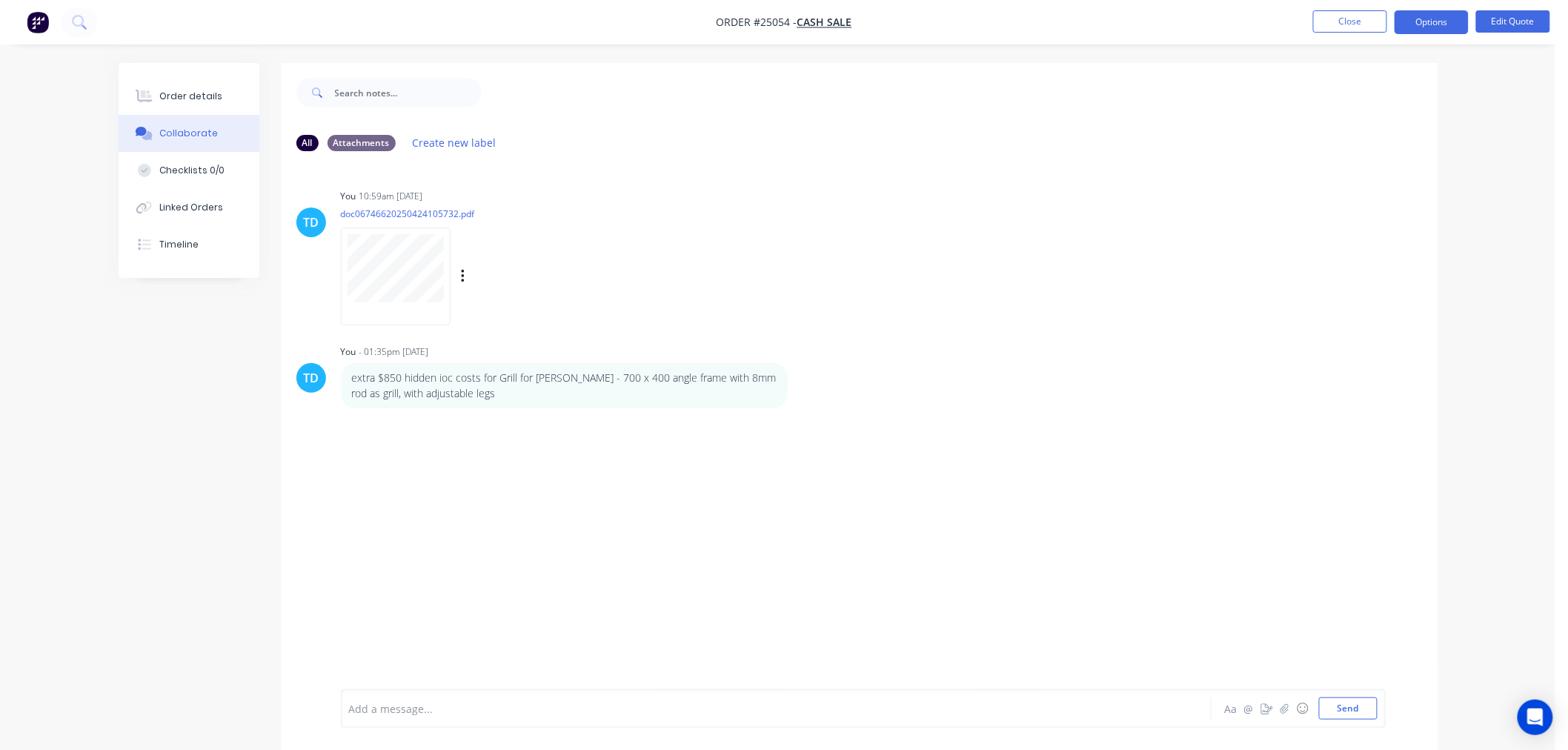
drag, startPoint x: 1214, startPoint y: 275, endPoint x: 1214, endPoint y: 265, distance: 10.0
click at [1215, 272] on div "TD You 10:59am 24/04/25 doc06746620250424105732.pdf Labels Download Delete" at bounding box center [859, 251] width 1156 height 133
click at [1486, 330] on div "Order details Collaborate Checklists 0/0 Linked Orders Timeline Order details C…" at bounding box center [777, 386] width 1555 height 772
click at [1342, 25] on button "Close" at bounding box center [1350, 21] width 74 height 22
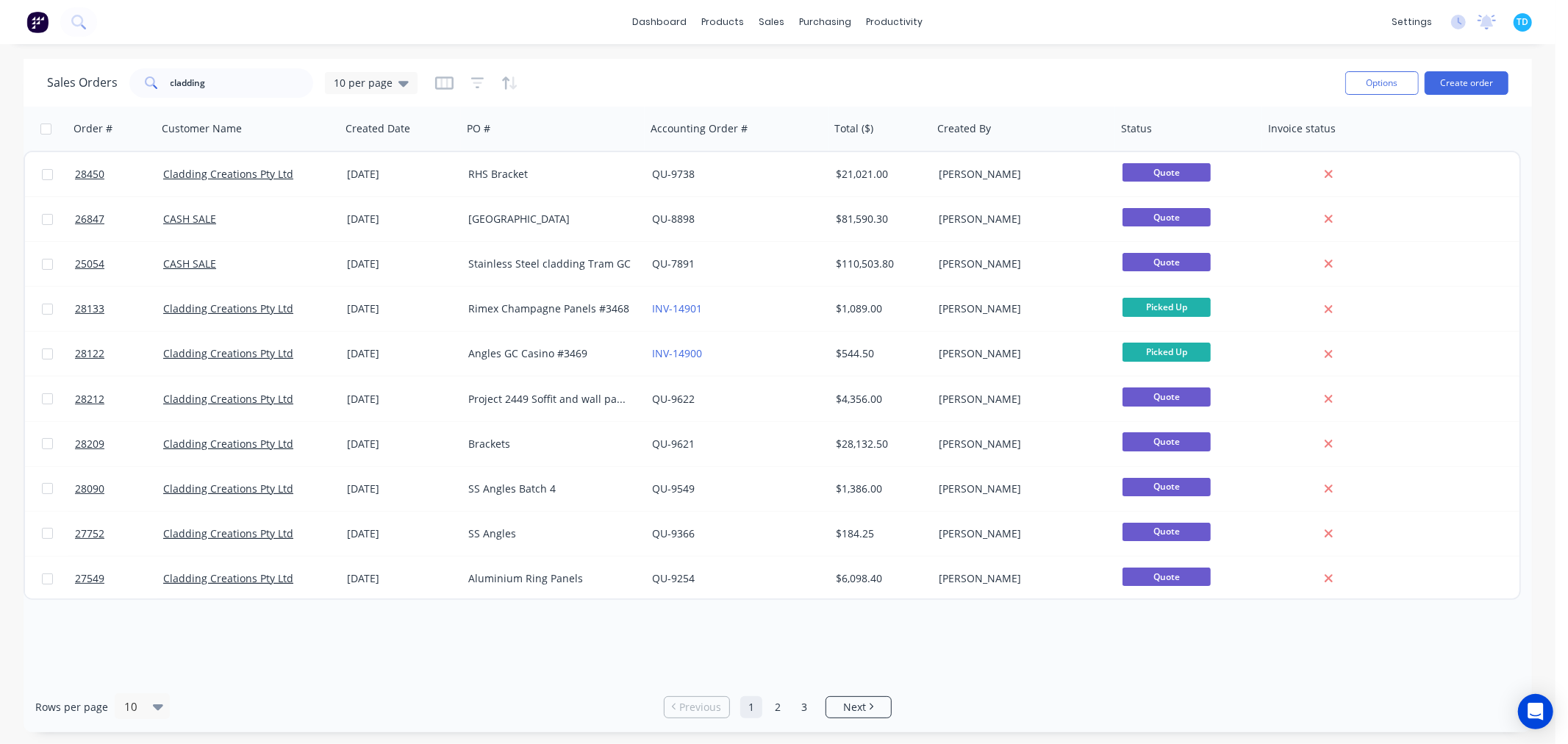
click at [1310, 634] on div "Order # Customer Name Created Date PO # Accounting Order # Total ($) Created By…" at bounding box center [778, 393] width 1509 height 575
drag, startPoint x: 214, startPoint y: 83, endPoint x: 152, endPoint y: 83, distance: 62.0
click at [152, 83] on div "cladding" at bounding box center [222, 83] width 184 height 29
type input "maria"
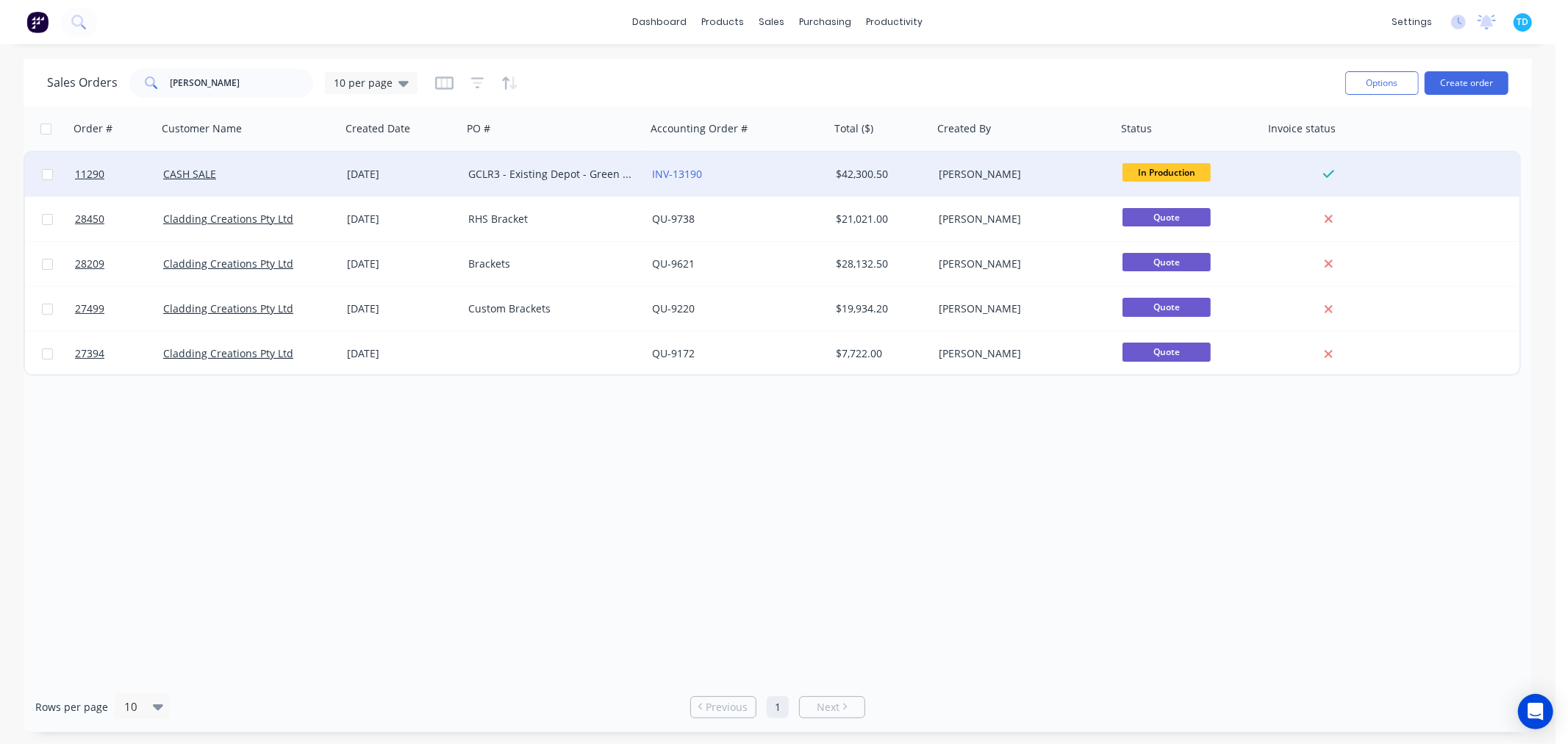
click at [239, 170] on div "CASH SALE" at bounding box center [245, 174] width 164 height 14
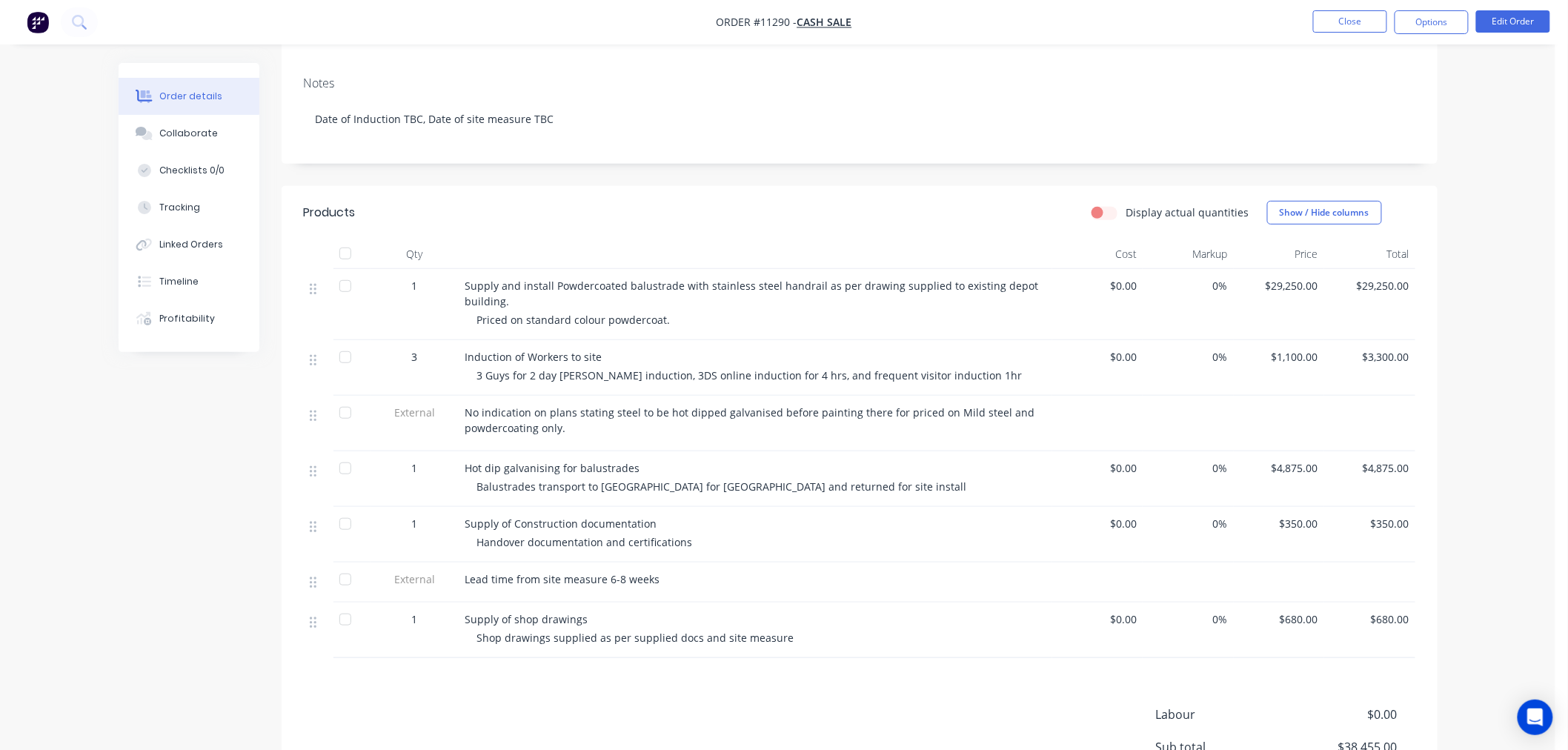
scroll to position [165, 0]
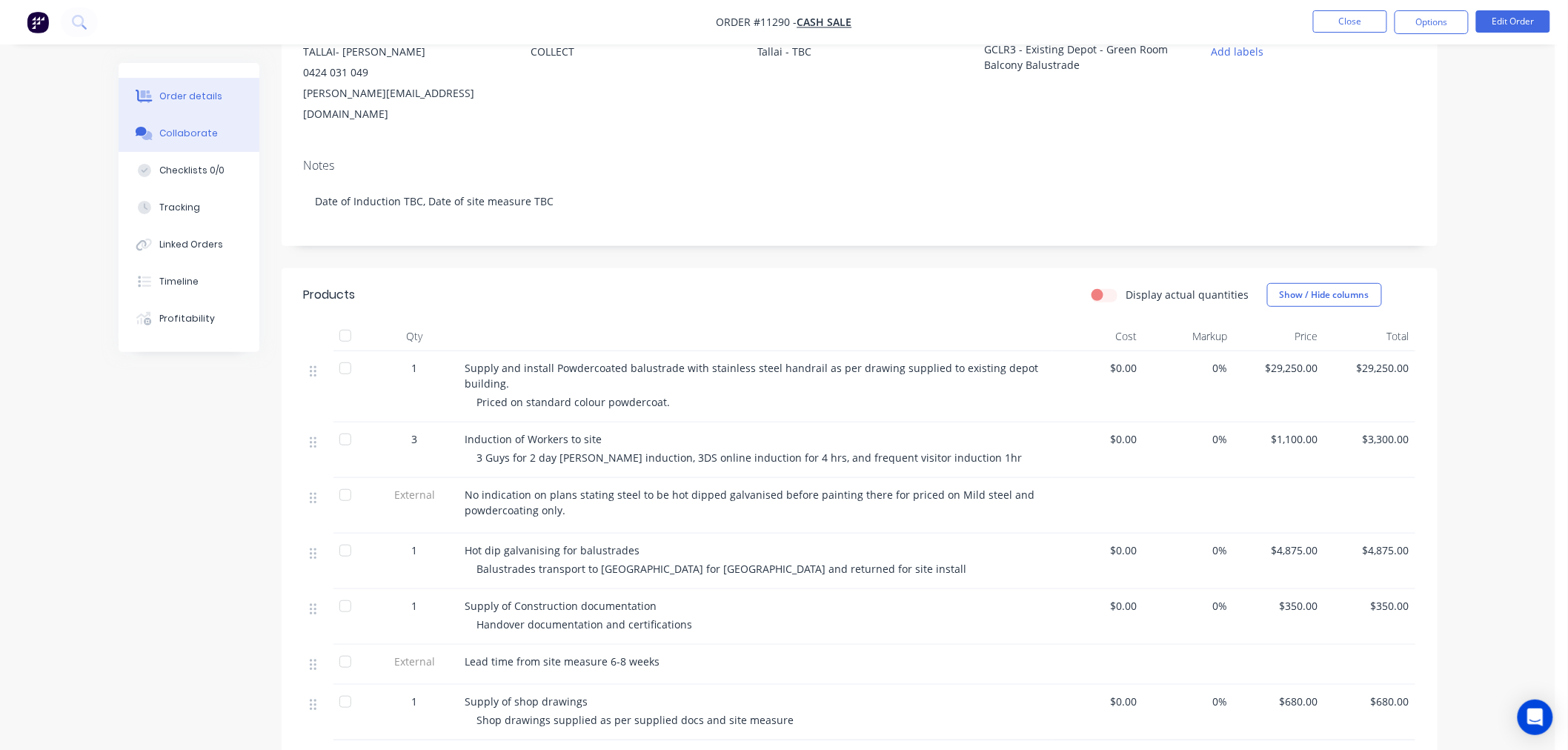
click at [183, 130] on div "Collaborate" at bounding box center [189, 133] width 59 height 14
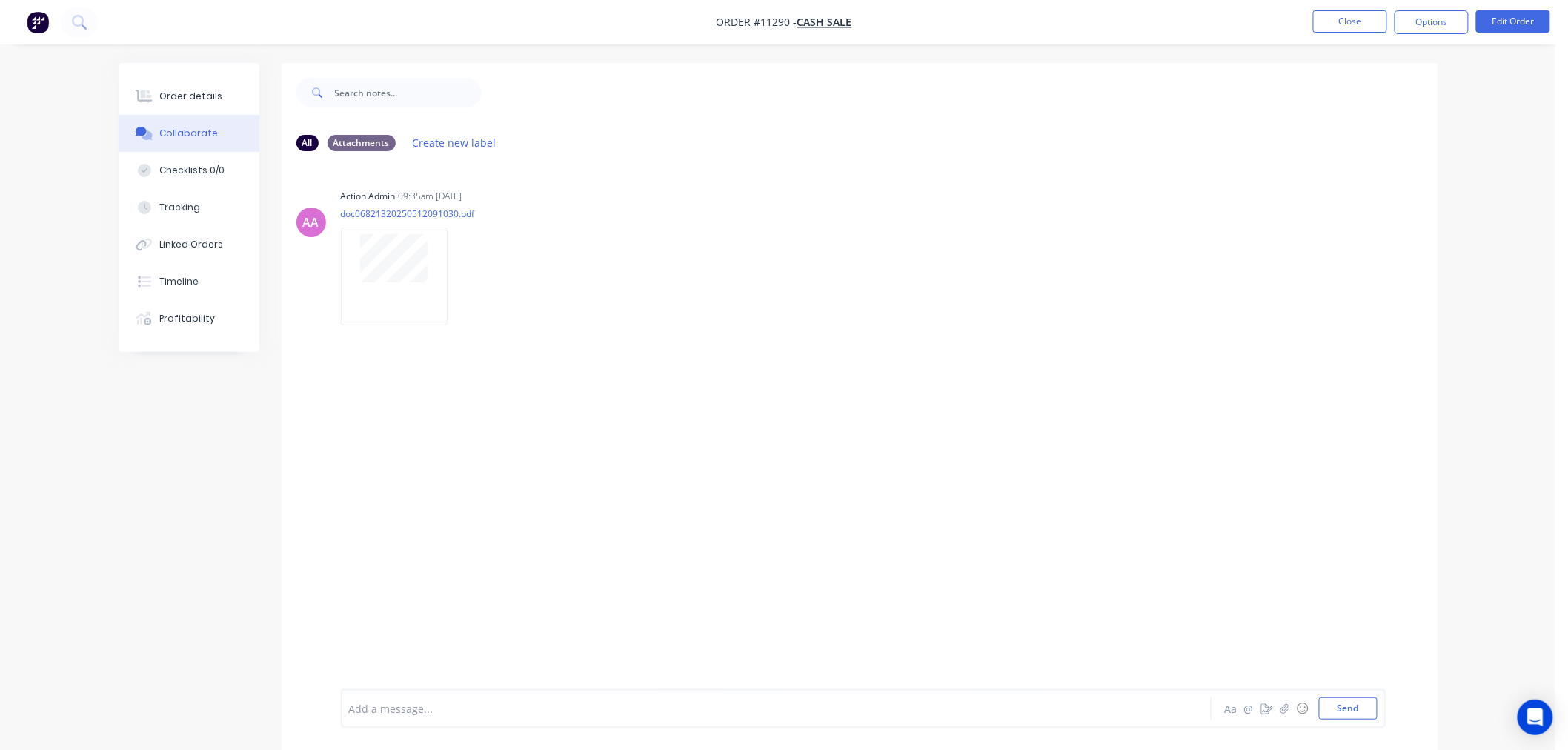
drag, startPoint x: 178, startPoint y: 100, endPoint x: 231, endPoint y: 127, distance: 59.5
click at [178, 99] on div "Order details" at bounding box center [191, 97] width 63 height 14
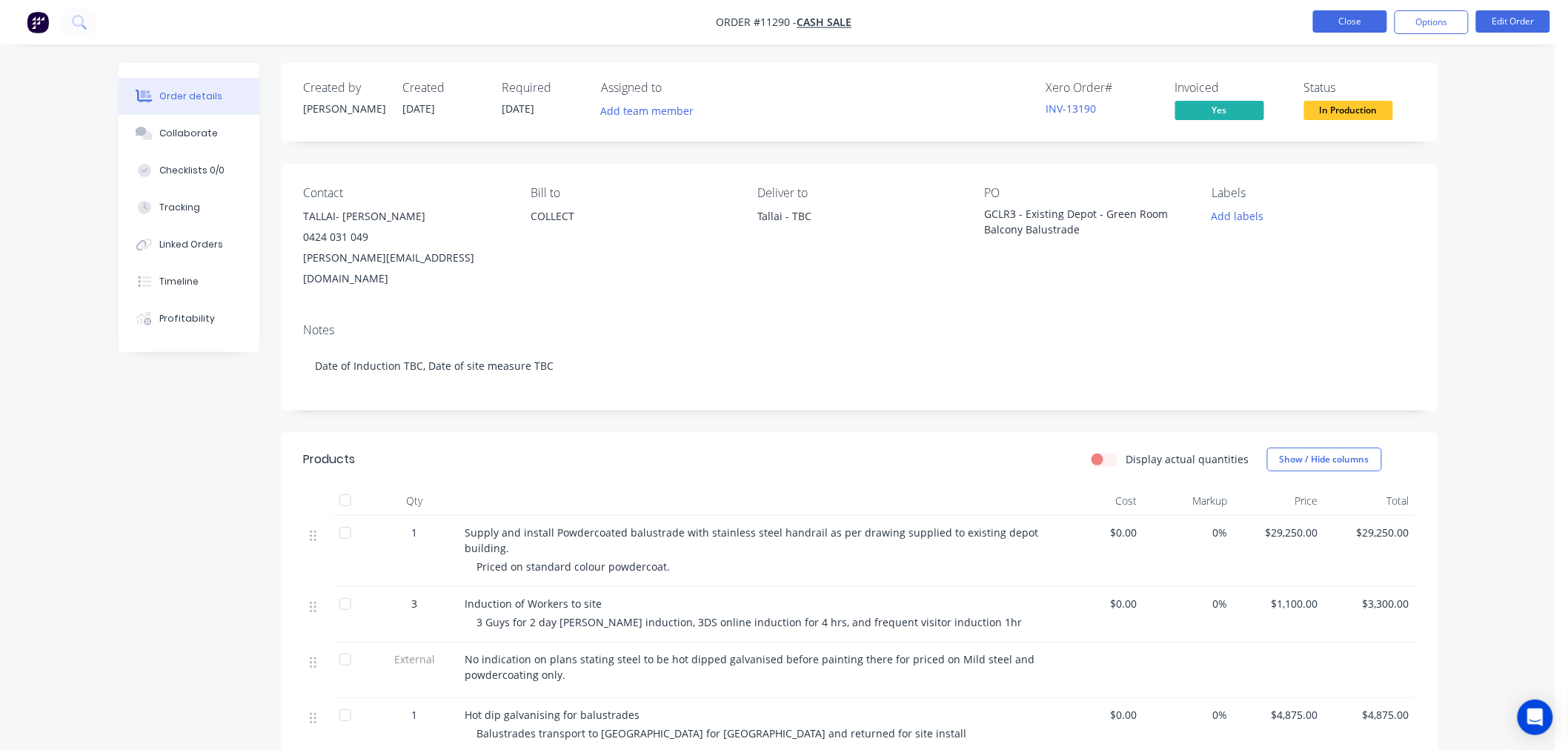
click at [1342, 22] on button "Close" at bounding box center [1350, 21] width 74 height 22
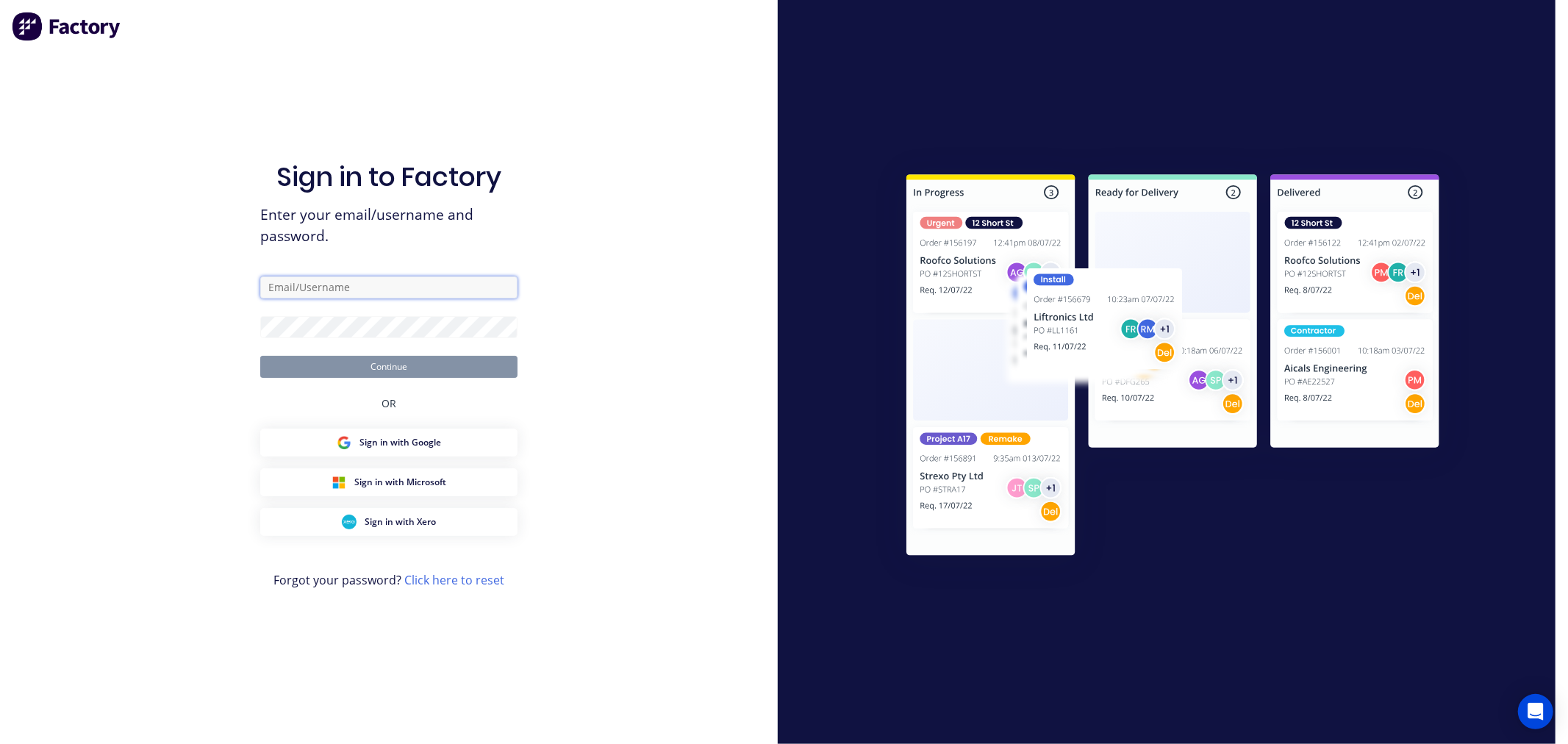
type input "[PERSON_NAME][EMAIL_ADDRESS][PERSON_NAME][DOMAIN_NAME]"
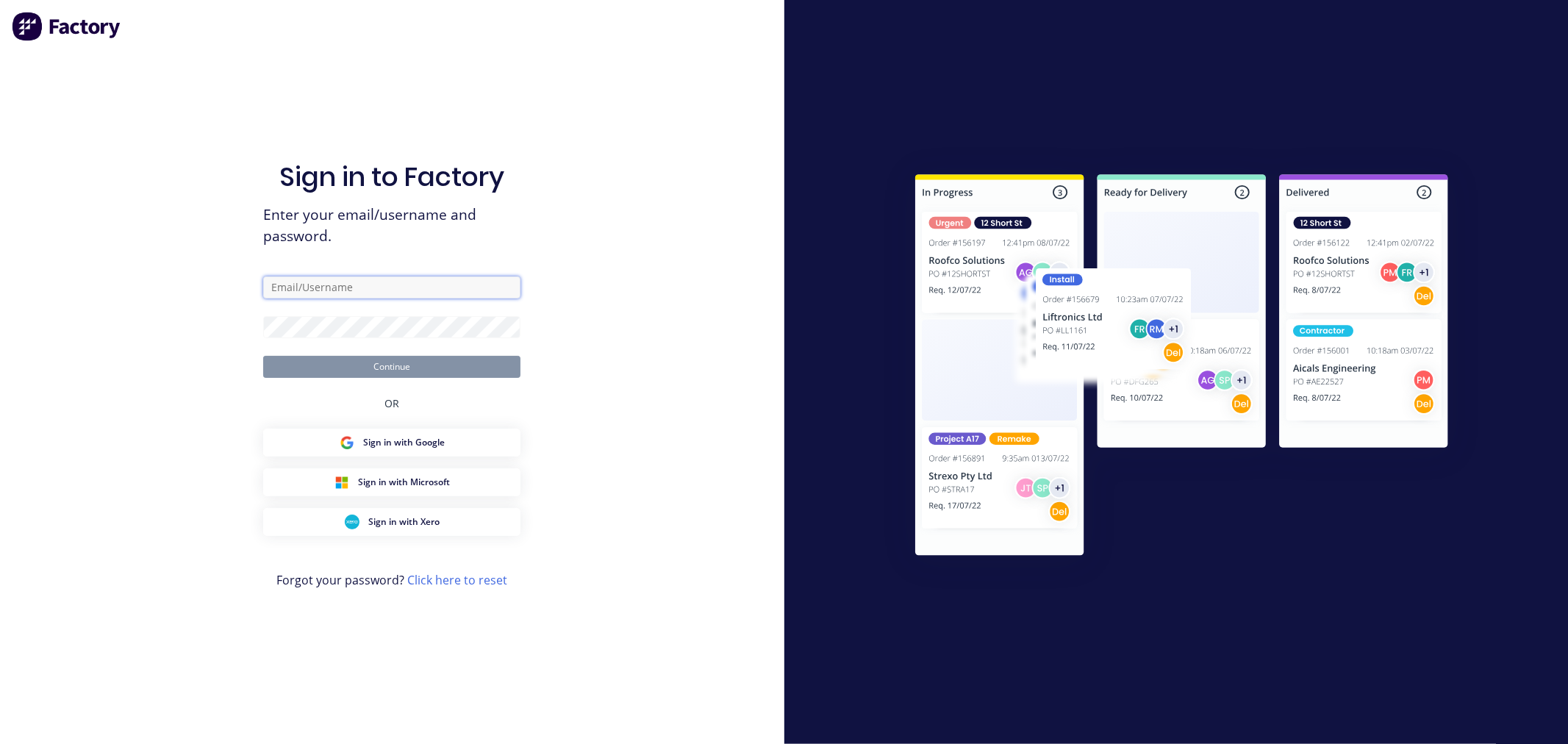
type input "[PERSON_NAME][EMAIL_ADDRESS][PERSON_NAME][DOMAIN_NAME]"
click at [428, 367] on button "Continue" at bounding box center [391, 367] width 257 height 22
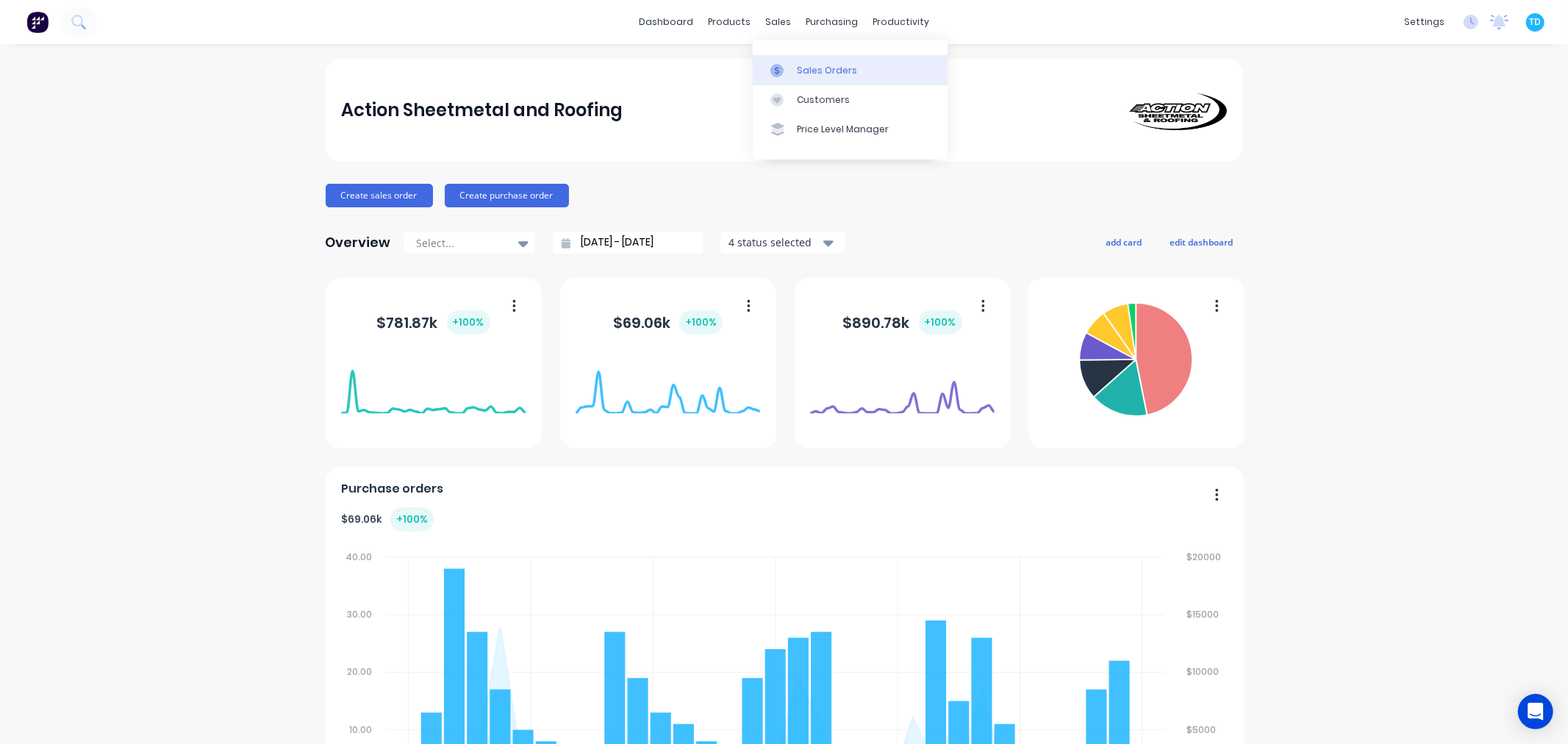
click at [791, 64] on div at bounding box center [781, 71] width 22 height 13
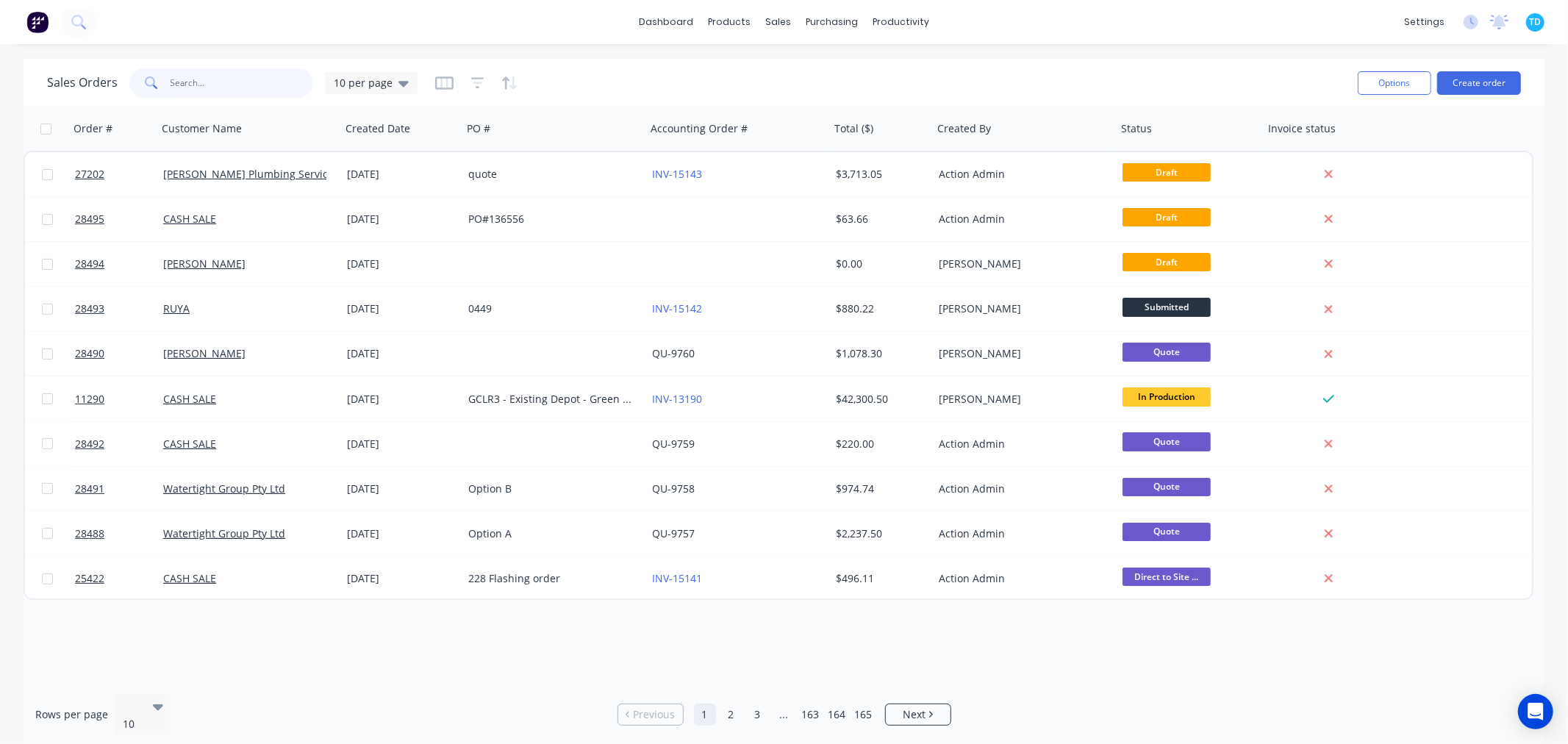
click at [238, 85] on input "text" at bounding box center [242, 83] width 143 height 29
click at [233, 90] on input "text" at bounding box center [242, 83] width 143 height 29
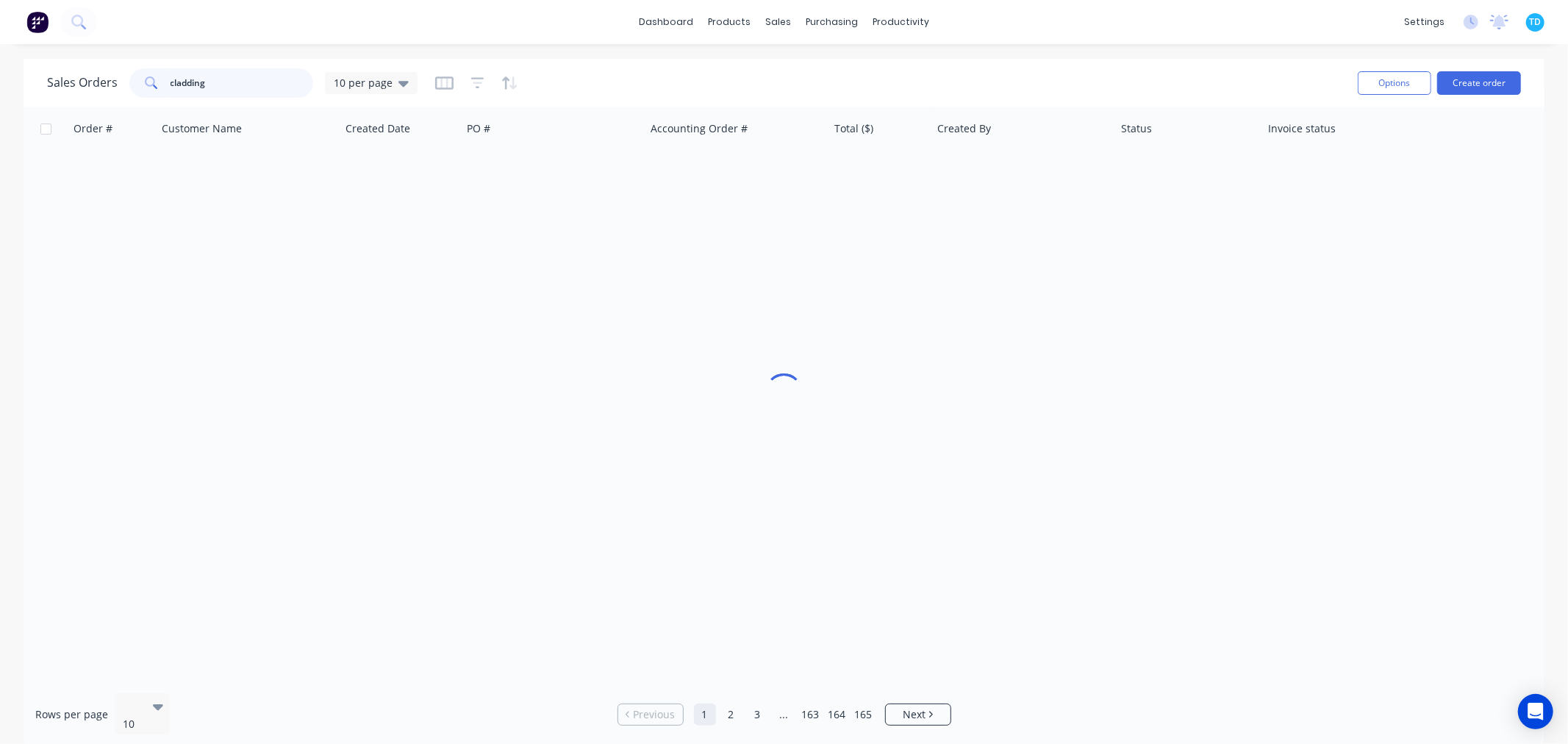
type input "cladding"
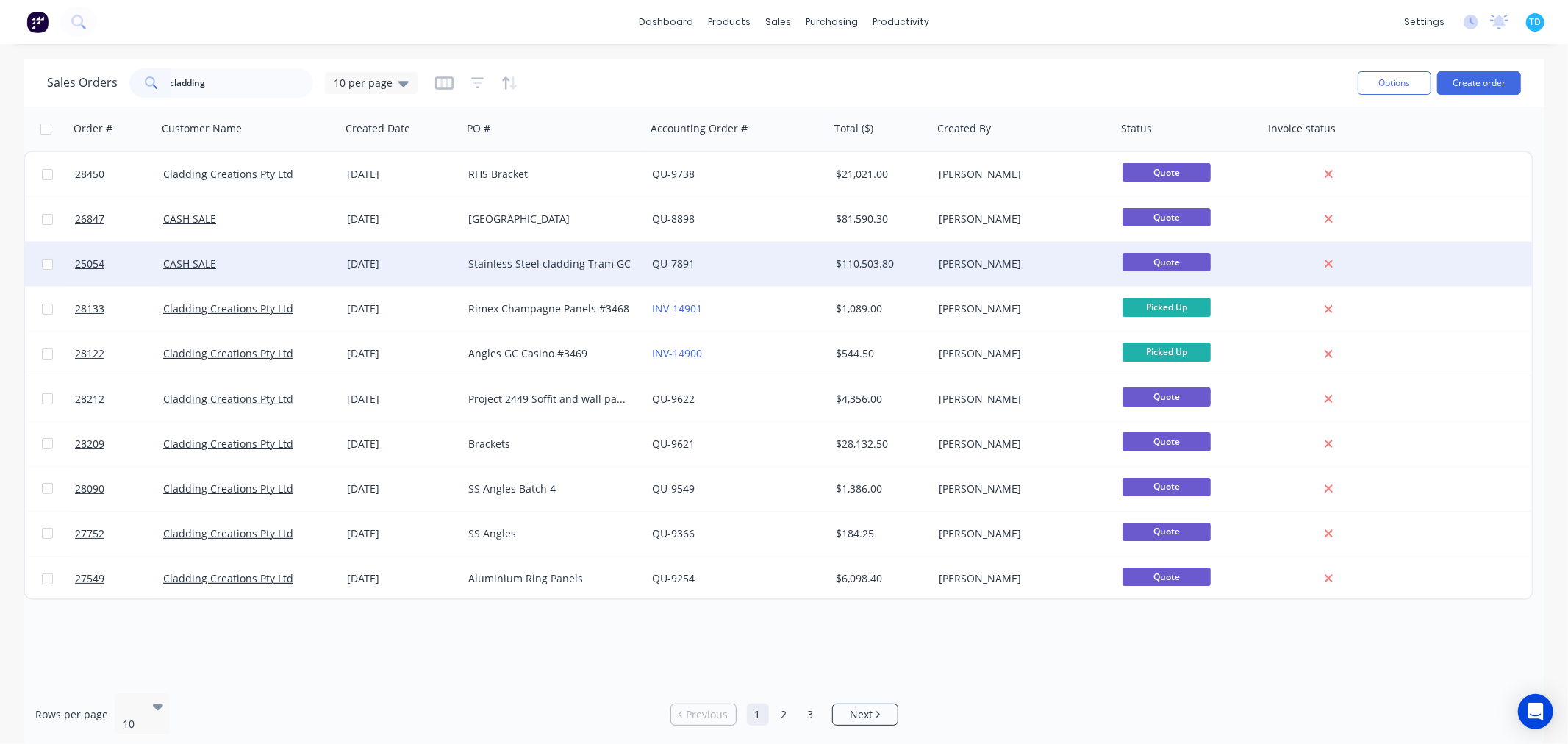
click at [496, 259] on div "Stainless Steel cladding Tram GC" at bounding box center [550, 263] width 164 height 14
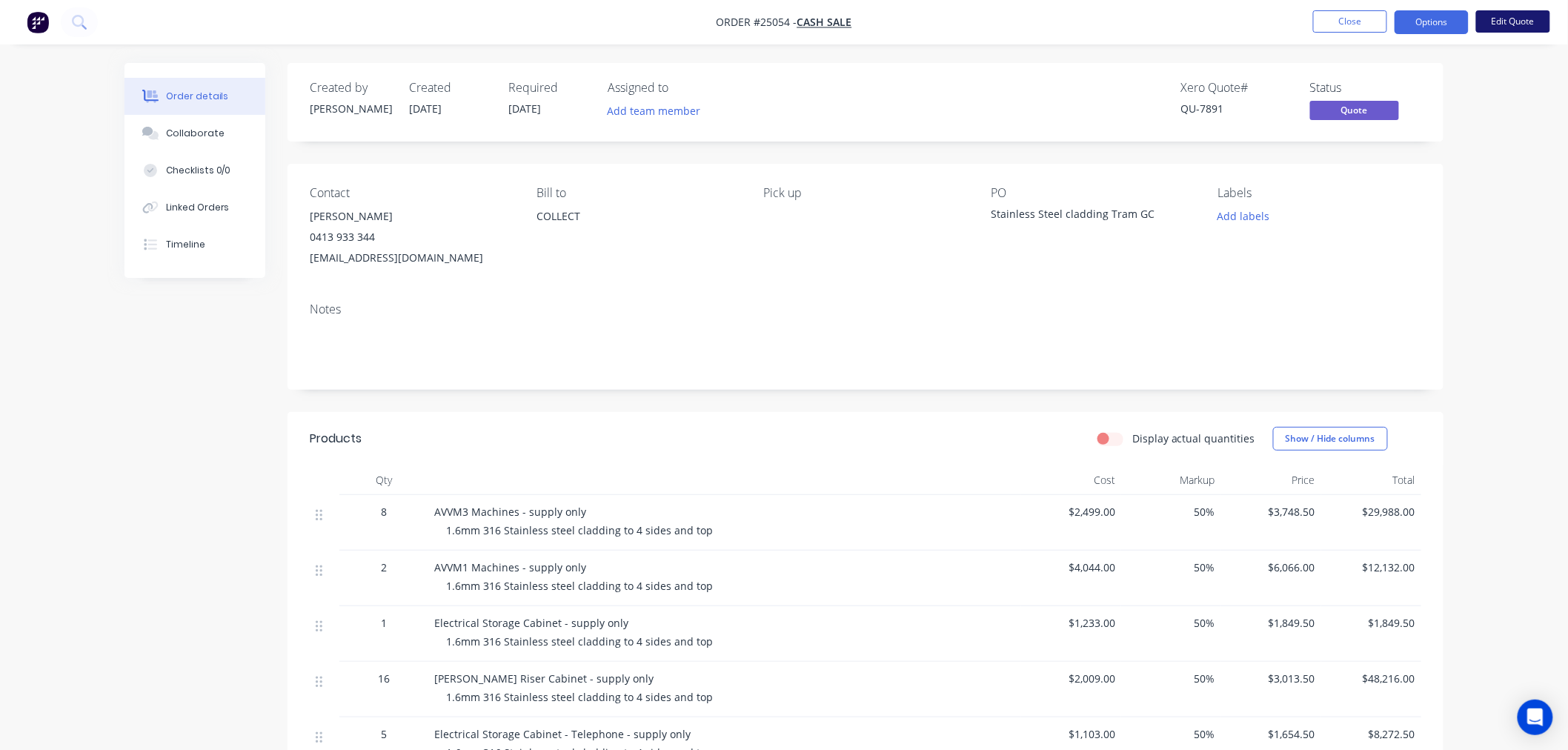
click at [1486, 20] on button "Edit Quote" at bounding box center [1513, 21] width 74 height 22
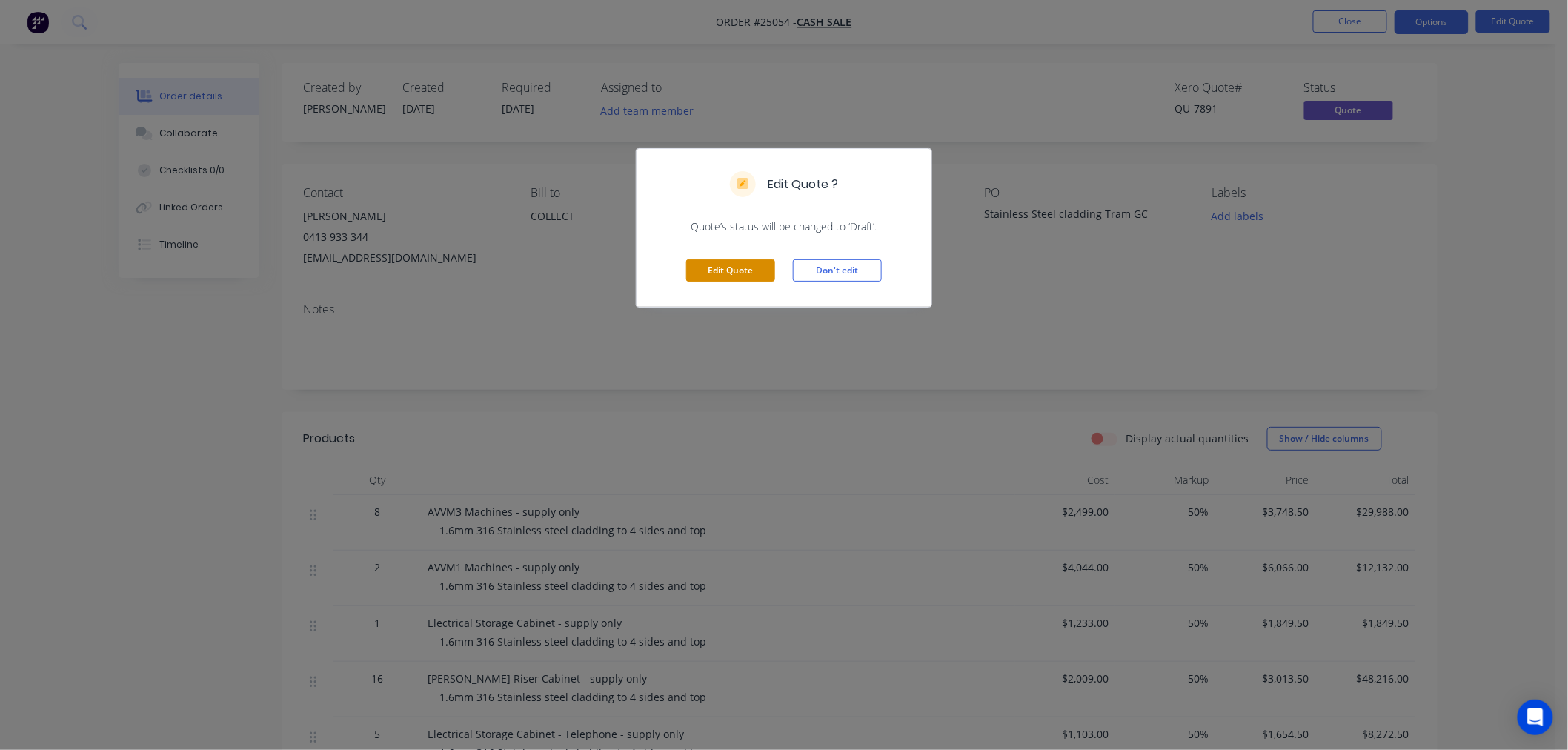
click at [716, 269] on button "Edit Quote" at bounding box center [730, 270] width 89 height 22
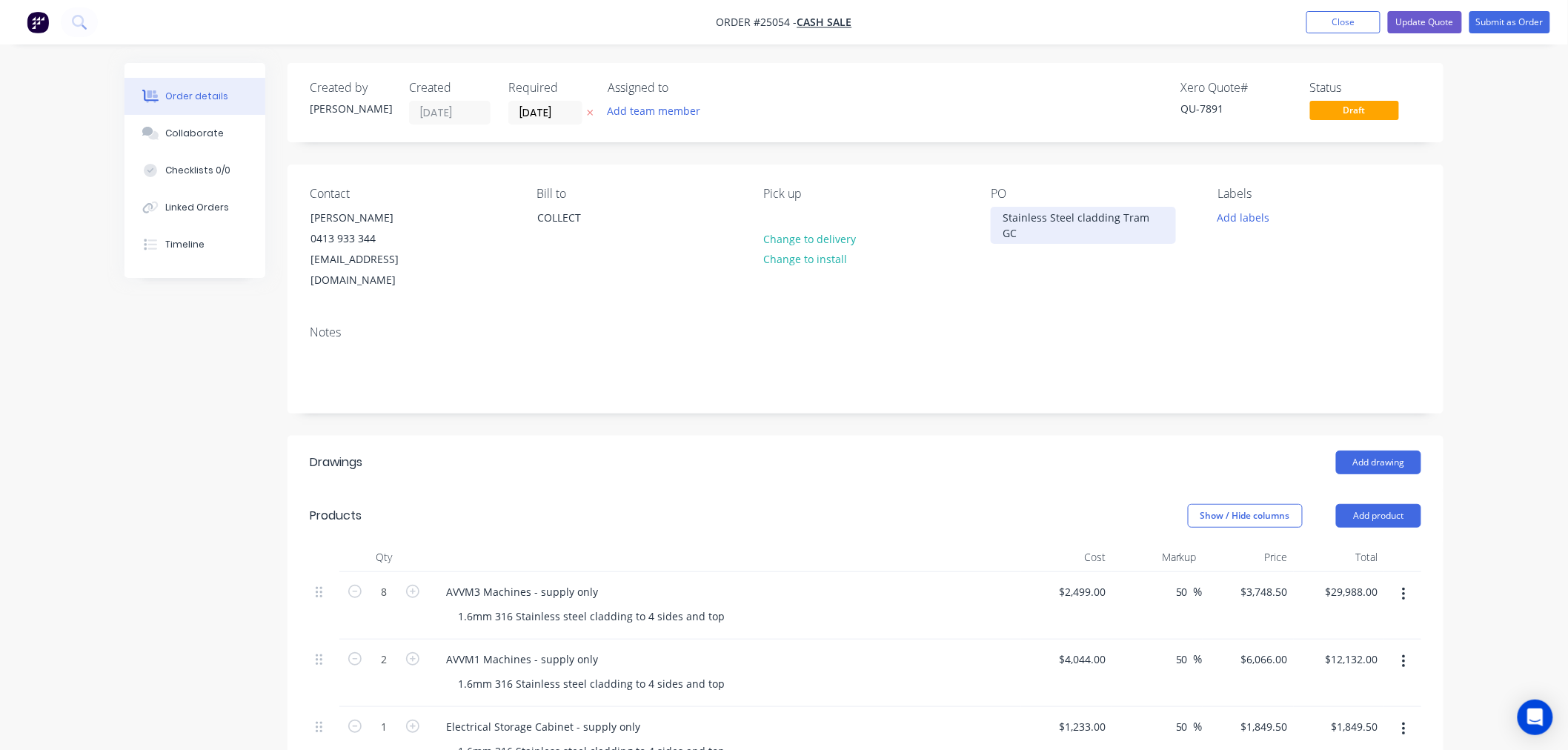
click at [1164, 215] on div "Stainless Steel cladding Tram GC" at bounding box center [1083, 225] width 185 height 37
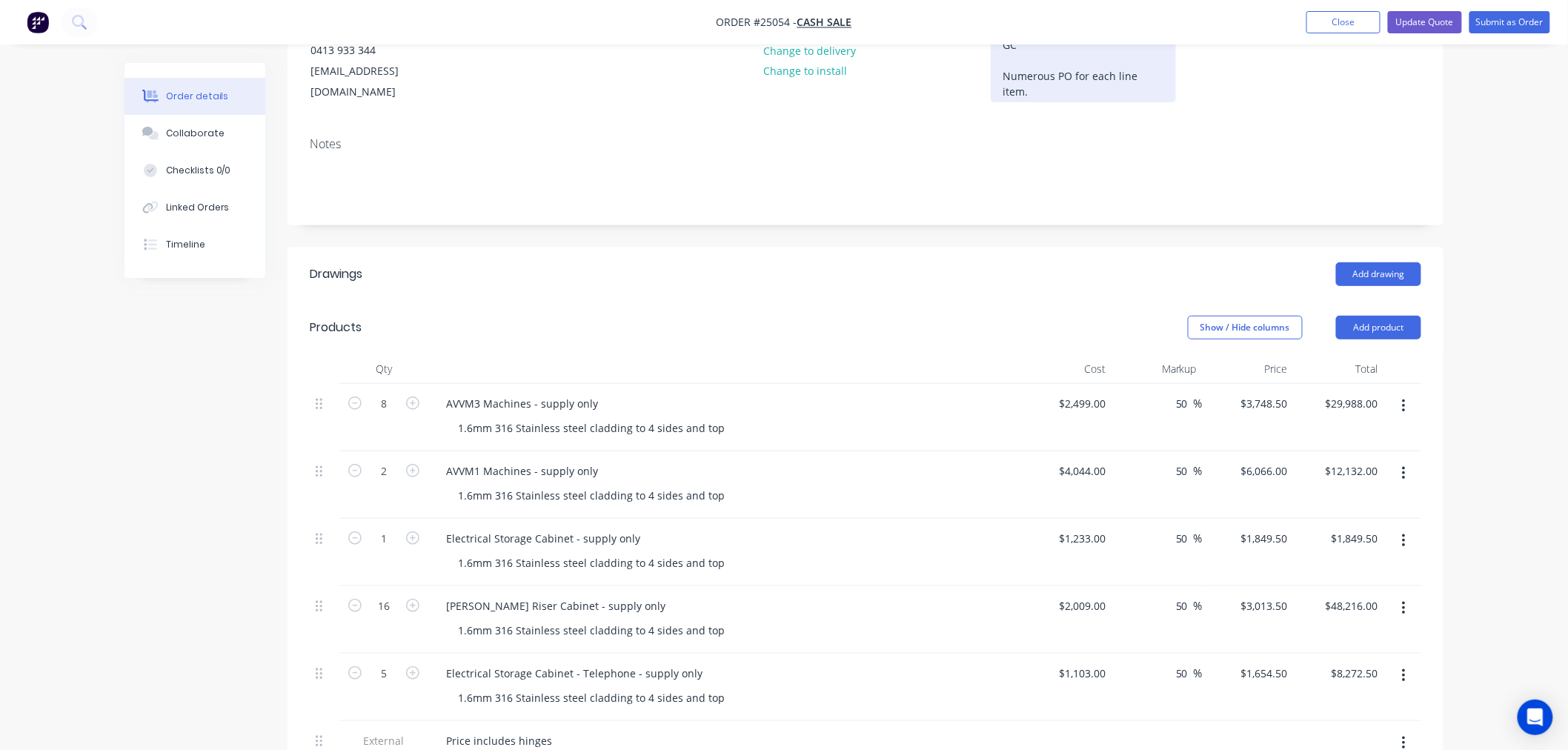
scroll to position [165, 0]
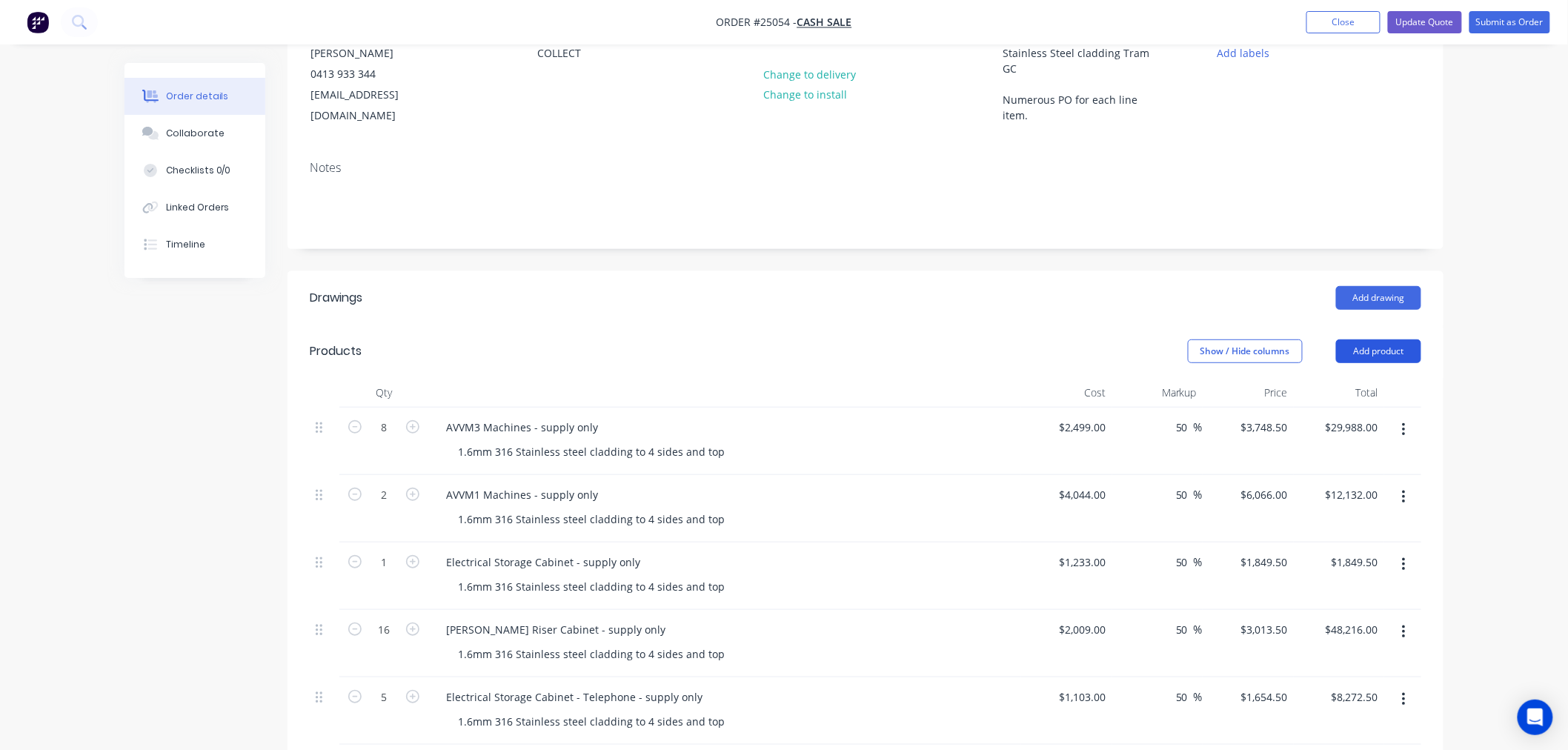
click at [1389, 339] on button "Add product" at bounding box center [1379, 351] width 85 height 24
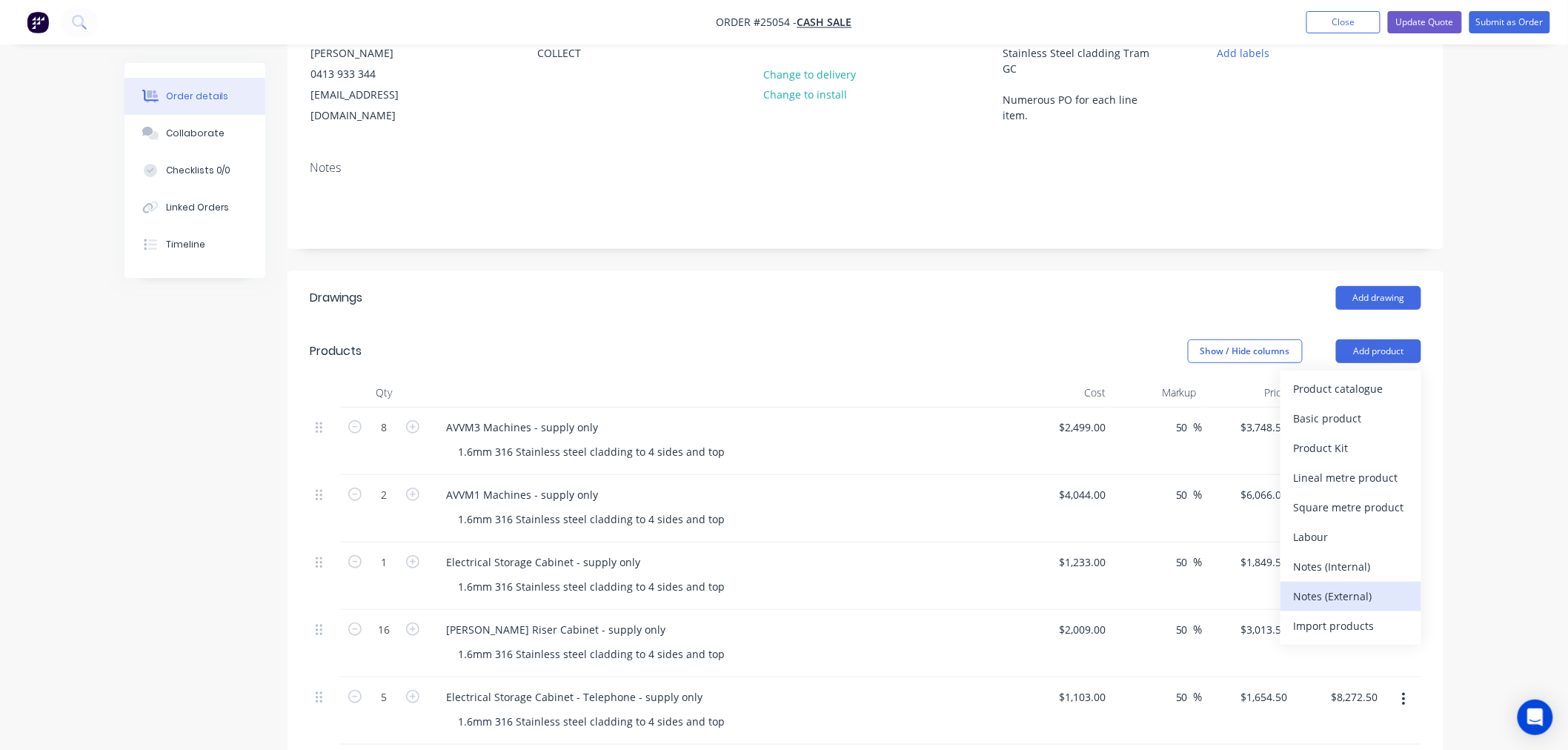
click at [1345, 585] on div "Notes (External)" at bounding box center [1351, 595] width 114 height 21
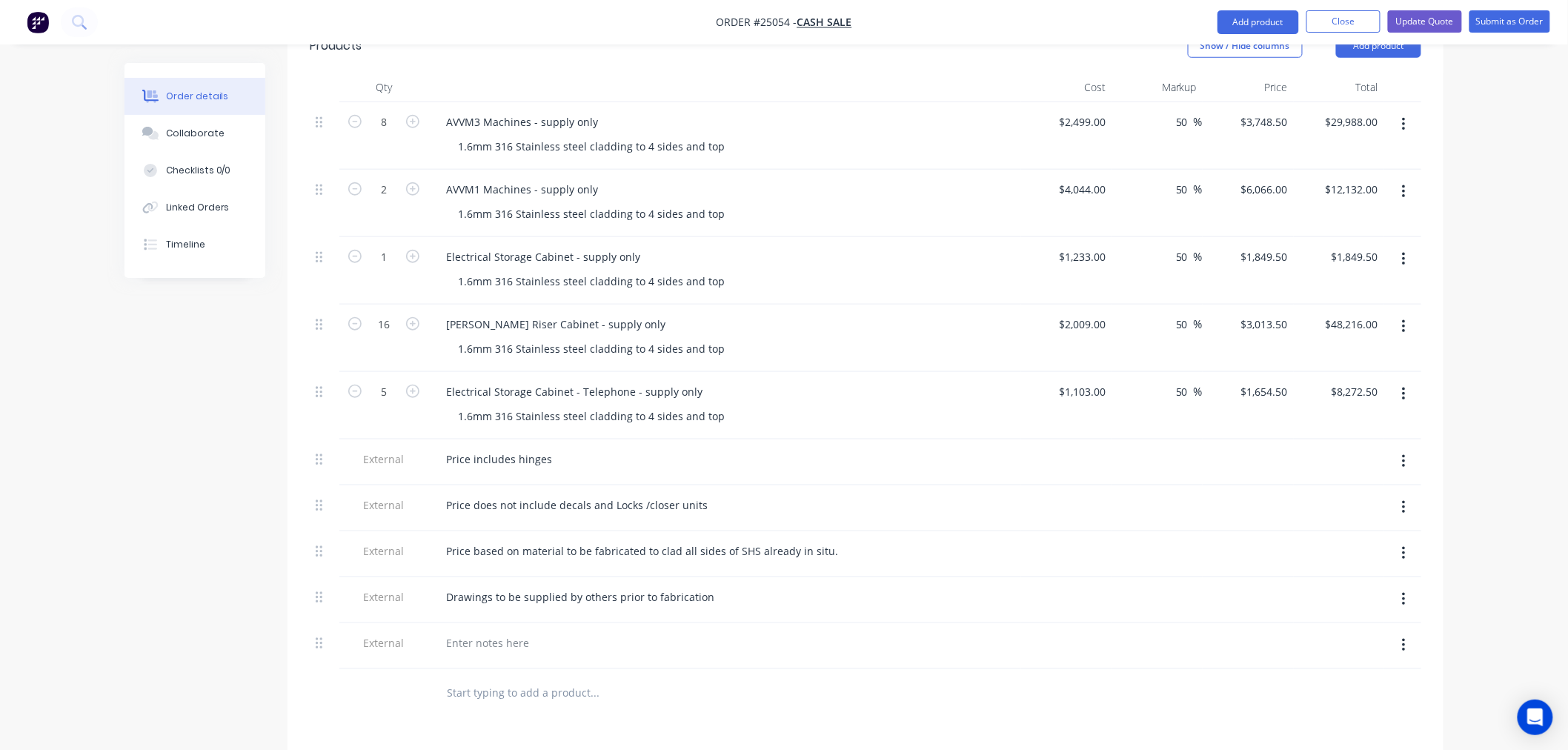
scroll to position [576, 0]
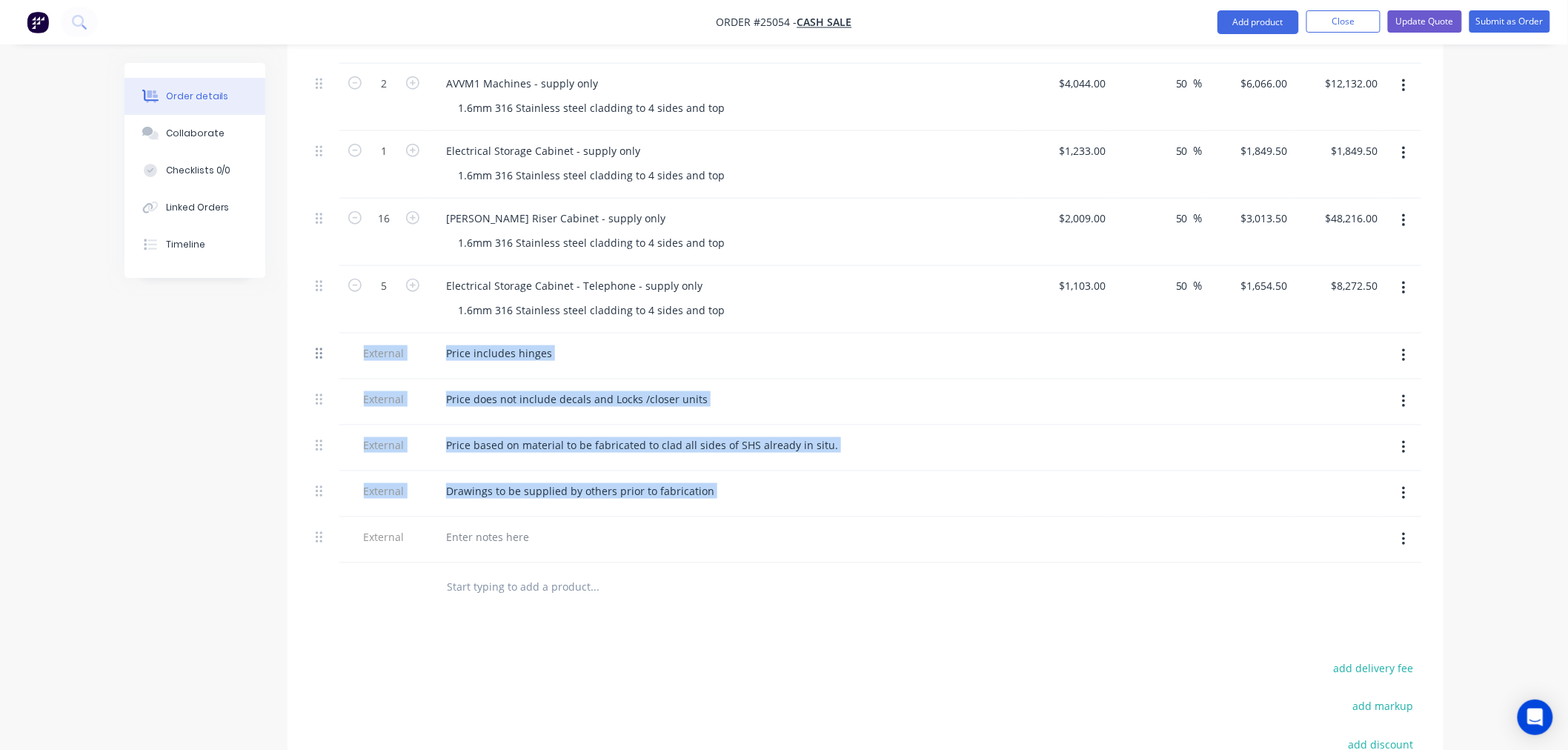
drag, startPoint x: 313, startPoint y: 519, endPoint x: 319, endPoint y: 330, distance: 189.1
click at [319, 330] on div "8 AVVM3 Machines - supply only 1.6mm 316 Stainless steel cladding to 4 sides an…" at bounding box center [866, 279] width 1111 height 567
click at [319, 526] on div at bounding box center [324, 536] width 18 height 20
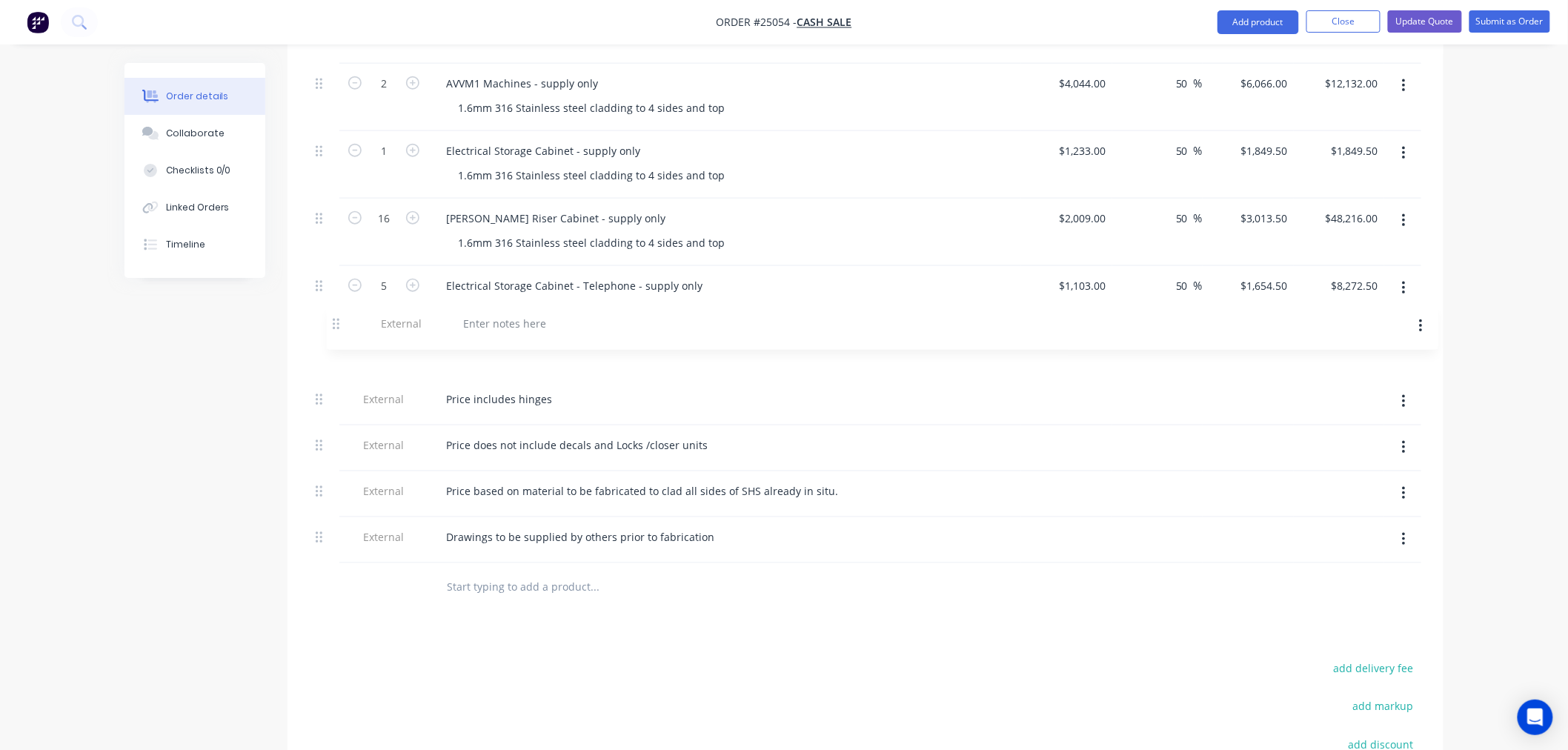
drag, startPoint x: 319, startPoint y: 522, endPoint x: 338, endPoint y: 324, distance: 198.9
click at [338, 324] on div "8 AVVM3 Machines - supply only 1.6mm 316 Stainless steel cladding to 4 sides an…" at bounding box center [866, 279] width 1111 height 567
click at [483, 334] on div at bounding box center [725, 357] width 593 height 46
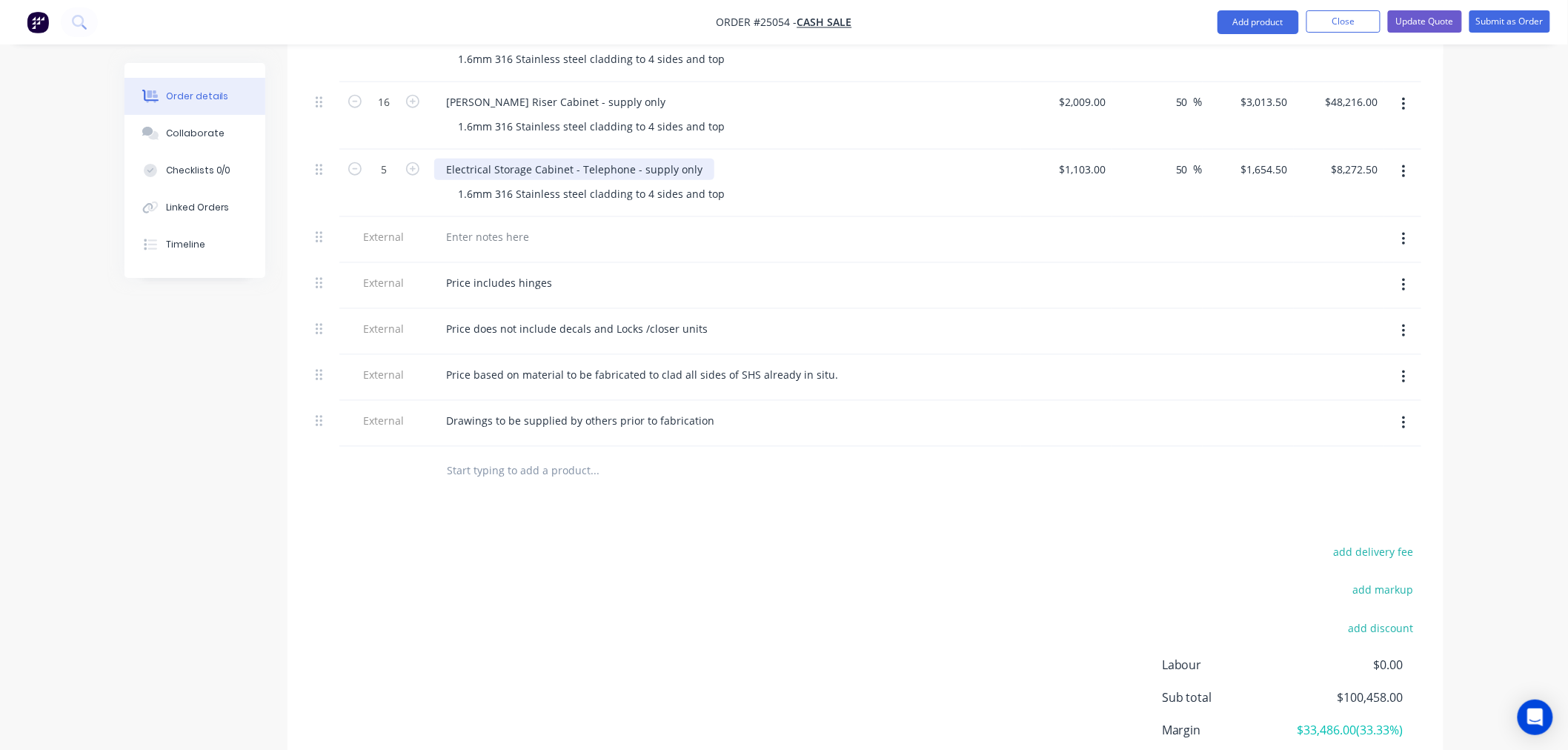
scroll to position [566, 0]
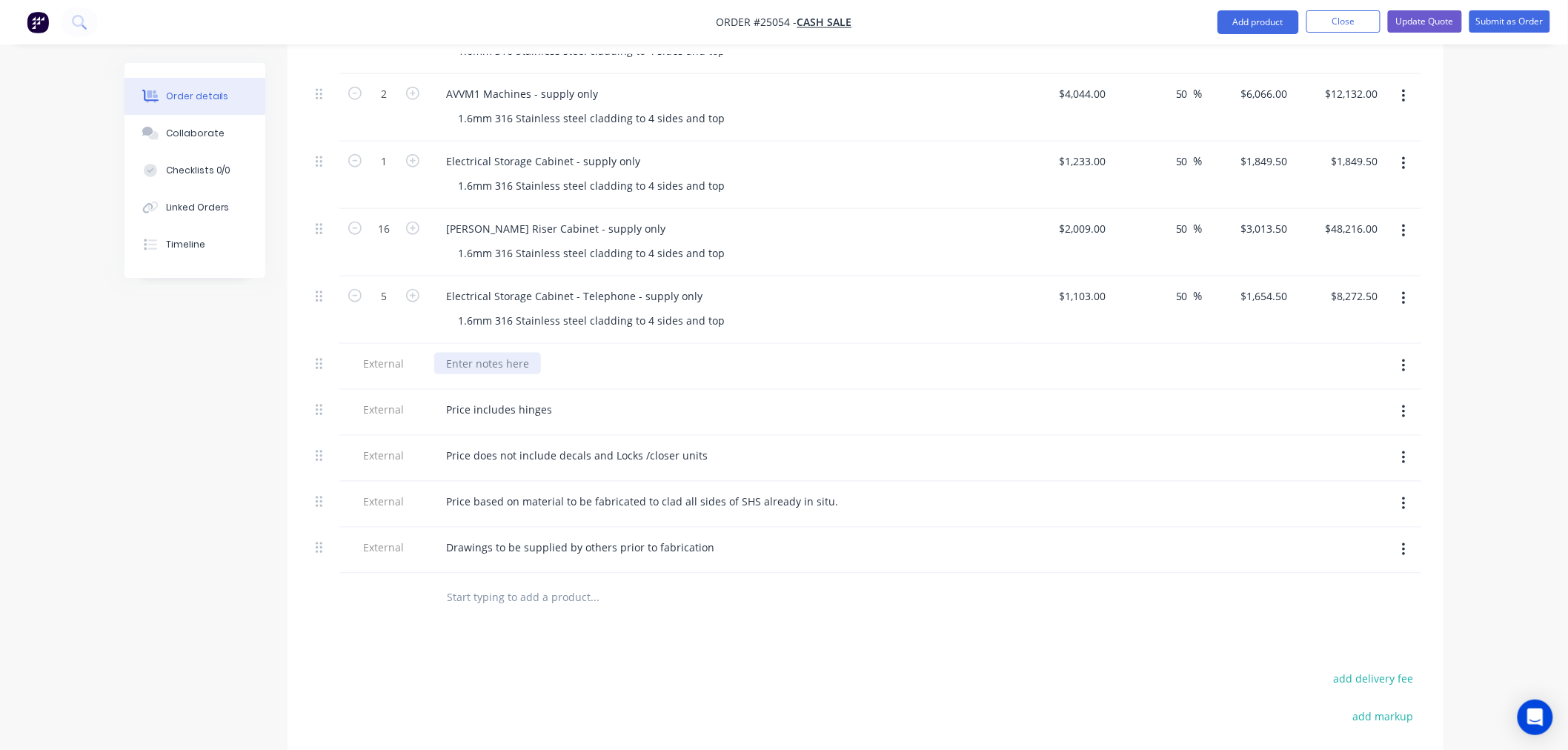
click at [492, 352] on div at bounding box center [488, 363] width 107 height 21
click at [609, 352] on div "PO for Telephone cabinets -" at bounding box center [725, 363] width 581 height 21
click at [206, 131] on div "Collaborate" at bounding box center [195, 133] width 59 height 14
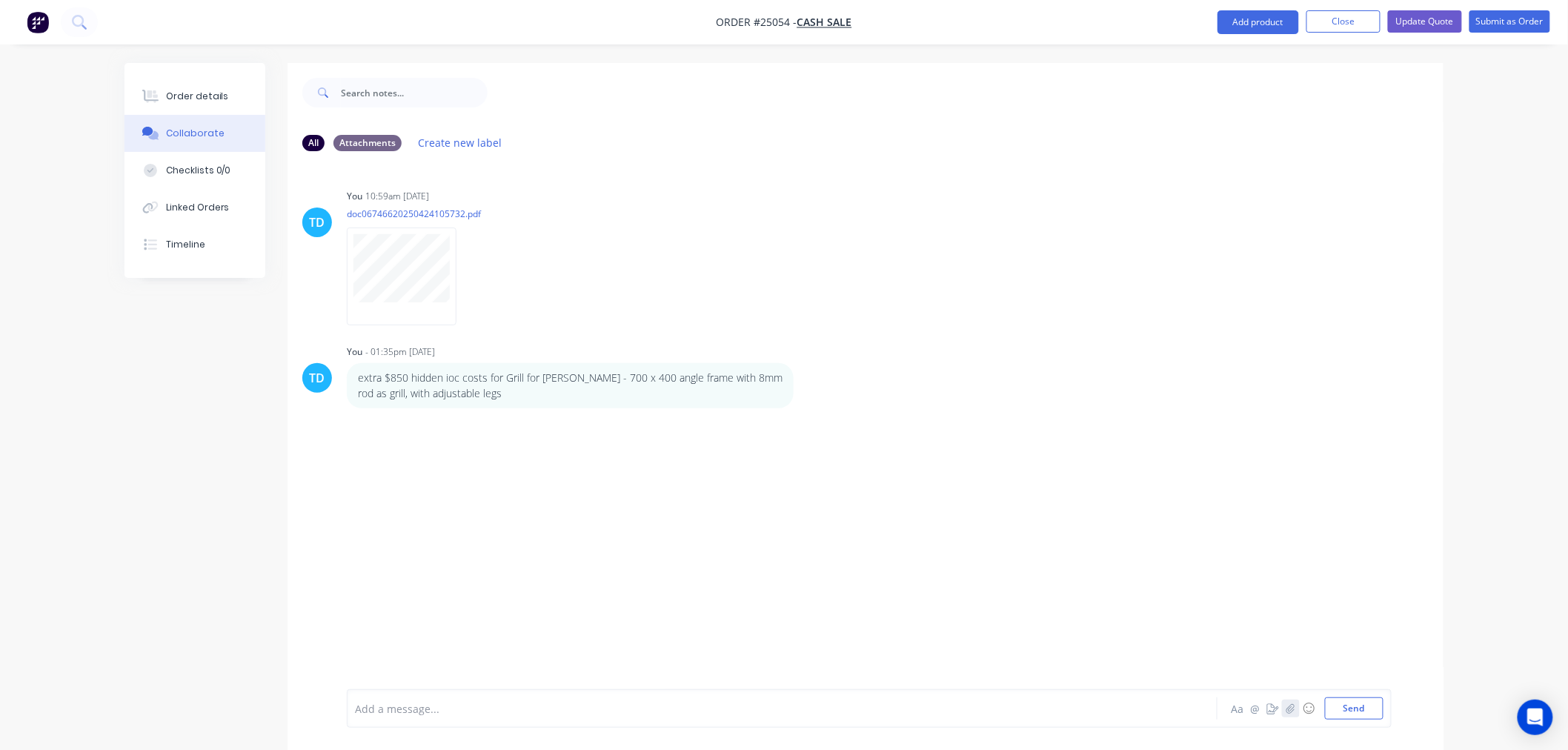
click at [1289, 714] on button "button" at bounding box center [1290, 708] width 18 height 18
click at [1368, 699] on button "Send" at bounding box center [1354, 708] width 59 height 22
click at [166, 90] on div "Order details" at bounding box center [197, 97] width 63 height 14
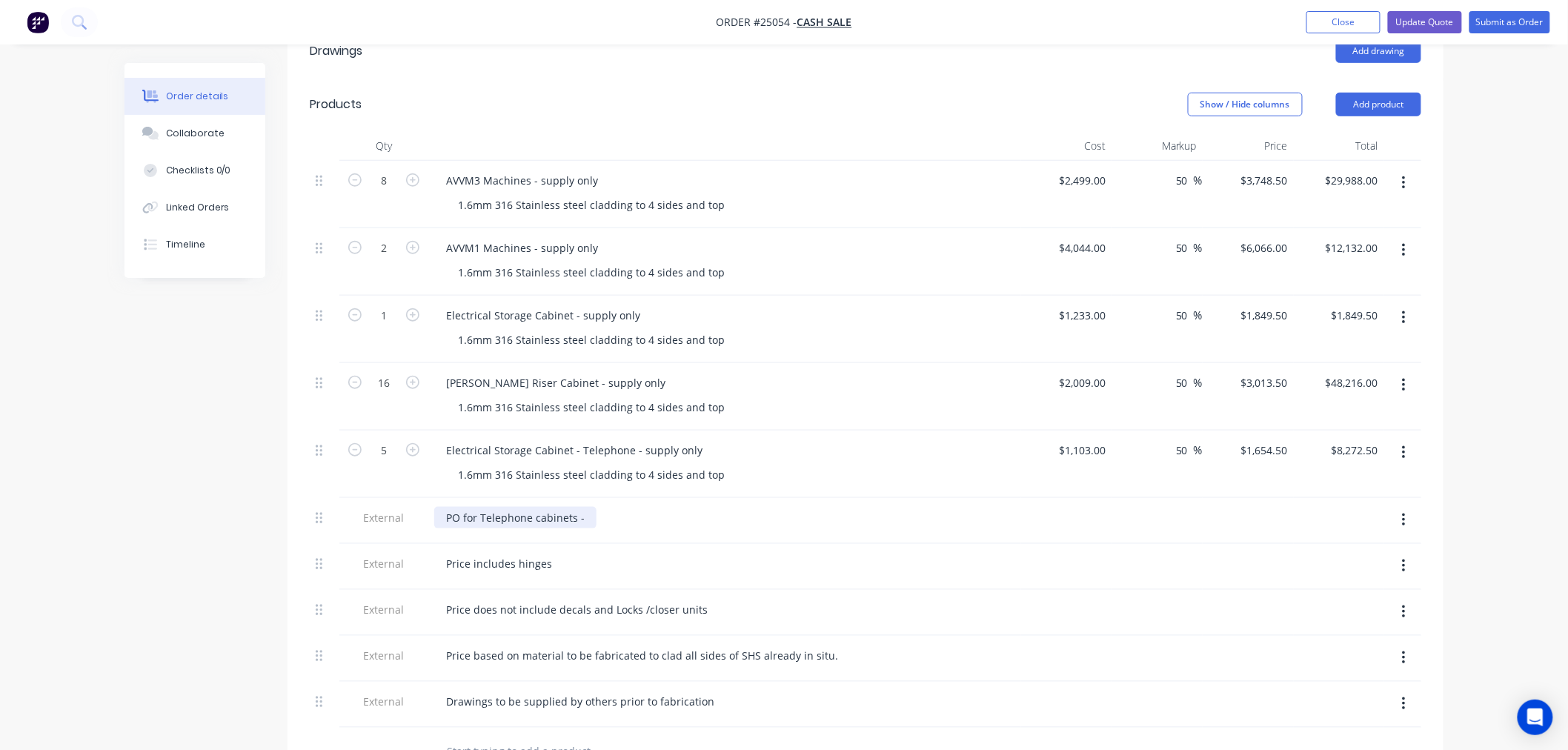
click at [581, 507] on div "PO for Telephone cabinets -" at bounding box center [515, 517] width 162 height 21
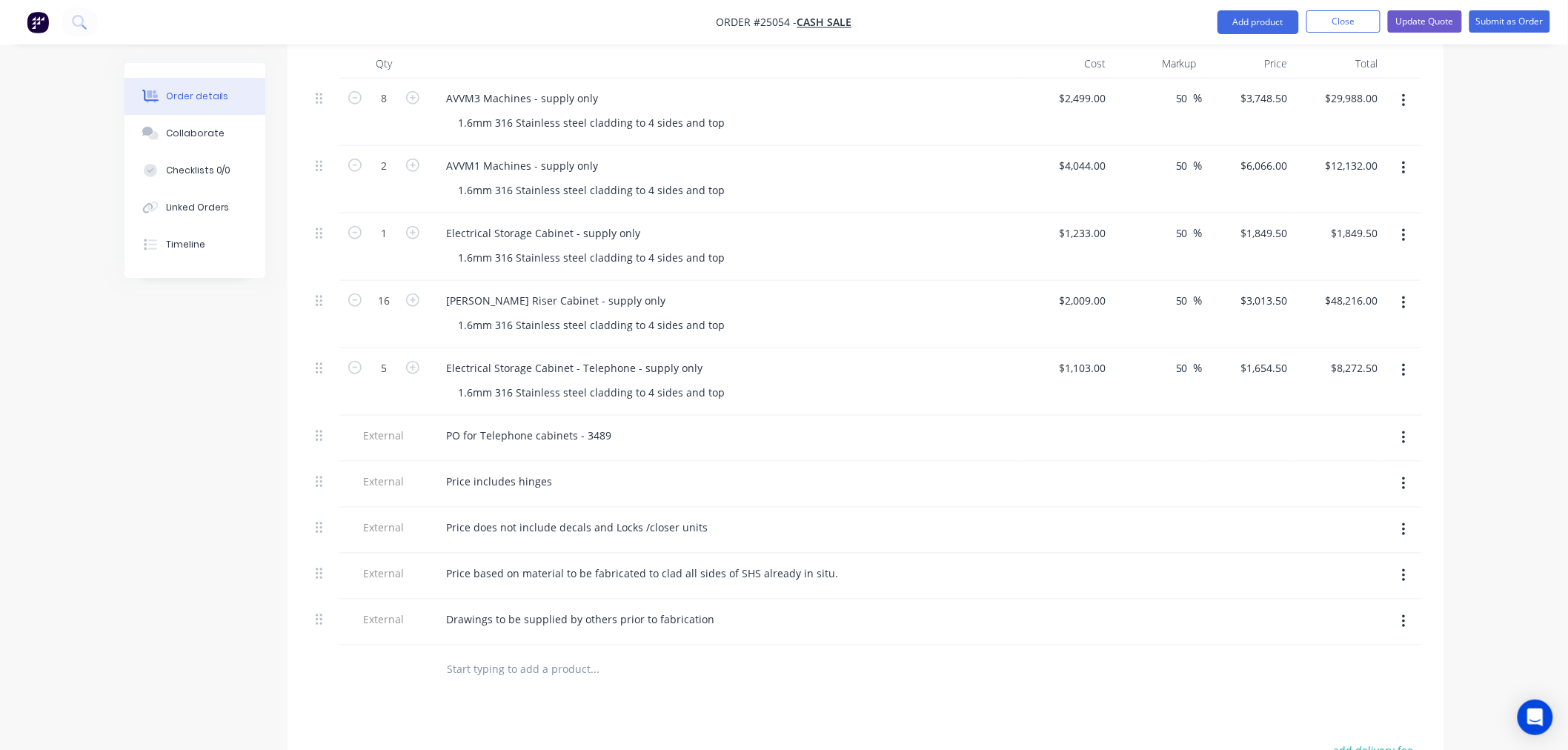
click at [809, 471] on div "Price includes hinges" at bounding box center [725, 481] width 581 height 21
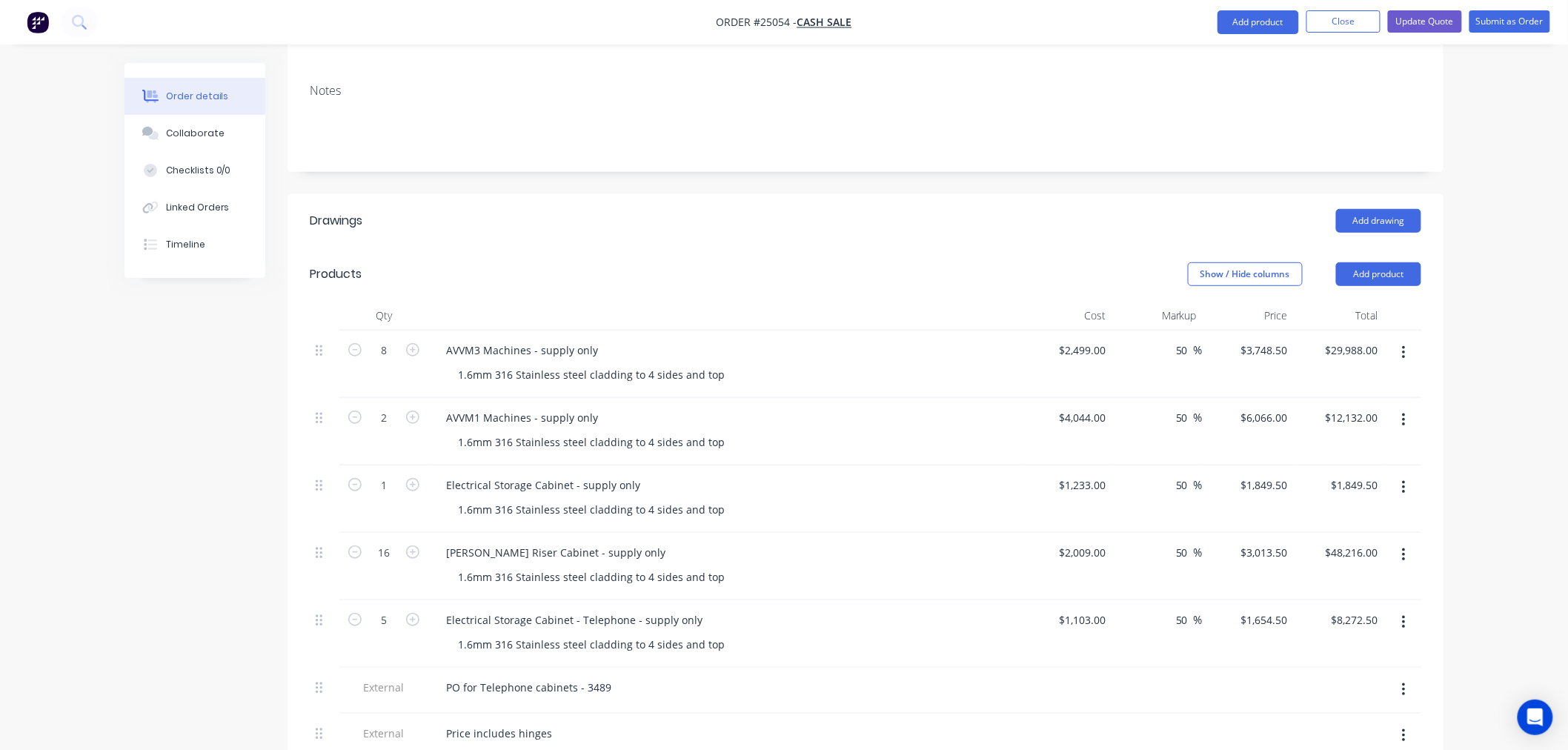
scroll to position [0, 0]
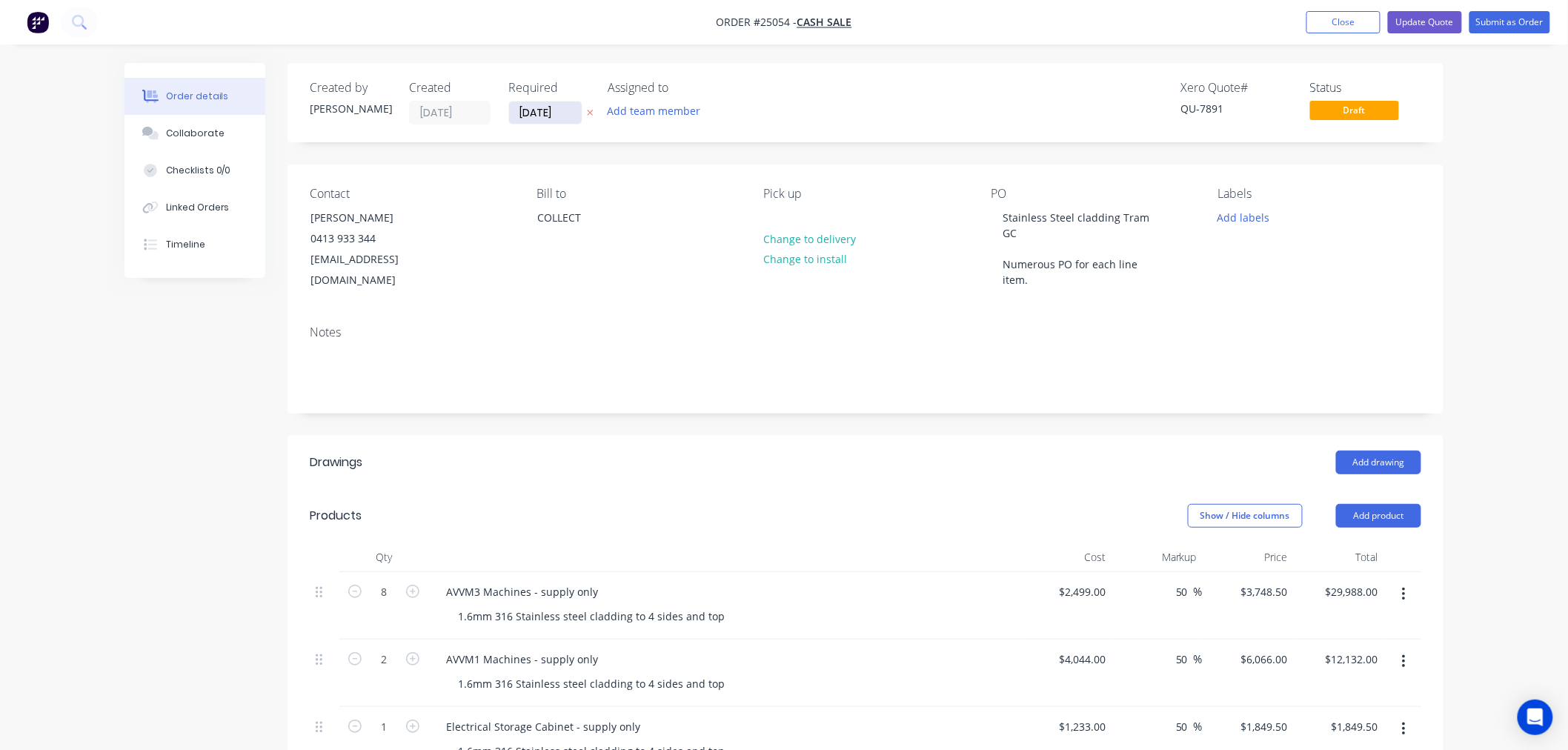
click at [544, 111] on input "[DATE]" at bounding box center [544, 112] width 72 height 22
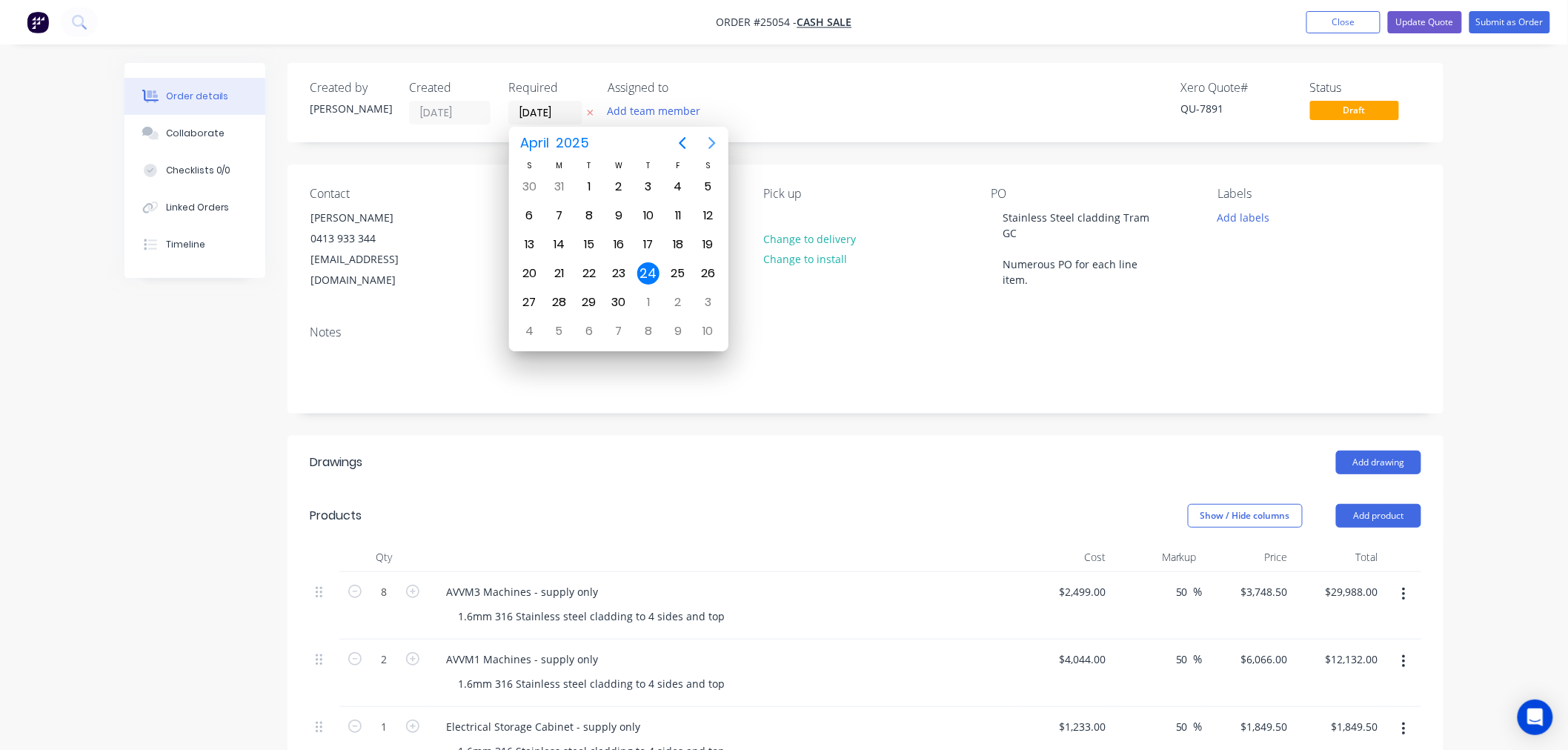
click at [712, 142] on icon "Next page" at bounding box center [713, 143] width 7 height 12
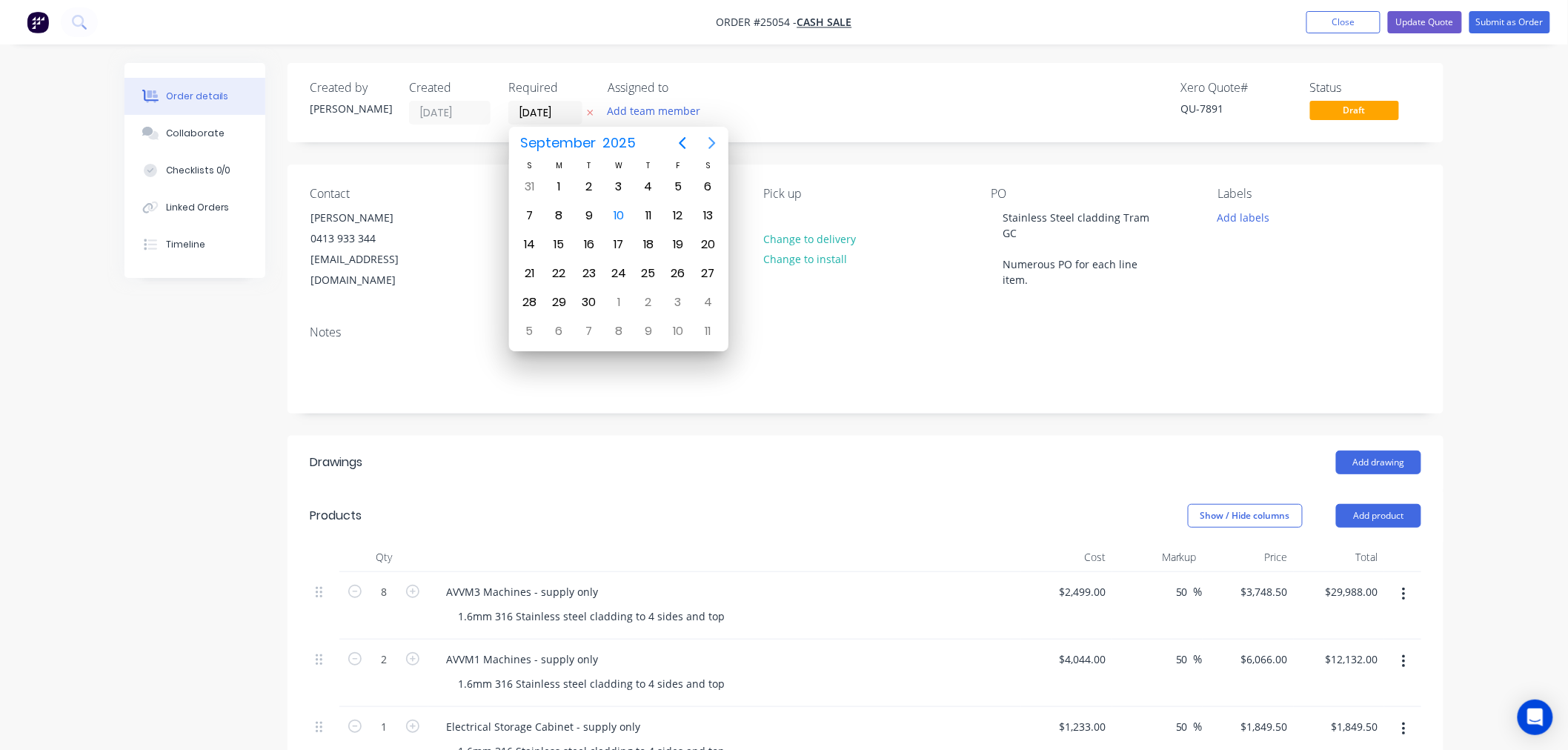
click at [712, 142] on icon "Next page" at bounding box center [713, 143] width 7 height 12
click at [683, 294] on div "31" at bounding box center [678, 302] width 22 height 22
type input "[DATE]"
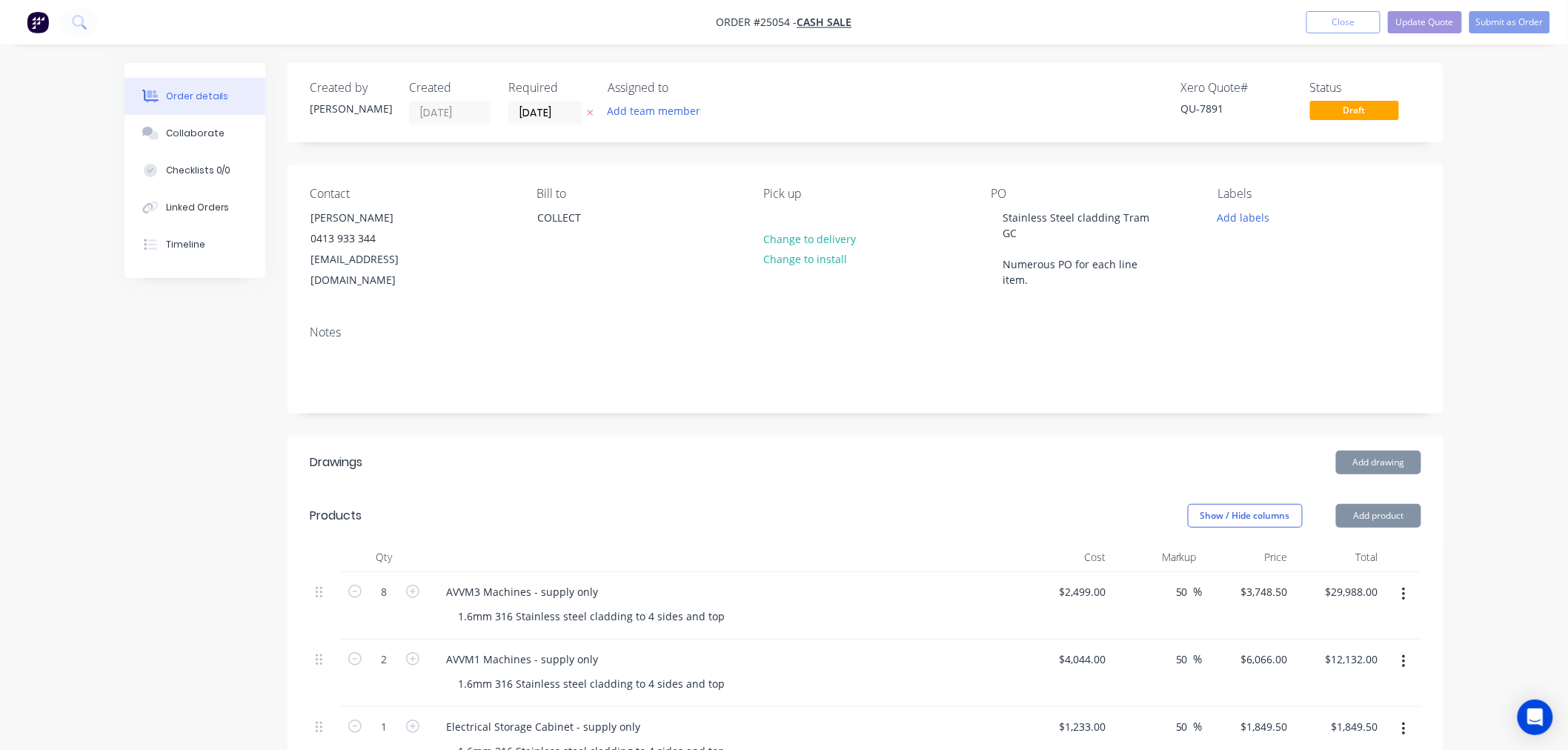
click at [801, 325] on div "Notes" at bounding box center [866, 332] width 1111 height 14
click at [1516, 19] on button "Submit as Order" at bounding box center [1509, 22] width 81 height 22
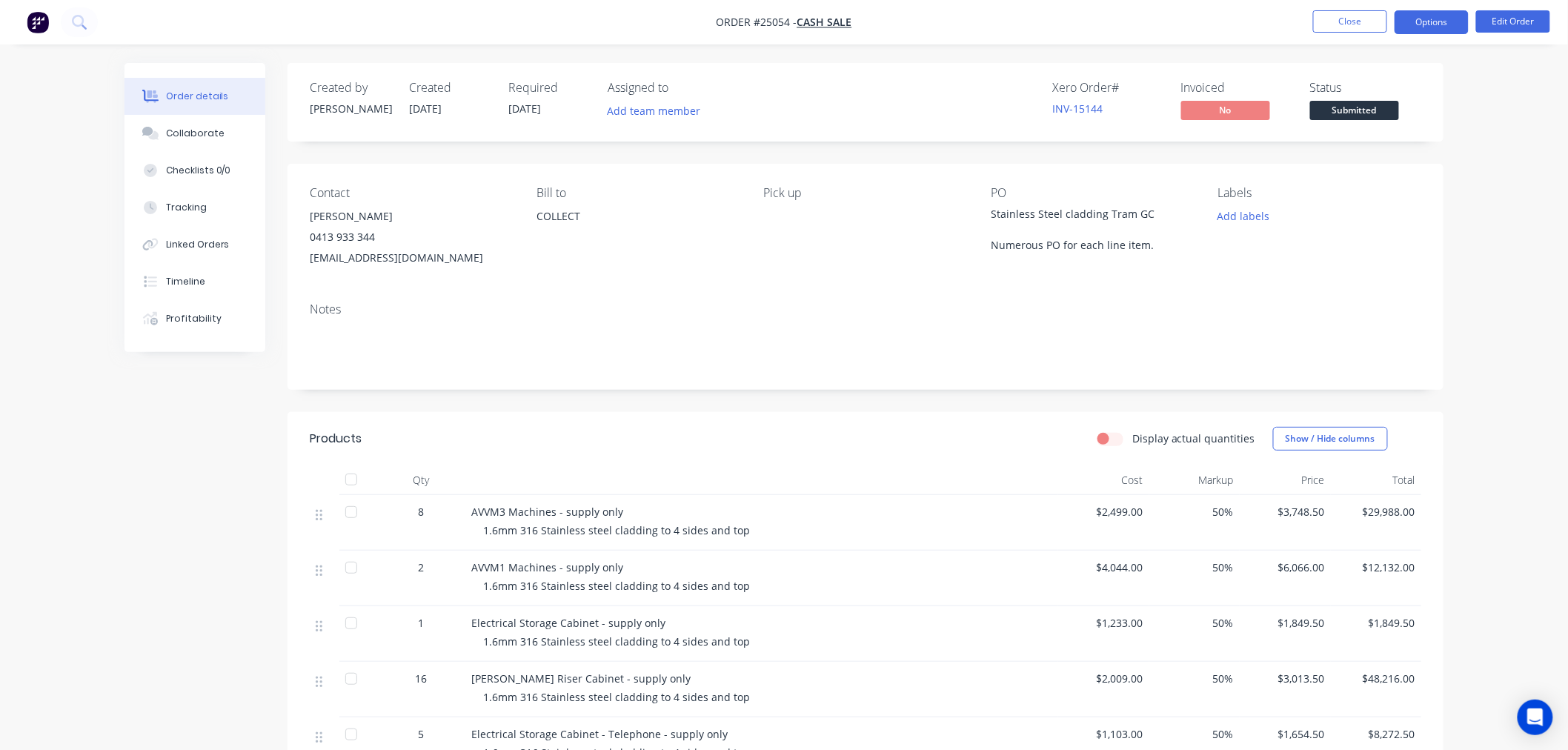
click at [1445, 26] on button "Options" at bounding box center [1431, 22] width 74 height 24
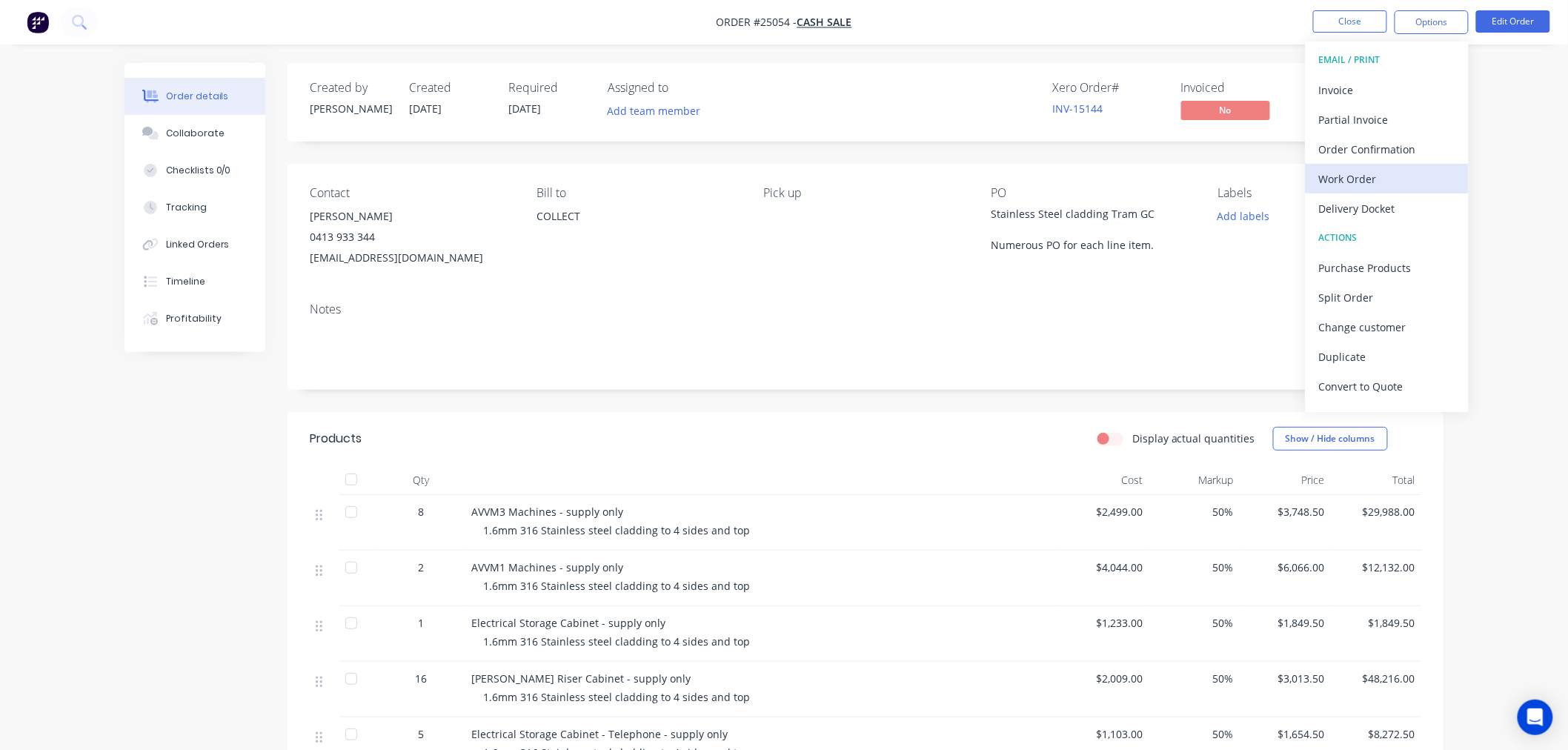
click at [1371, 179] on div "Work Order" at bounding box center [1387, 178] width 136 height 21
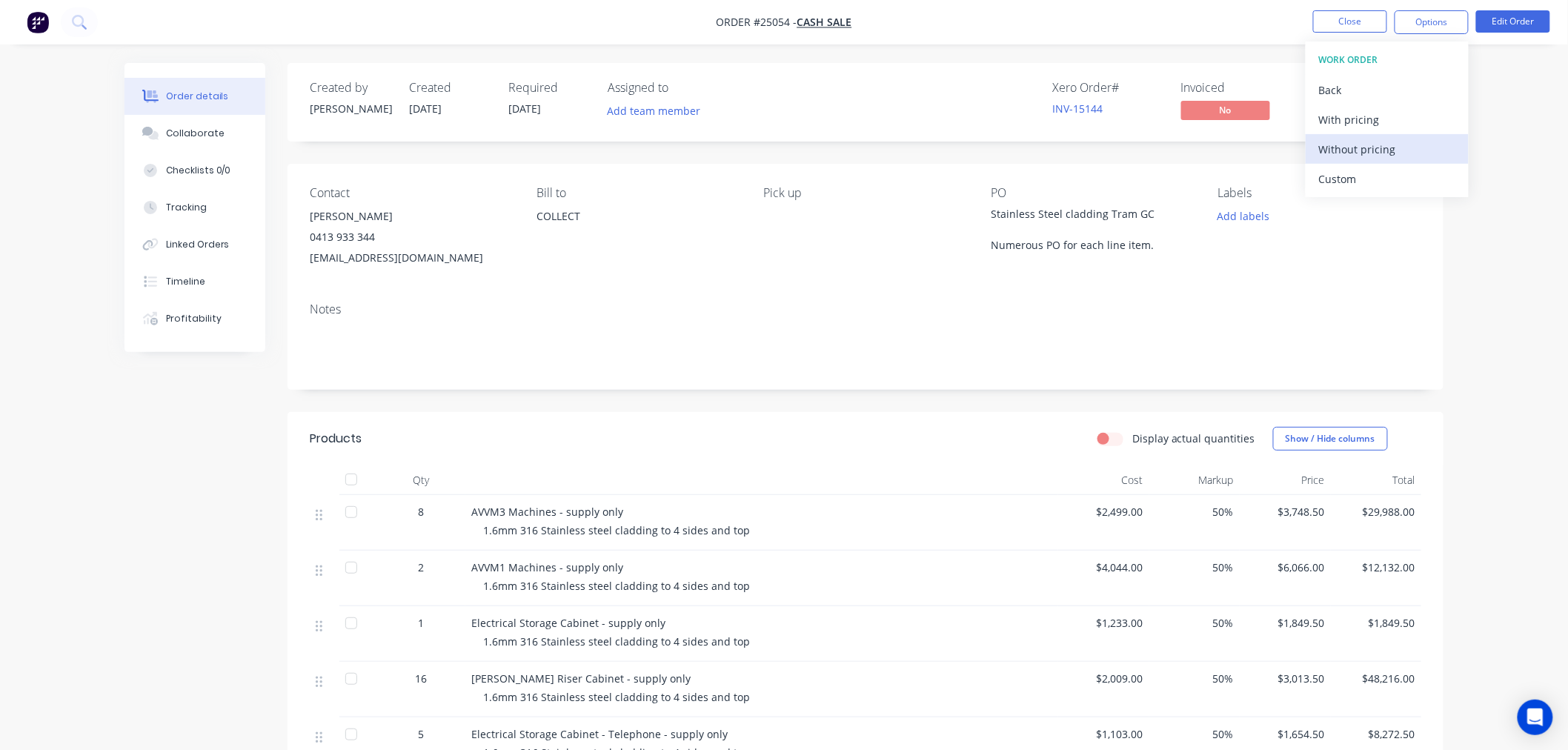
click at [1371, 153] on div "Without pricing" at bounding box center [1387, 149] width 136 height 21
click at [1526, 177] on div "Order details Collaborate Checklists 0/0 Tracking Linked Orders Timeline Profit…" at bounding box center [784, 618] width 1568 height 1237
click at [1420, 22] on button "Options" at bounding box center [1431, 22] width 74 height 24
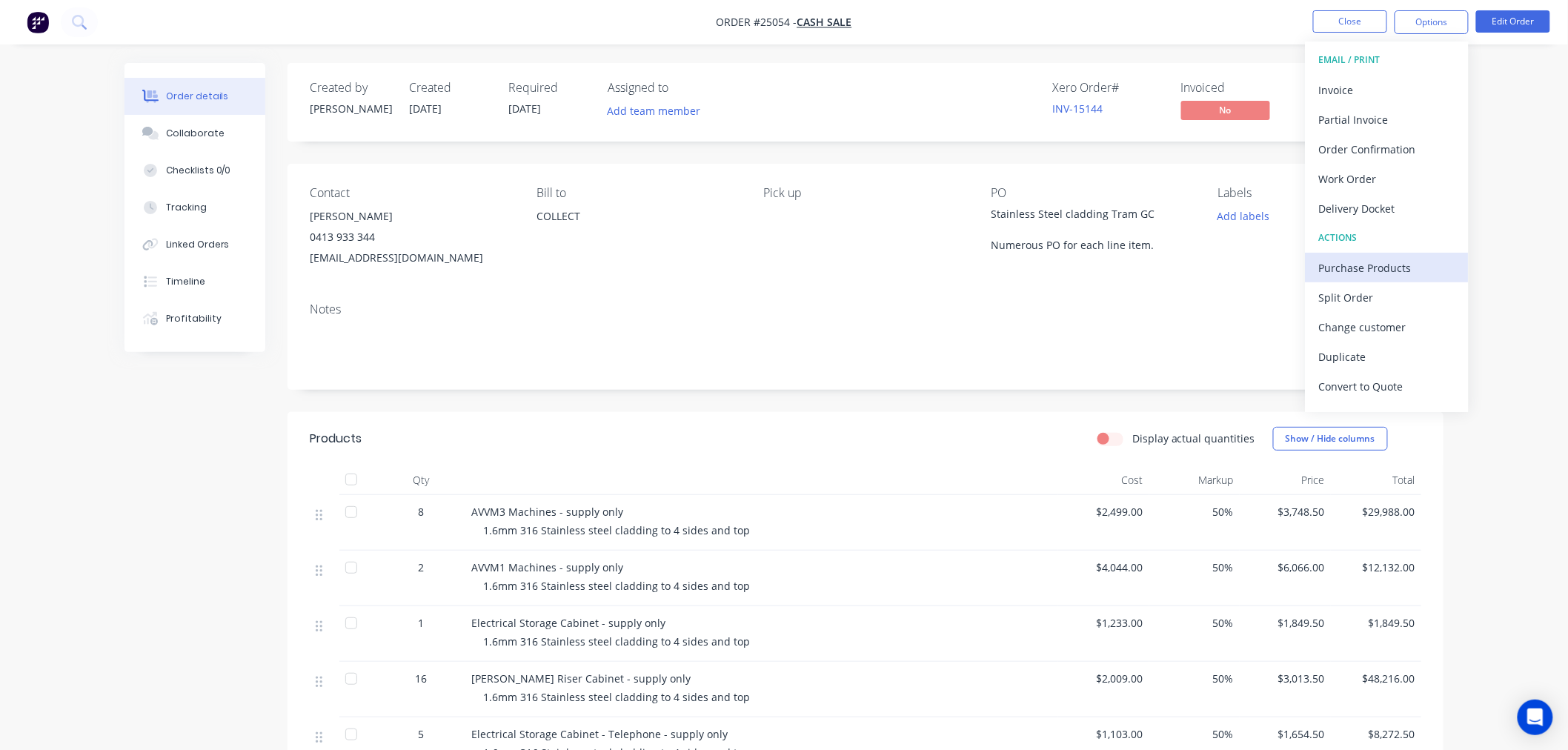
click at [1393, 267] on div "Purchase Products" at bounding box center [1387, 268] width 136 height 21
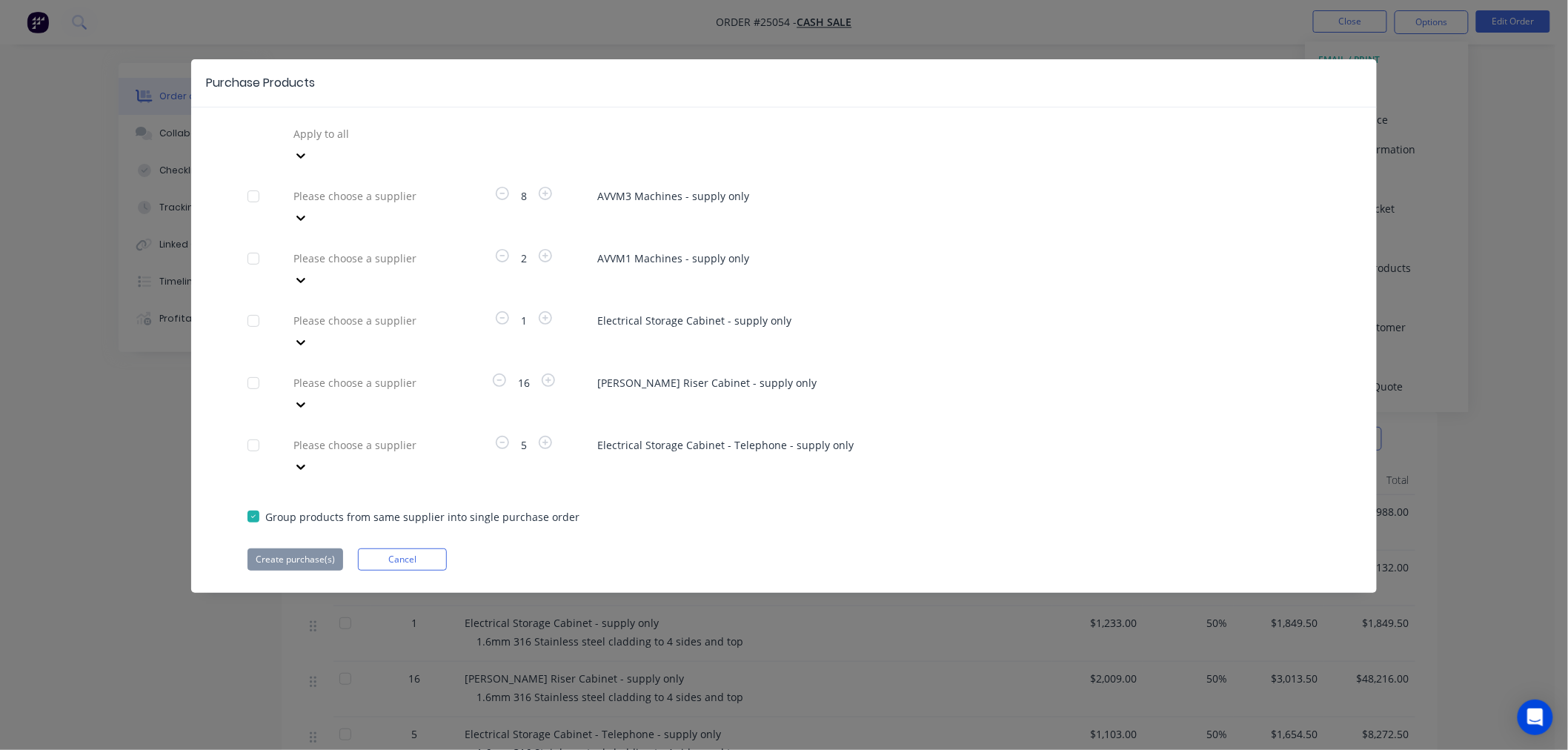
click at [357, 187] on div at bounding box center [398, 196] width 213 height 19
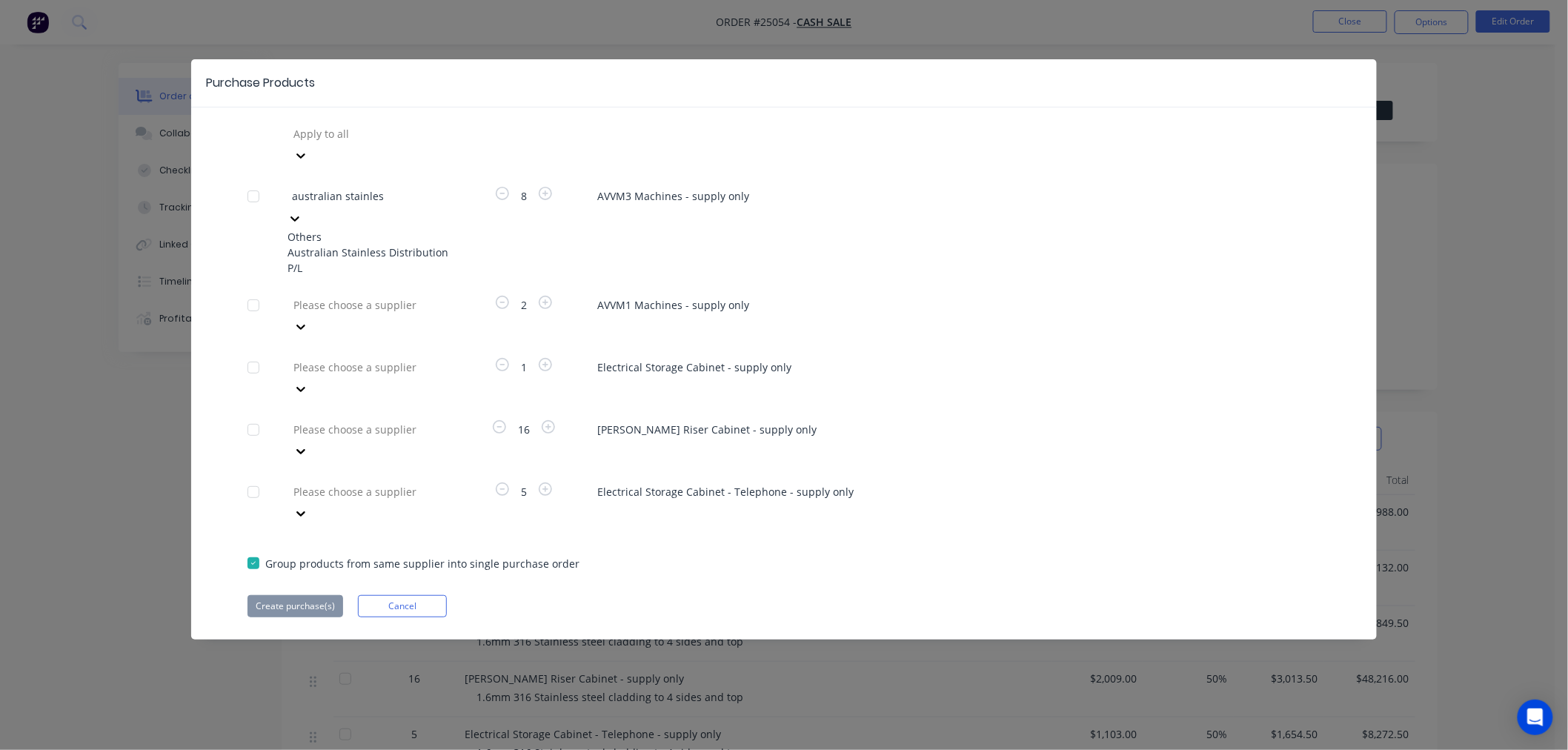
type input "australian stainless"
click at [390, 245] on div "Australian Stainless Distribution P/L" at bounding box center [369, 260] width 163 height 31
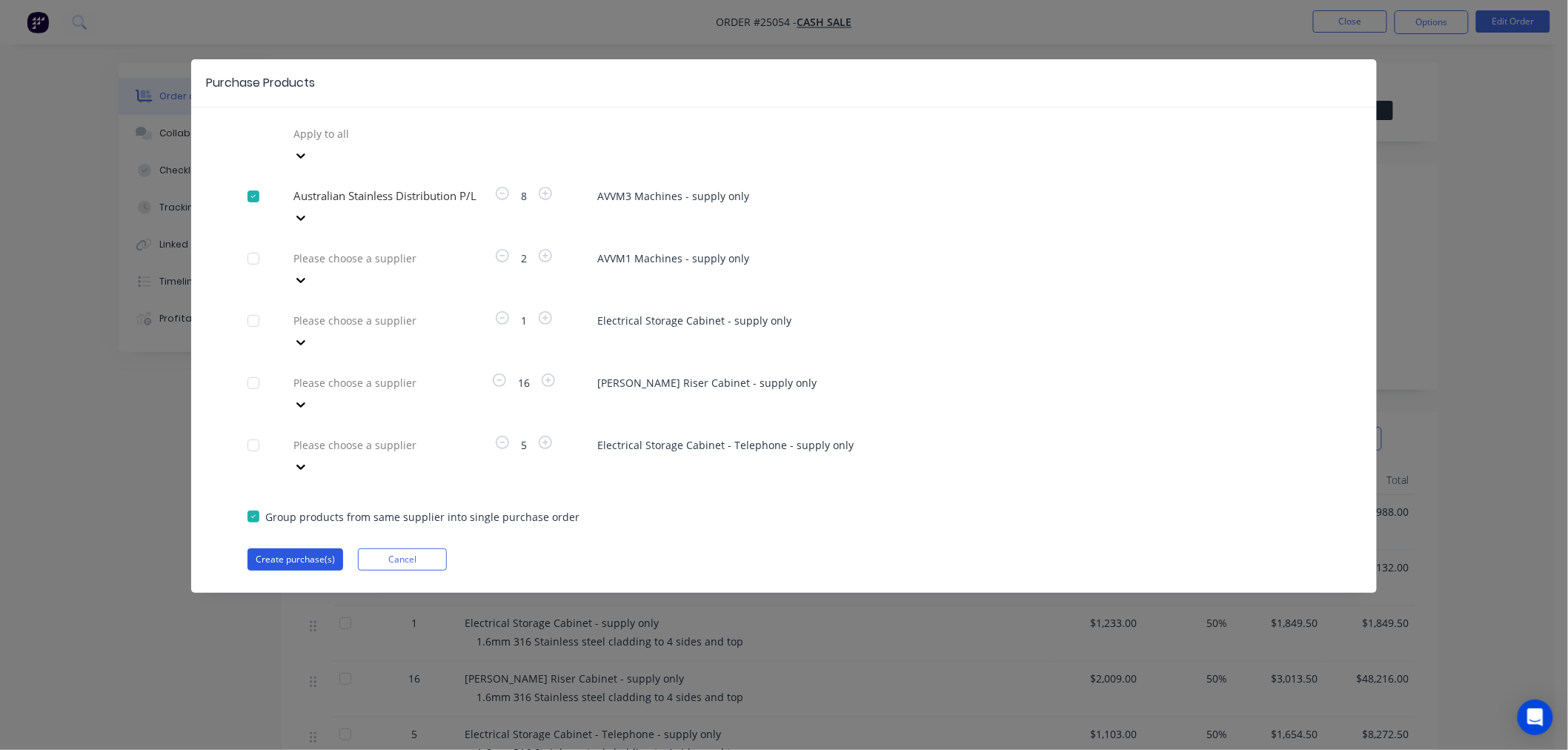
click at [316, 548] on button "Create purchase(s)" at bounding box center [295, 559] width 96 height 22
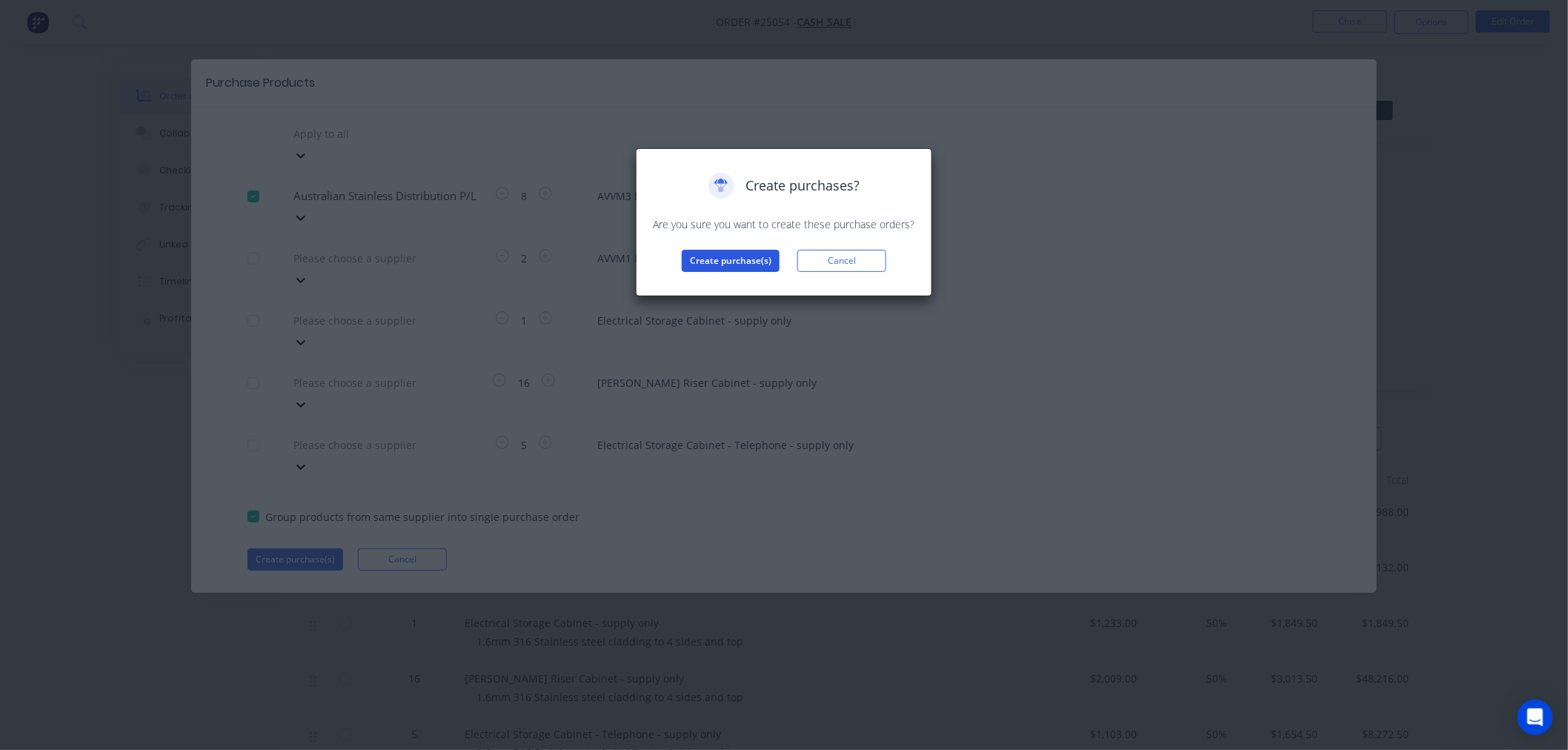
click at [731, 261] on button "Create purchase(s)" at bounding box center [730, 261] width 98 height 22
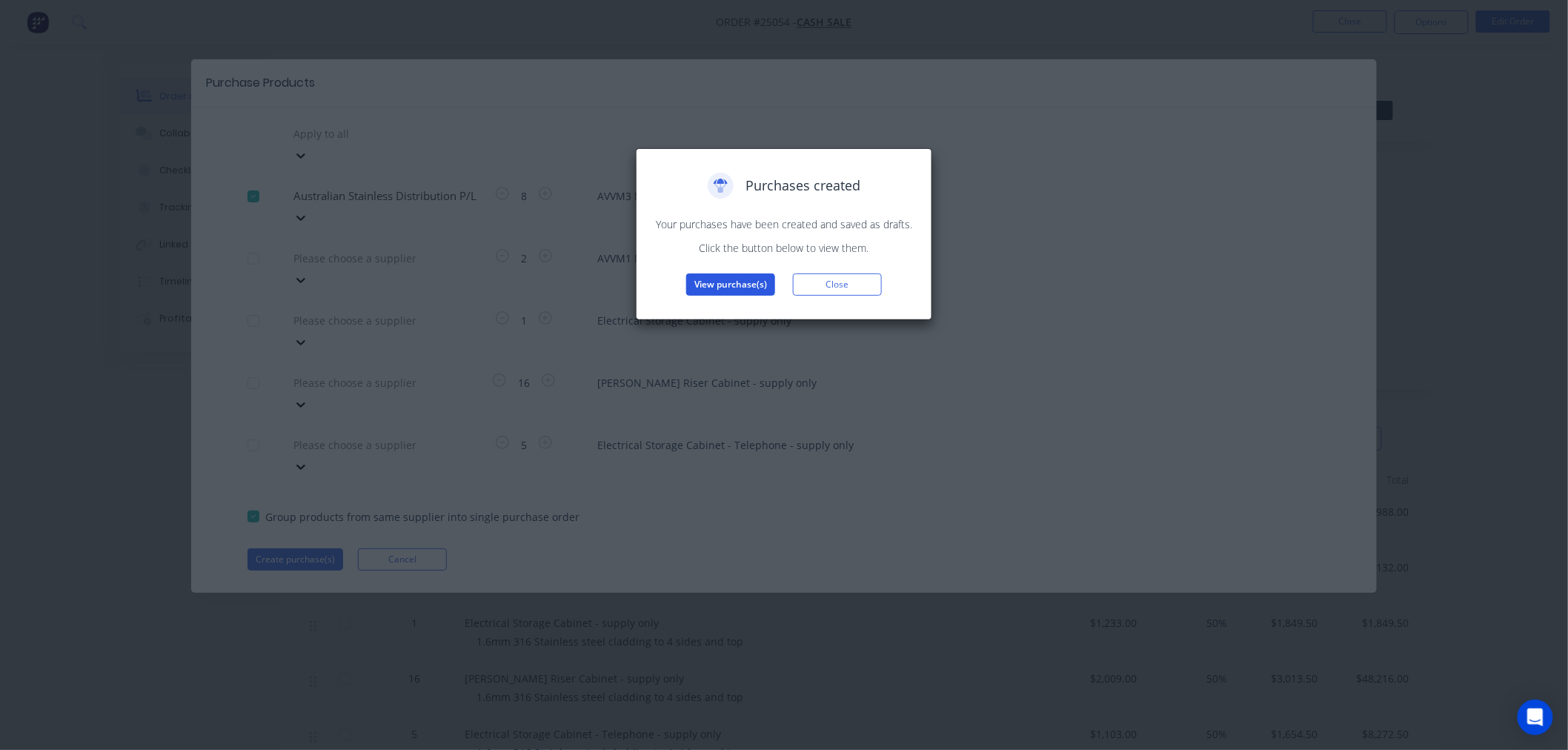
click at [753, 276] on button "View purchase(s)" at bounding box center [730, 285] width 89 height 22
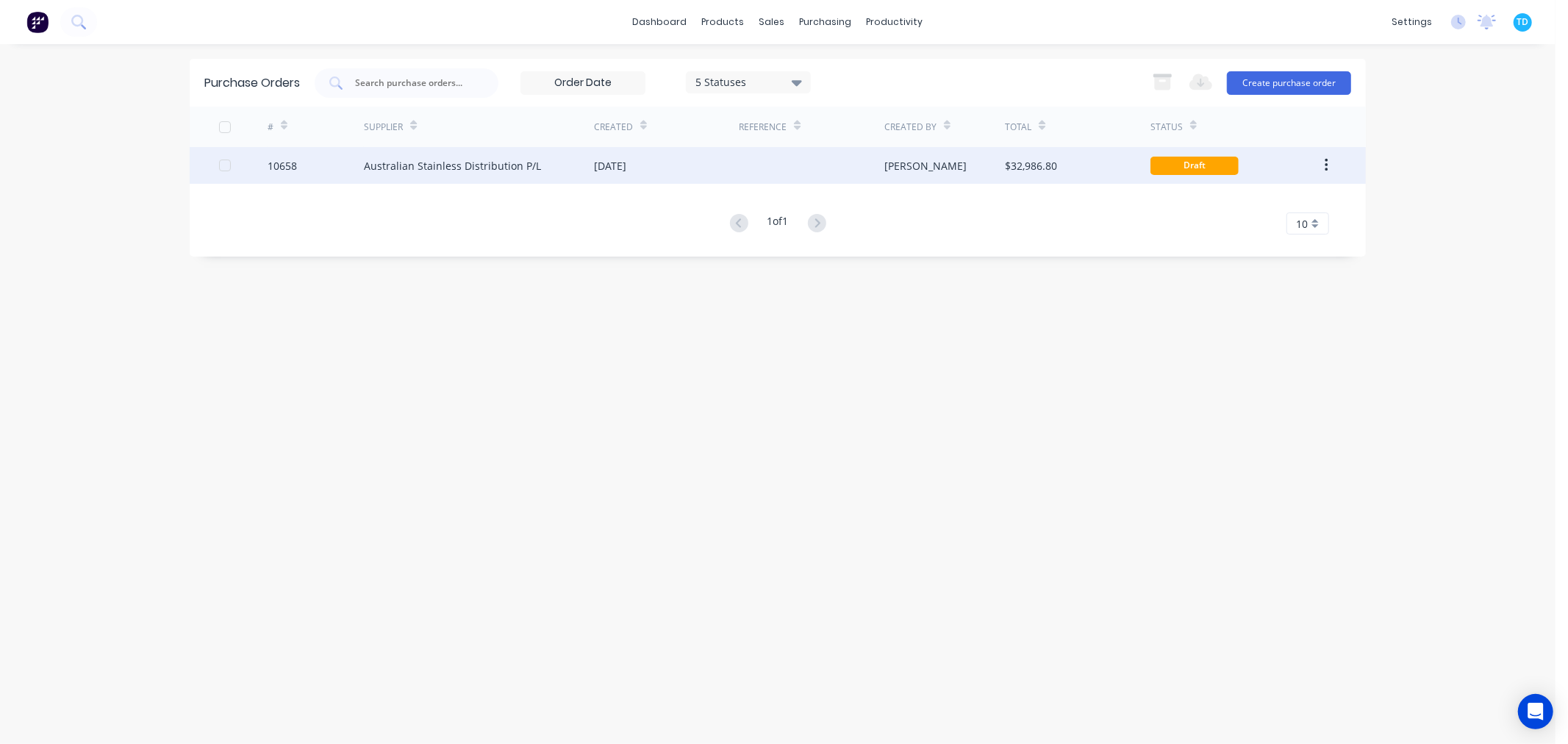
click at [496, 168] on div "Australian Stainless Distribution P/L" at bounding box center [453, 166] width 177 height 15
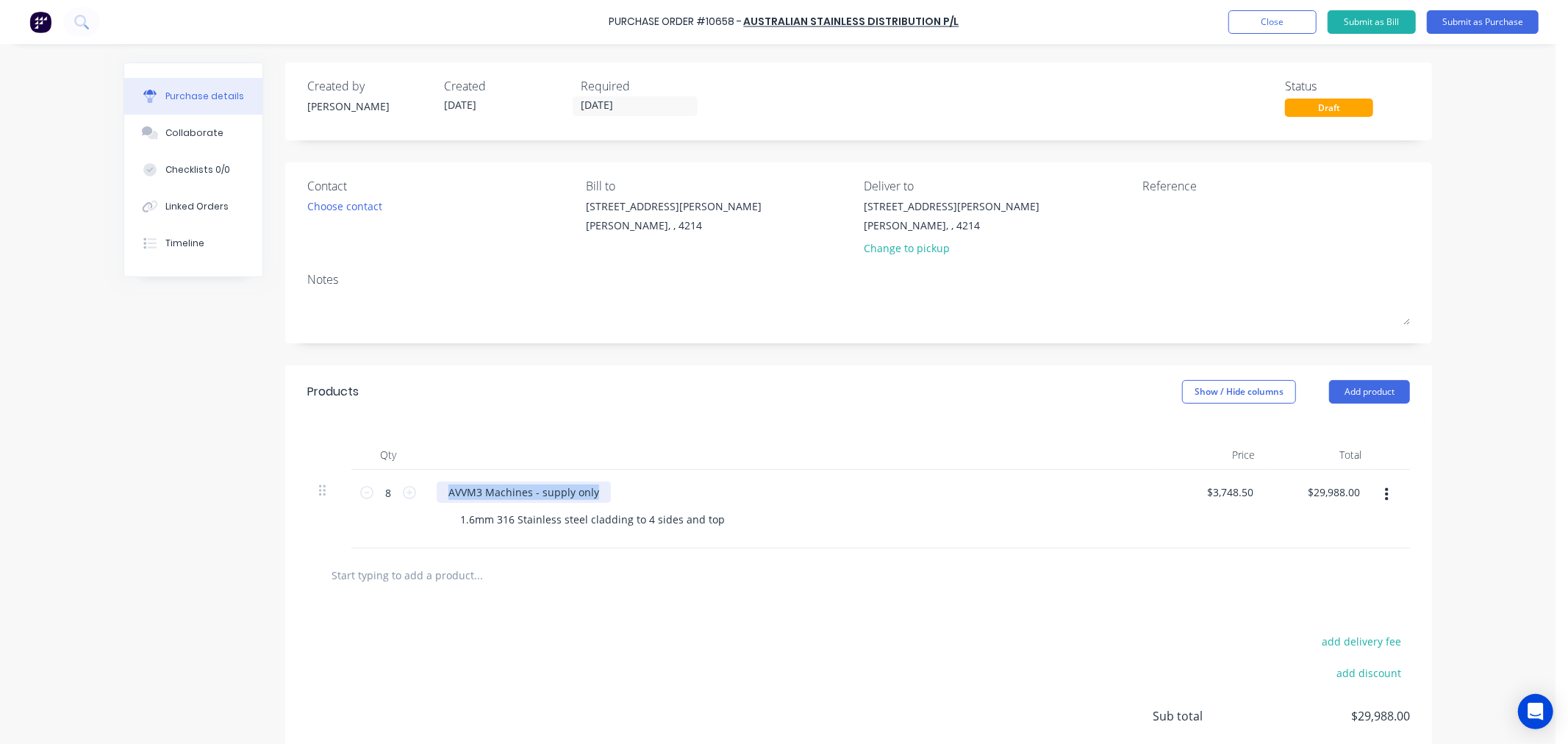
drag, startPoint x: 593, startPoint y: 497, endPoint x: 414, endPoint y: 489, distance: 179.2
click at [414, 489] on div "8 8 AVVM3 Machines - supply only 1.6mm 316 Stainless steel cladding to 4 sides …" at bounding box center [859, 508] width 1103 height 78
click at [497, 513] on div "1.6mm 316 Stainless steel cladding to 4 sides and top" at bounding box center [593, 519] width 288 height 21
drag, startPoint x: 606, startPoint y: 517, endPoint x: 434, endPoint y: 513, distance: 172.0
click at [431, 531] on div "8mm Round Bar 1.6mm 316 Stainless steel cladding to 4 sides and top" at bounding box center [792, 508] width 735 height 78
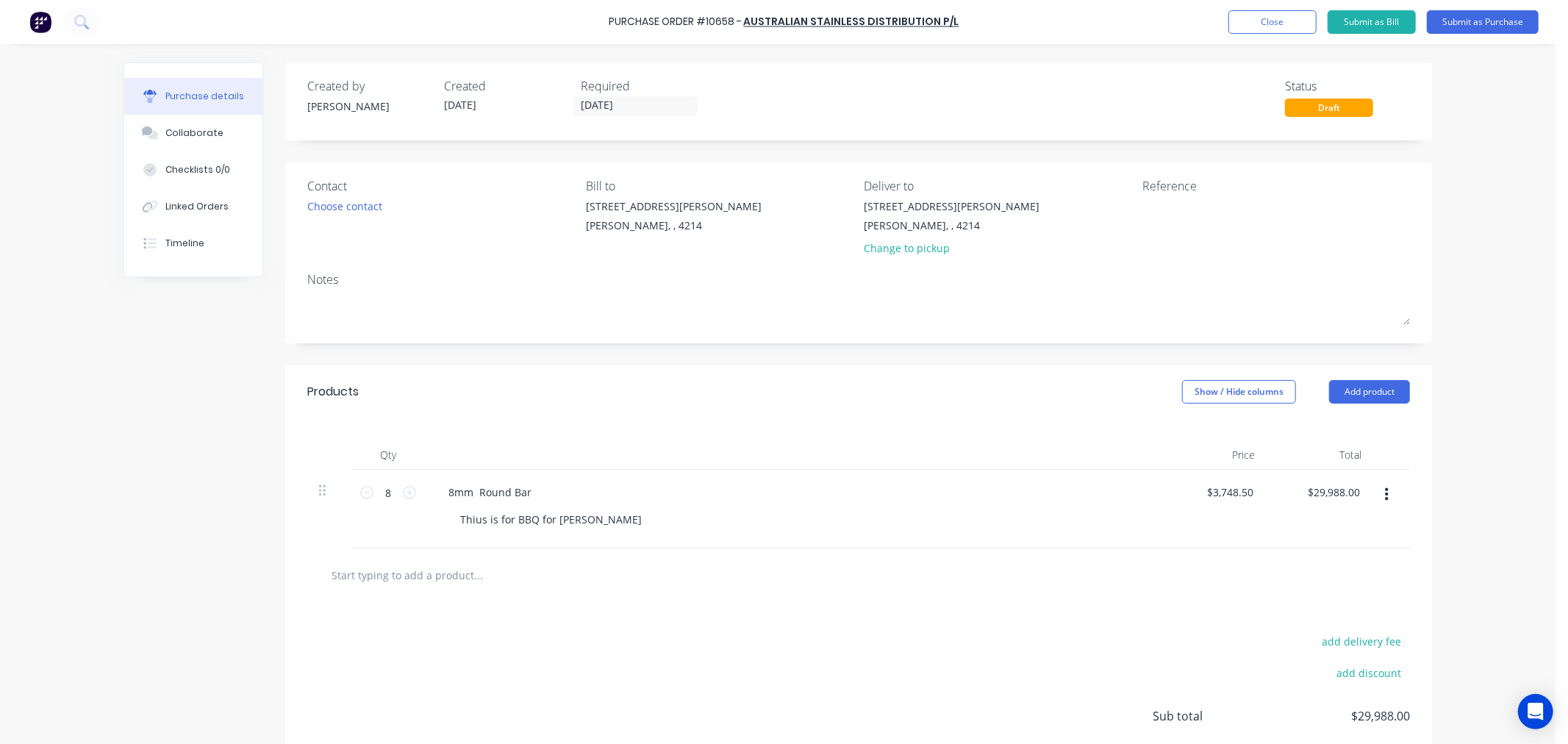
click at [528, 579] on input "text" at bounding box center [478, 575] width 294 height 29
click at [469, 515] on div "Thius is for BBQ for [PERSON_NAME]" at bounding box center [550, 519] width 205 height 21
click at [588, 602] on div at bounding box center [859, 575] width 1103 height 54
click at [390, 490] on input "8" at bounding box center [388, 492] width 30 height 22
type input "1"
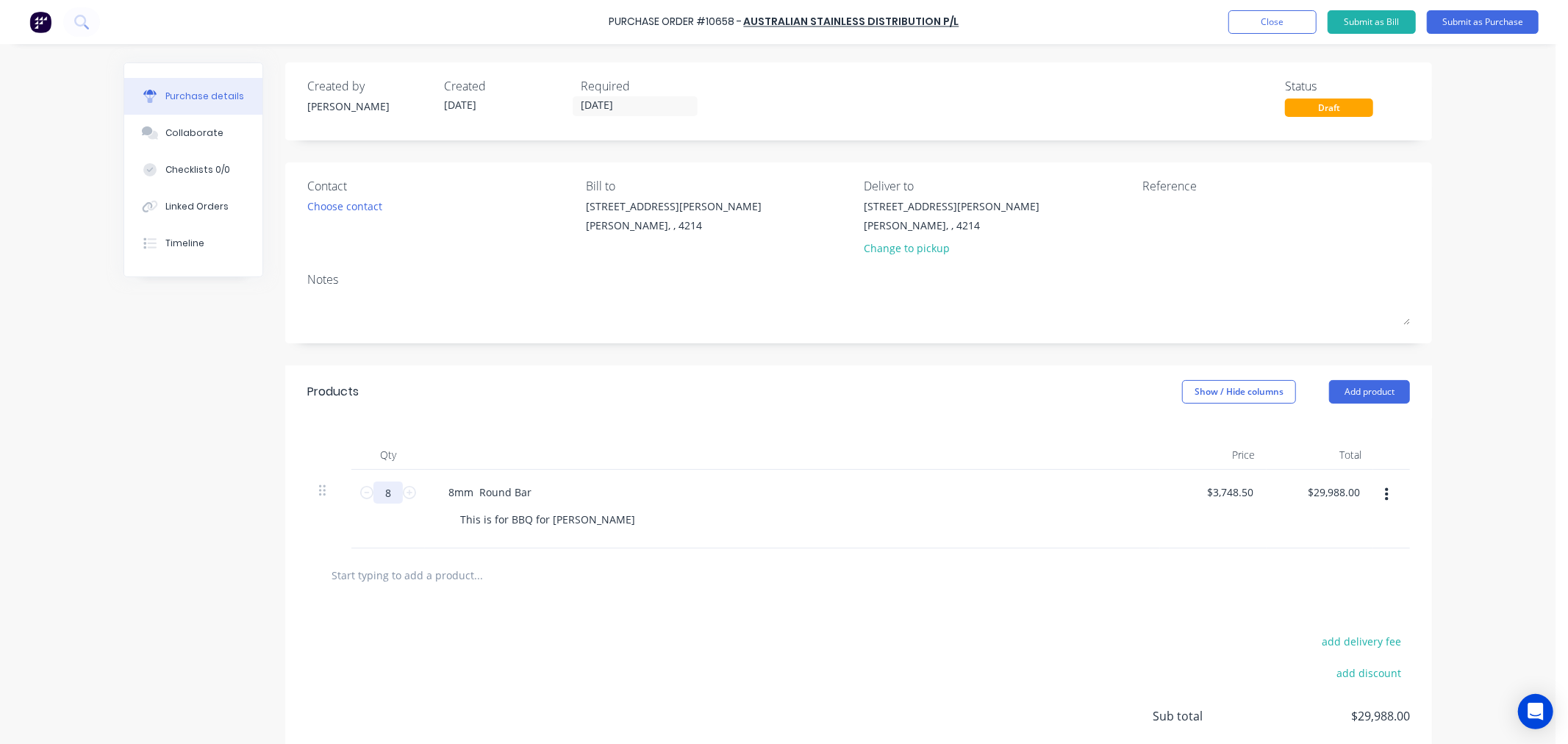
type input "$3,748.50"
type input "16"
type input "$59,976.00"
type input "16"
drag, startPoint x: 803, startPoint y: 645, endPoint x: 817, endPoint y: 633, distance: 18.4
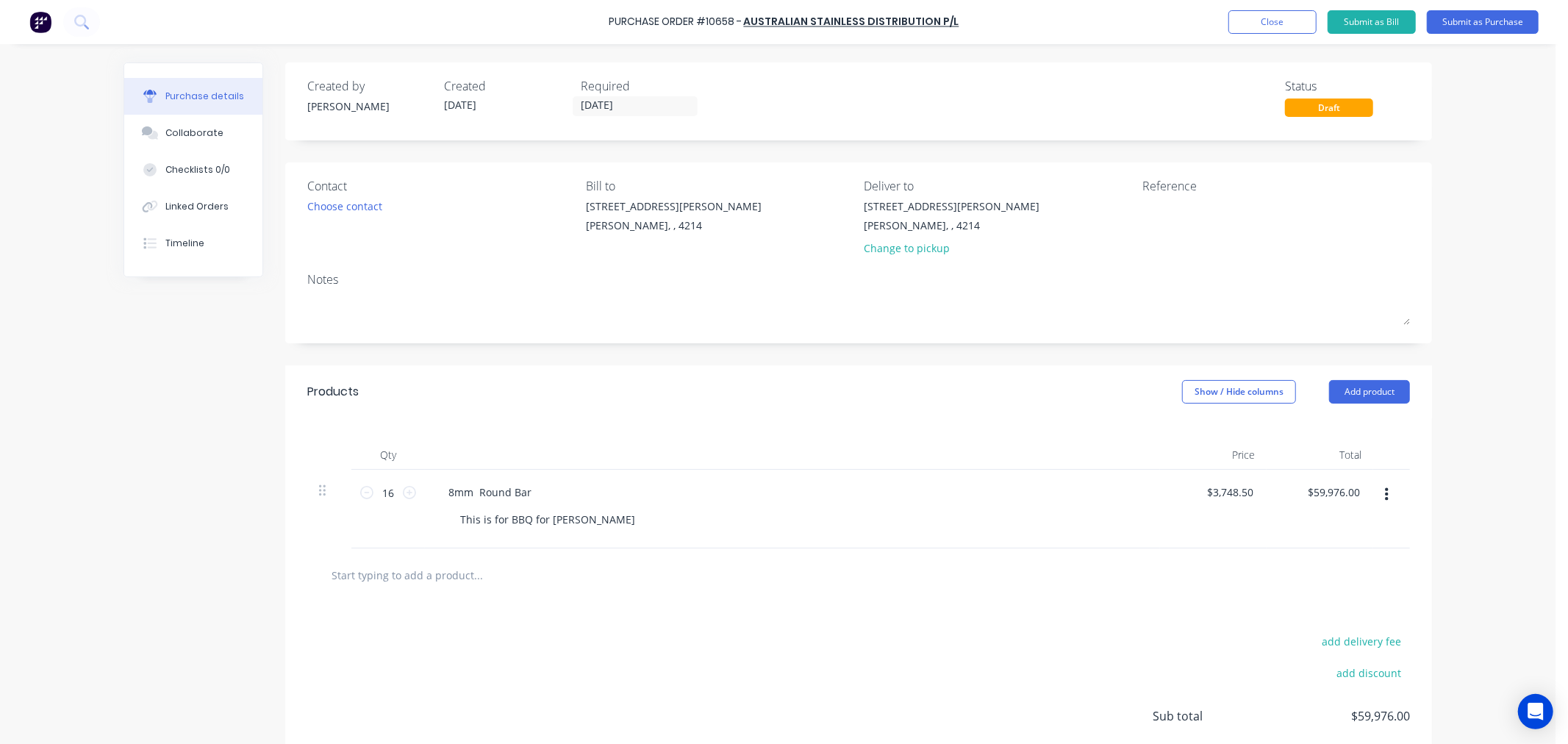
click at [807, 644] on div "add delivery fee add discount Sub total $59,976.00 Tax $5,997.60 Total $65,973.…" at bounding box center [858, 722] width 1147 height 242
click at [1256, 496] on div "$3,748.50 $3,748.50" at bounding box center [1213, 508] width 106 height 78
drag, startPoint x: 1248, startPoint y: 495, endPoint x: 1201, endPoint y: 504, distance: 47.9
click at [1201, 504] on div "3748.50 3748.50" at bounding box center [1213, 508] width 106 height 78
type input "$5.54"
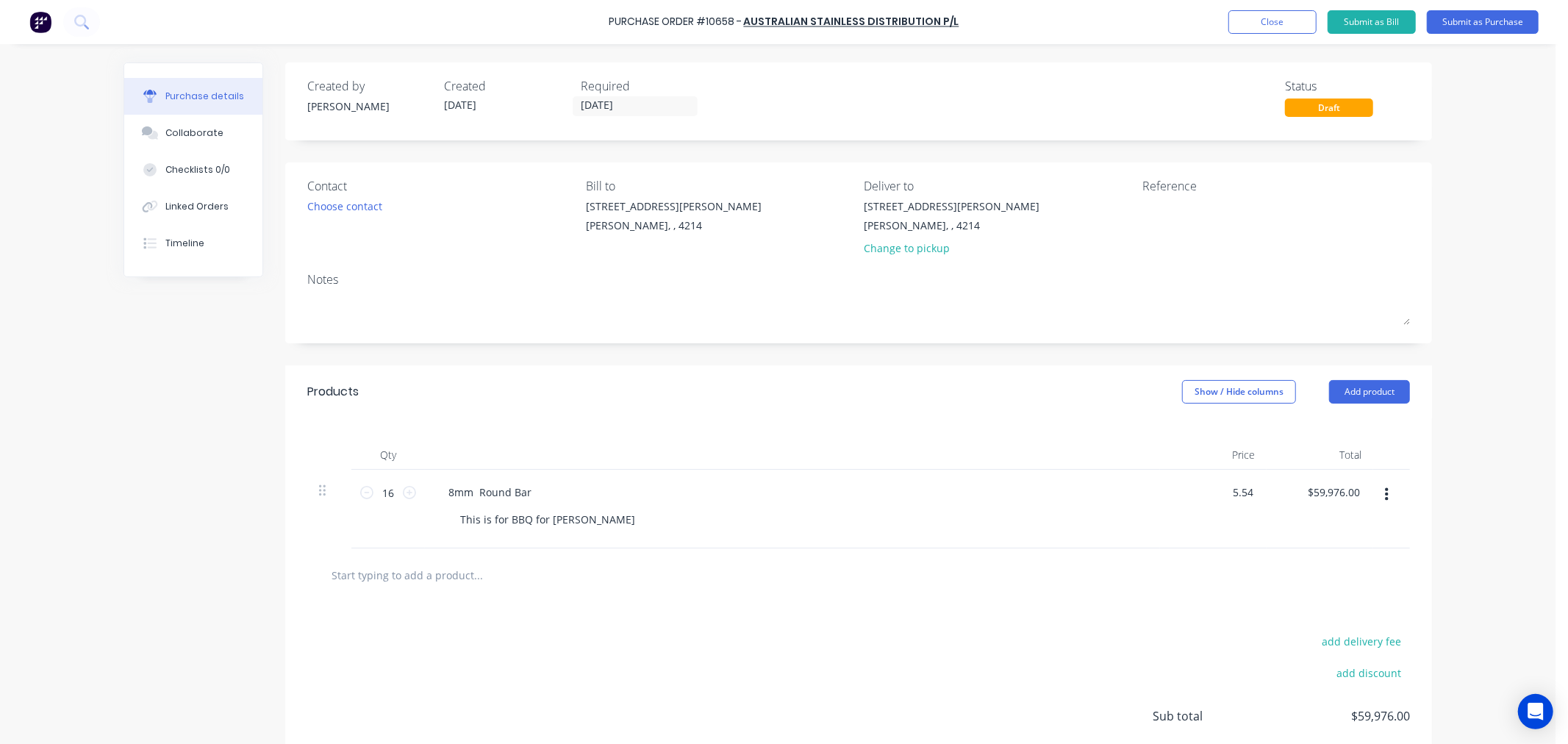
type input "$88.64"
click at [1173, 538] on div "$5.54 5.54" at bounding box center [1213, 508] width 106 height 78
click at [181, 188] on button "Linked Orders" at bounding box center [193, 206] width 138 height 37
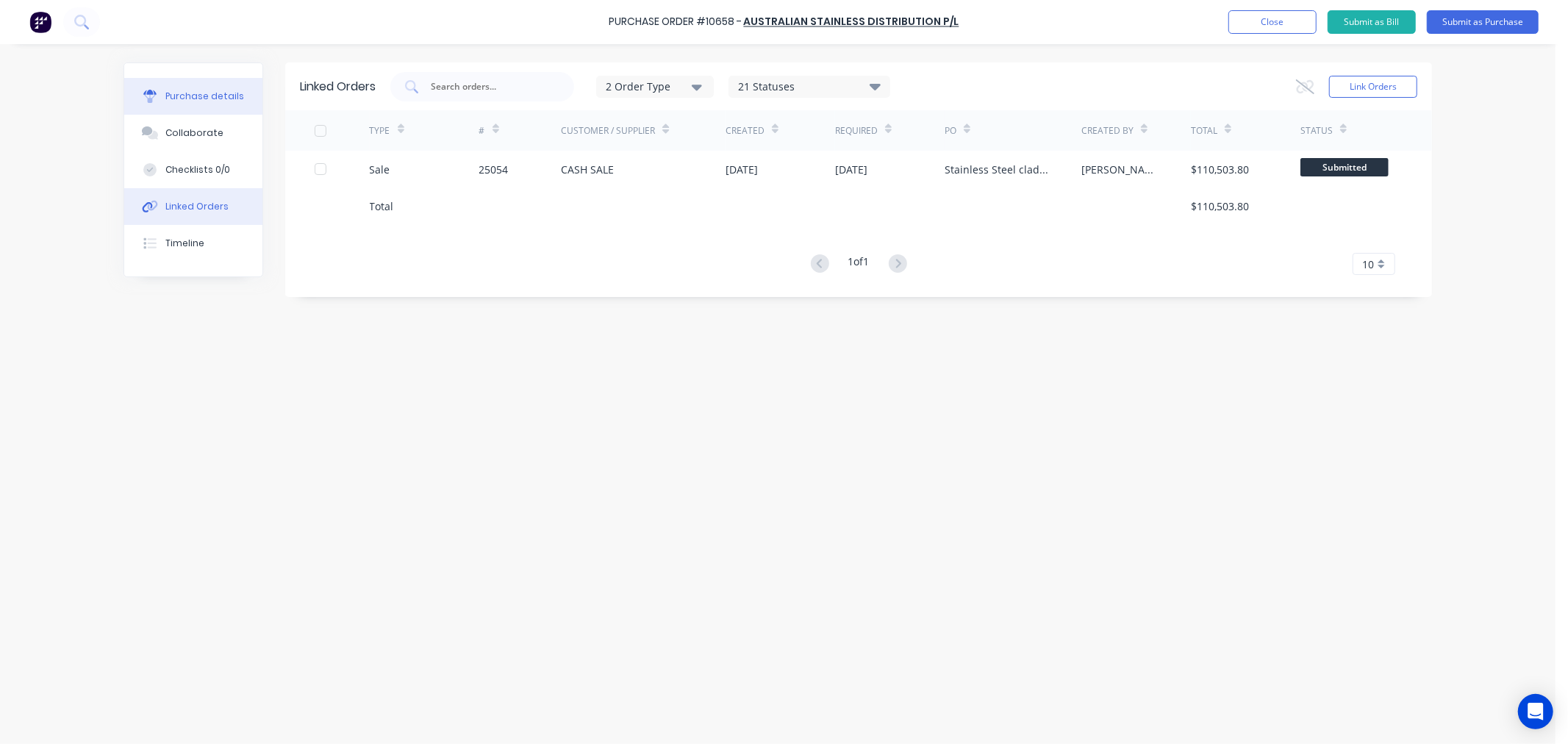
click at [197, 89] on div "Purchase details" at bounding box center [204, 96] width 78 height 13
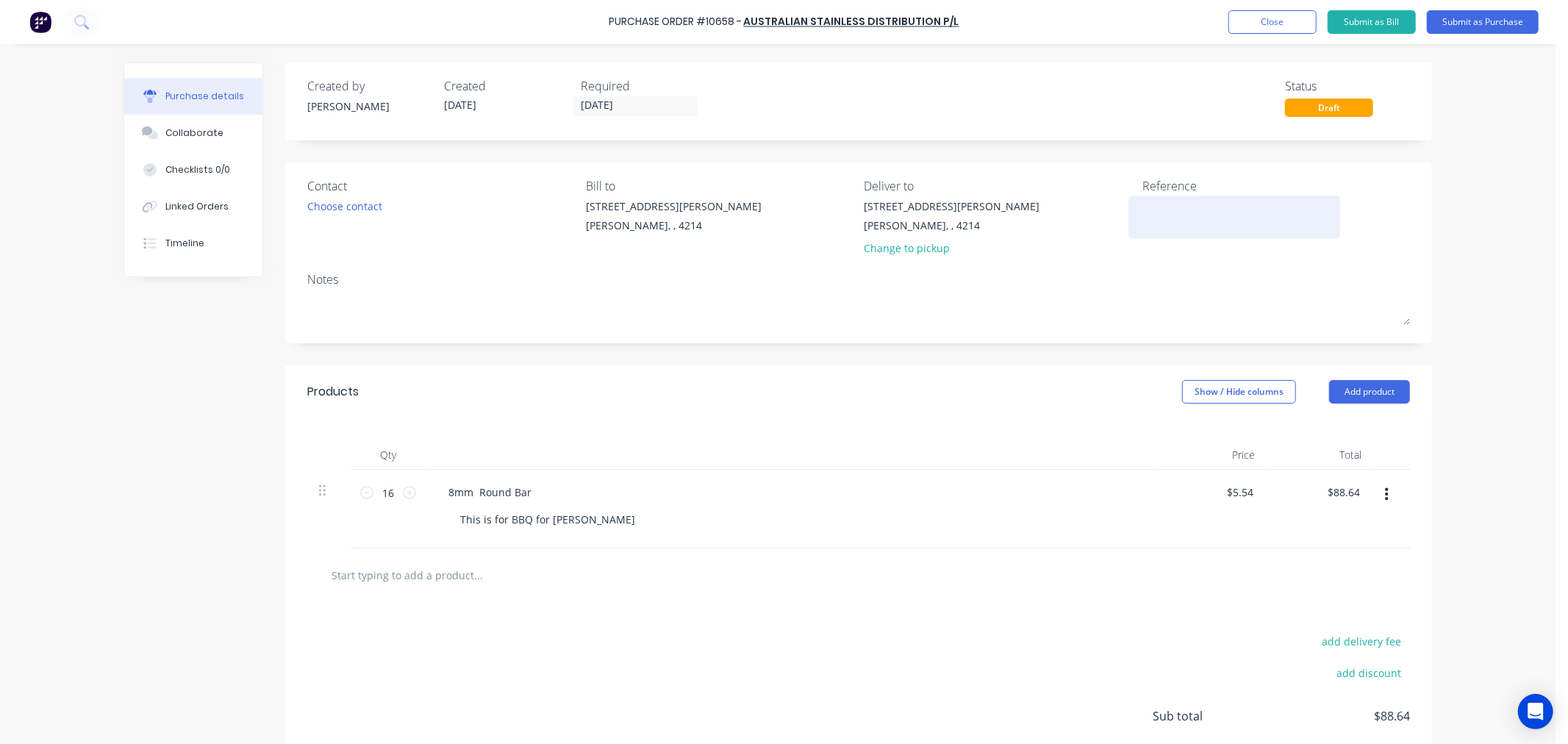
click at [1186, 222] on textarea at bounding box center [1234, 215] width 184 height 33
type textarea "25054"
click at [916, 581] on div at bounding box center [859, 575] width 1079 height 29
click at [1473, 27] on button "Submit as Purchase" at bounding box center [1483, 22] width 112 height 24
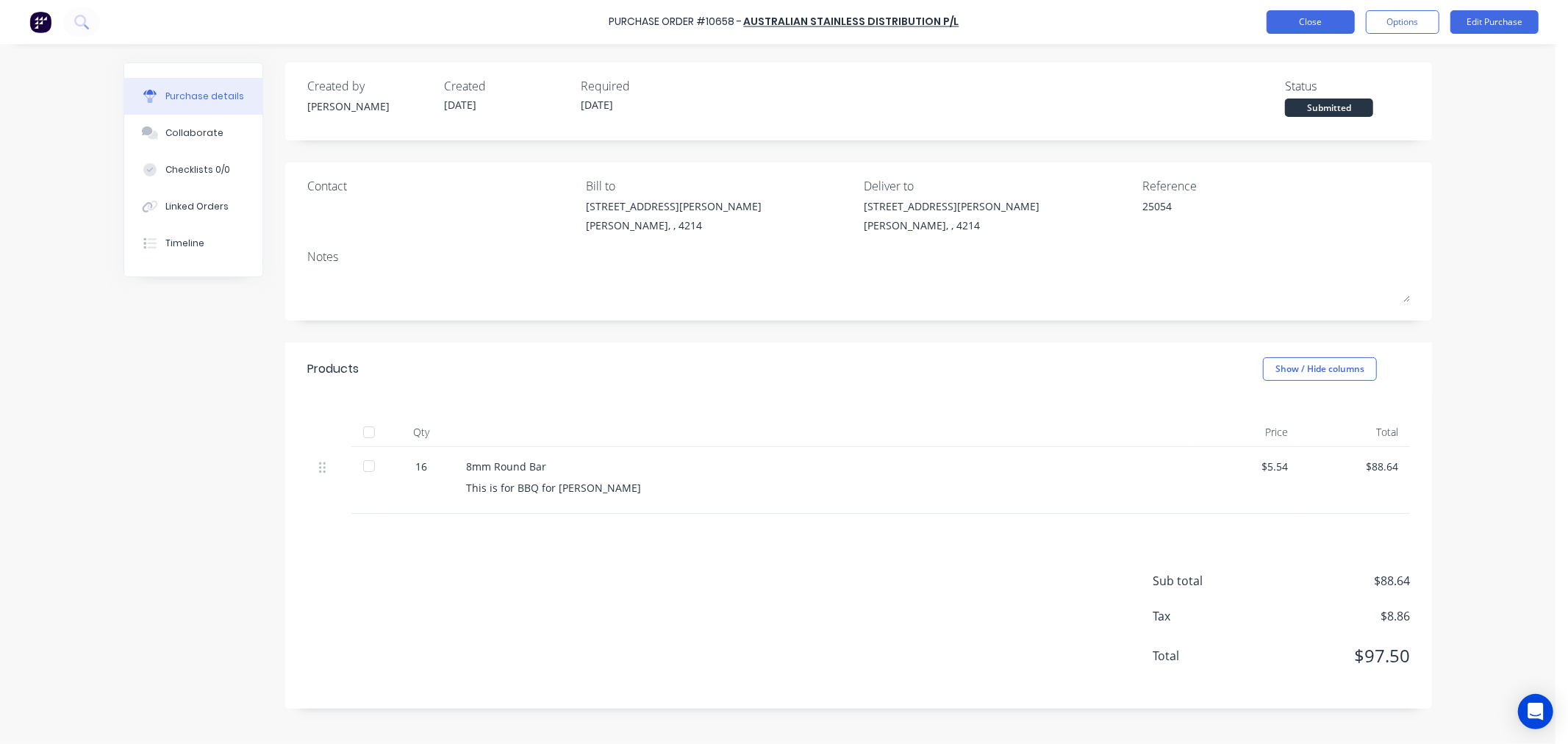
click at [1309, 26] on button "Close" at bounding box center [1311, 22] width 89 height 24
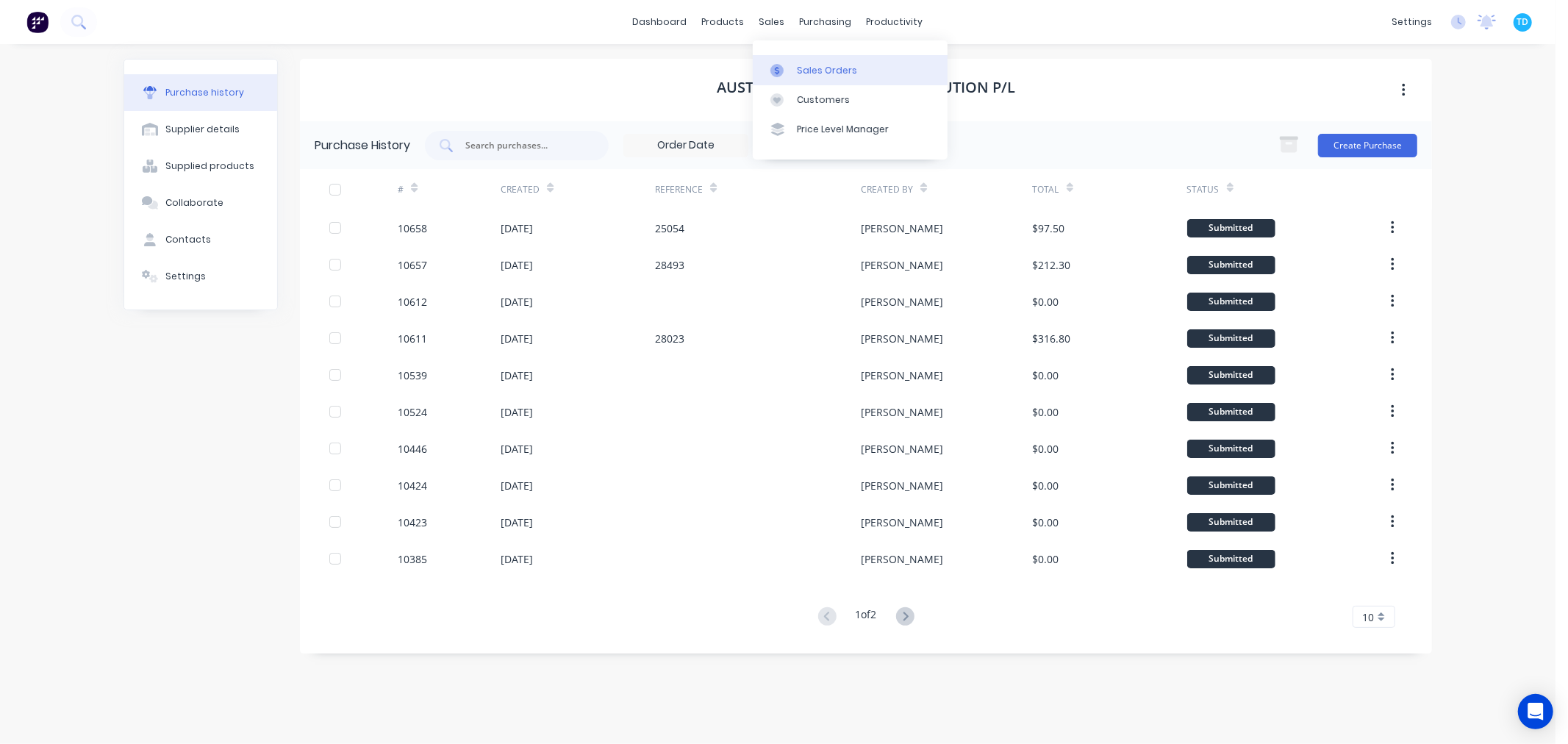
click at [802, 78] on link "Sales Orders" at bounding box center [850, 69] width 195 height 29
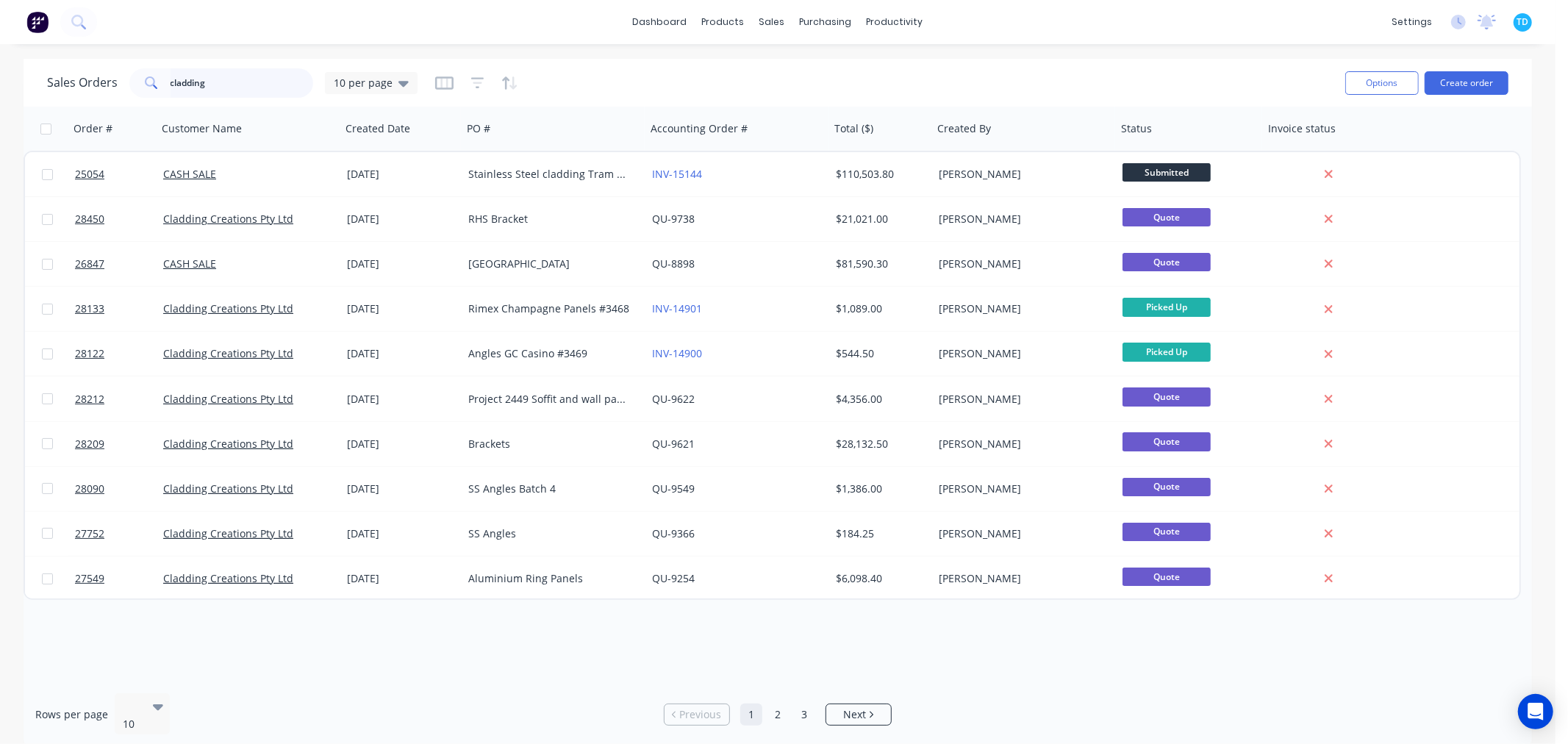
click at [137, 84] on div "cladding" at bounding box center [222, 83] width 184 height 29
type input "\"
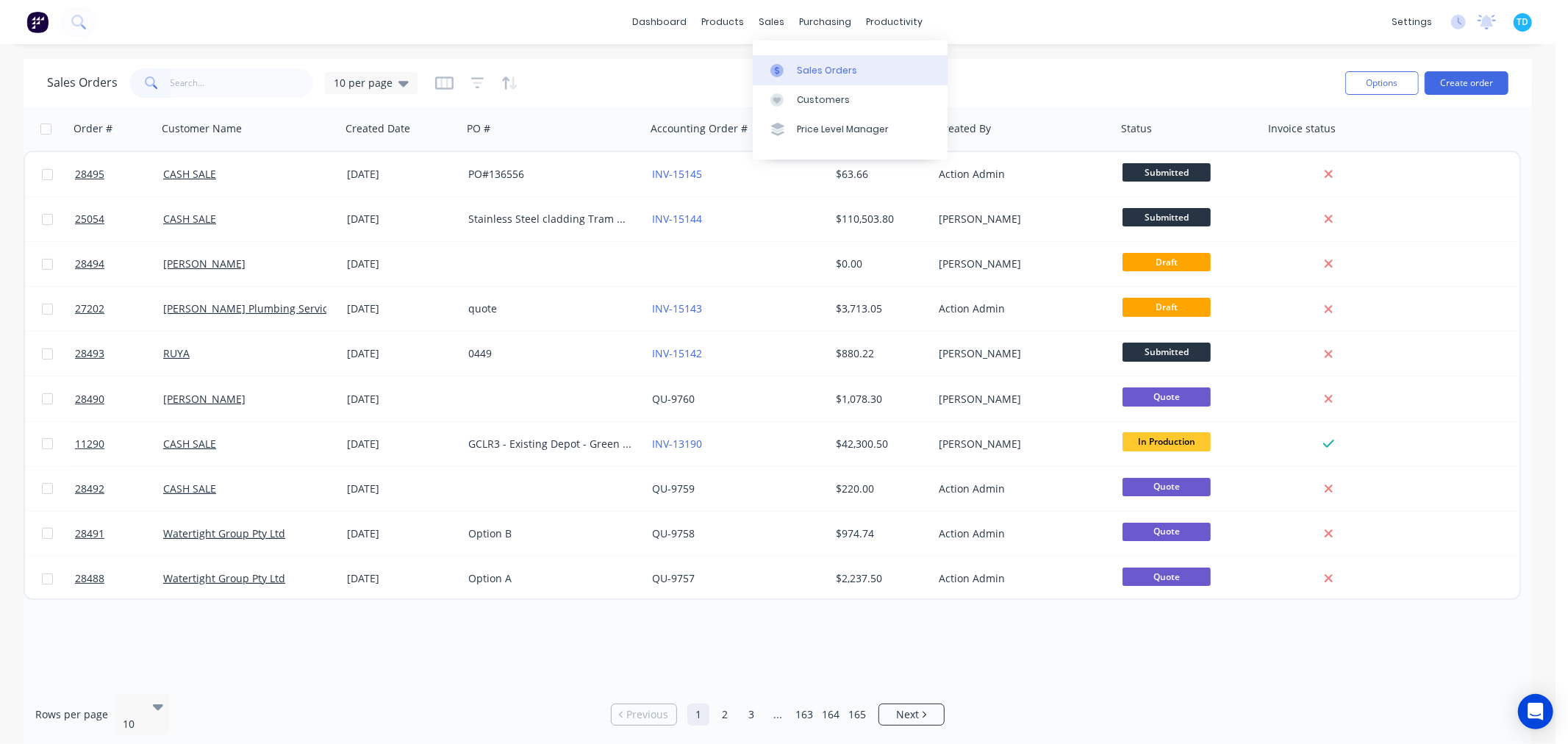
click at [799, 68] on div "Sales Orders" at bounding box center [828, 71] width 61 height 13
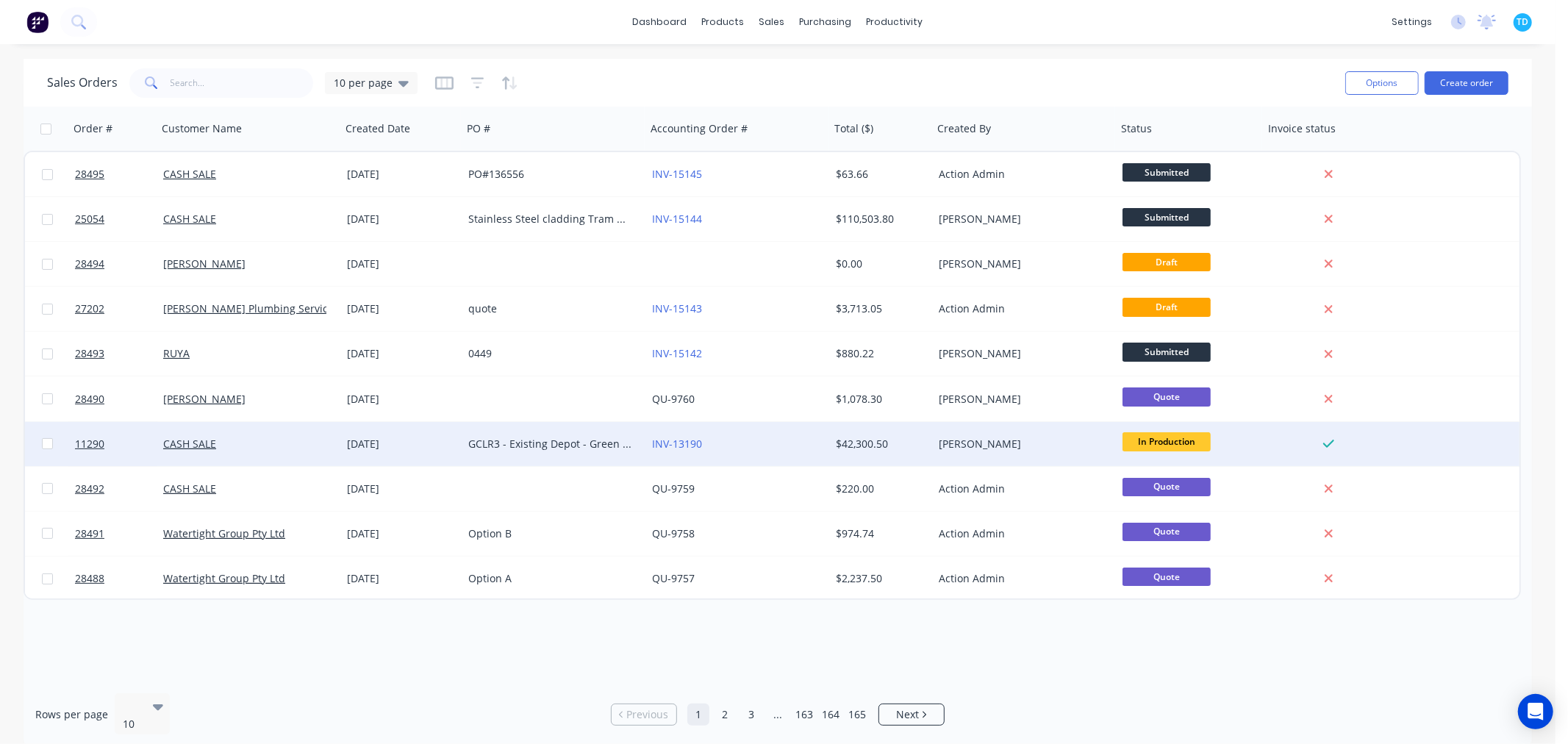
click at [512, 446] on div "GCLR3 - Existing Depot - Green Room Balcony Balustrade" at bounding box center [550, 443] width 164 height 14
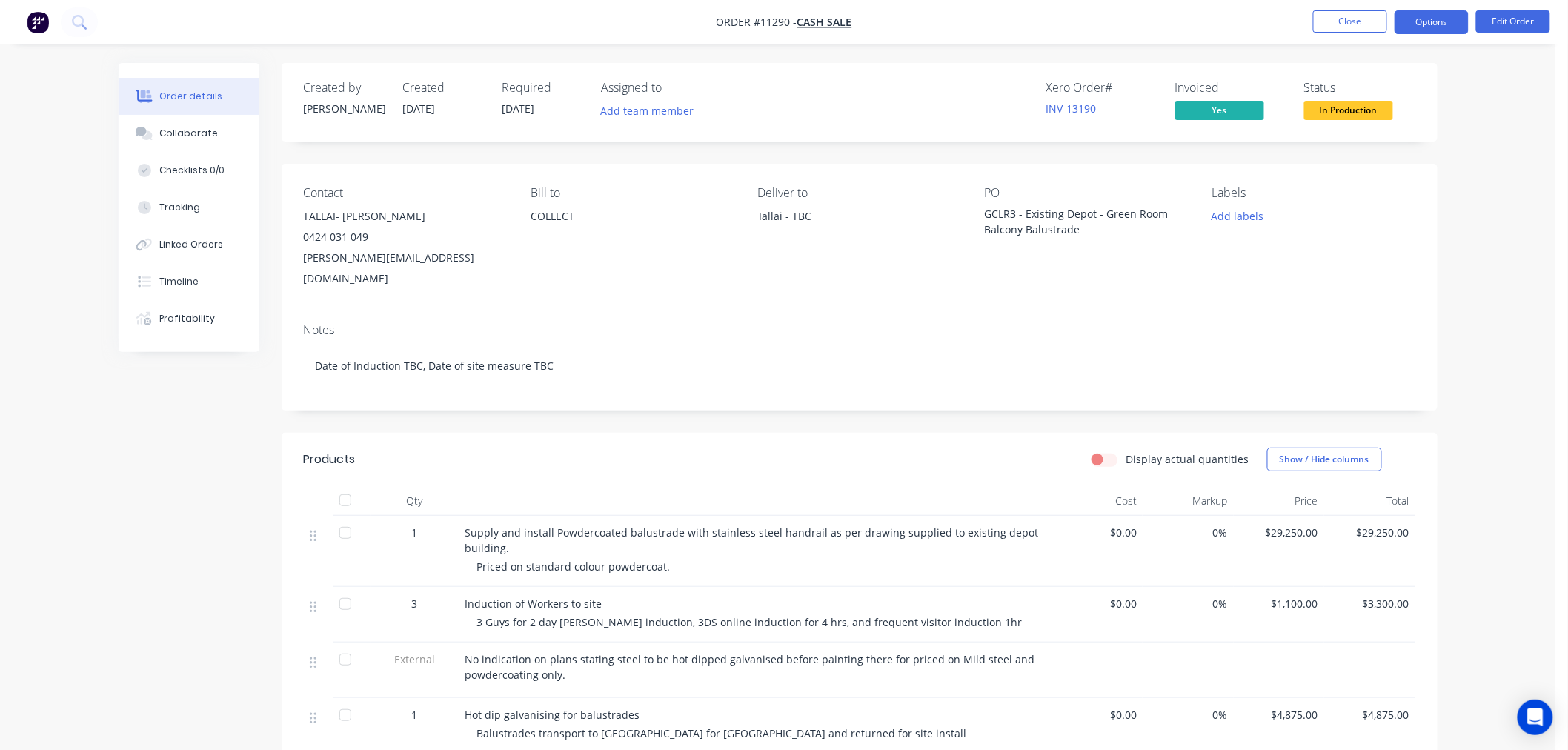
click at [1438, 24] on button "Options" at bounding box center [1431, 22] width 74 height 24
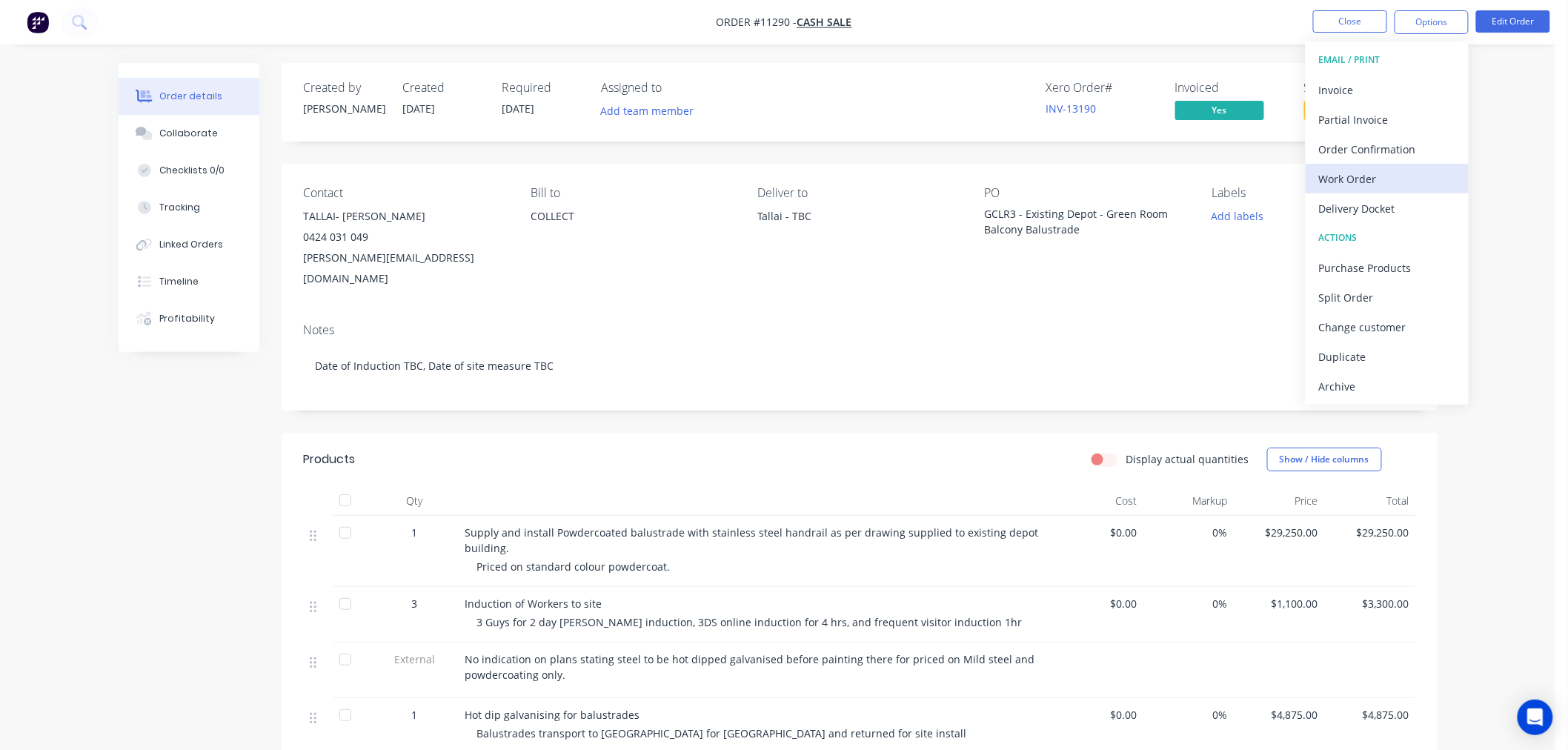
click at [1375, 173] on div "Work Order" at bounding box center [1387, 178] width 136 height 21
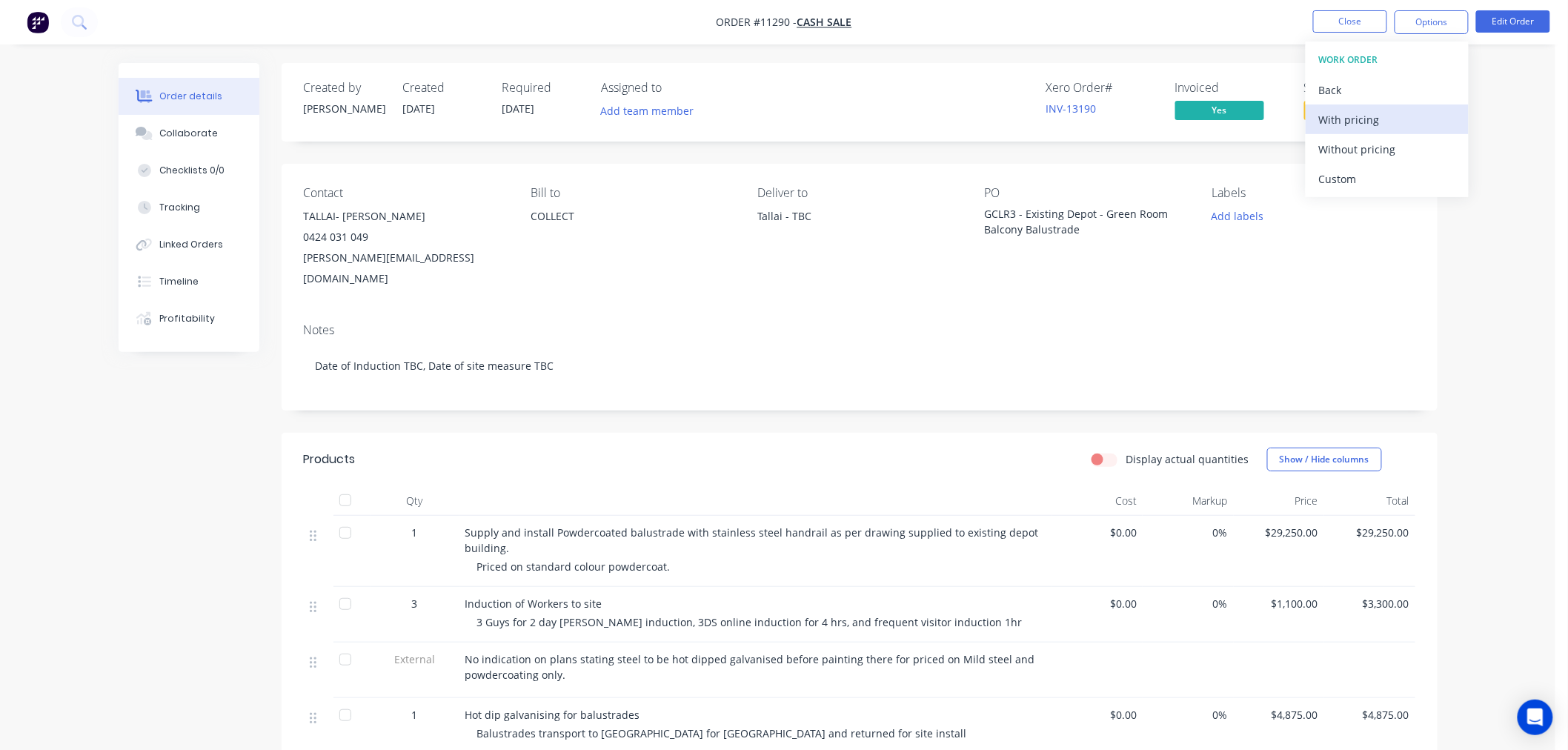
click at [1350, 120] on div "With pricing" at bounding box center [1387, 119] width 136 height 21
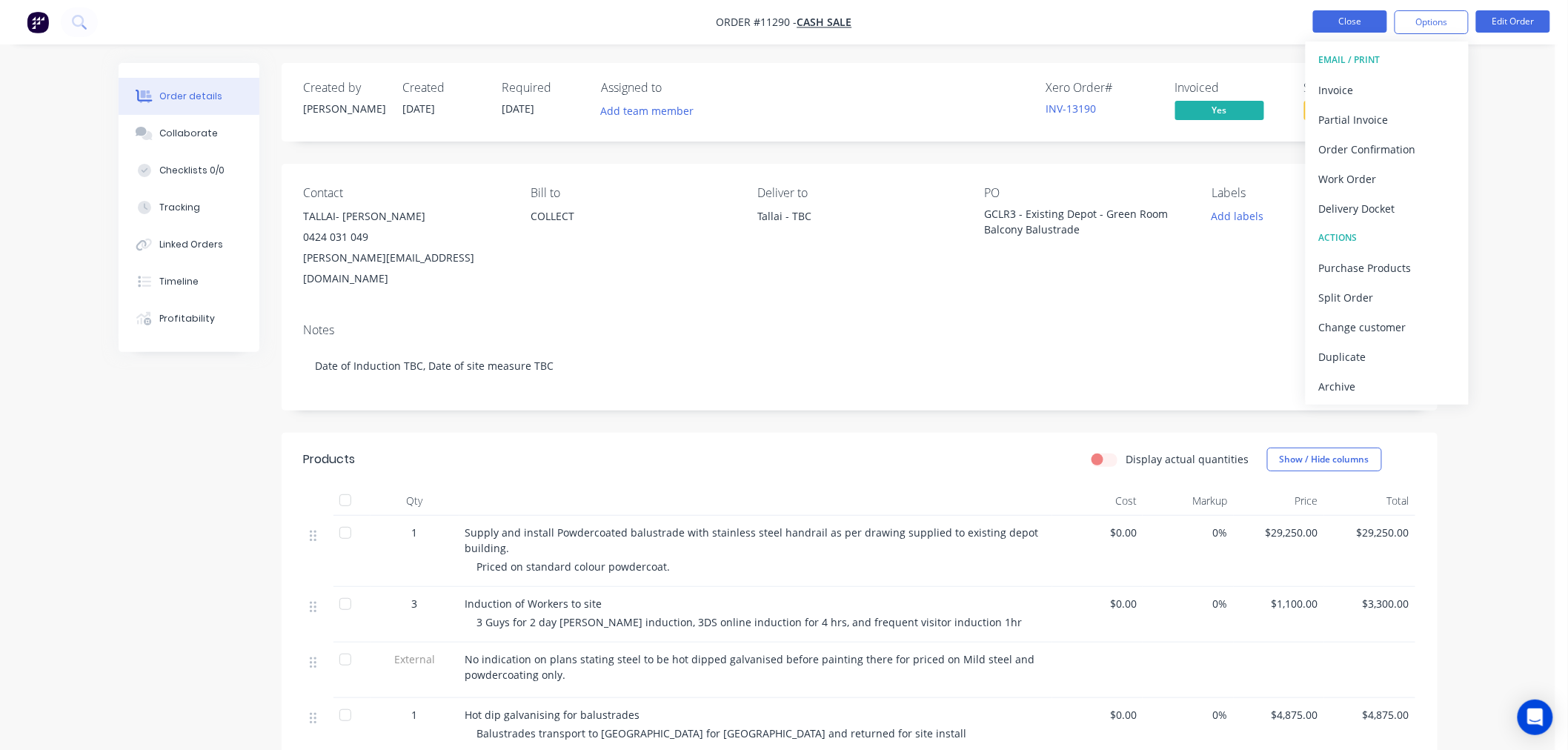
click at [1361, 23] on button "Close" at bounding box center [1350, 21] width 74 height 22
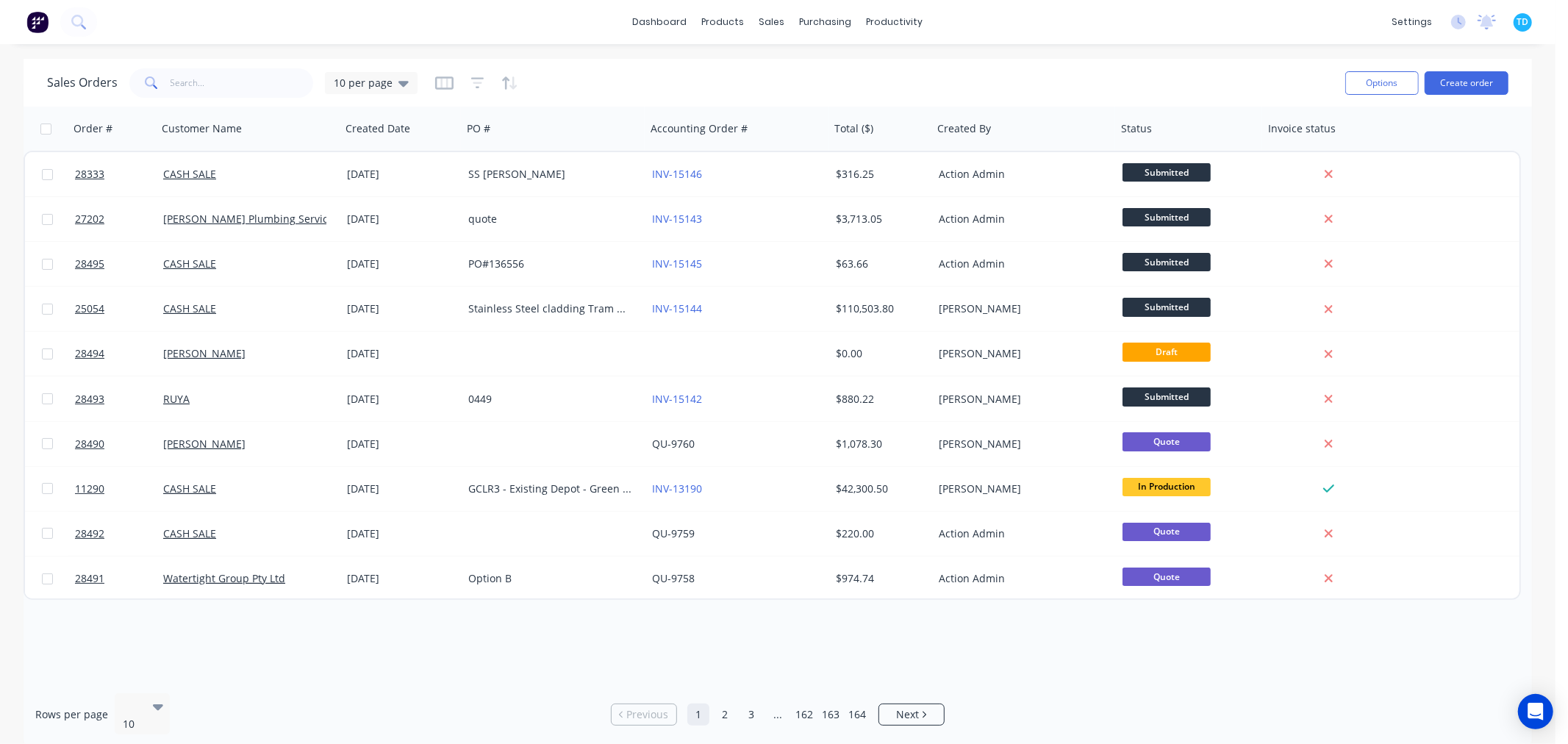
click at [213, 99] on div "Sales Orders 10 per page" at bounding box center [690, 83] width 1286 height 36
click at [213, 84] on input "text" at bounding box center [242, 83] width 143 height 29
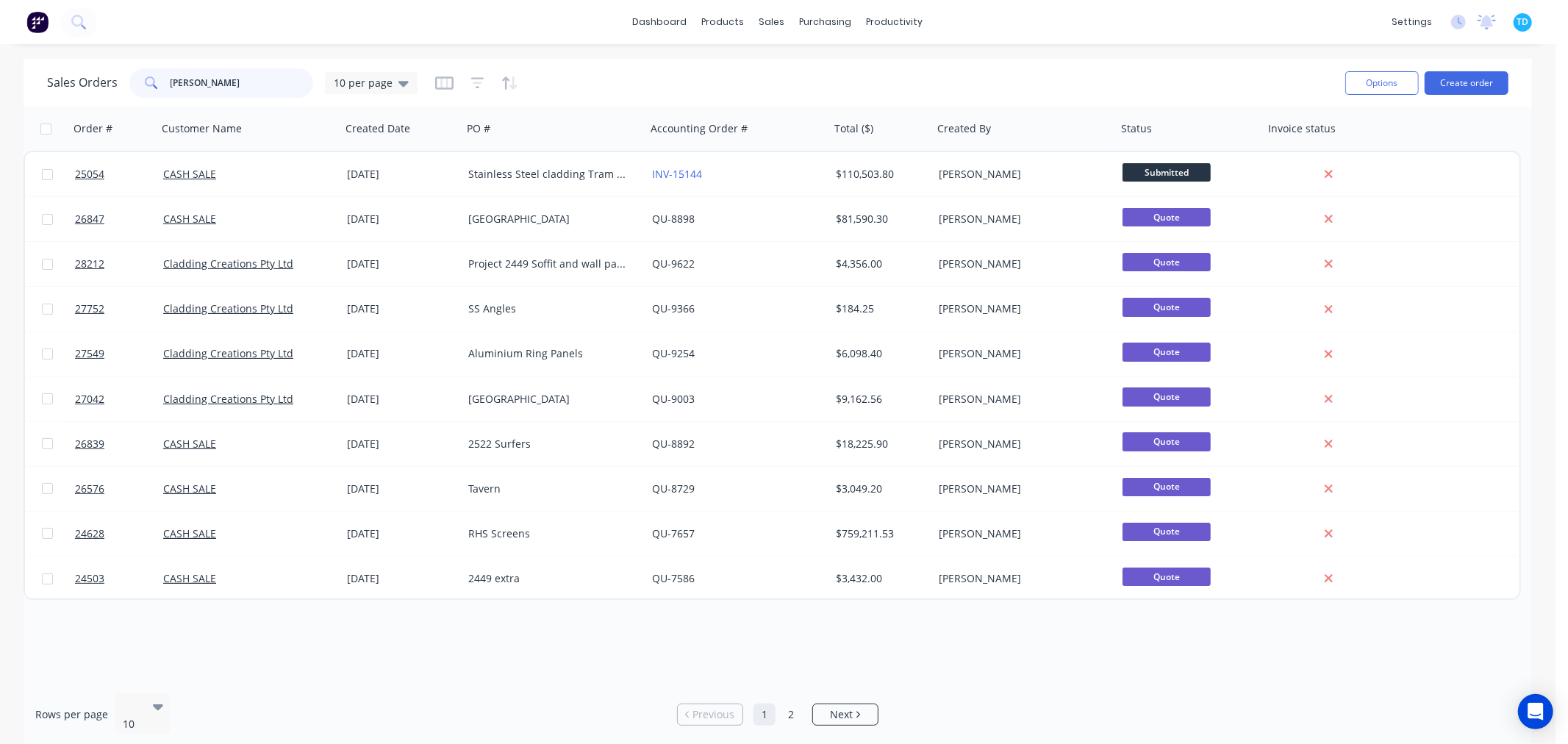
click at [171, 82] on input "[PERSON_NAME]" at bounding box center [242, 83] width 143 height 29
type input "[PERSON_NAME]"
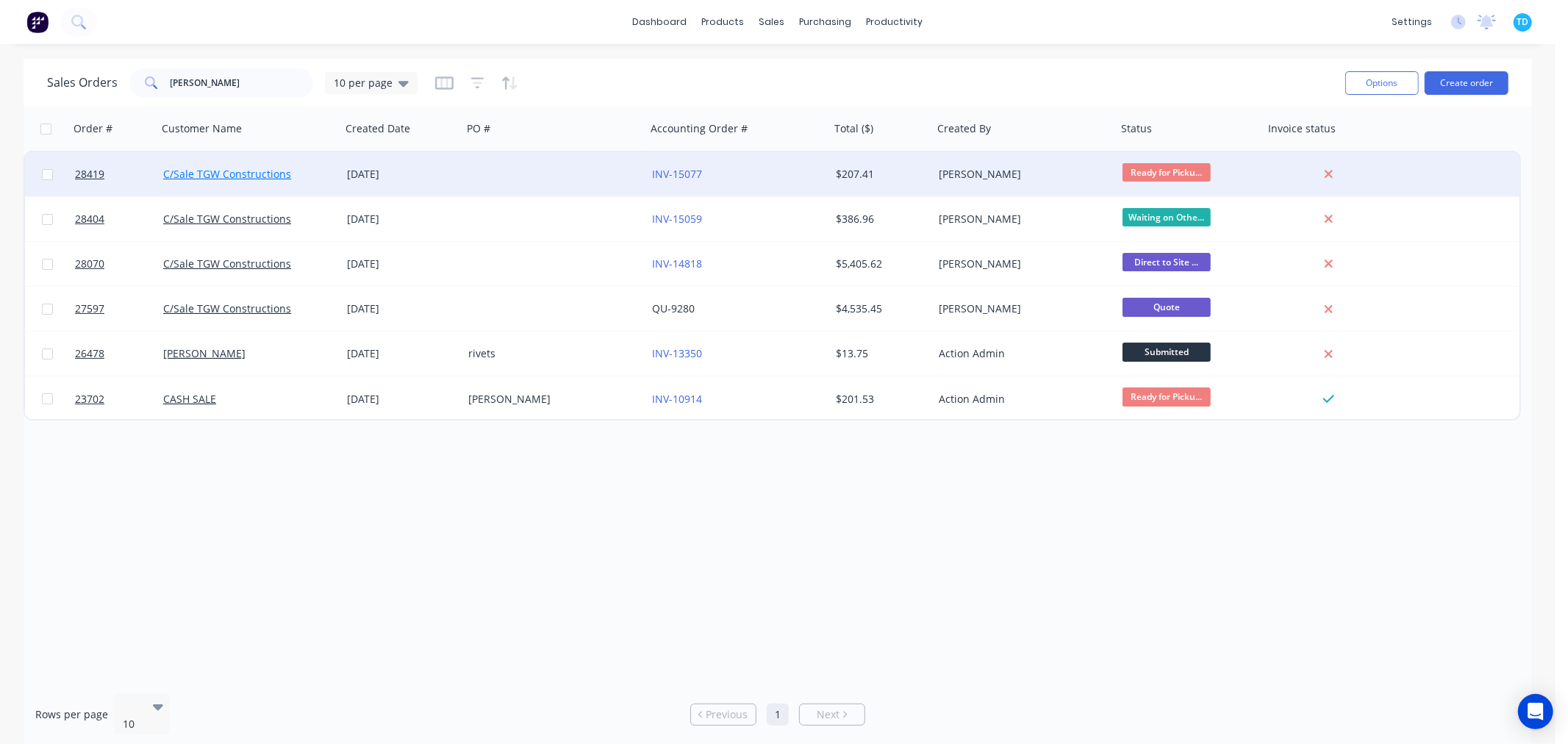
click at [260, 174] on link "C/Sale TGW Constructions" at bounding box center [228, 174] width 128 height 14
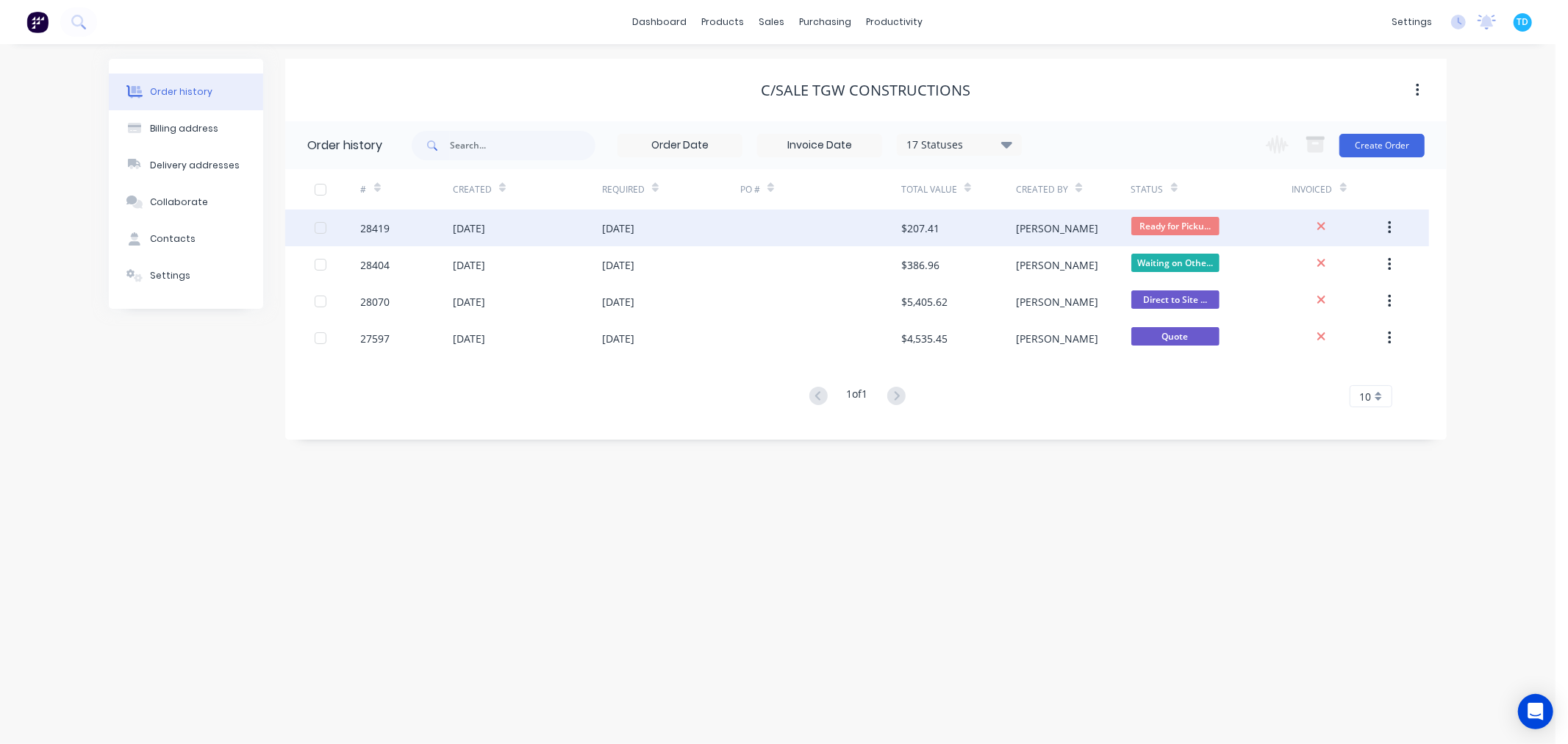
click at [381, 227] on div "28419" at bounding box center [375, 228] width 30 height 15
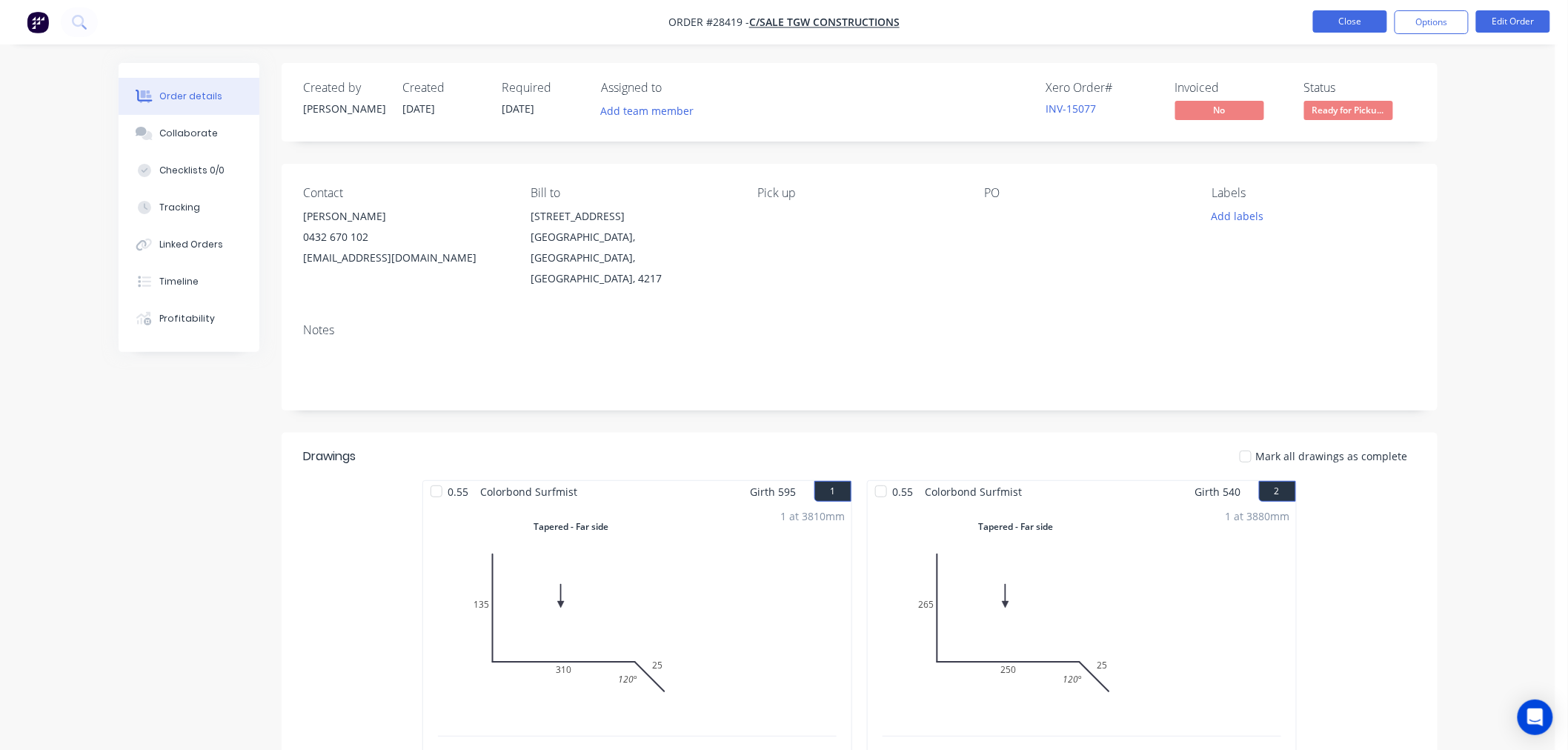
click at [1347, 20] on button "Close" at bounding box center [1350, 21] width 74 height 22
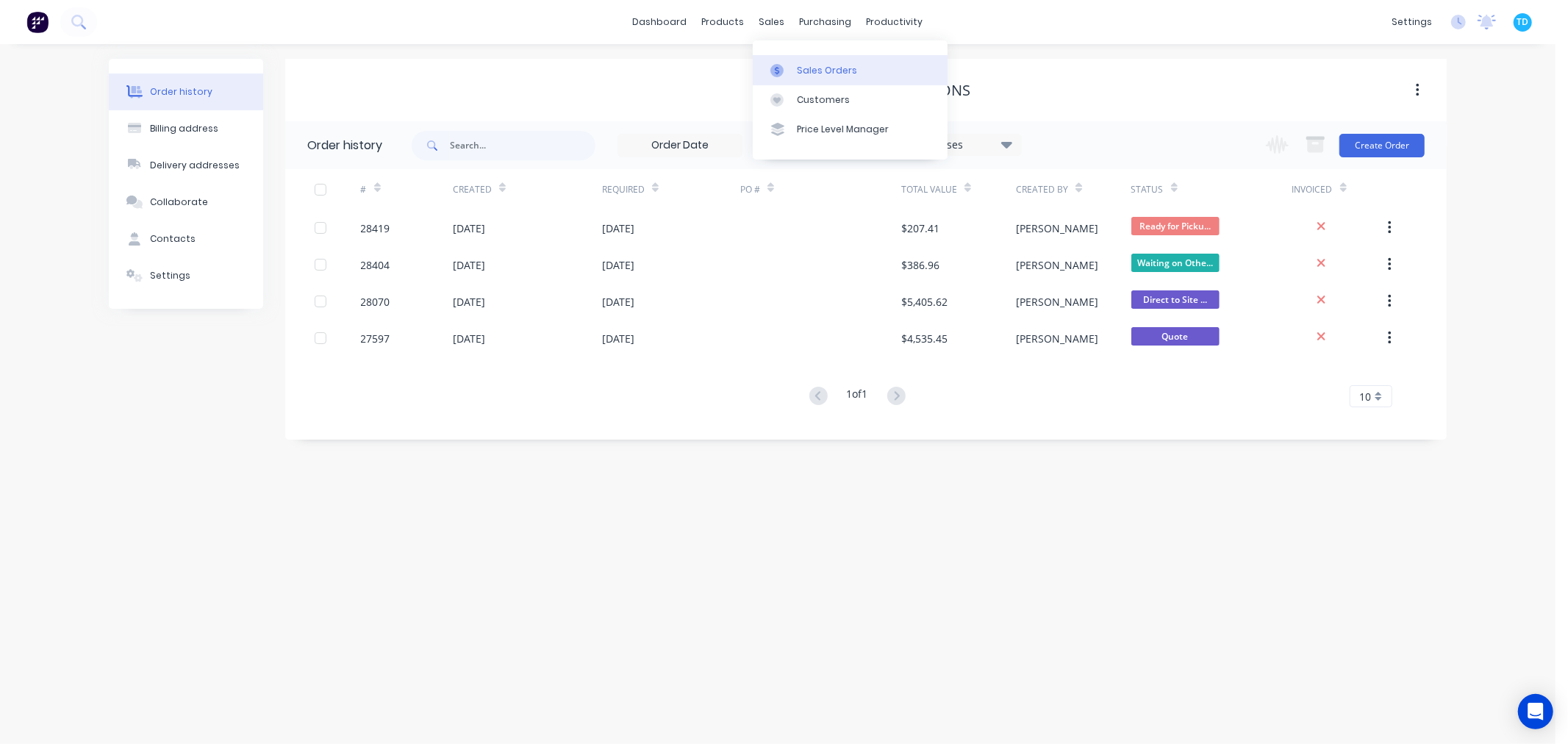
click at [803, 56] on link "Sales Orders" at bounding box center [850, 69] width 195 height 29
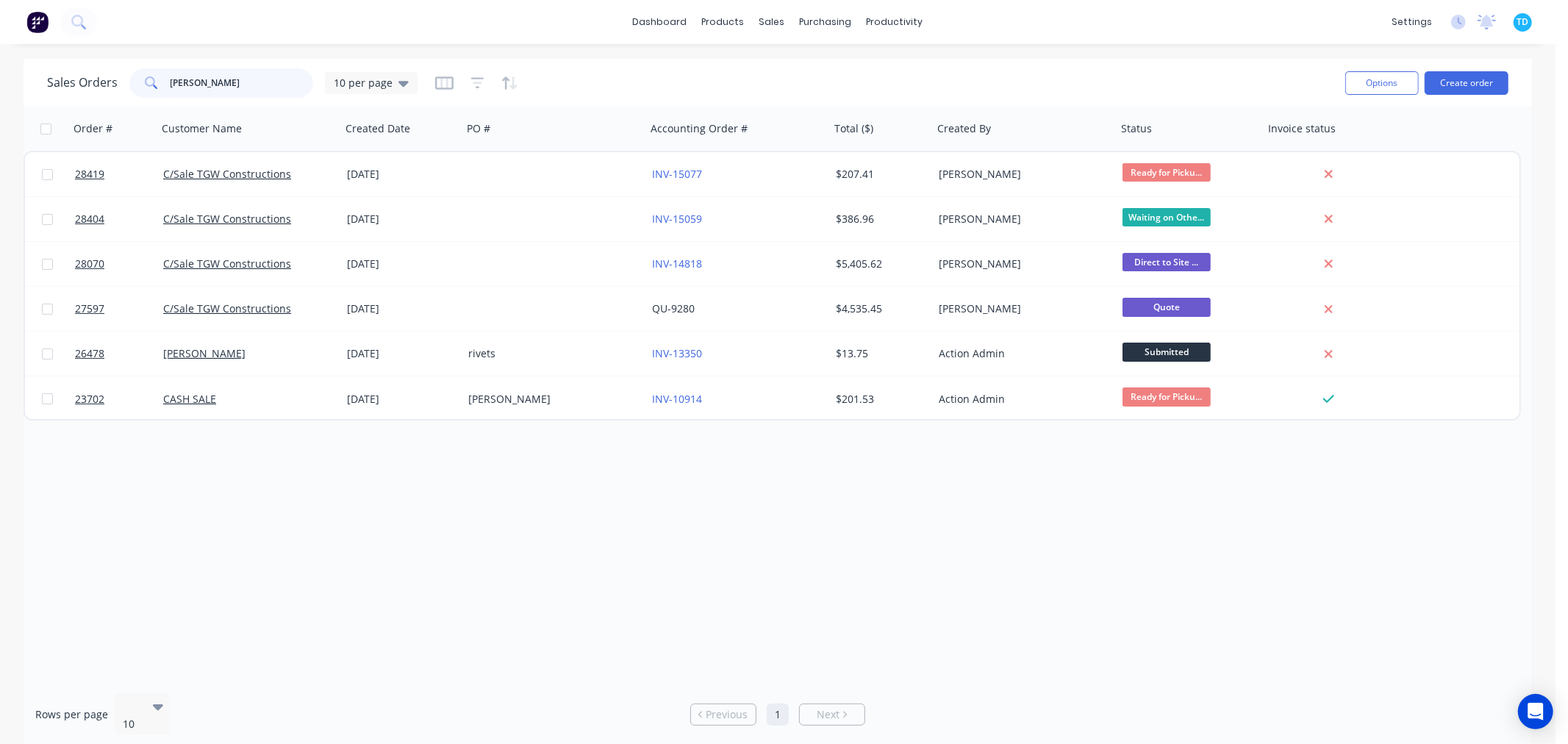
drag, startPoint x: 212, startPoint y: 84, endPoint x: 159, endPoint y: 89, distance: 53.2
click at [159, 89] on div "[PERSON_NAME]" at bounding box center [222, 83] width 184 height 29
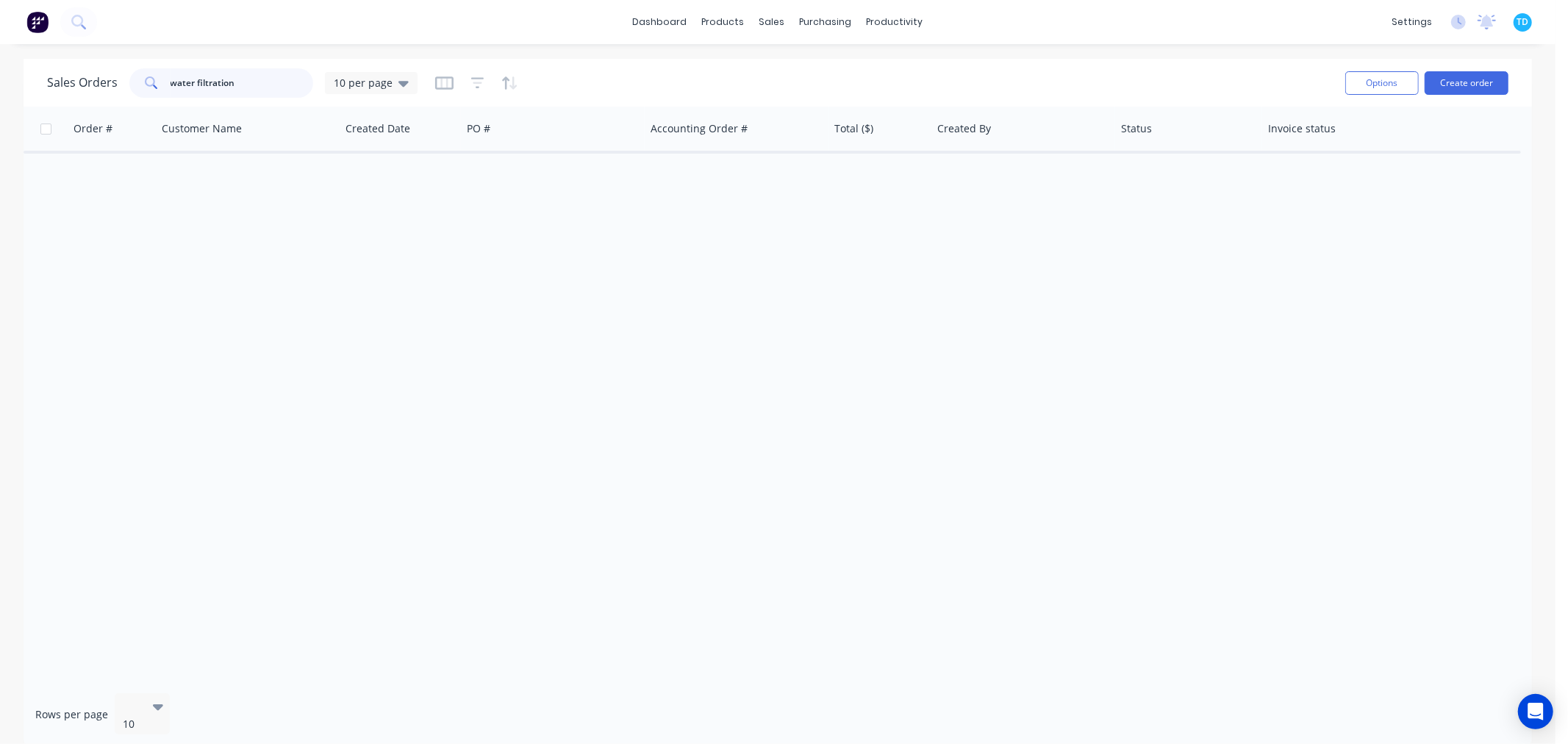
drag, startPoint x: 237, startPoint y: 88, endPoint x: 120, endPoint y: 87, distance: 117.0
click at [120, 87] on div "Sales Orders water filtration 10 per page" at bounding box center [233, 83] width 371 height 29
type input "filtration"
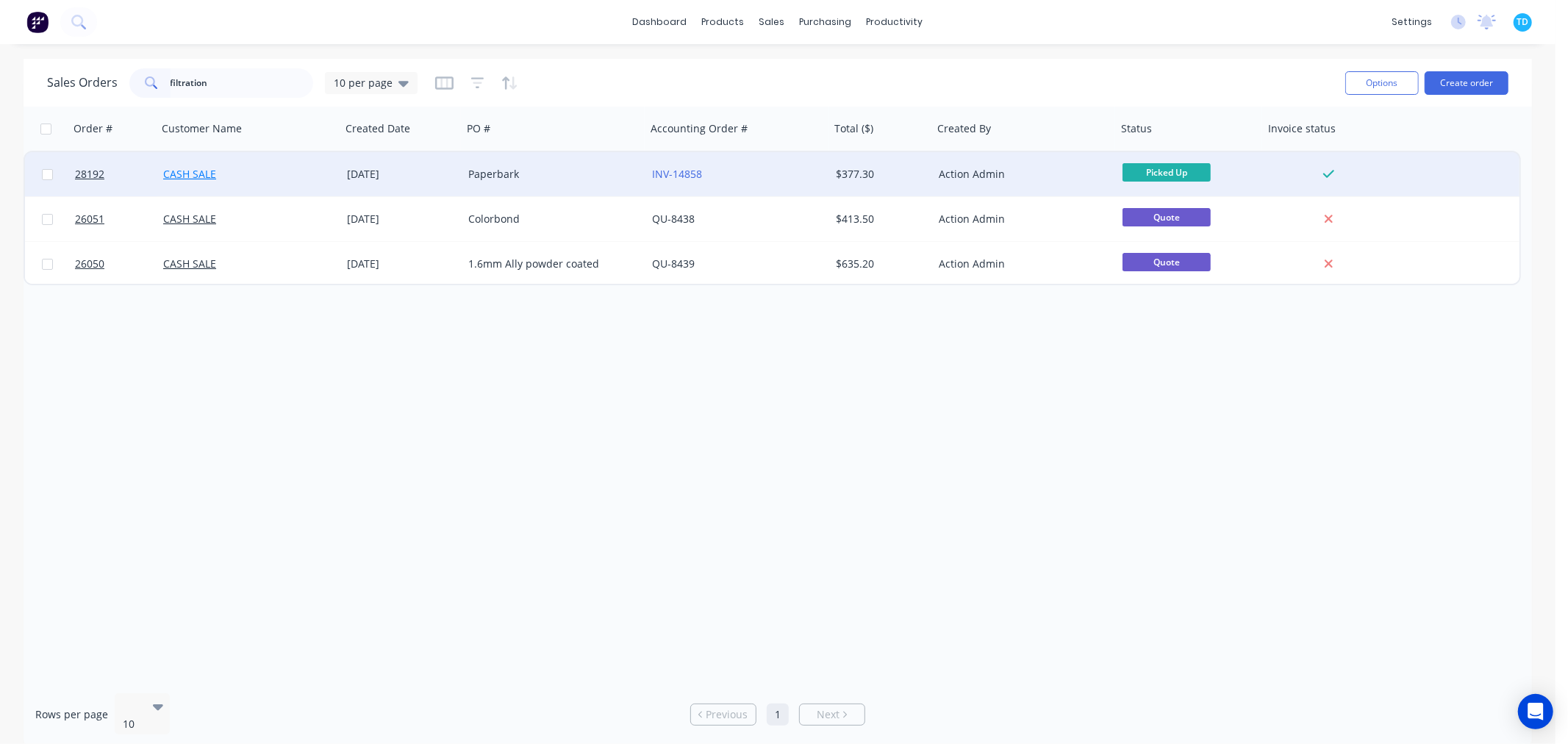
click at [201, 175] on link "CASH SALE" at bounding box center [190, 174] width 53 height 14
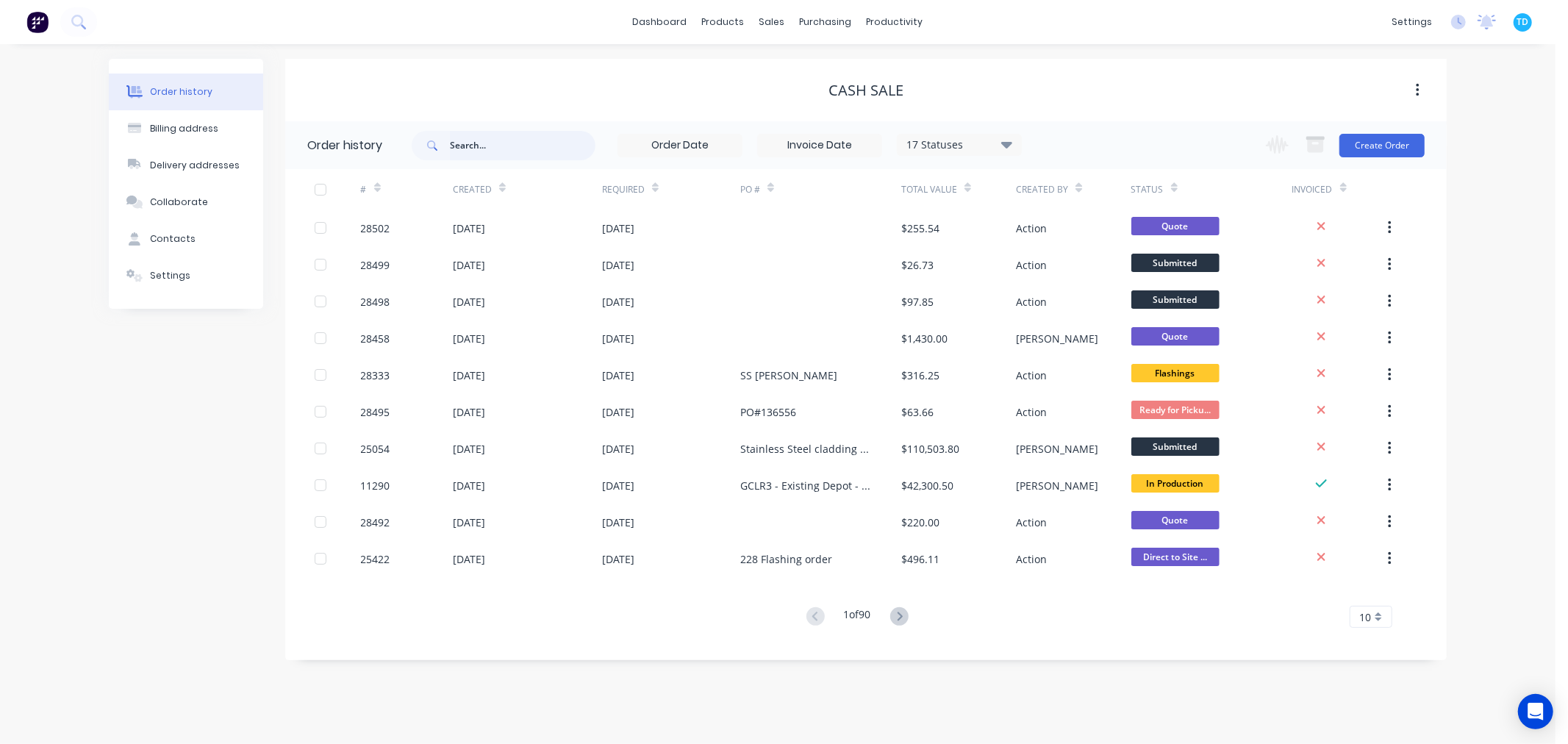
click at [496, 153] on input "text" at bounding box center [523, 145] width 146 height 29
type input "filtration"
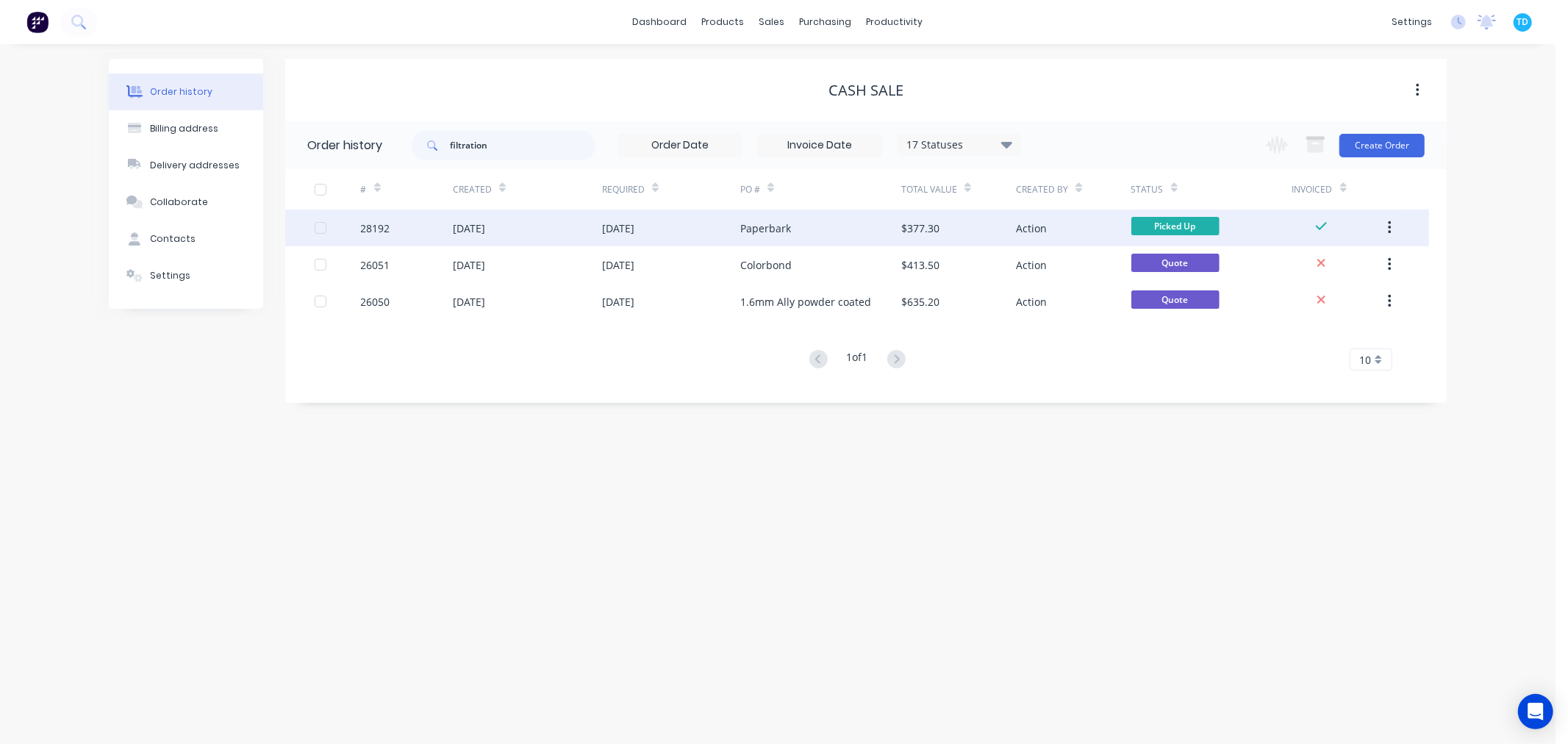
click at [486, 229] on div "[DATE]" at bounding box center [469, 228] width 32 height 15
